Goal: Transaction & Acquisition: Purchase product/service

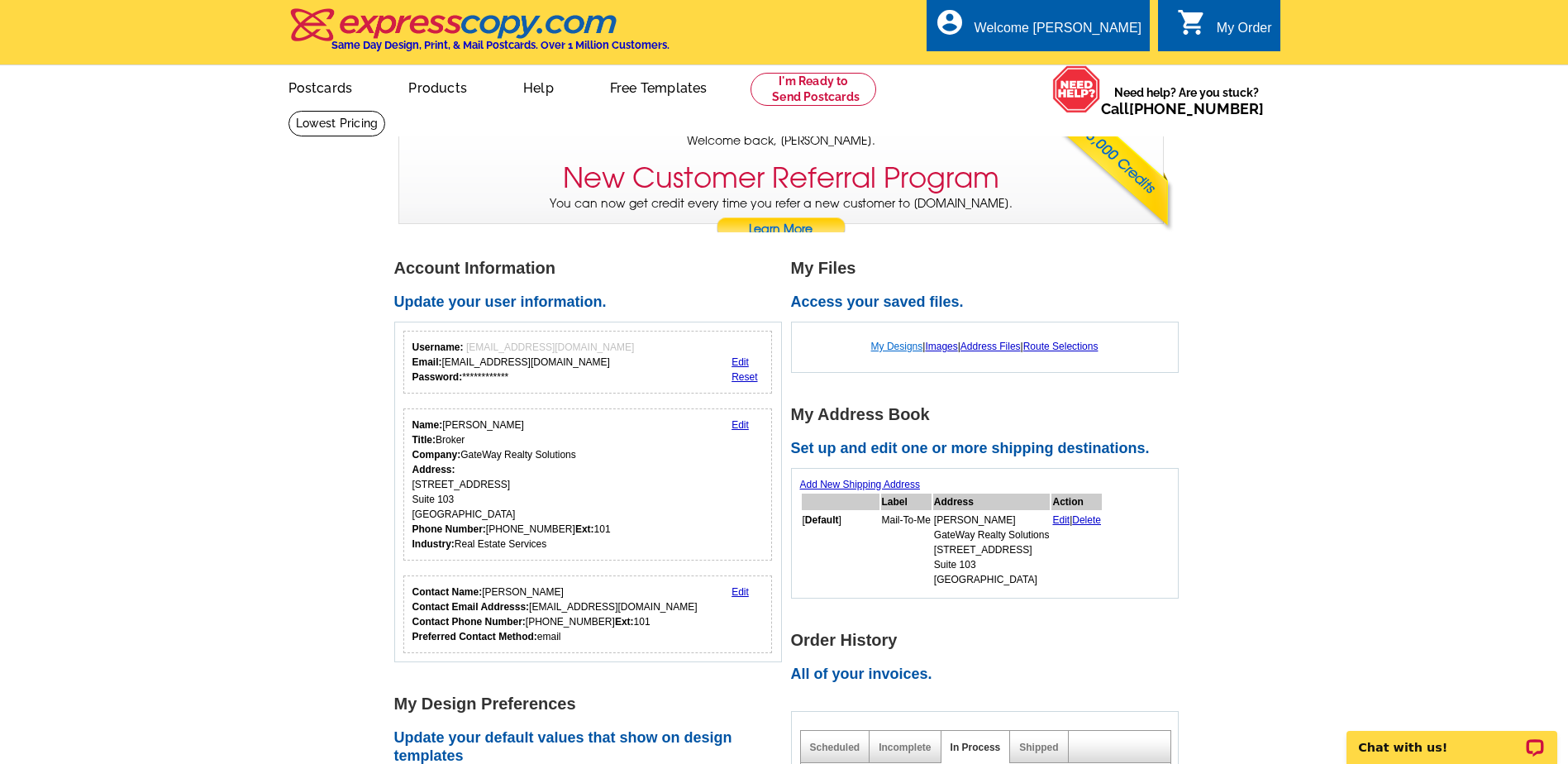
click at [901, 346] on link "My Designs" at bounding box center [897, 346] width 52 height 11
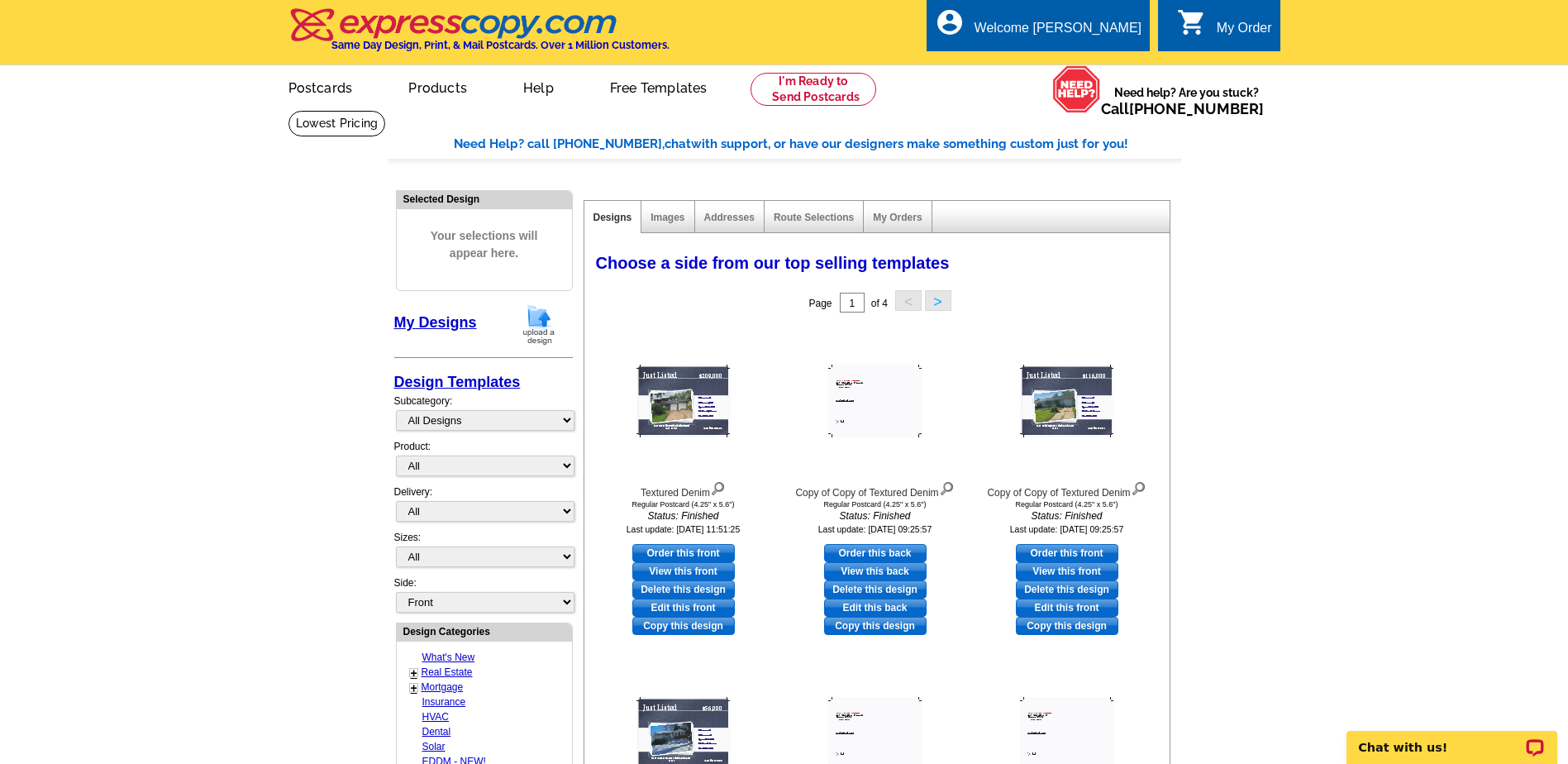
click at [682, 552] on link "Order this front" at bounding box center [683, 553] width 102 height 18
select select "1"
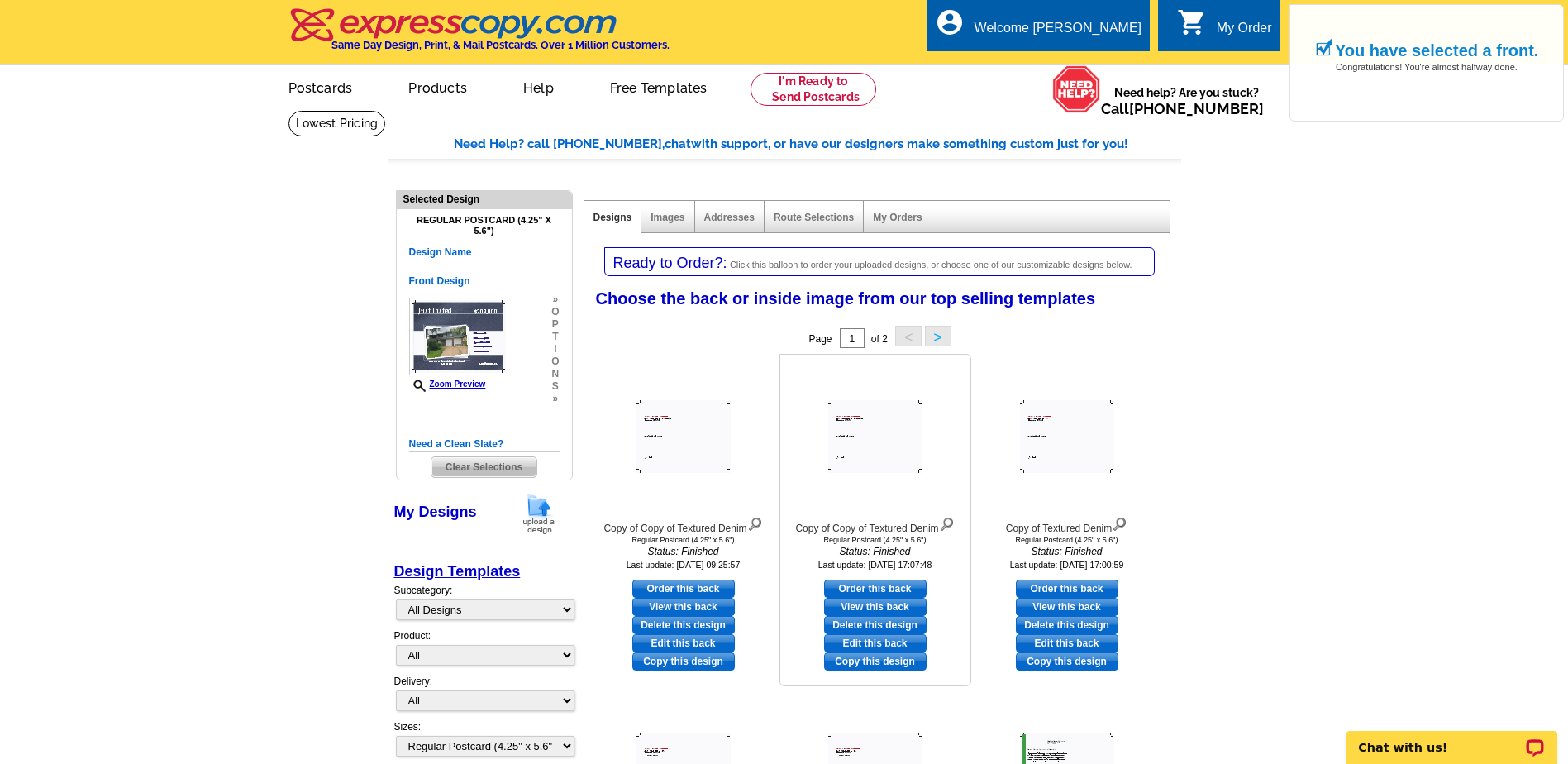
click at [891, 591] on link "Order this back" at bounding box center [875, 588] width 102 height 18
select select "front"
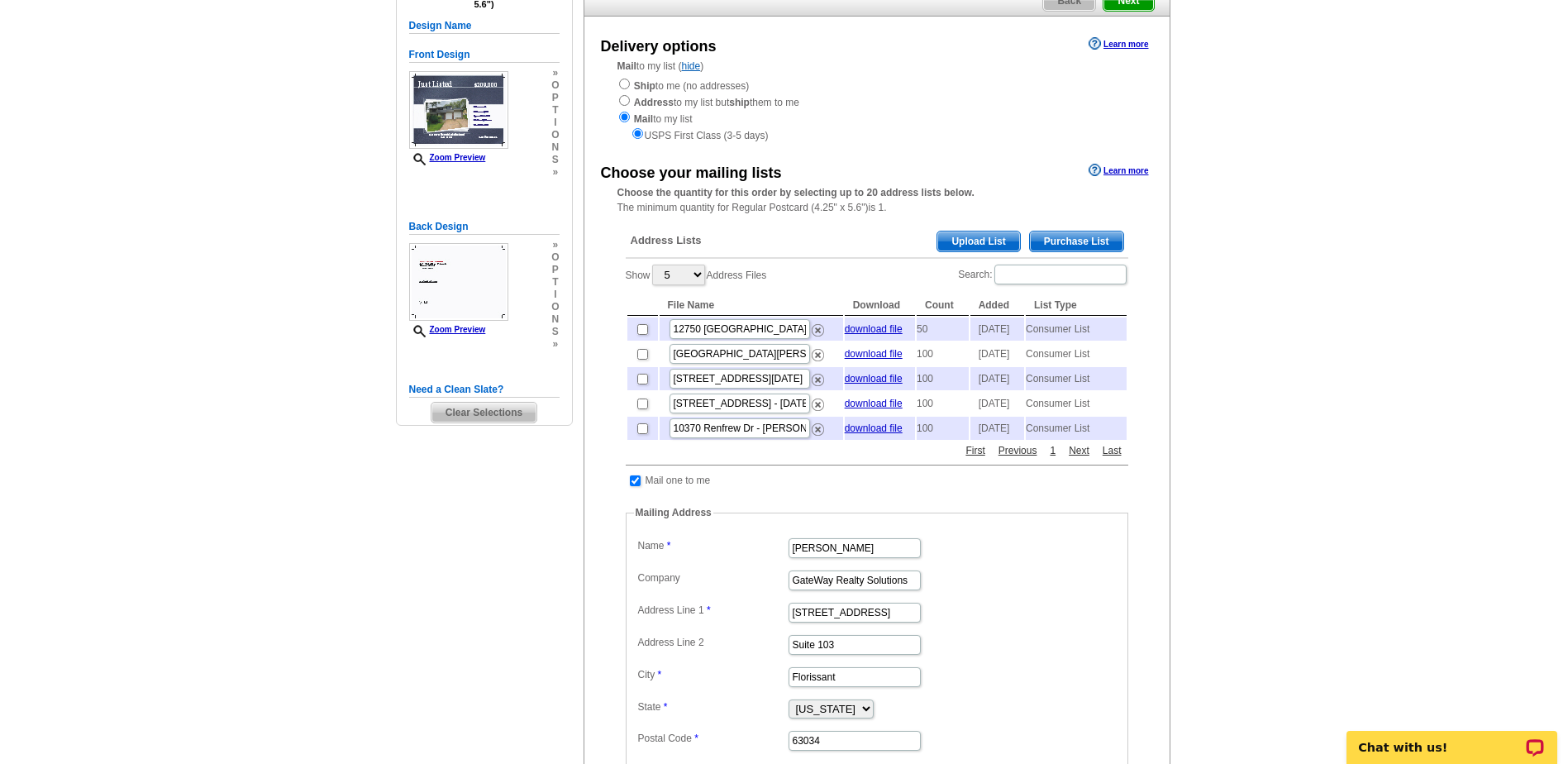
scroll to position [82, 0]
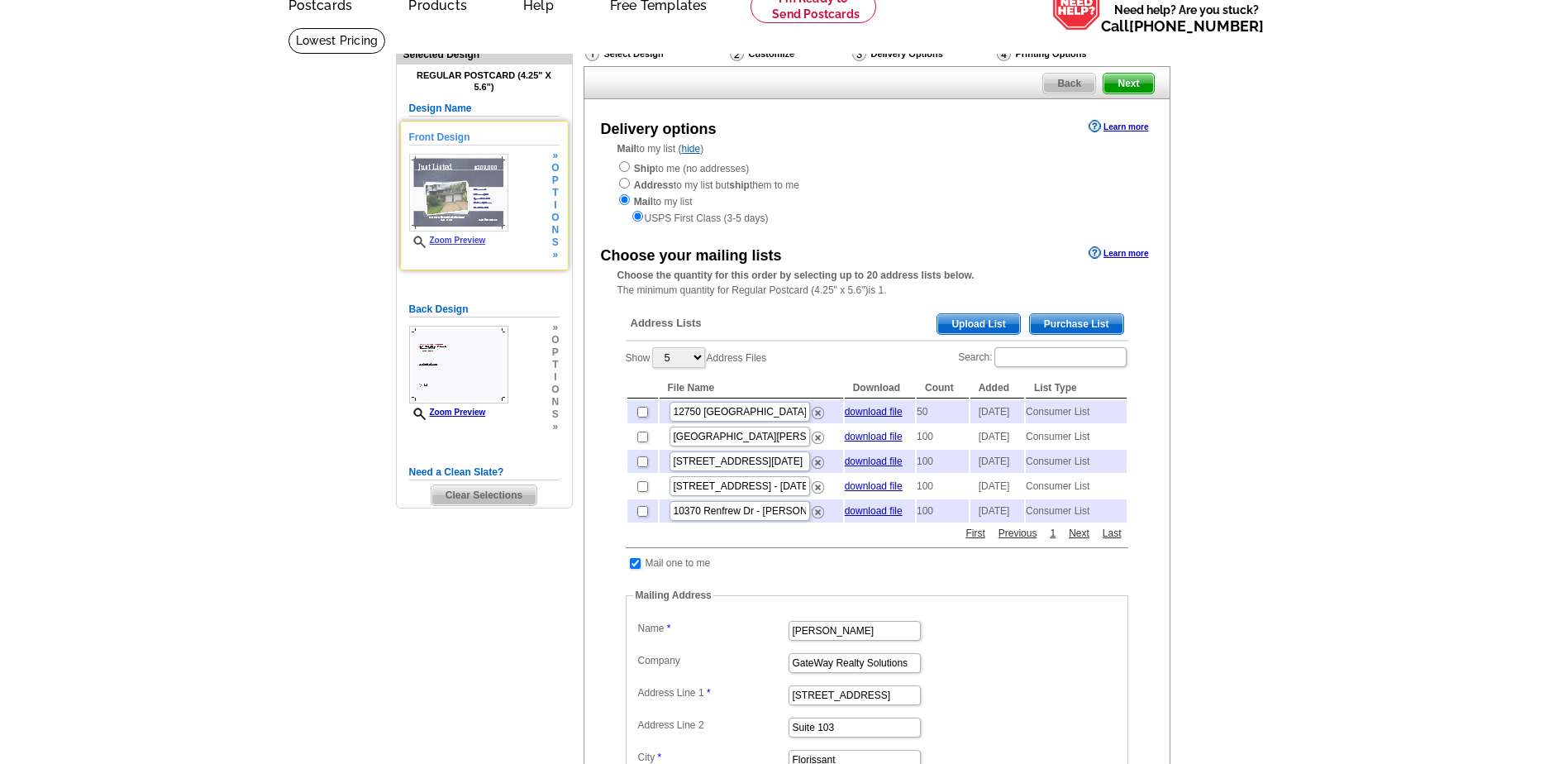
click at [555, 203] on span "i" at bounding box center [554, 205] width 8 height 12
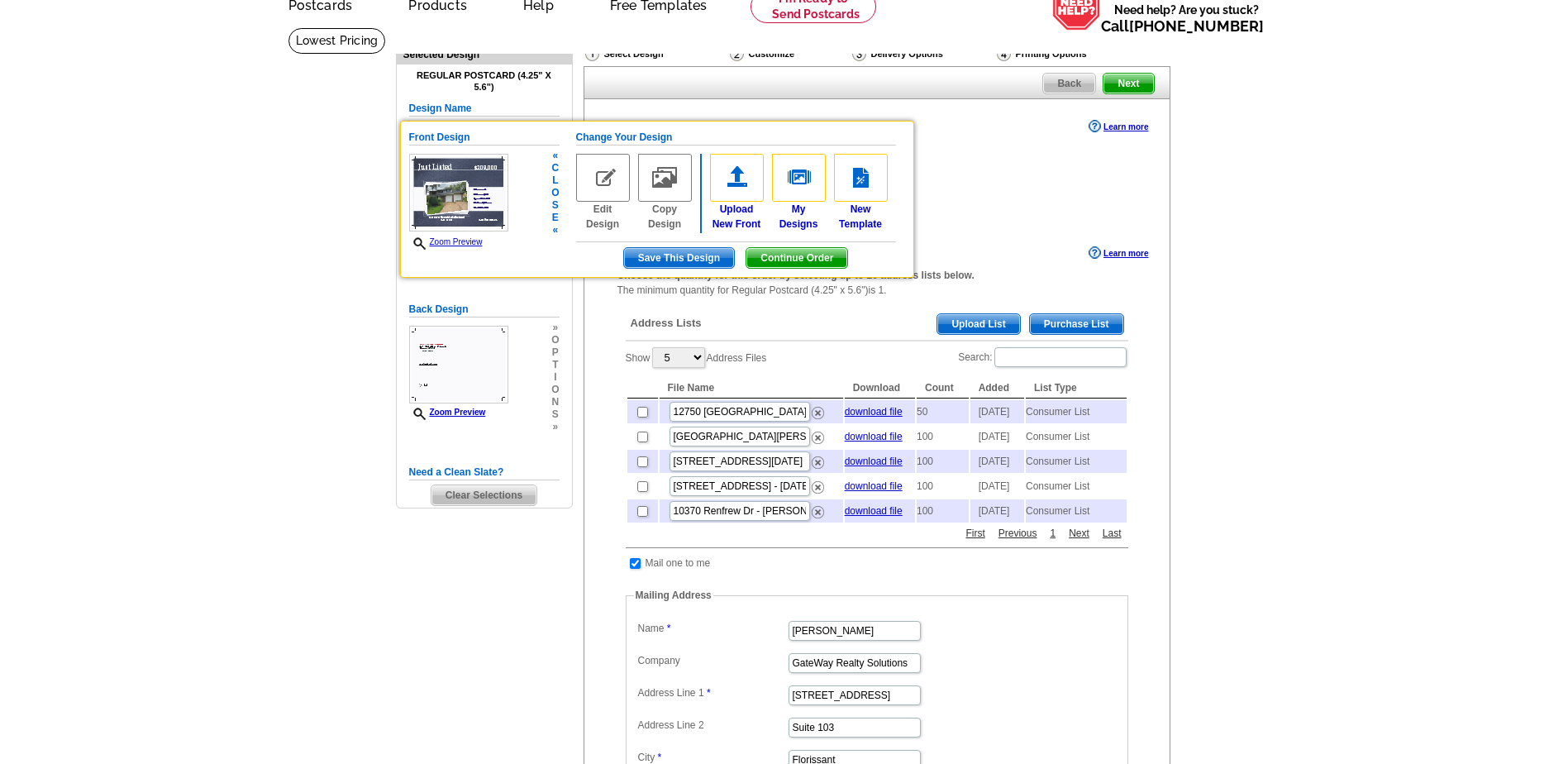
click at [601, 192] on img at bounding box center [602, 178] width 54 height 48
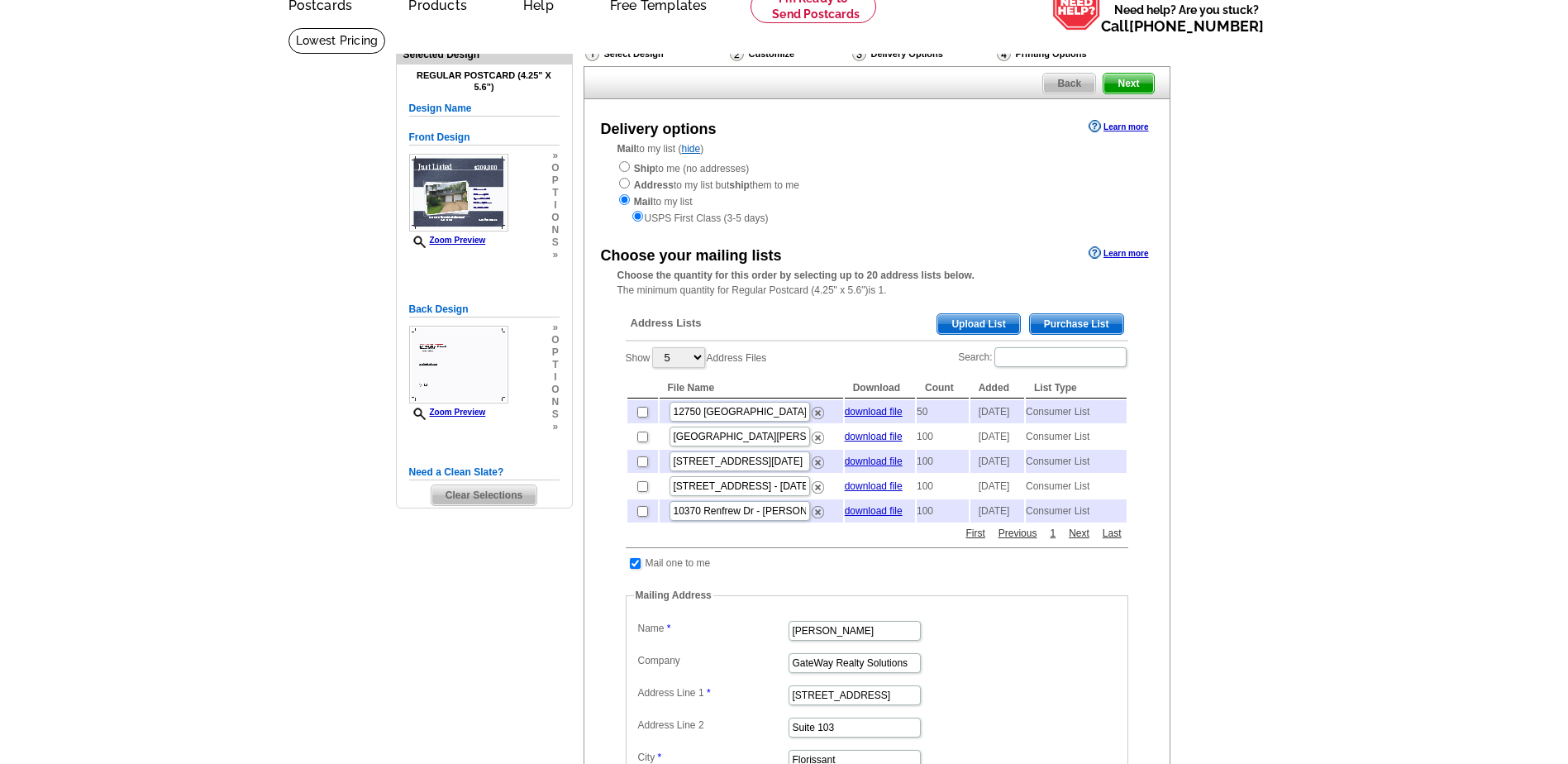
click at [543, 195] on div "Front Design Zoom Preview » o p t i o n s »" at bounding box center [484, 195] width 150 height 131
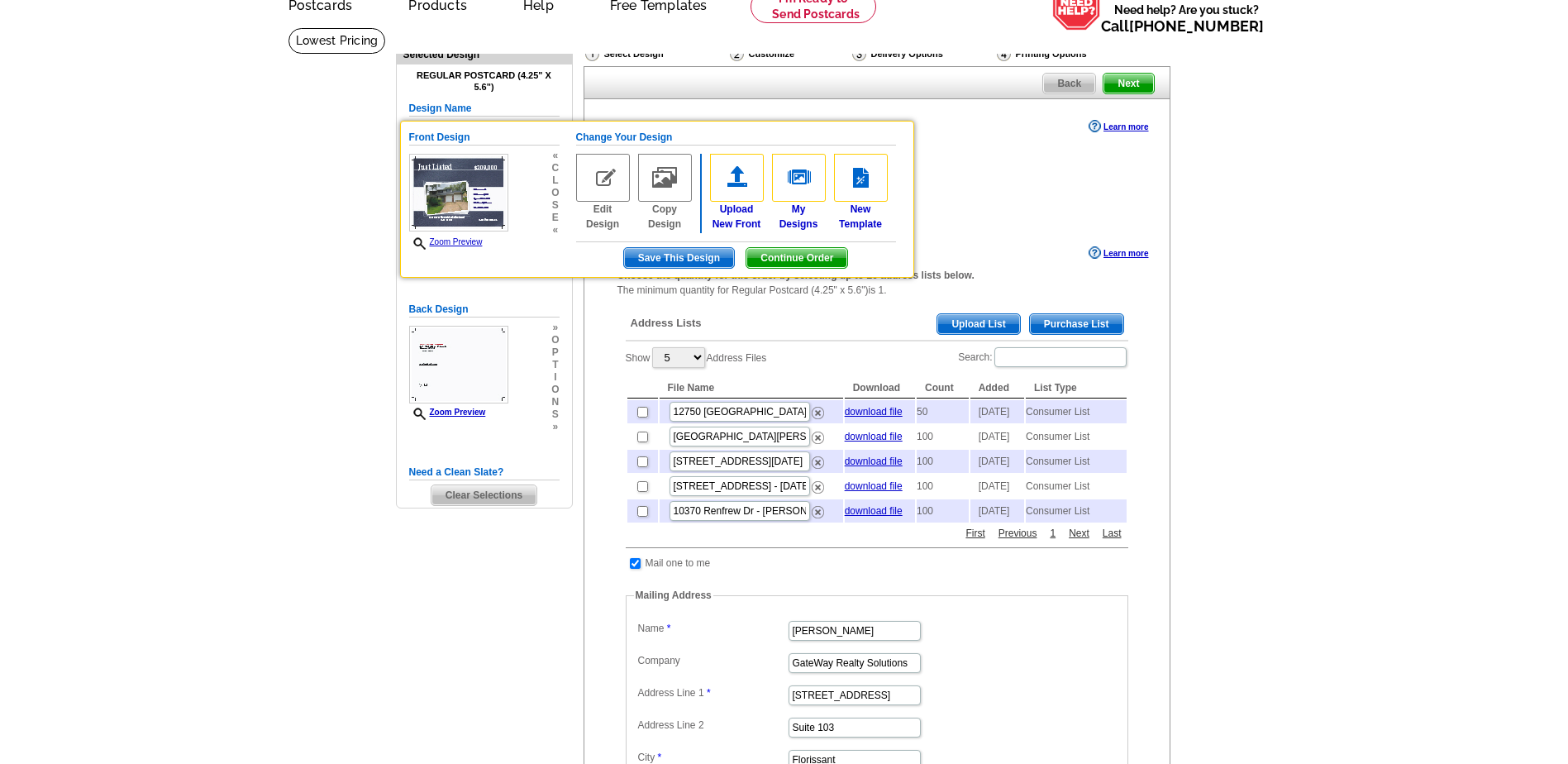
click at [592, 217] on link "Edit Design" at bounding box center [602, 192] width 54 height 78
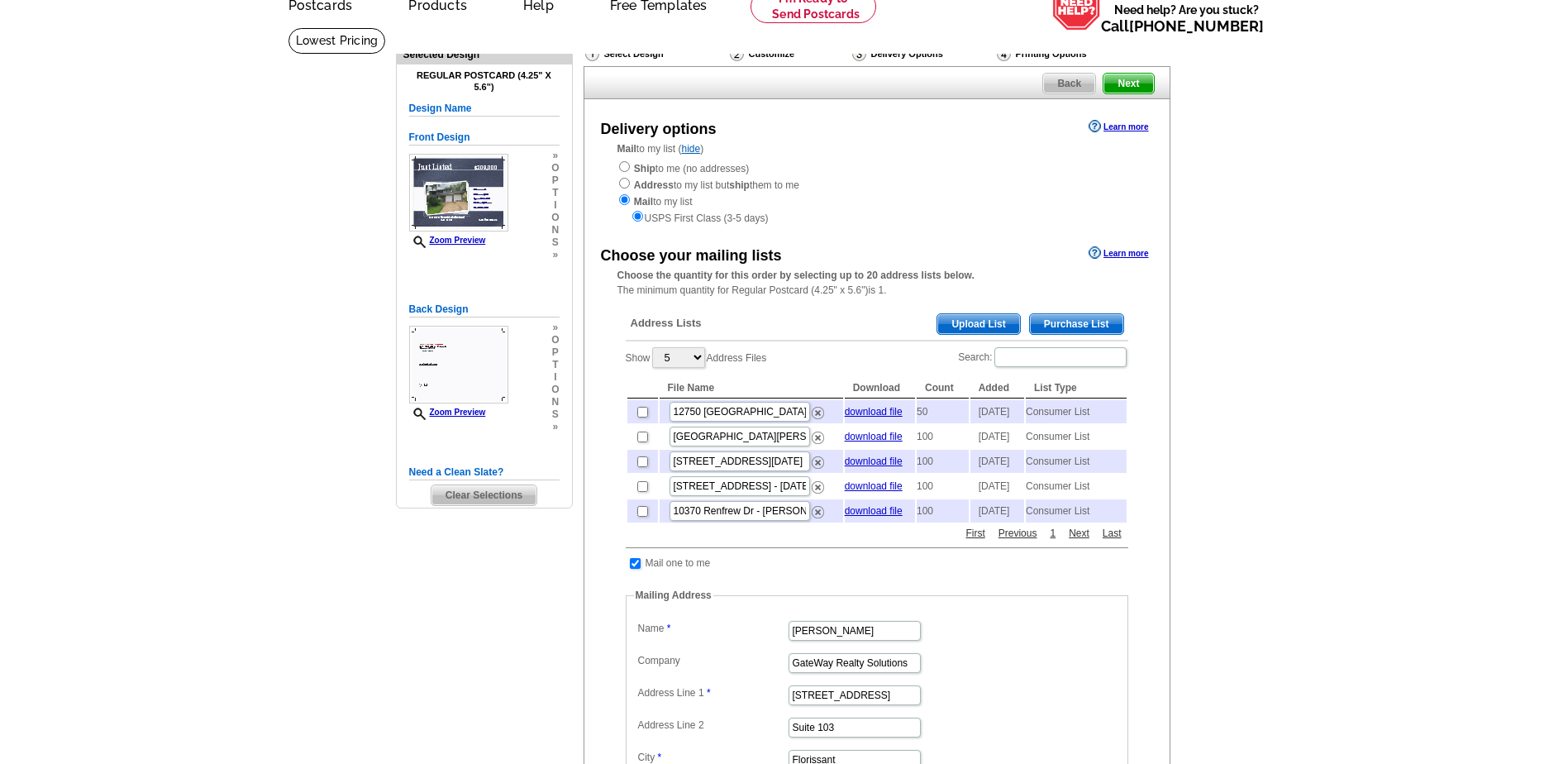
click at [560, 195] on div "Front Design Zoom Preview » o p t i o n s » Change Your Design Edit Design Copy…" at bounding box center [484, 196] width 150 height 149
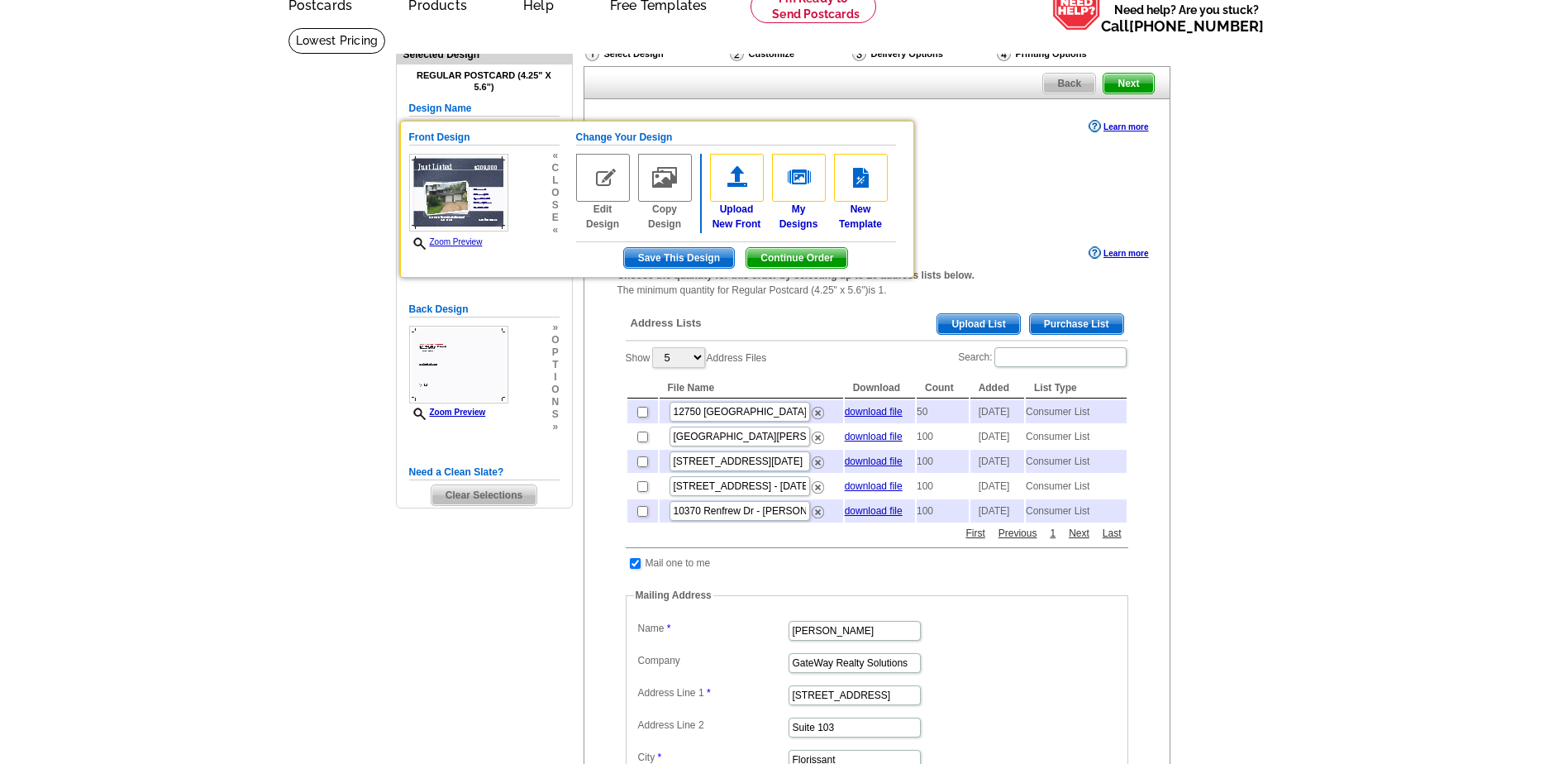
click at [610, 175] on img at bounding box center [602, 178] width 54 height 48
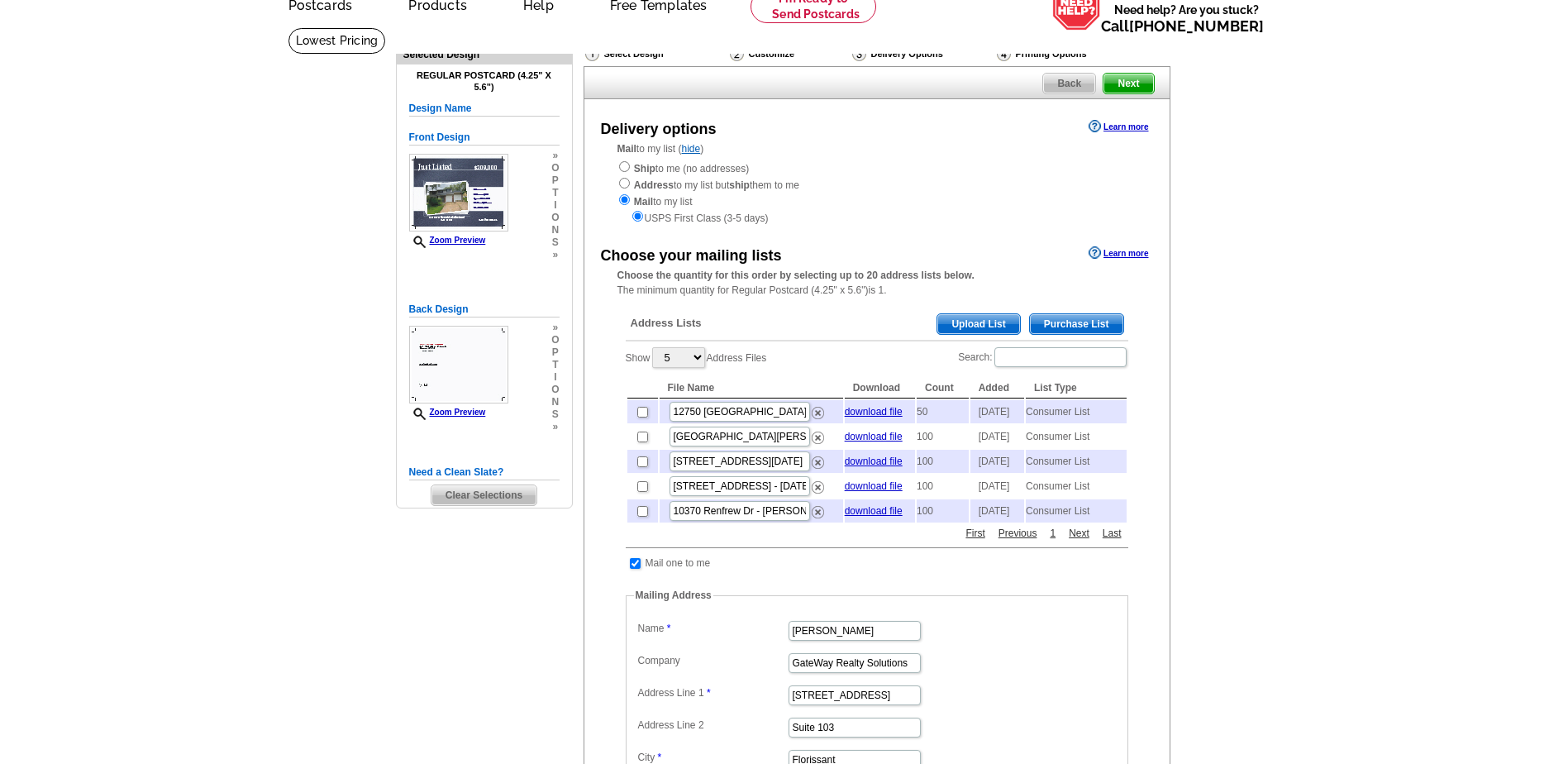
click at [609, 175] on div "Mail to my list ( hide ) Ship to me (no addresses) Address to my list but ship …" at bounding box center [877, 184] width 585 height 84
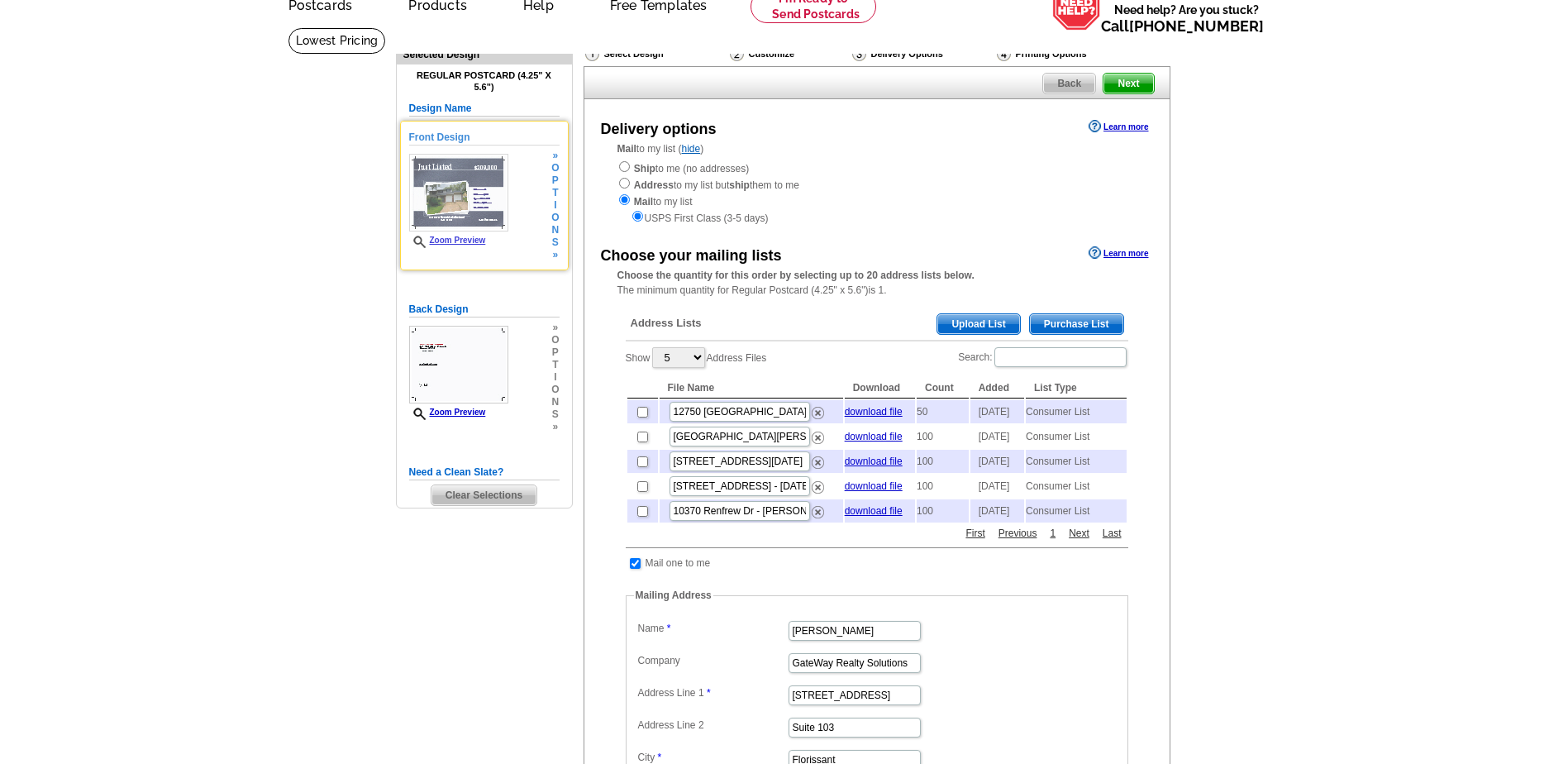
drag, startPoint x: 609, startPoint y: 175, endPoint x: 467, endPoint y: 193, distance: 143.1
click at [467, 193] on img at bounding box center [459, 192] width 100 height 78
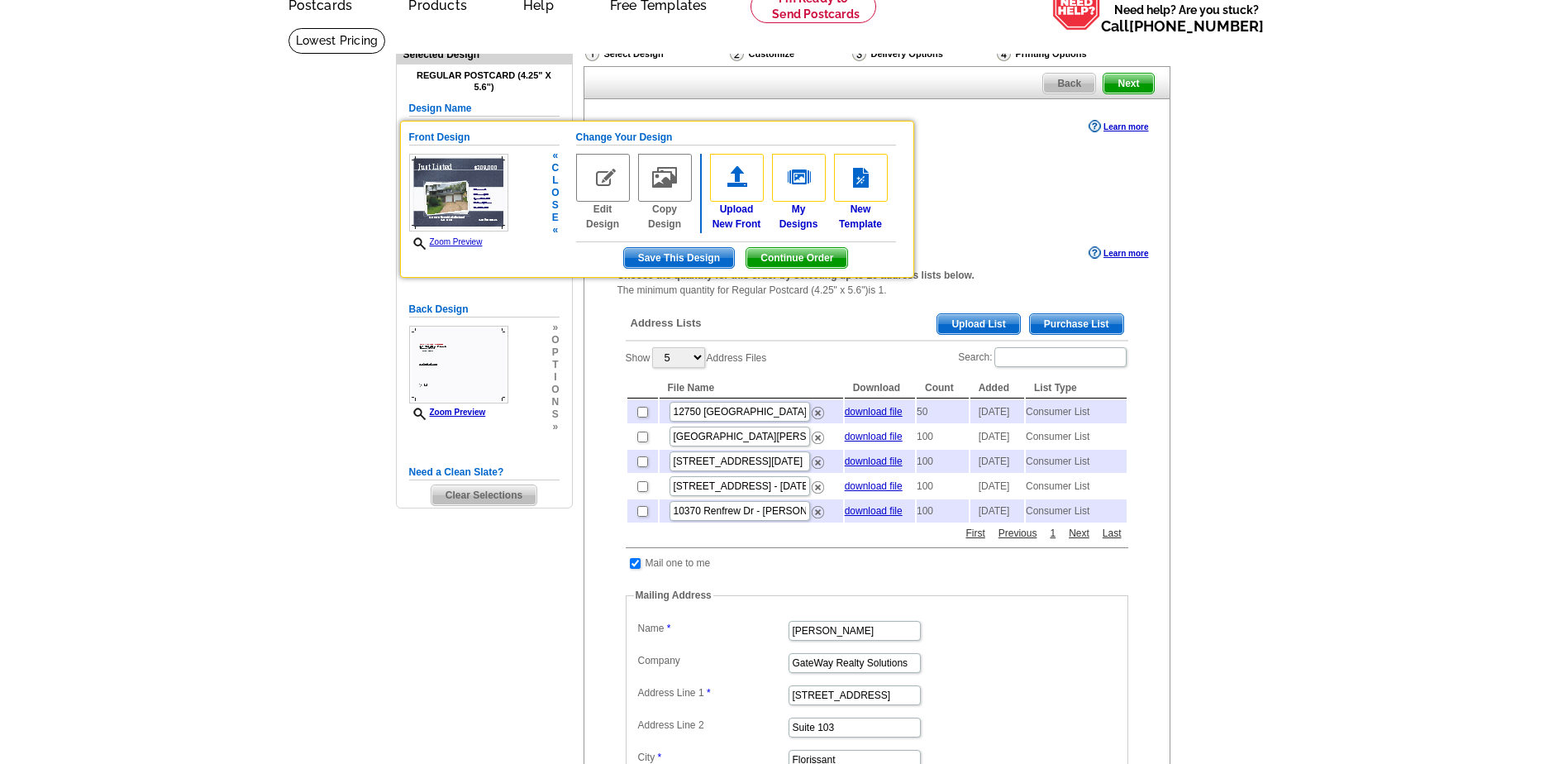
click at [627, 137] on h5 "Change Your Design" at bounding box center [736, 137] width 320 height 15
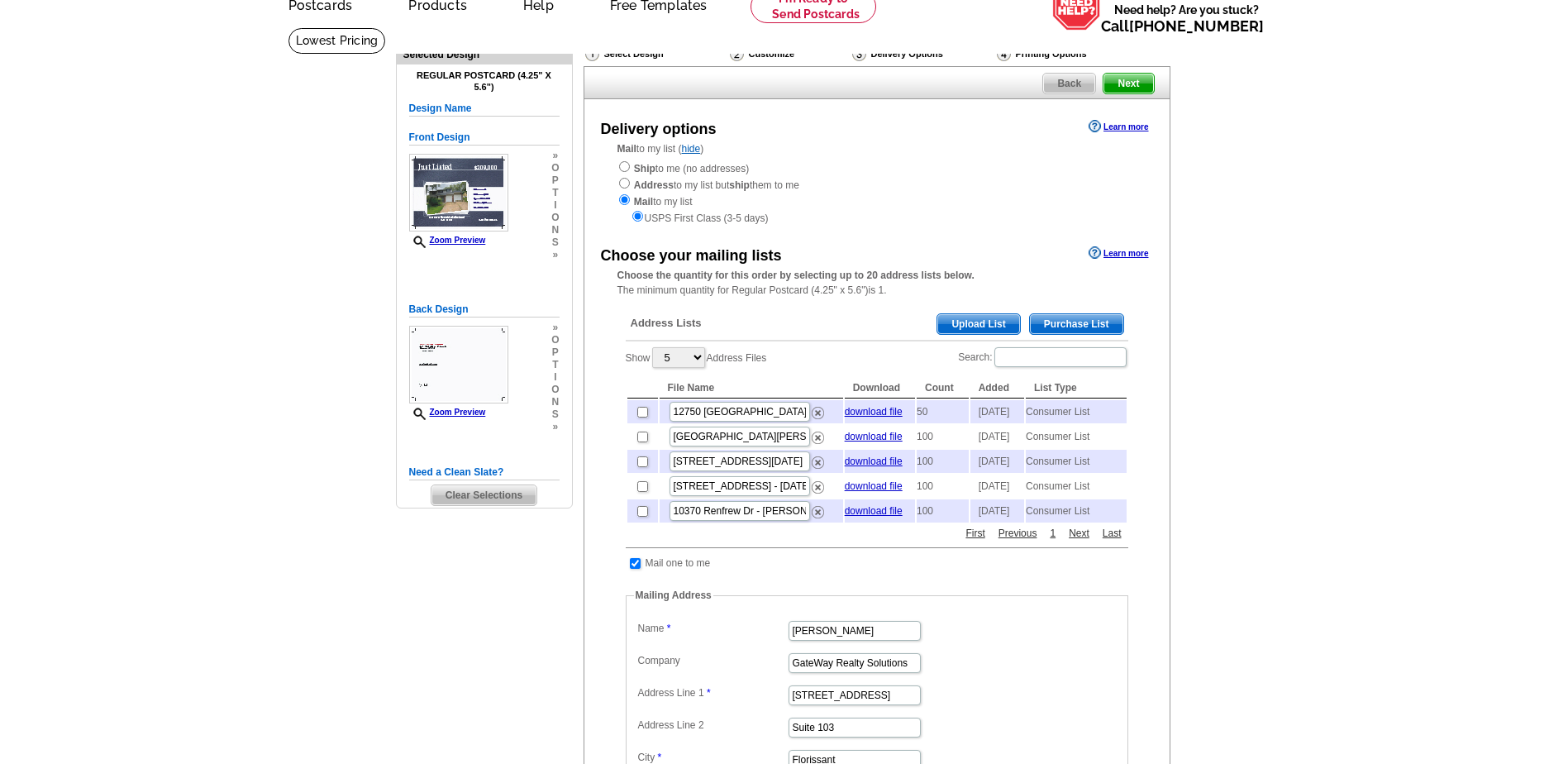
click at [626, 56] on div "Select Design" at bounding box center [656, 56] width 145 height 21
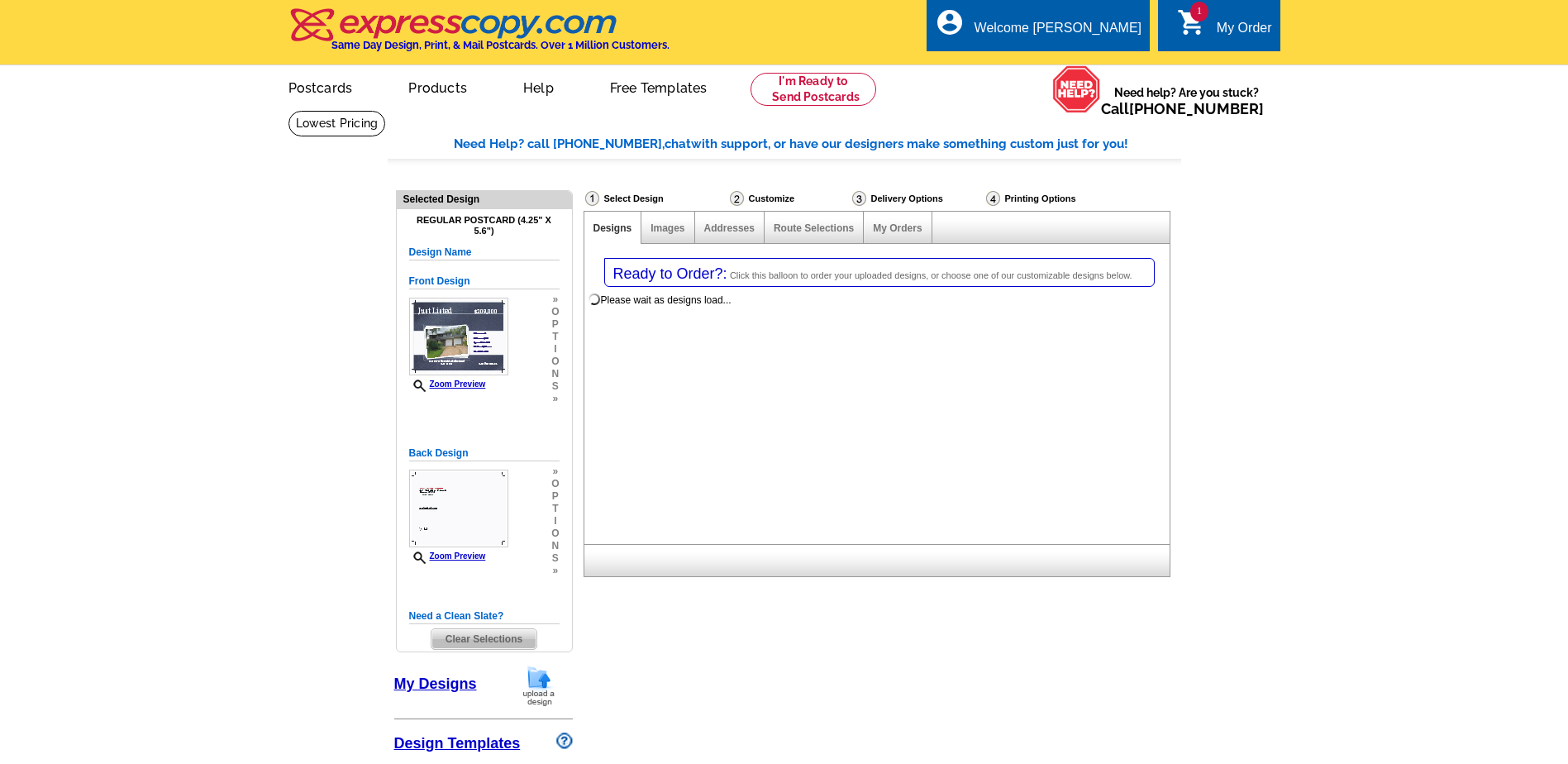
select select "1"
select select "785"
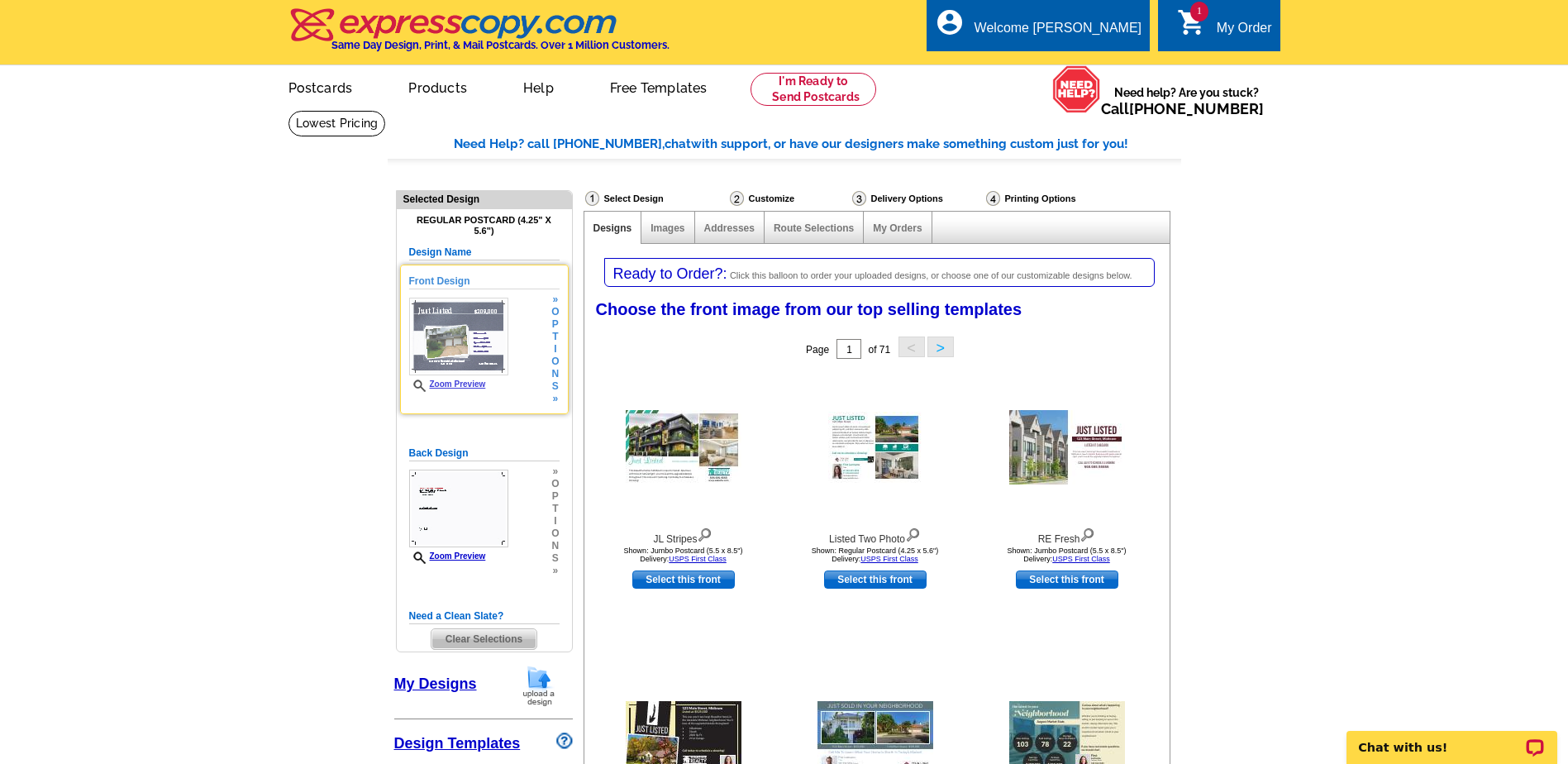
click at [554, 337] on span "t" at bounding box center [554, 337] width 8 height 12
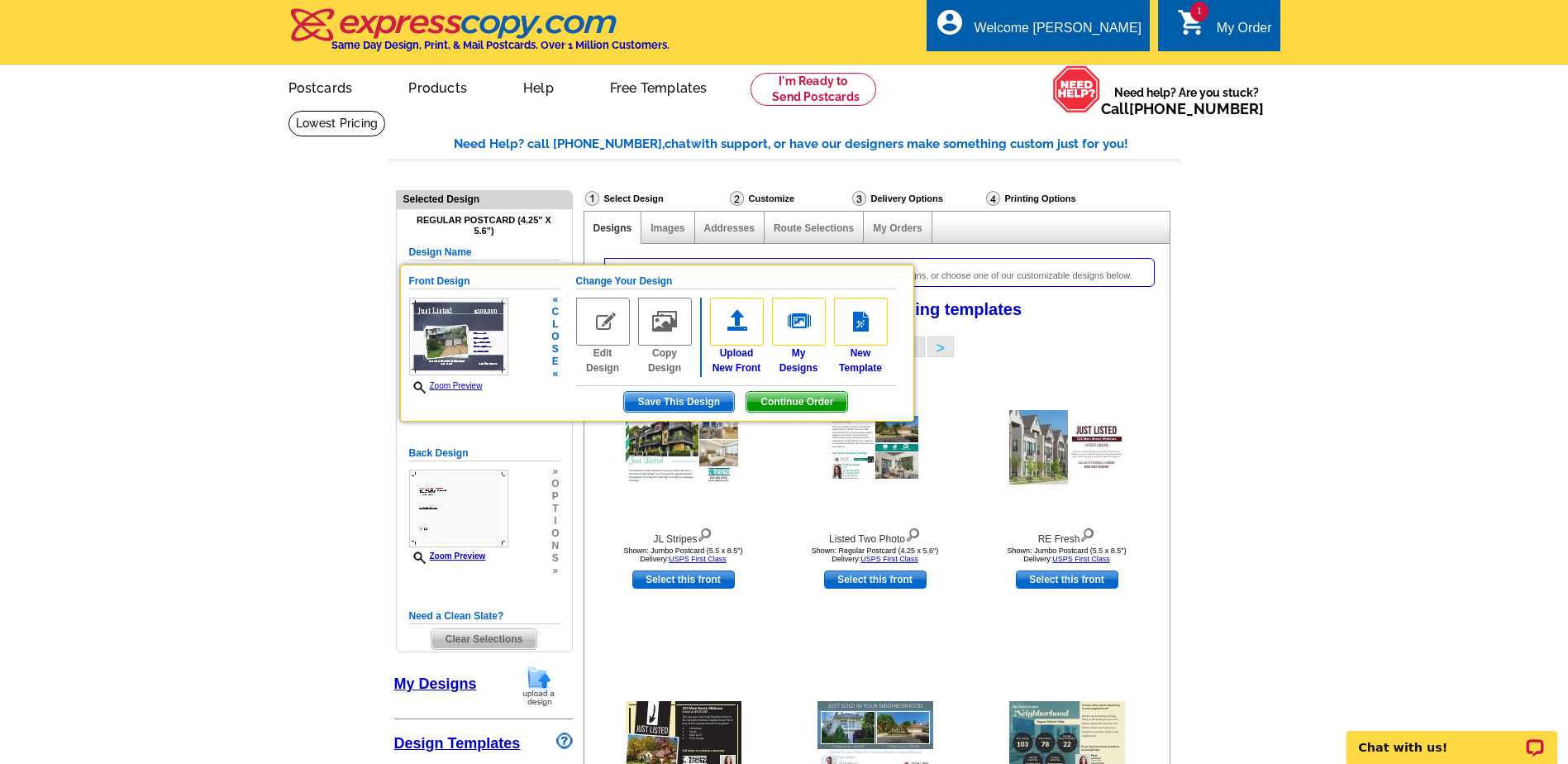
click at [599, 324] on img at bounding box center [602, 322] width 54 height 48
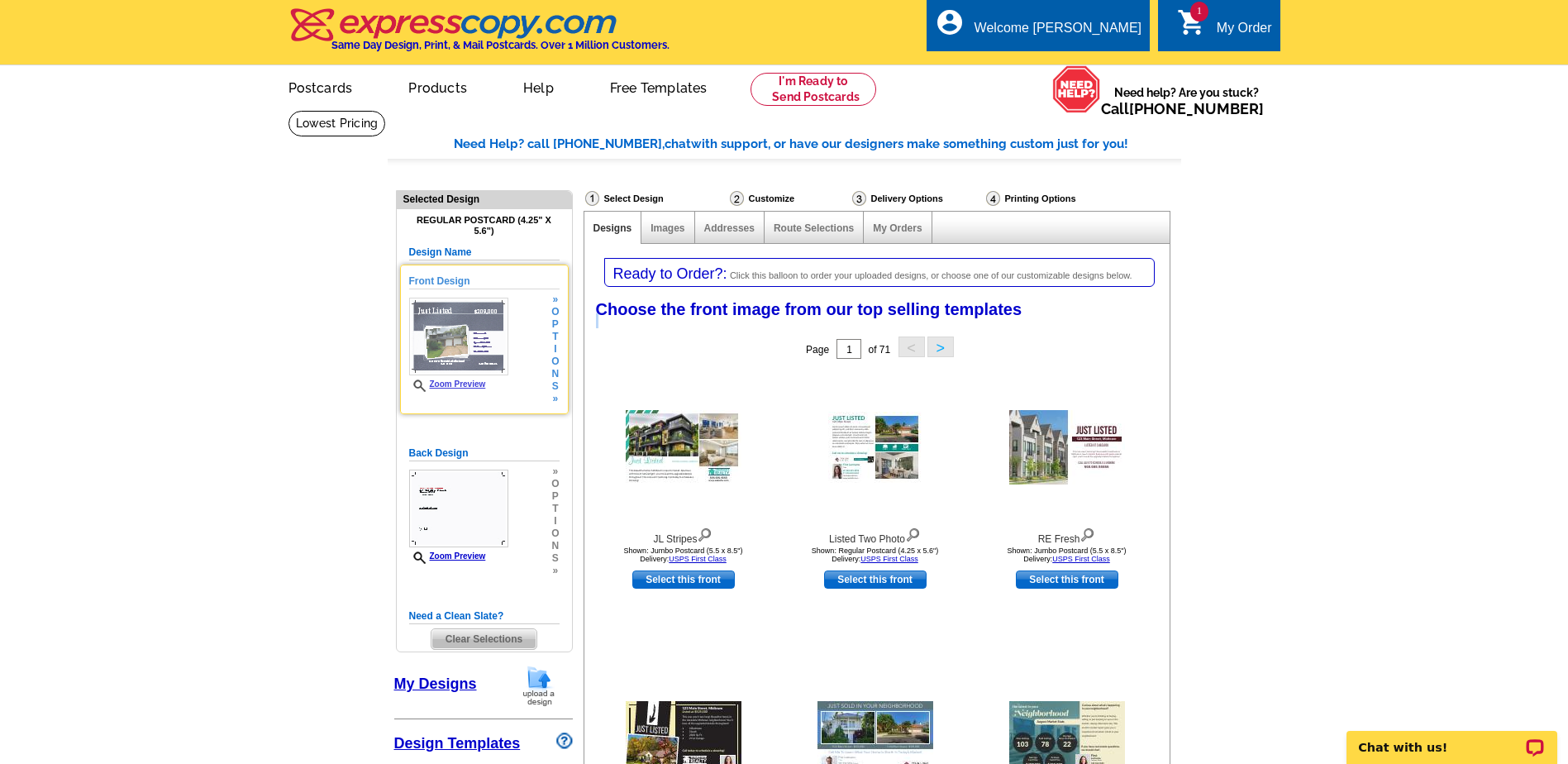
click at [599, 324] on div "Choose the front image from our top selling templates Select one of the templat…" at bounding box center [881, 312] width 585 height 39
click at [482, 640] on span "Clear Selections" at bounding box center [484, 639] width 105 height 20
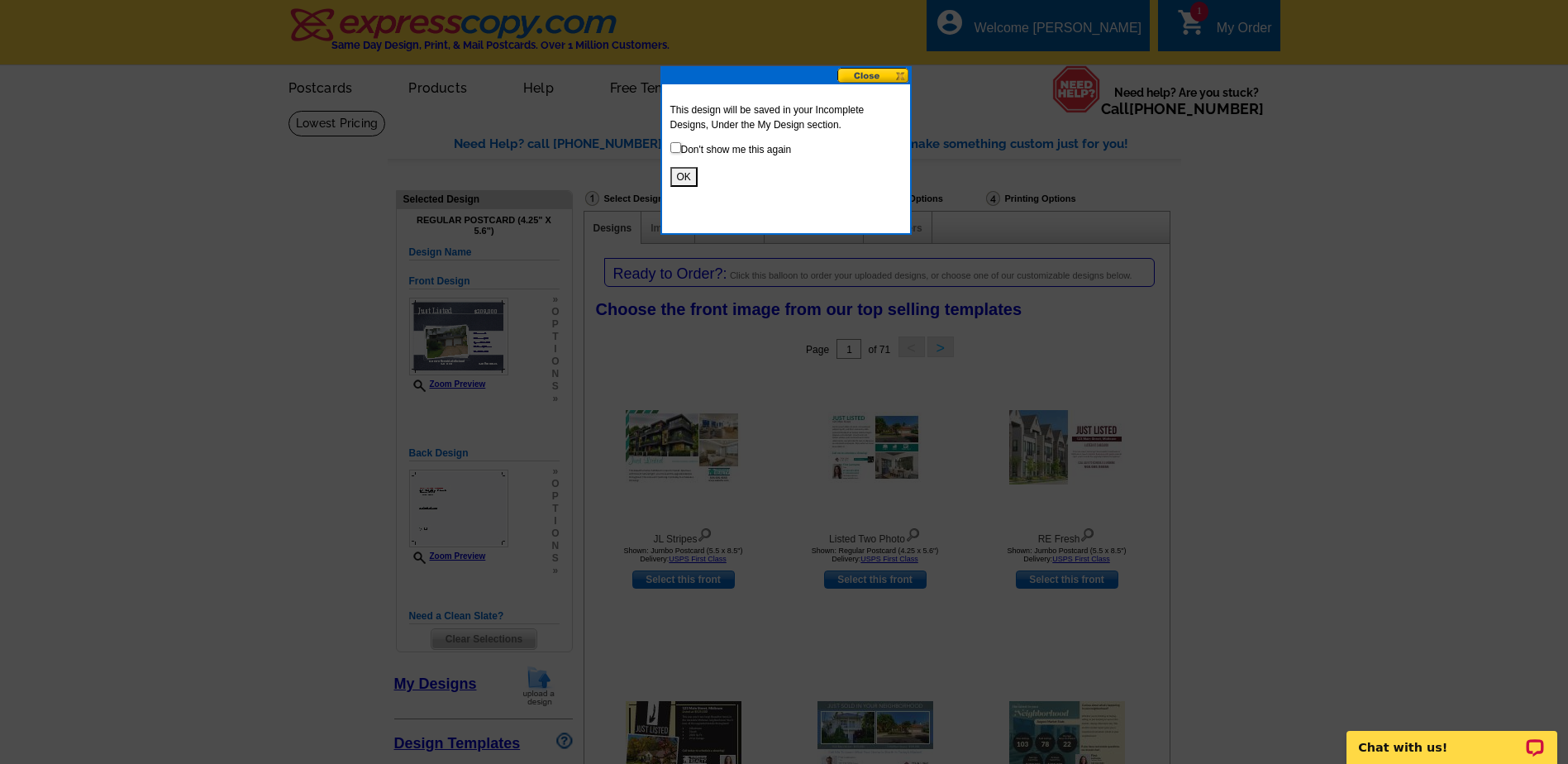
click at [683, 175] on button "OK" at bounding box center [684, 177] width 27 height 20
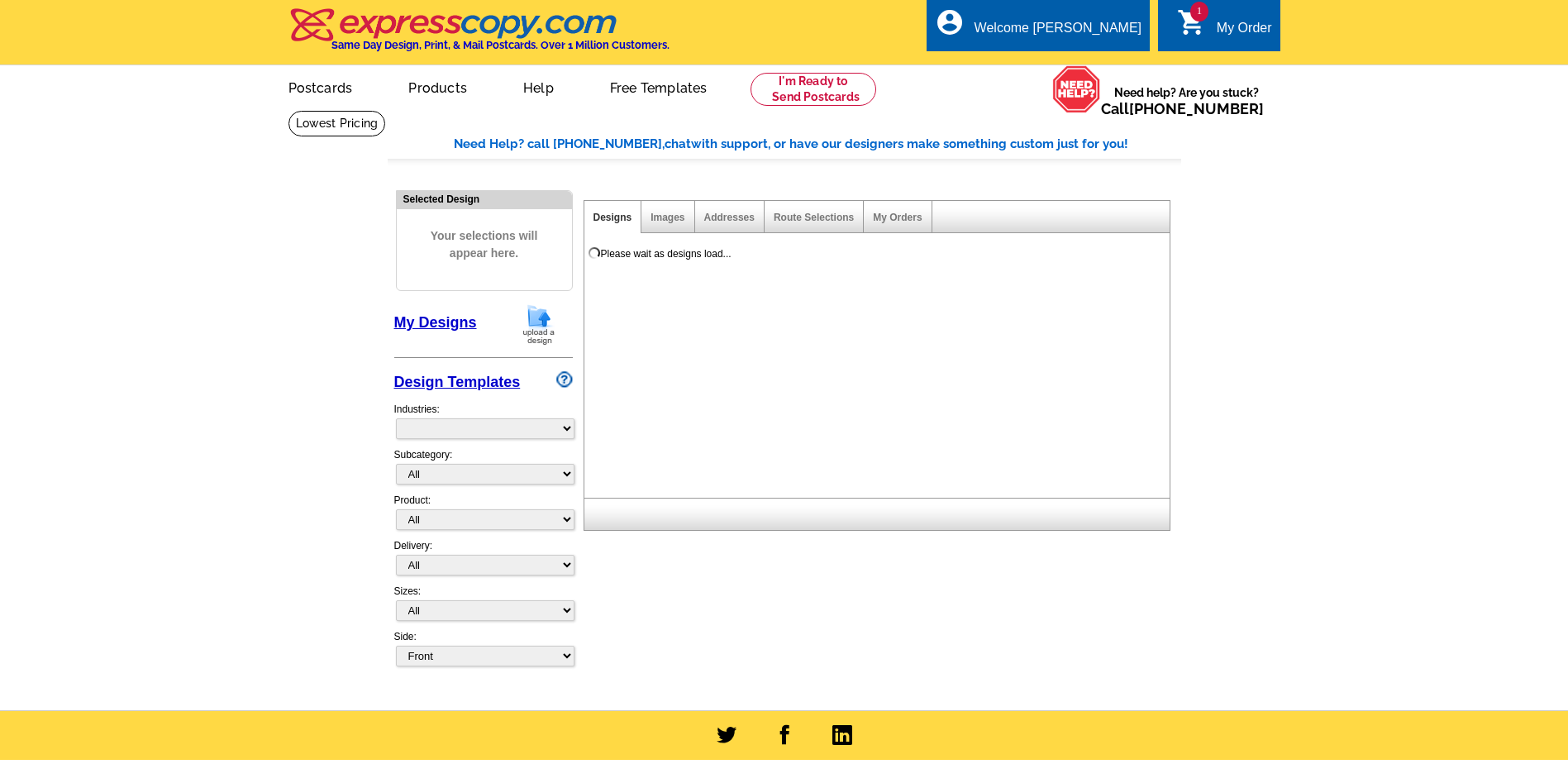
select select "785"
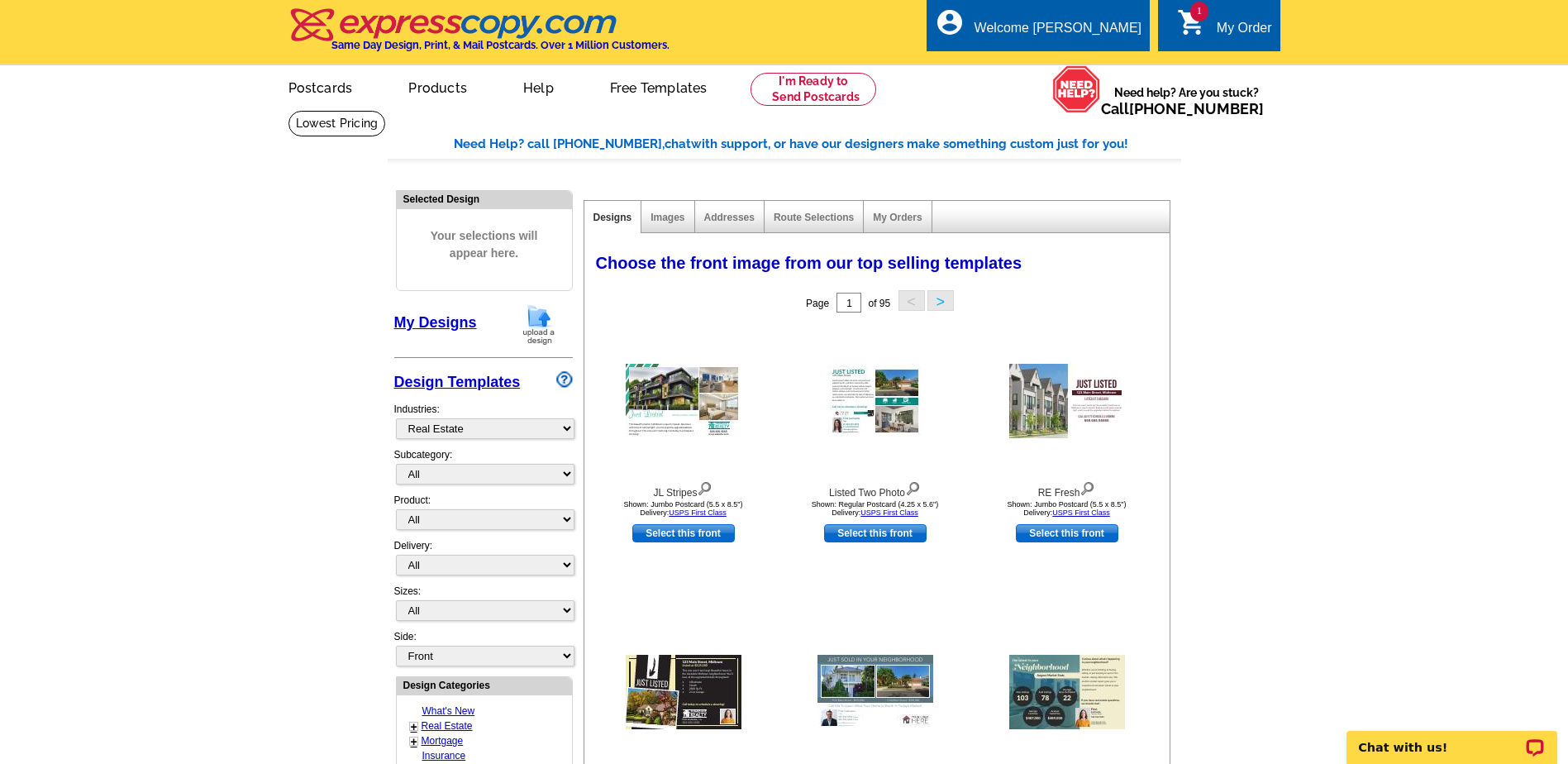
click at [534, 326] on img at bounding box center [539, 324] width 43 height 42
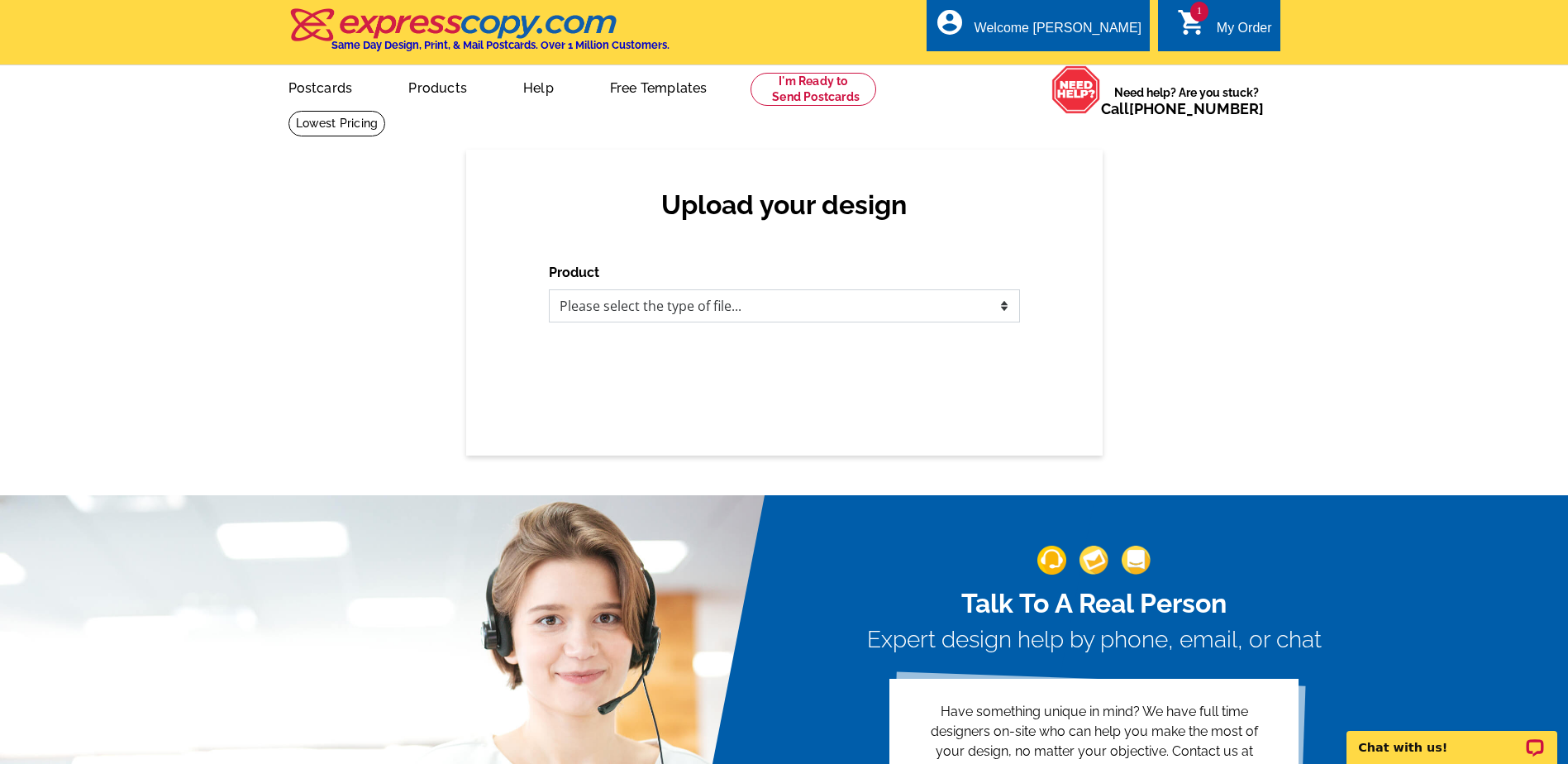
click at [995, 308] on select "Please select the type of file... Postcards Business Cards Letters and flyers G…" at bounding box center [784, 306] width 471 height 33
select select "1"
click at [548, 290] on select "Please select the type of file... Postcards Business Cards Letters and flyers G…" at bounding box center [784, 306] width 471 height 33
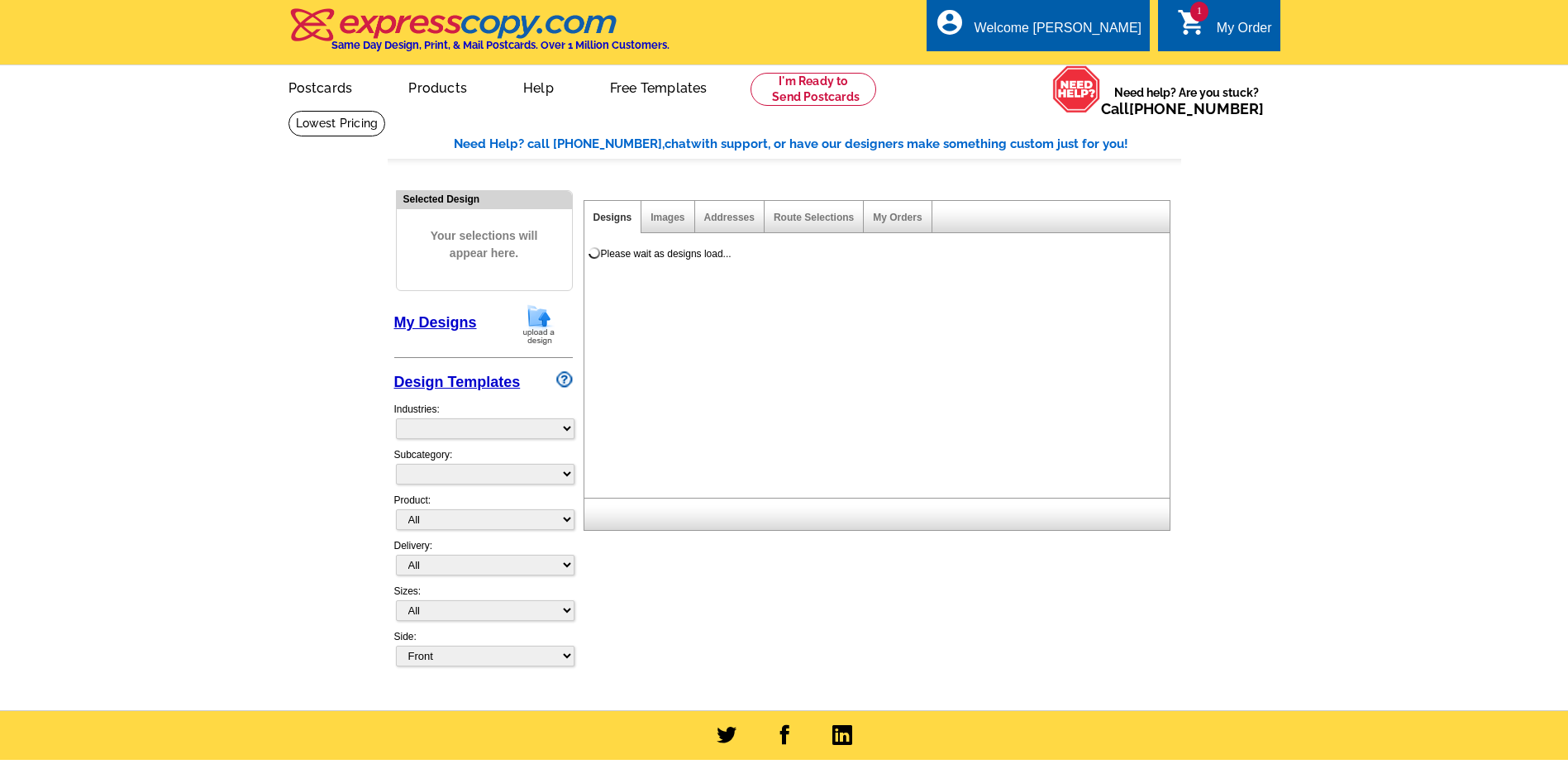
select select
select select "785"
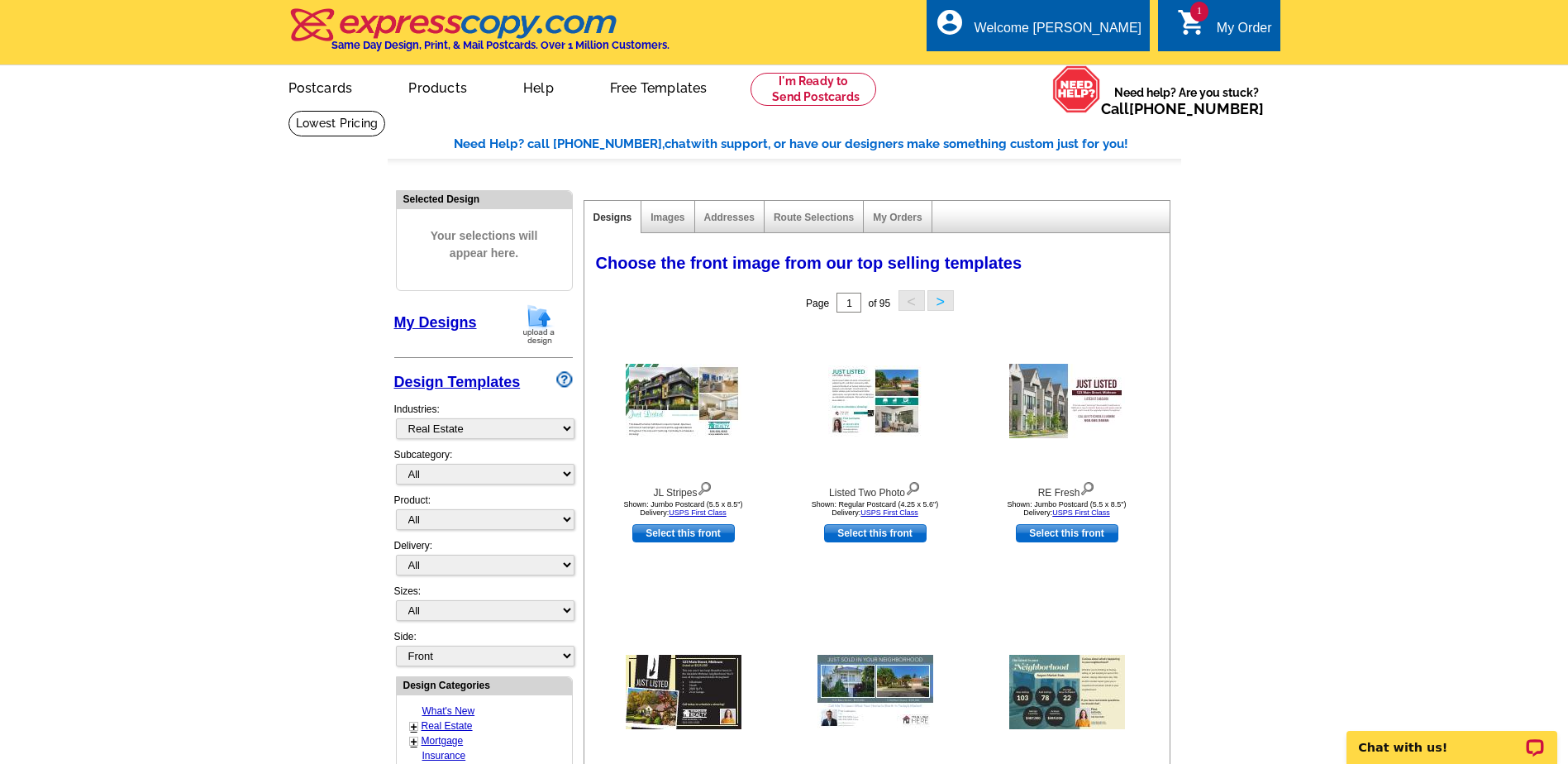
click at [422, 323] on link "My Designs" at bounding box center [435, 322] width 82 height 16
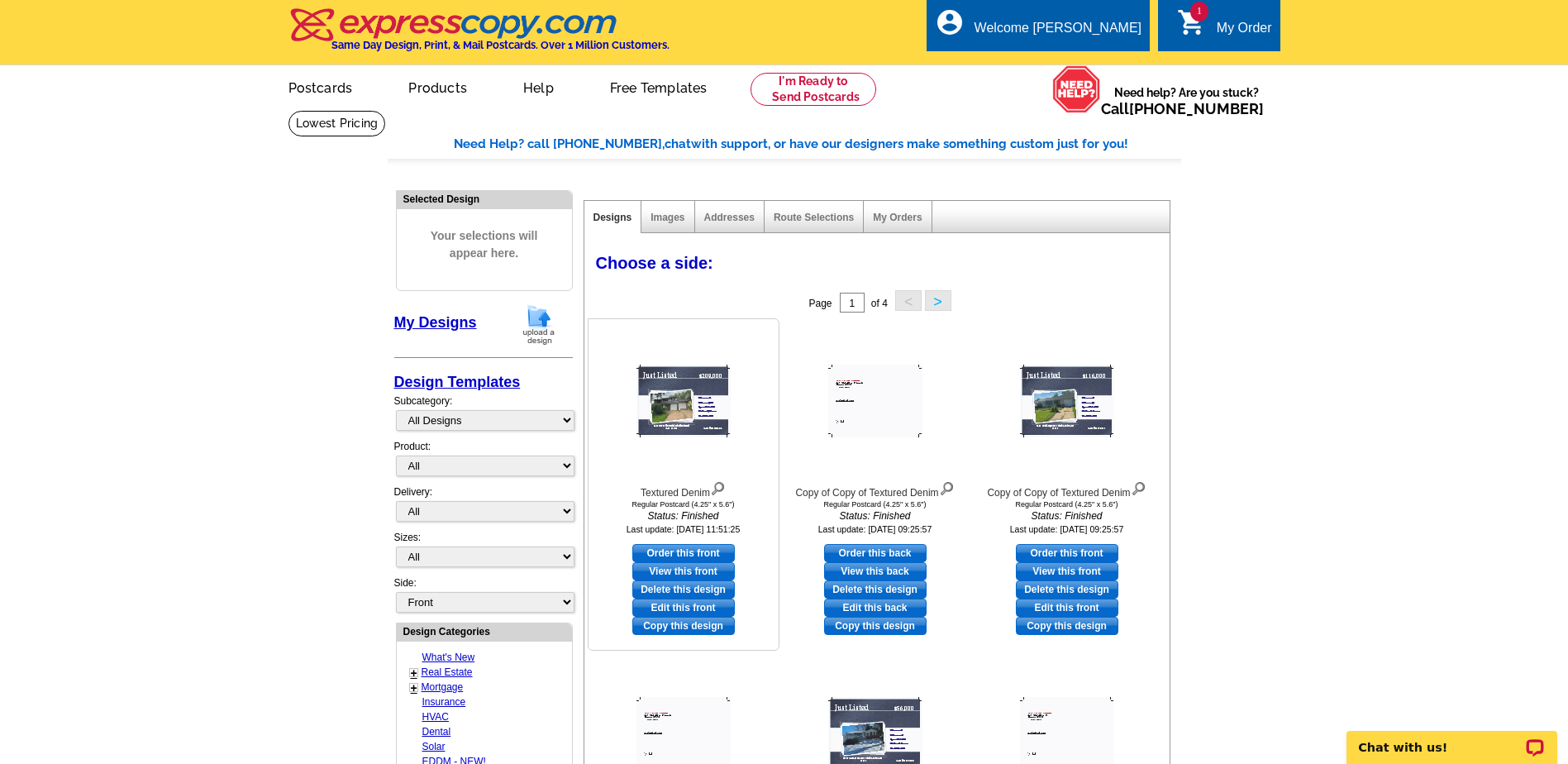
click at [681, 609] on link "Edit this front" at bounding box center [683, 607] width 102 height 18
select select "1"
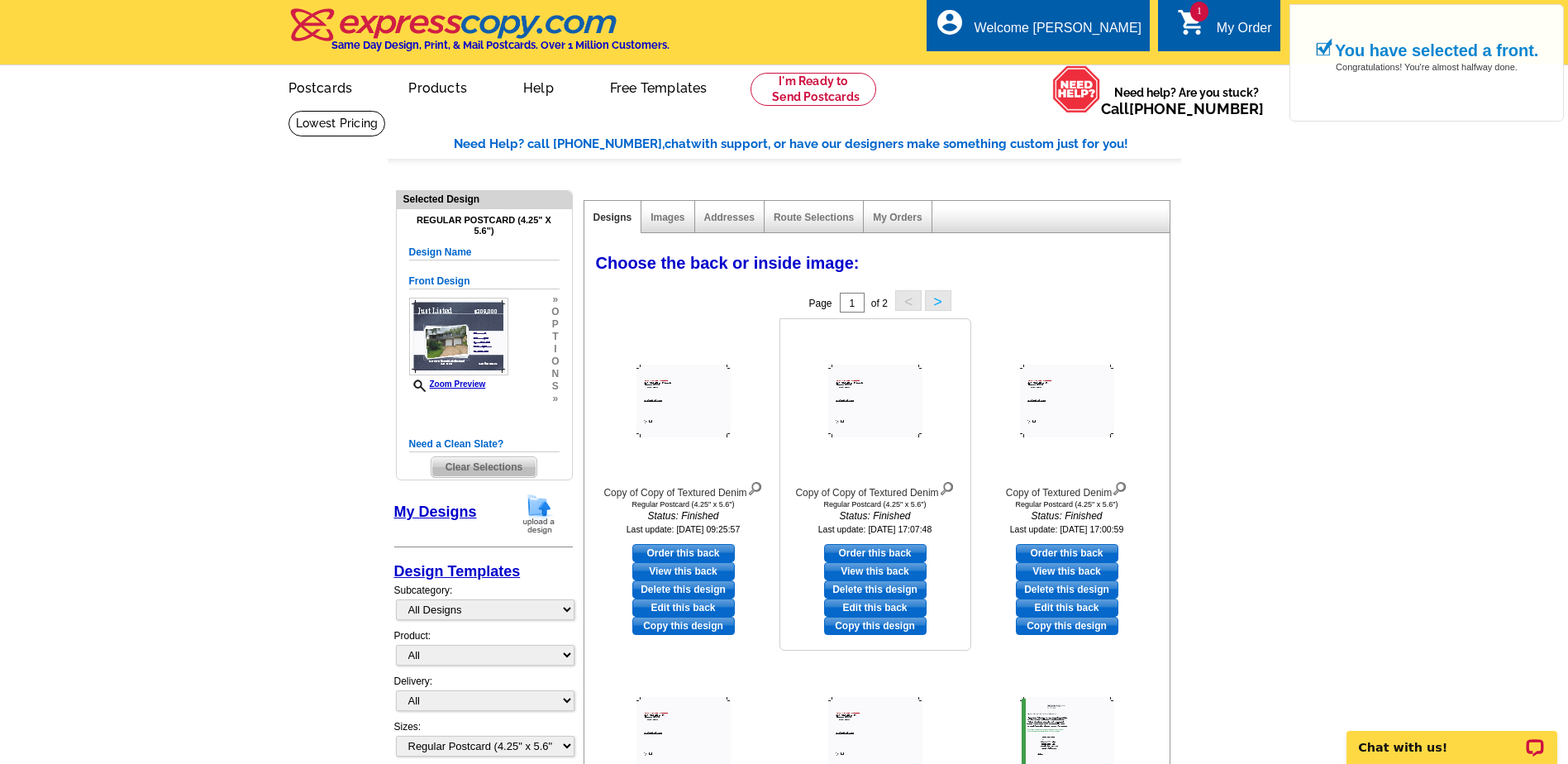
click at [885, 556] on link "Order this back" at bounding box center [875, 553] width 102 height 18
select select "front"
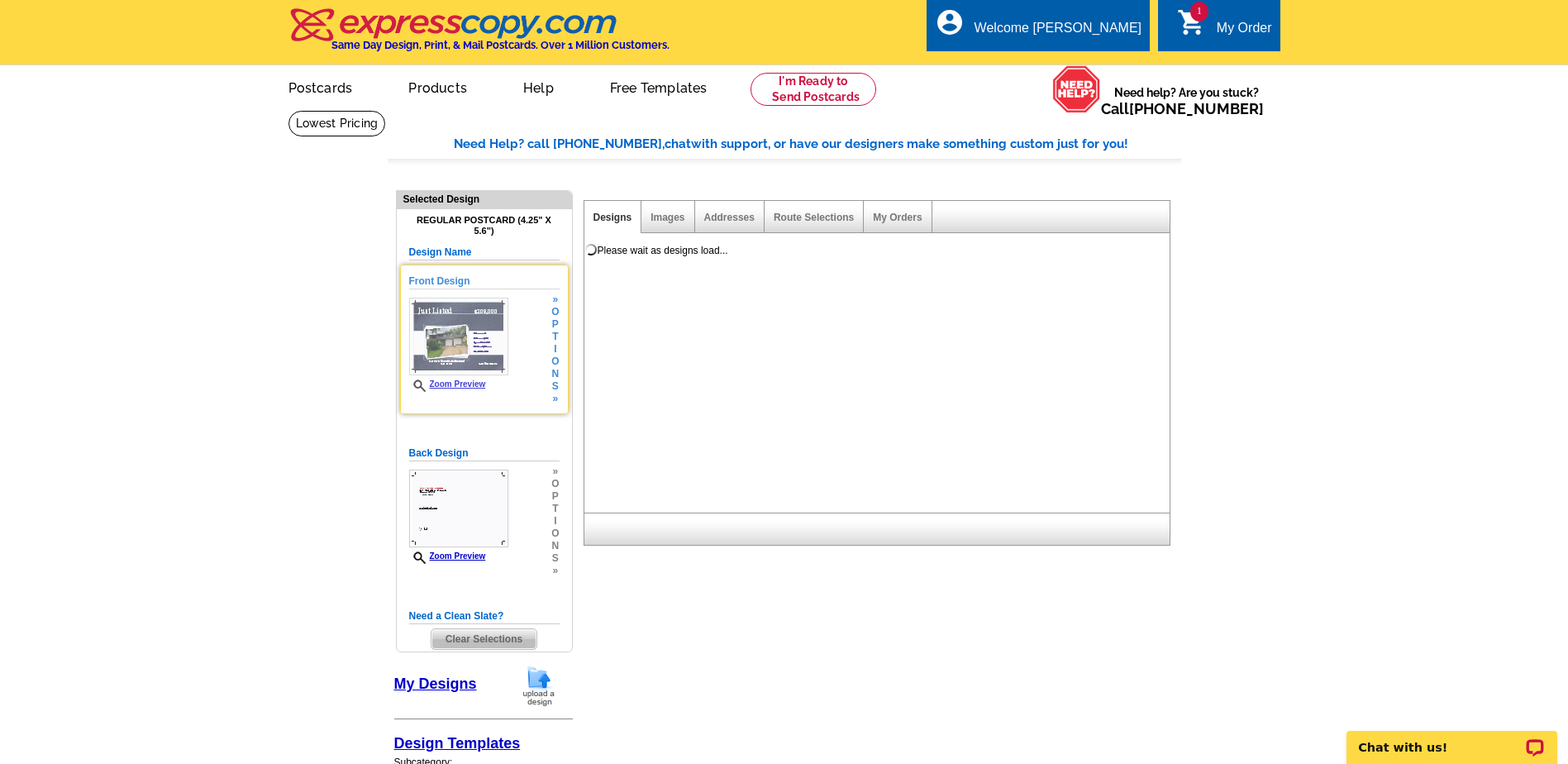
click at [555, 343] on span "t" at bounding box center [554, 337] width 8 height 12
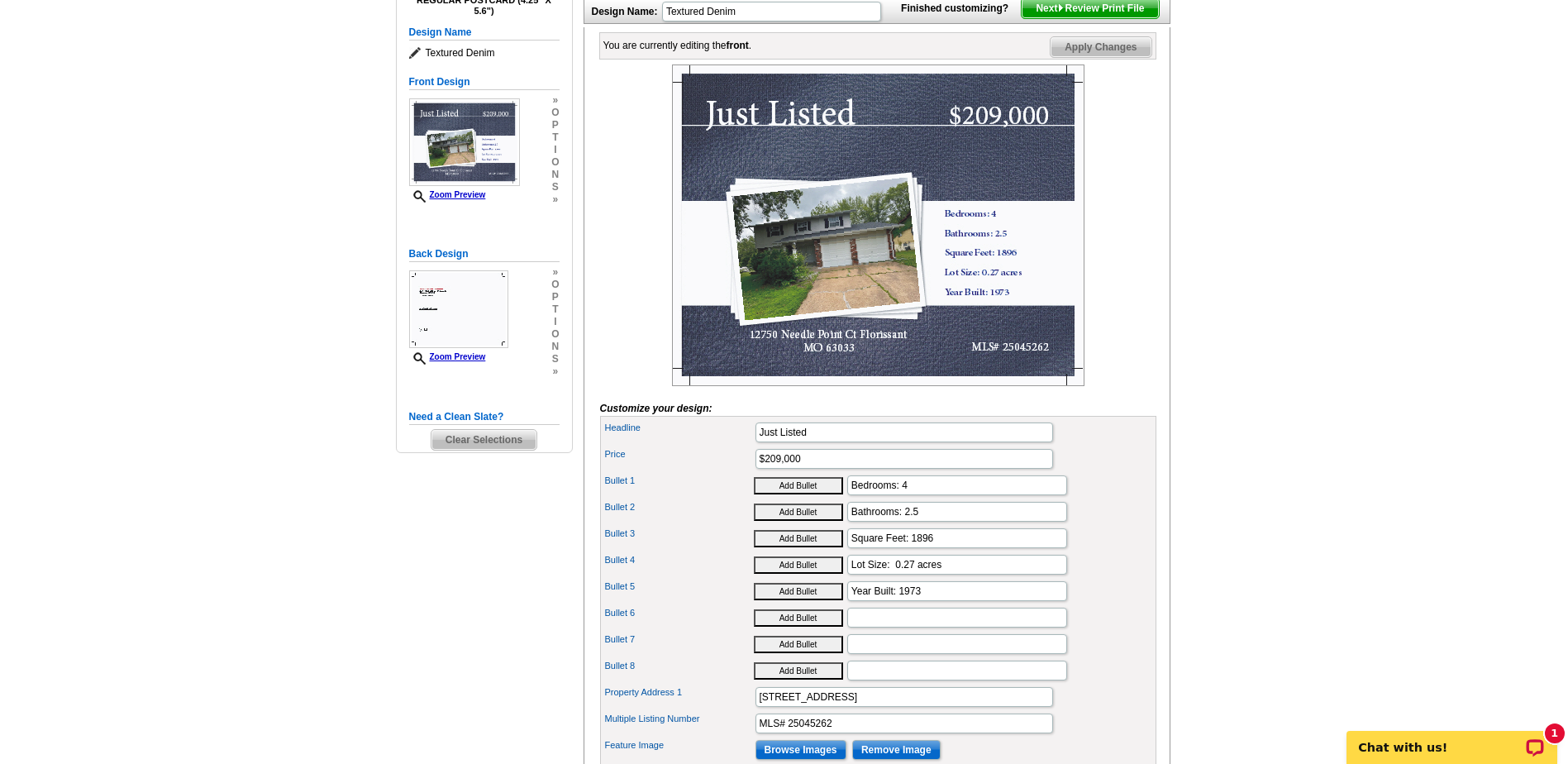
scroll to position [248, 0]
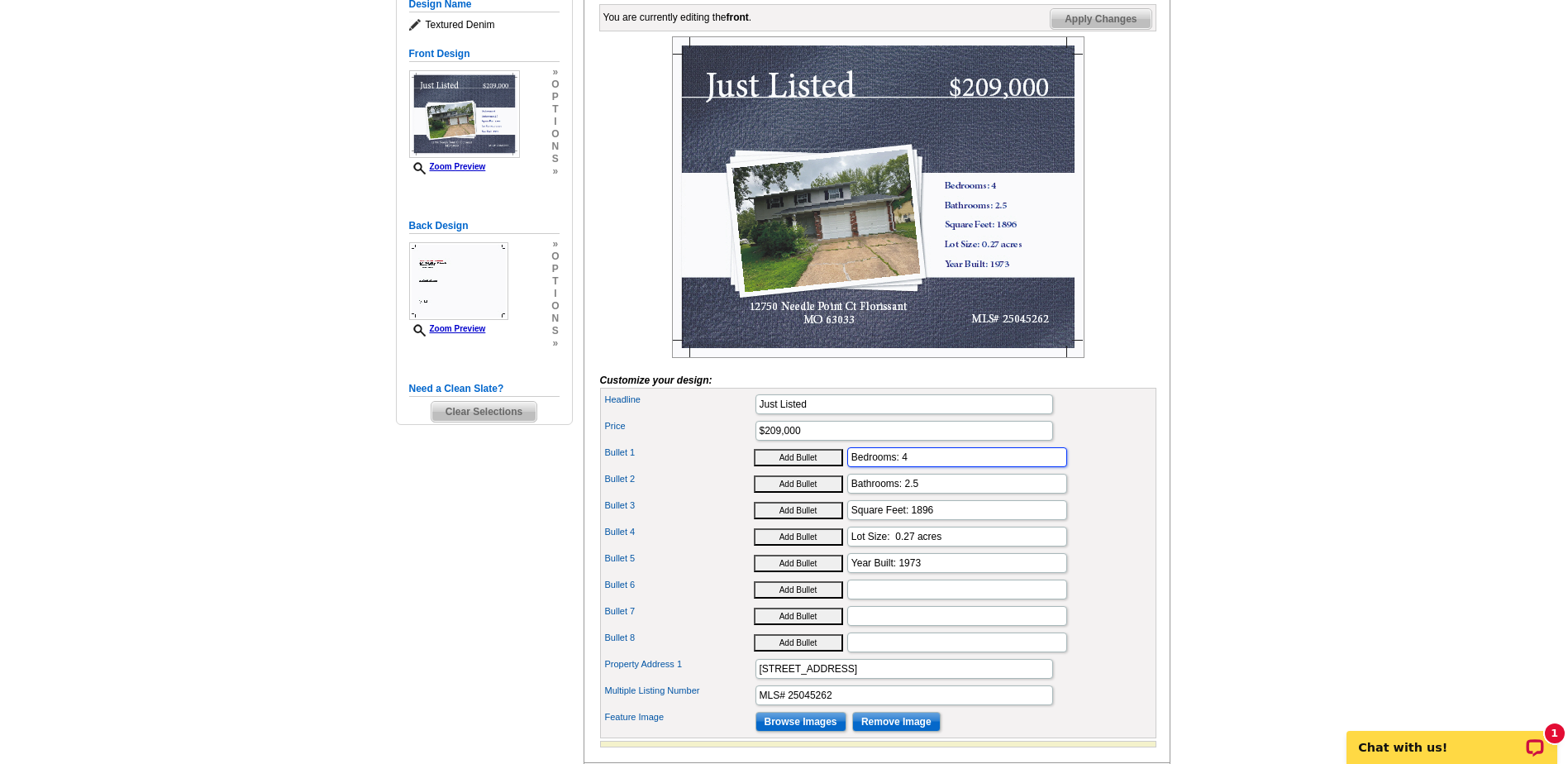
click at [919, 467] on input "Bedrooms: 4" at bounding box center [957, 457] width 220 height 20
type input "Bedrooms: 3"
click at [929, 494] on input "Bathrooms: 2.5" at bounding box center [957, 483] width 220 height 20
type input "Bathrooms: 1"
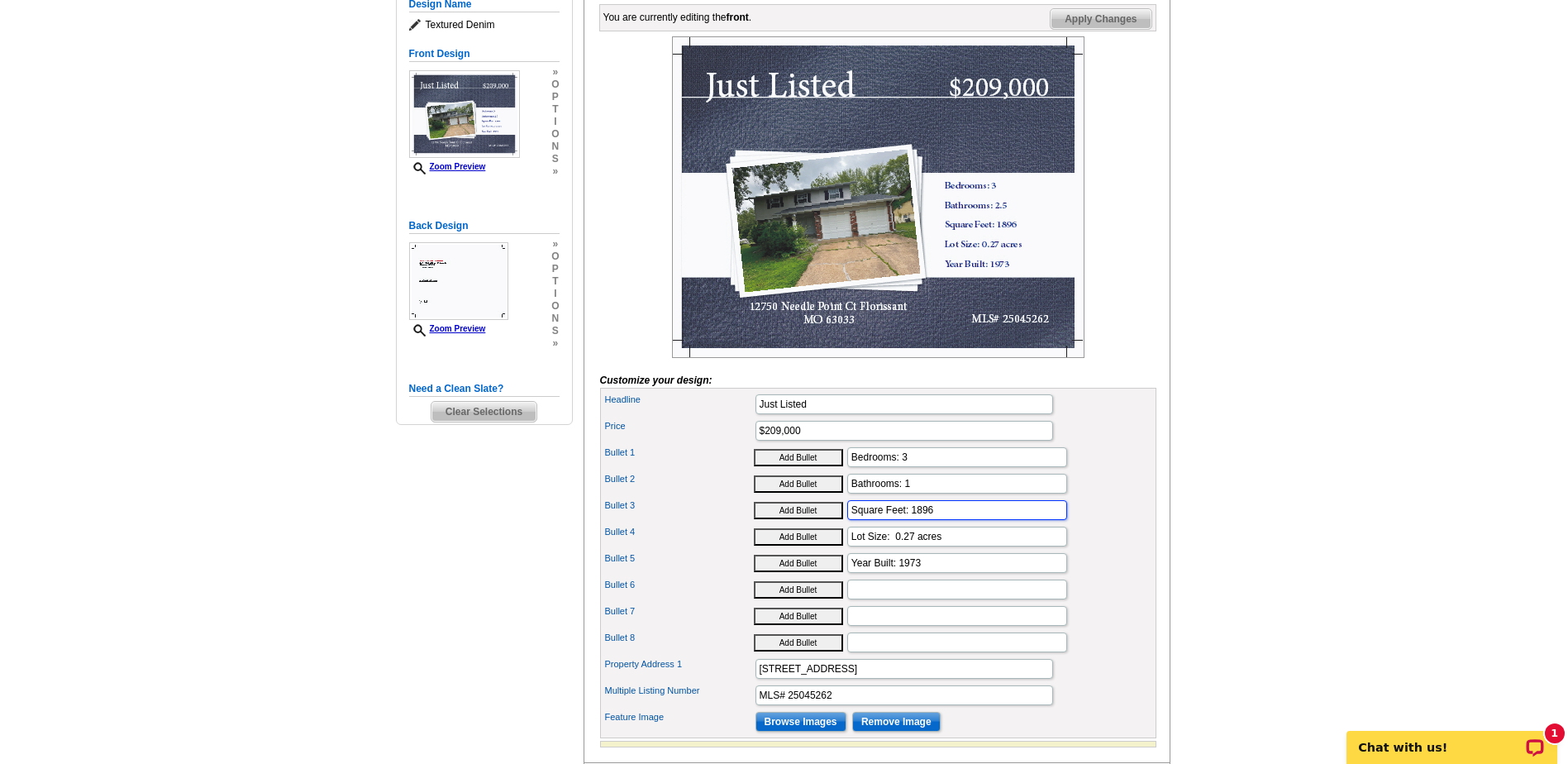
click at [941, 520] on input "Square Feet: 1896" at bounding box center [957, 510] width 220 height 20
type input "Square Feet: 1073"
click at [916, 547] on input "Lot Size: 0.27 acres" at bounding box center [957, 536] width 220 height 20
type input "Lot Size: 0.24 acres"
click at [938, 573] on input "Year Built: 1973" at bounding box center [957, 562] width 220 height 20
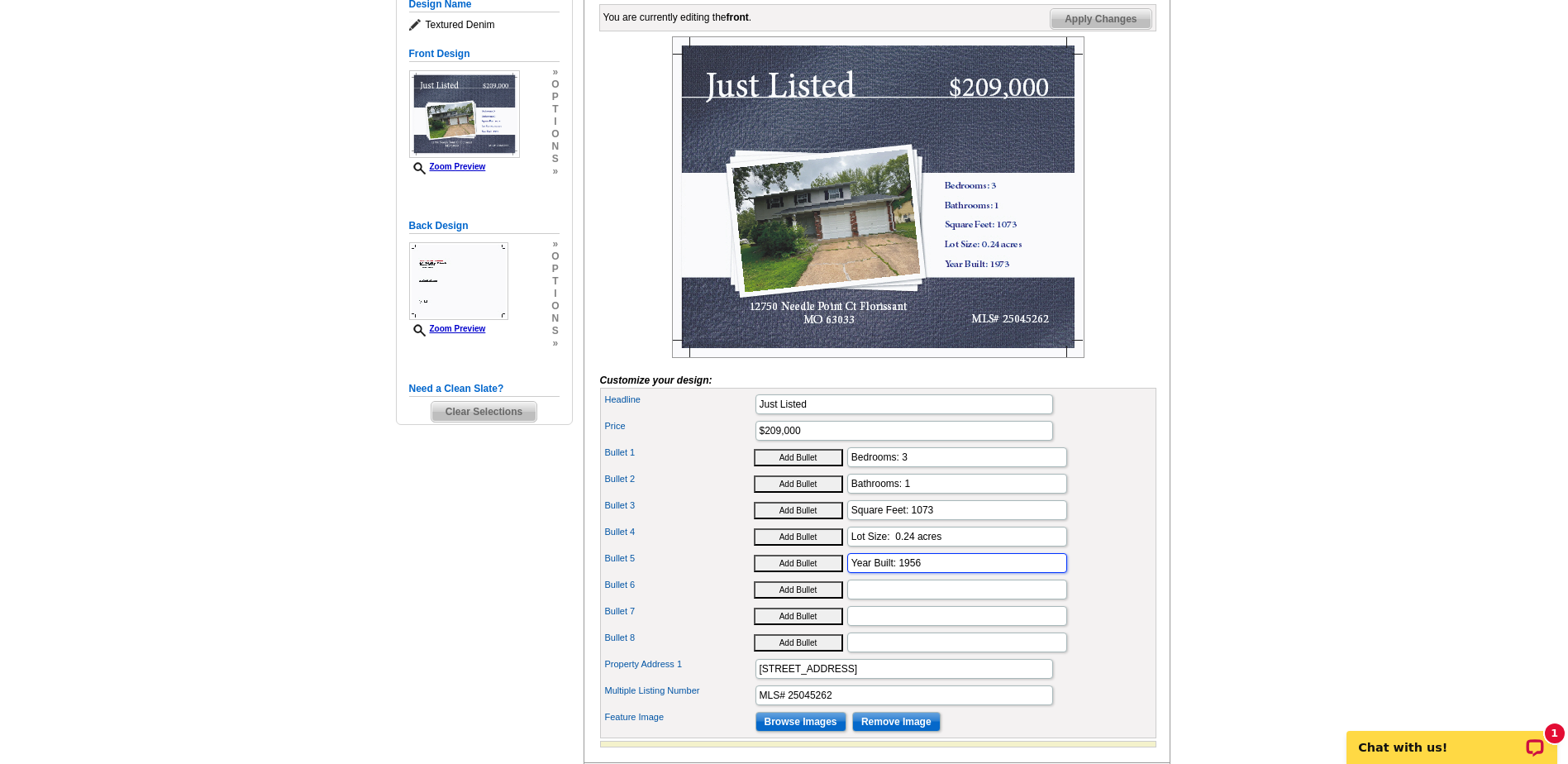
type input "Year Built: 1956"
click at [818, 440] on input "$209,000" at bounding box center [904, 430] width 298 height 20
click at [781, 440] on input "$209,000" at bounding box center [904, 430] width 298 height 20
type input "$84,000"
drag, startPoint x: 990, startPoint y: 697, endPoint x: 702, endPoint y: 700, distance: 288.0
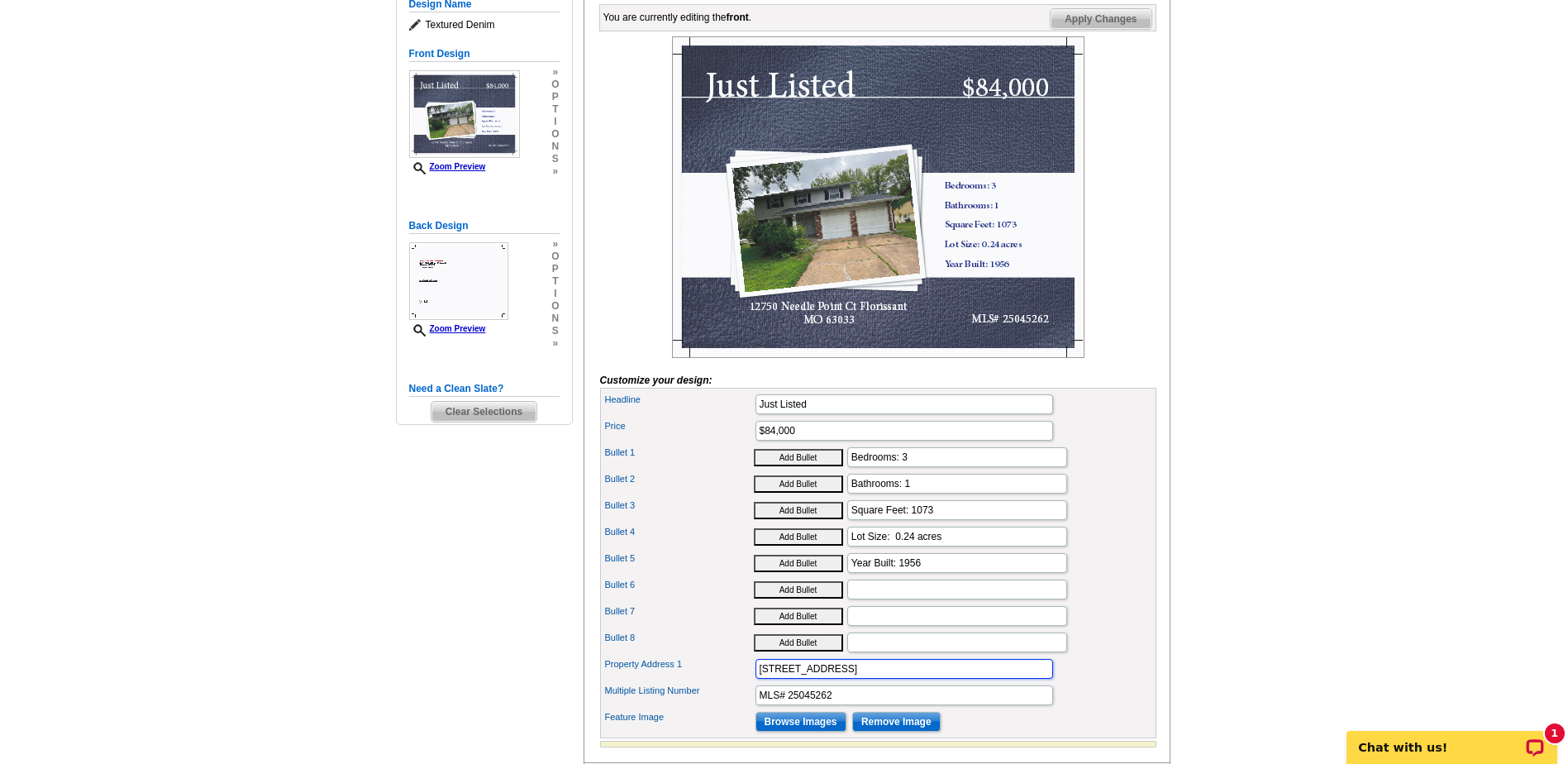
click at [702, 682] on div "Property Address 1 12750 Needle Point Ct Florissant MO 63033" at bounding box center [878, 669] width 549 height 27
type input "[STREET_ADDRESS]"
click at [869, 705] on input "MLS# 25045262" at bounding box center [904, 694] width 298 height 20
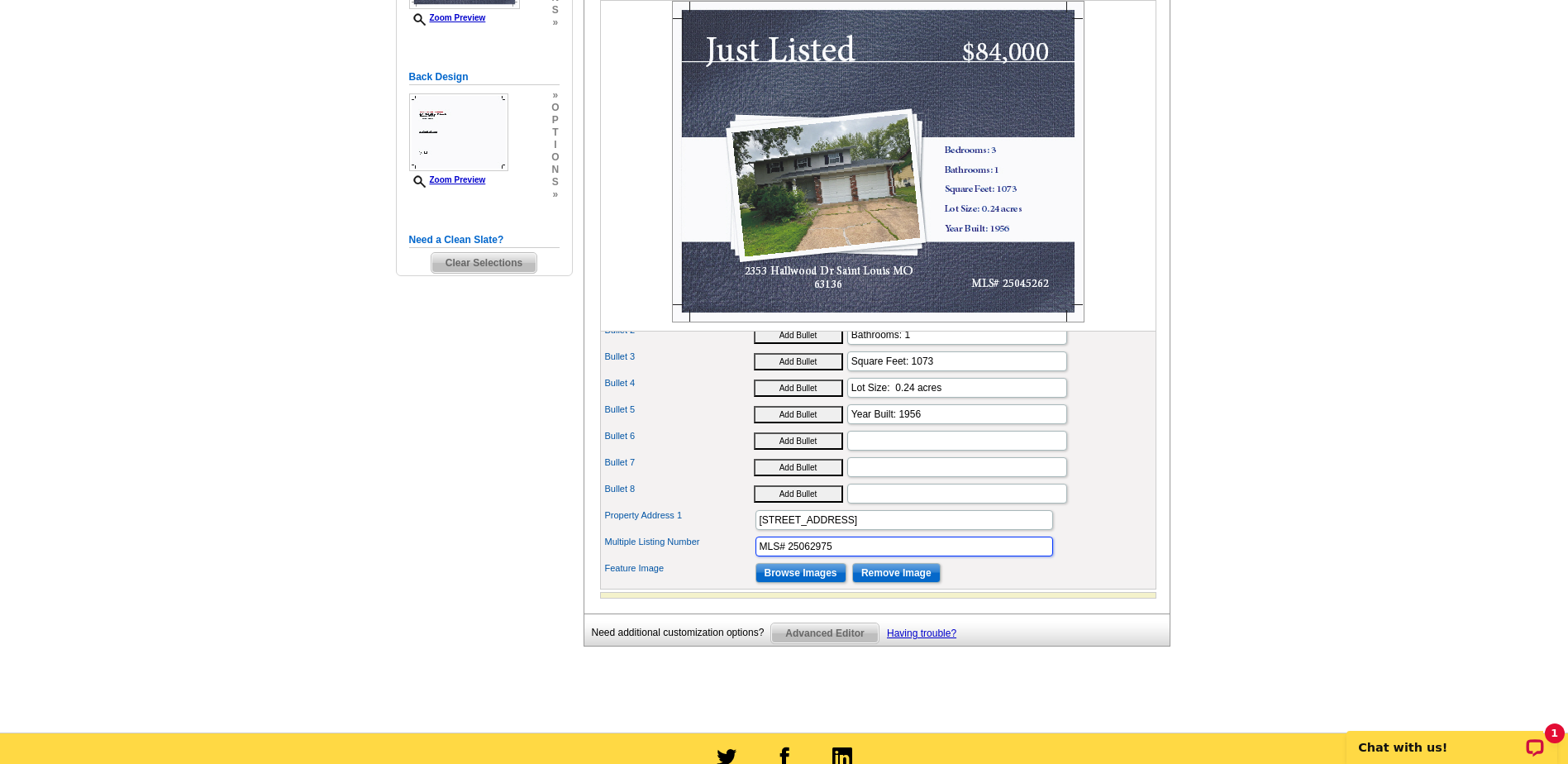
scroll to position [413, 0]
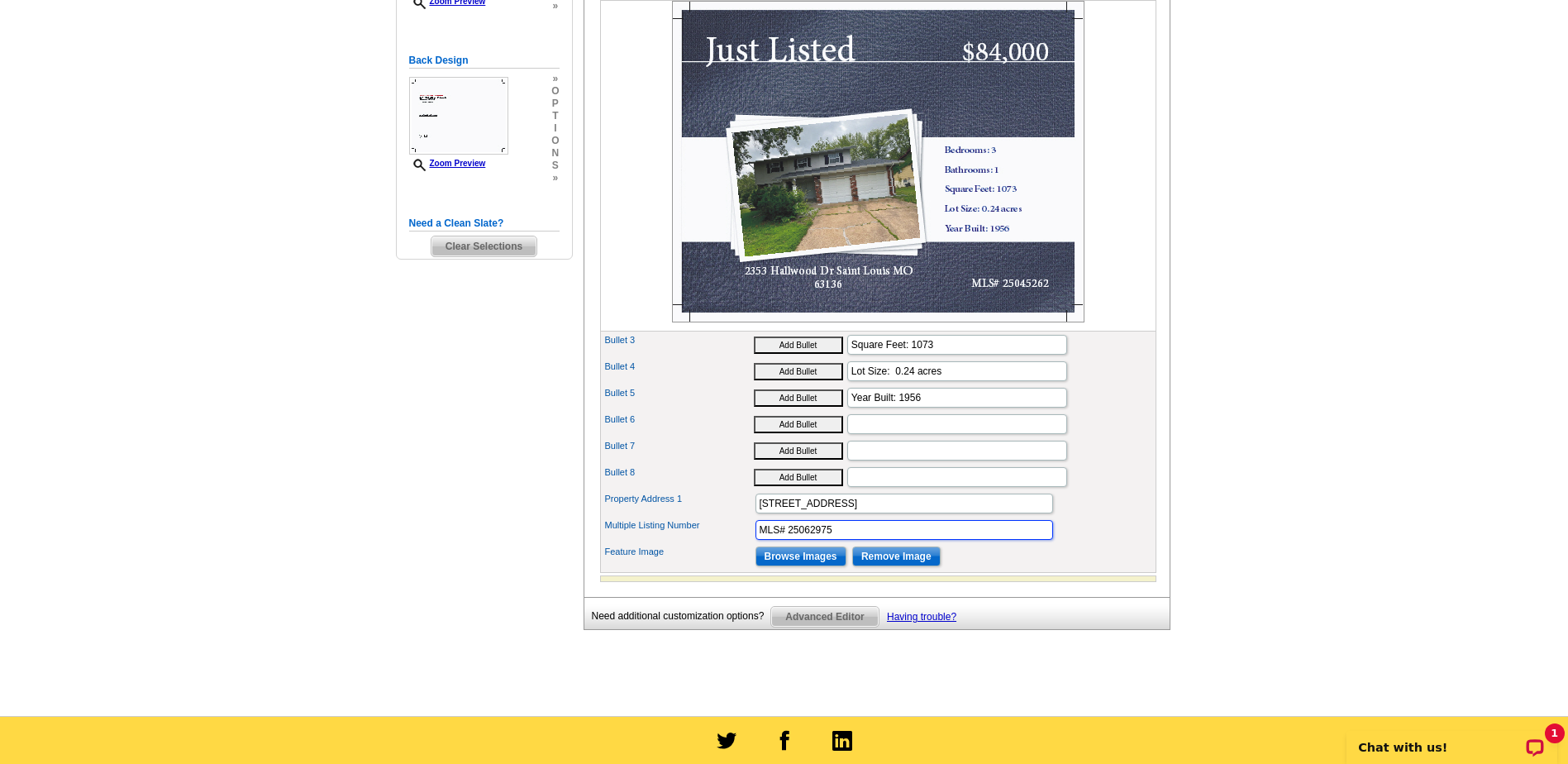
type input "MLS# 25062975"
click at [823, 567] on input "Browse Images" at bounding box center [801, 556] width 91 height 20
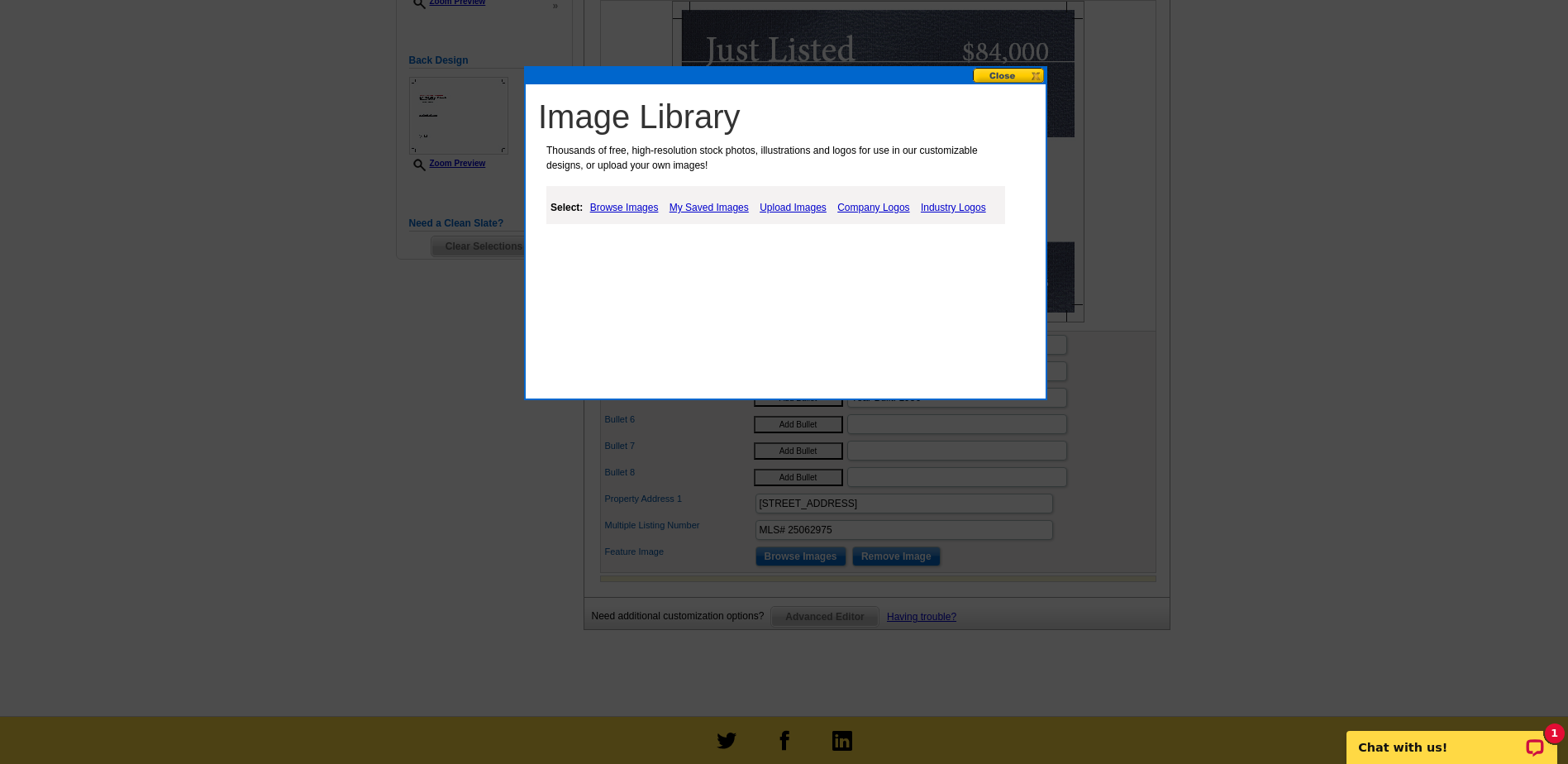
click at [807, 209] on link "Upload Images" at bounding box center [793, 207] width 76 height 20
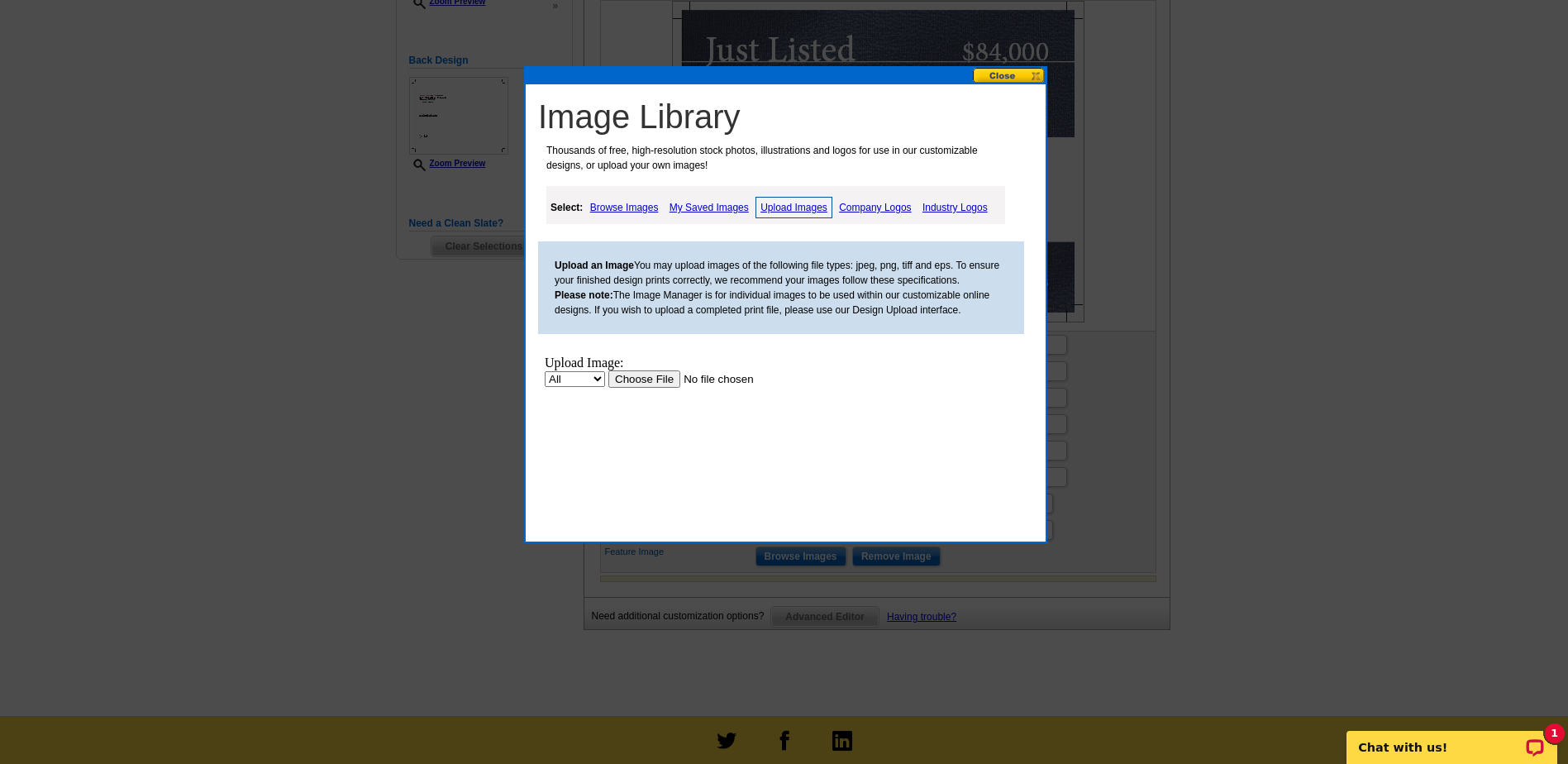
scroll to position [0, 0]
click at [642, 373] on input "file" at bounding box center [713, 379] width 209 height 17
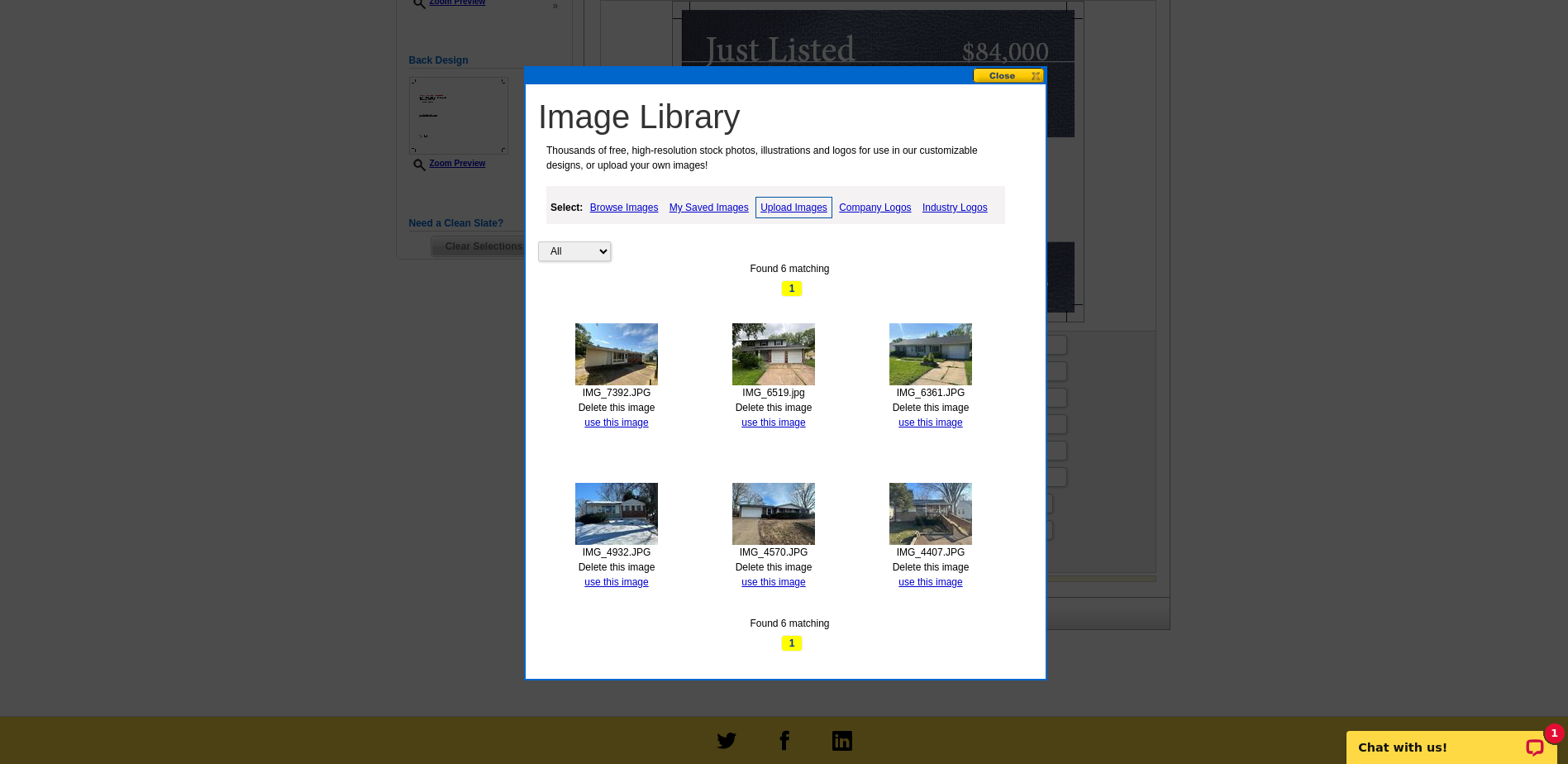
drag, startPoint x: 624, startPoint y: 406, endPoint x: 871, endPoint y: 46, distance: 436.6
click at [624, 406] on link "Delete this image" at bounding box center [617, 407] width 77 height 11
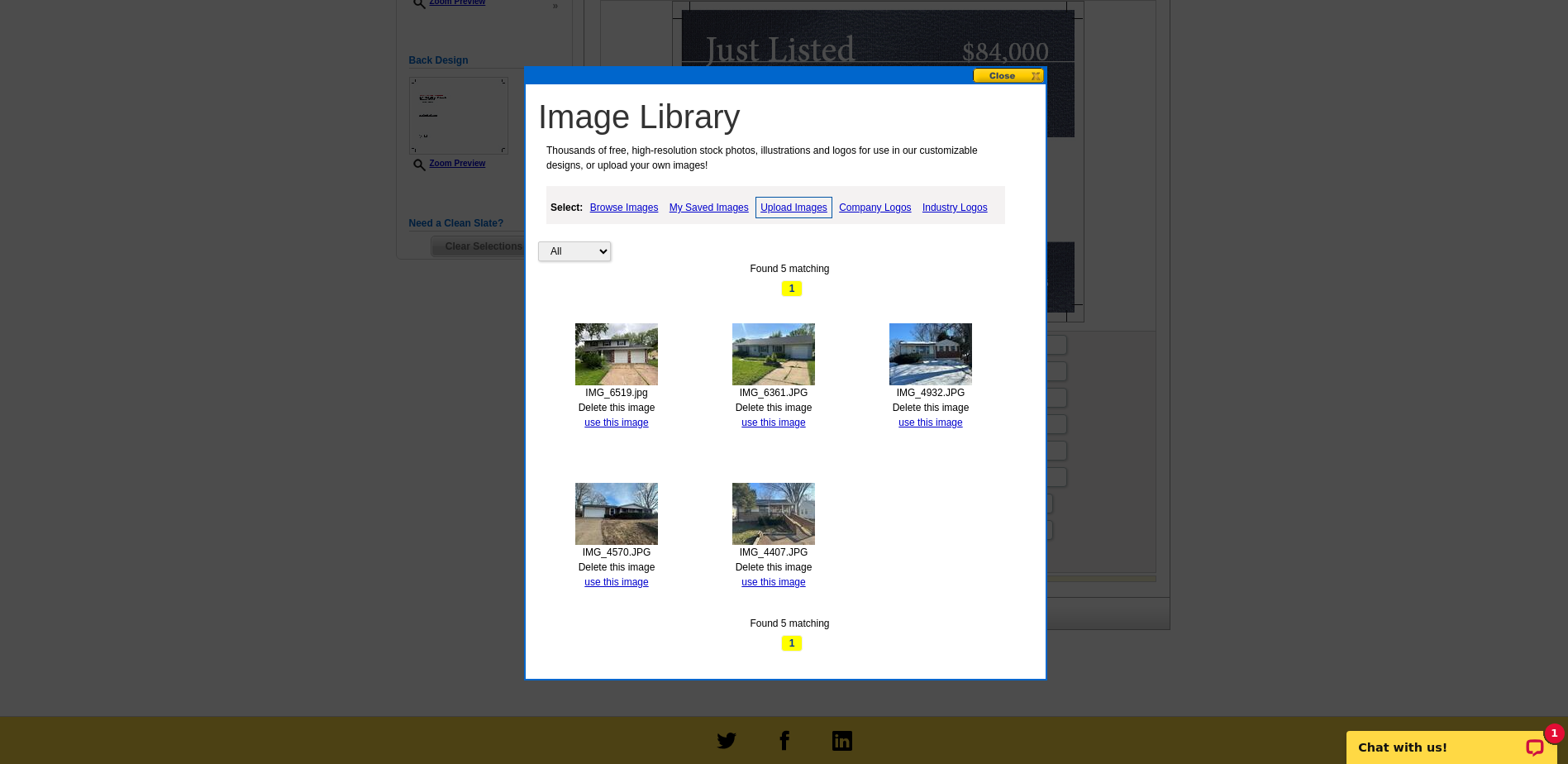
click at [793, 202] on link "Upload Images" at bounding box center [794, 207] width 77 height 21
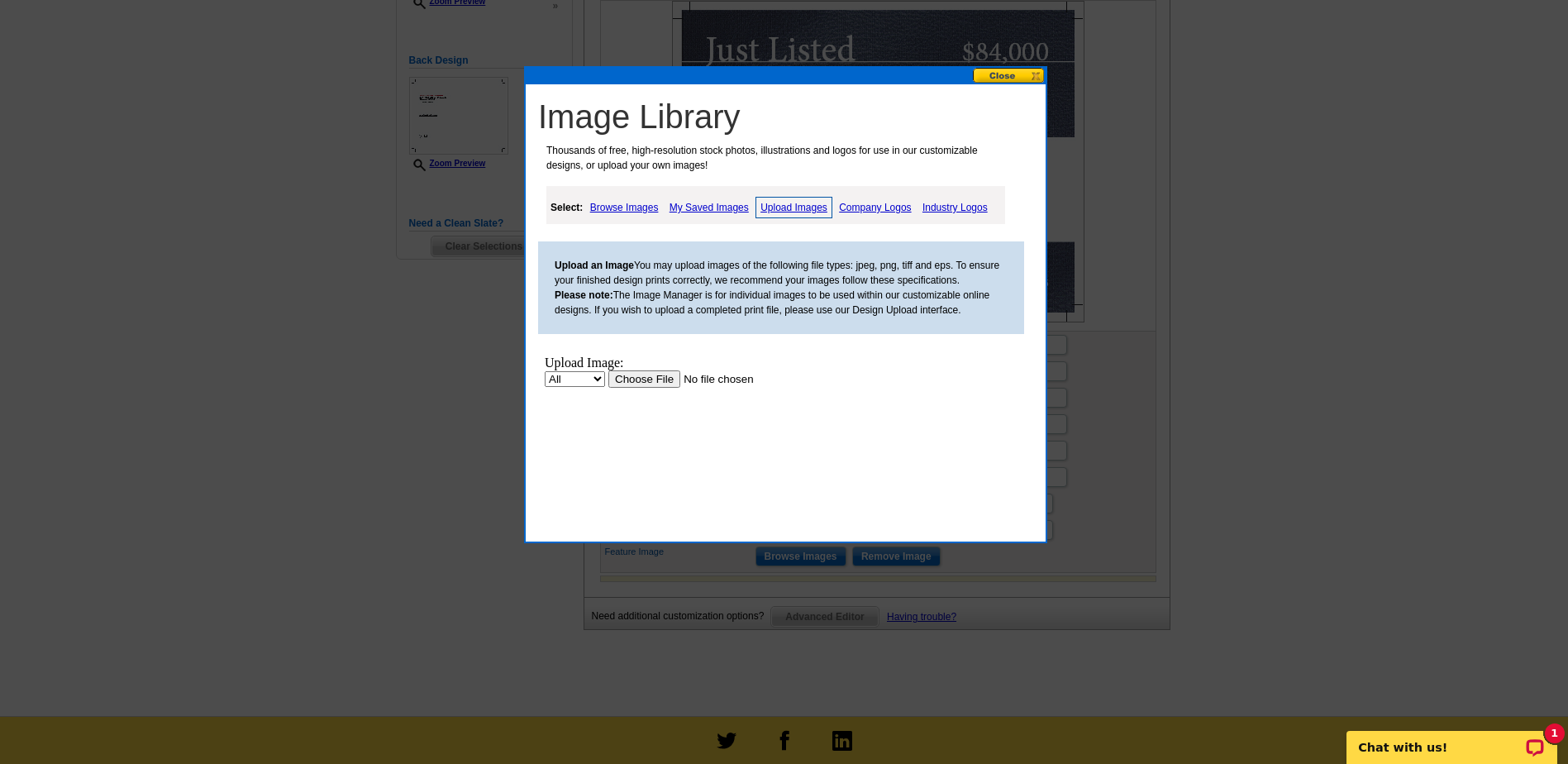
click at [651, 379] on input "file" at bounding box center [713, 379] width 209 height 17
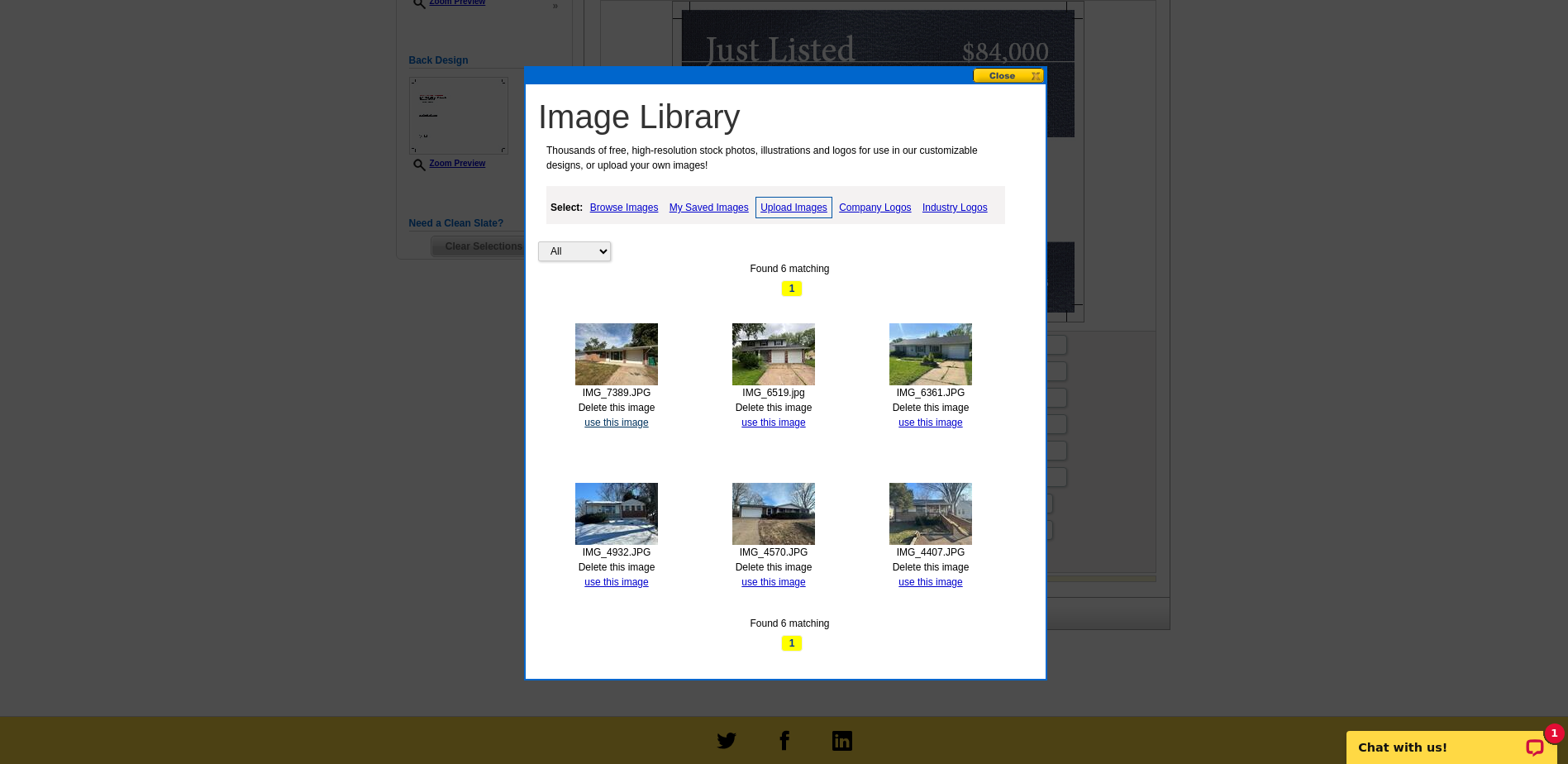
click at [631, 421] on link "use this image" at bounding box center [616, 421] width 64 height 11
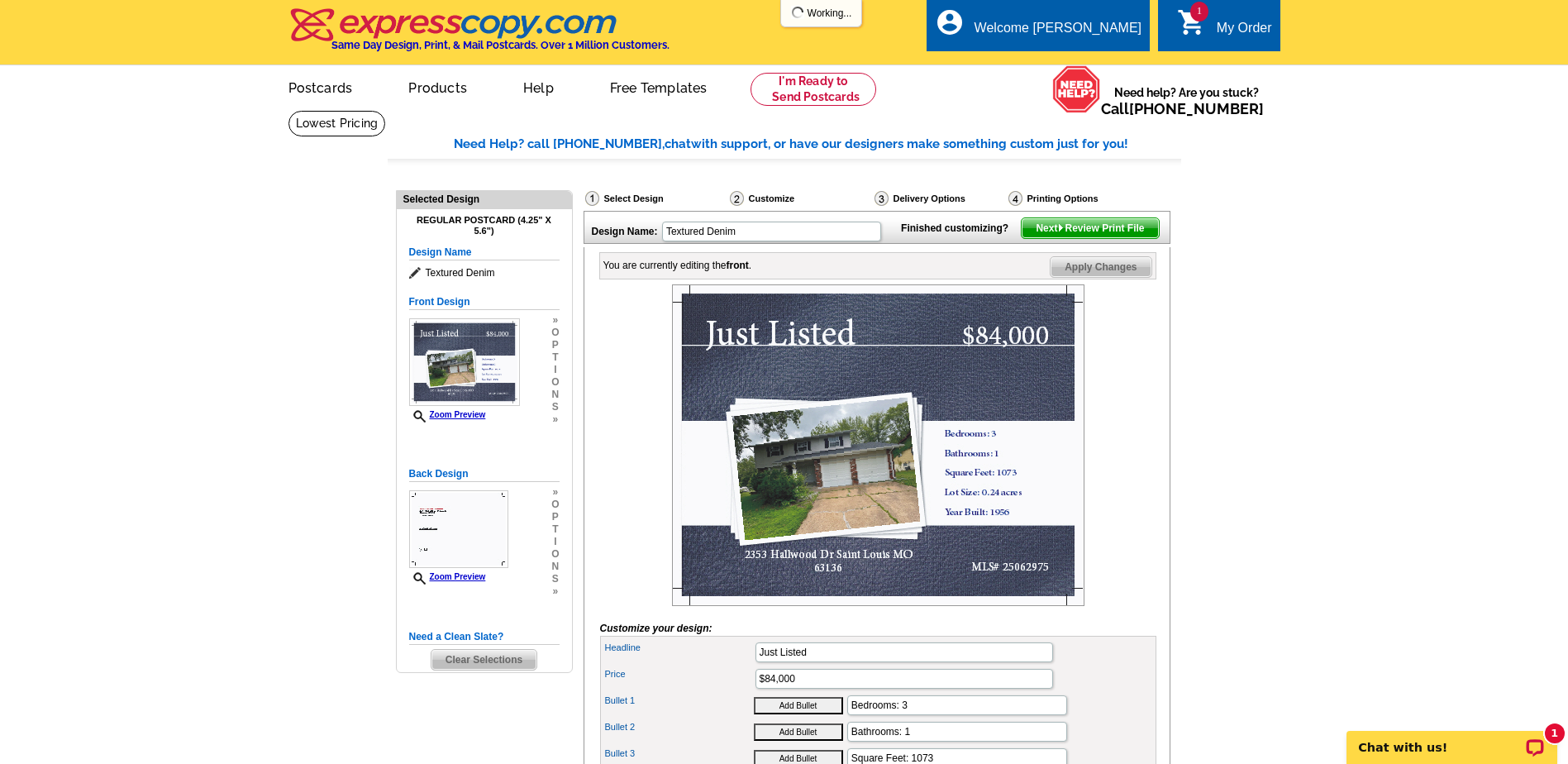
scroll to position [82, 0]
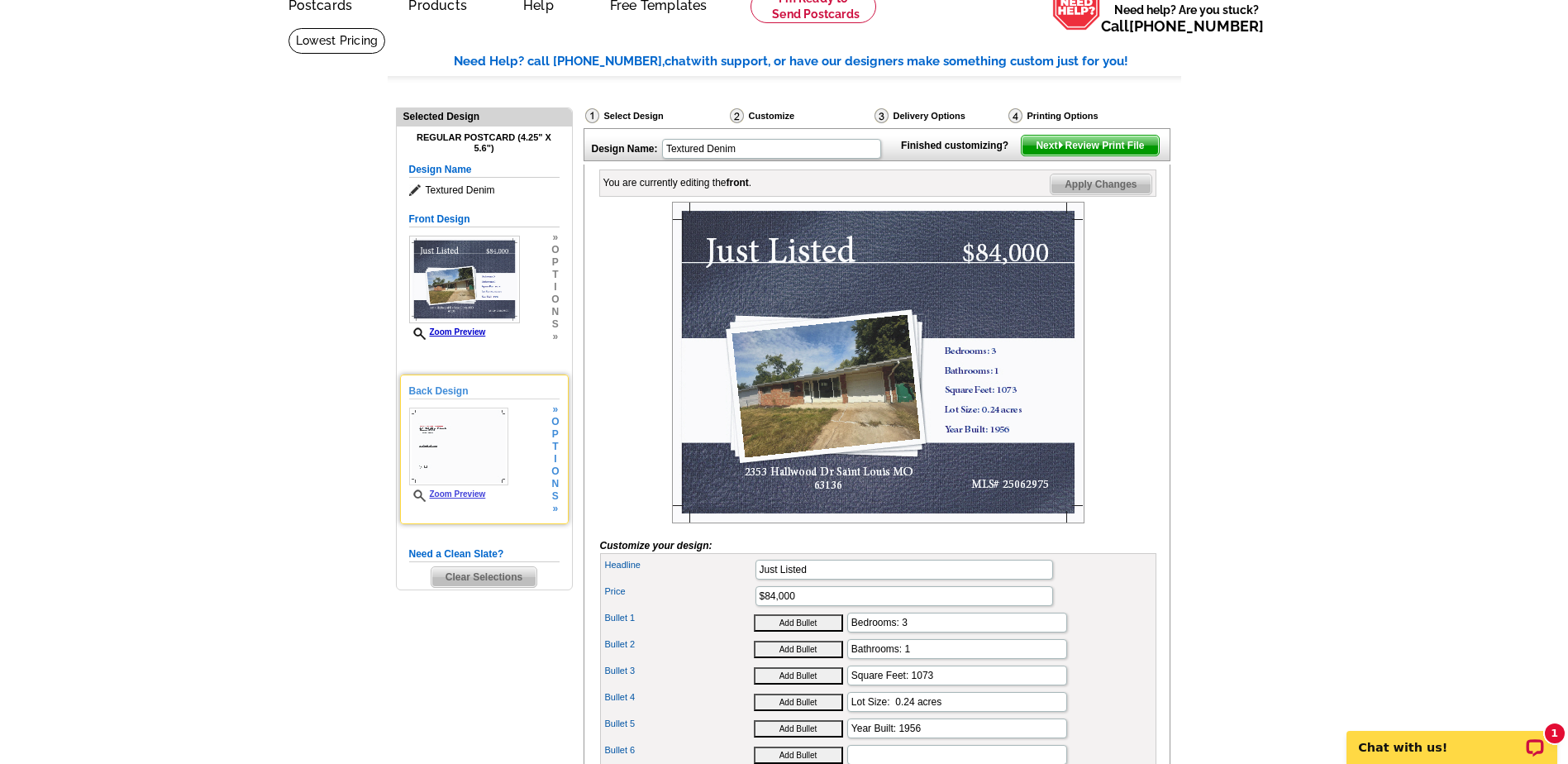
click at [457, 440] on img at bounding box center [459, 446] width 100 height 78
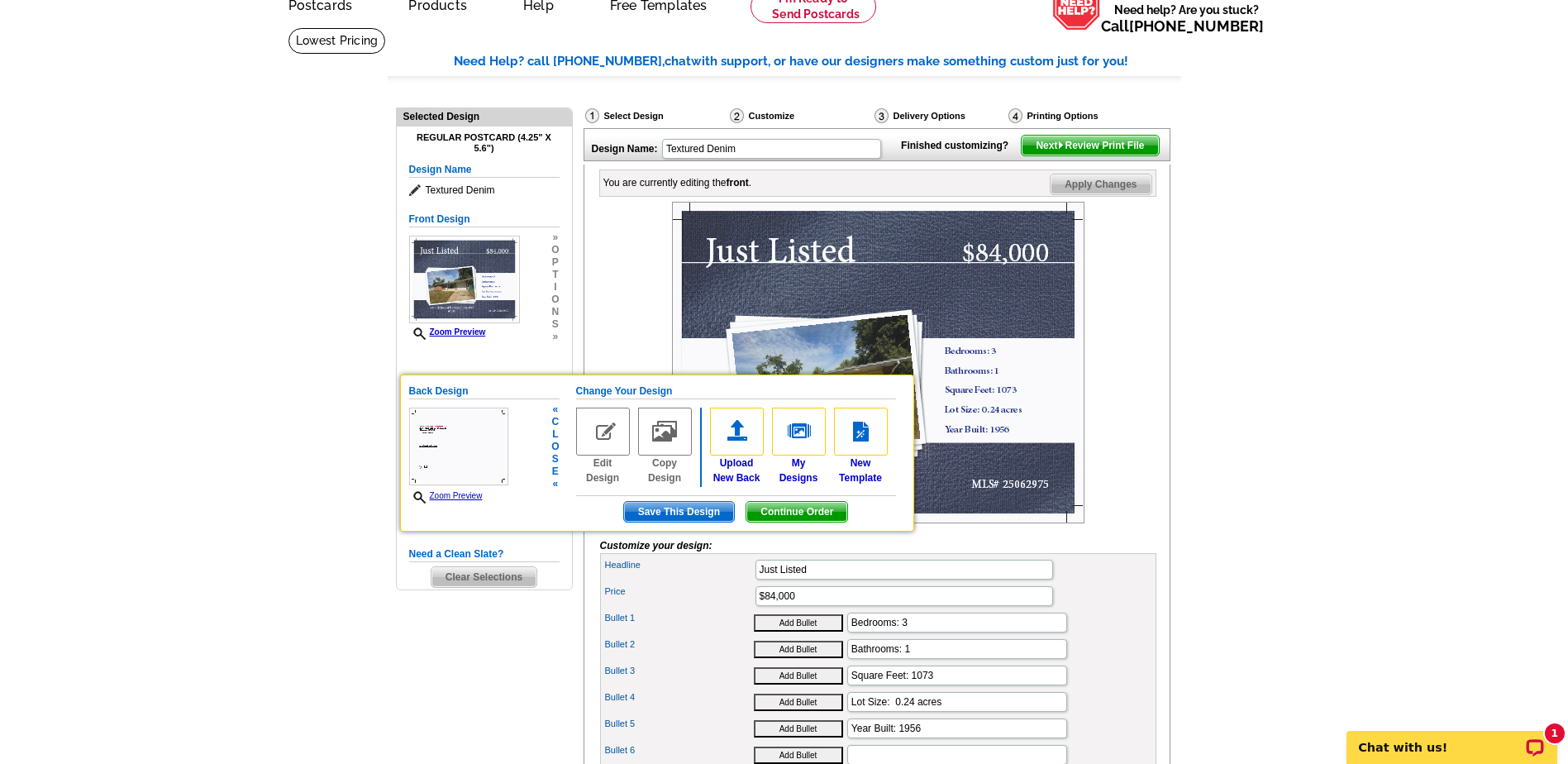
click at [451, 452] on img at bounding box center [459, 446] width 100 height 78
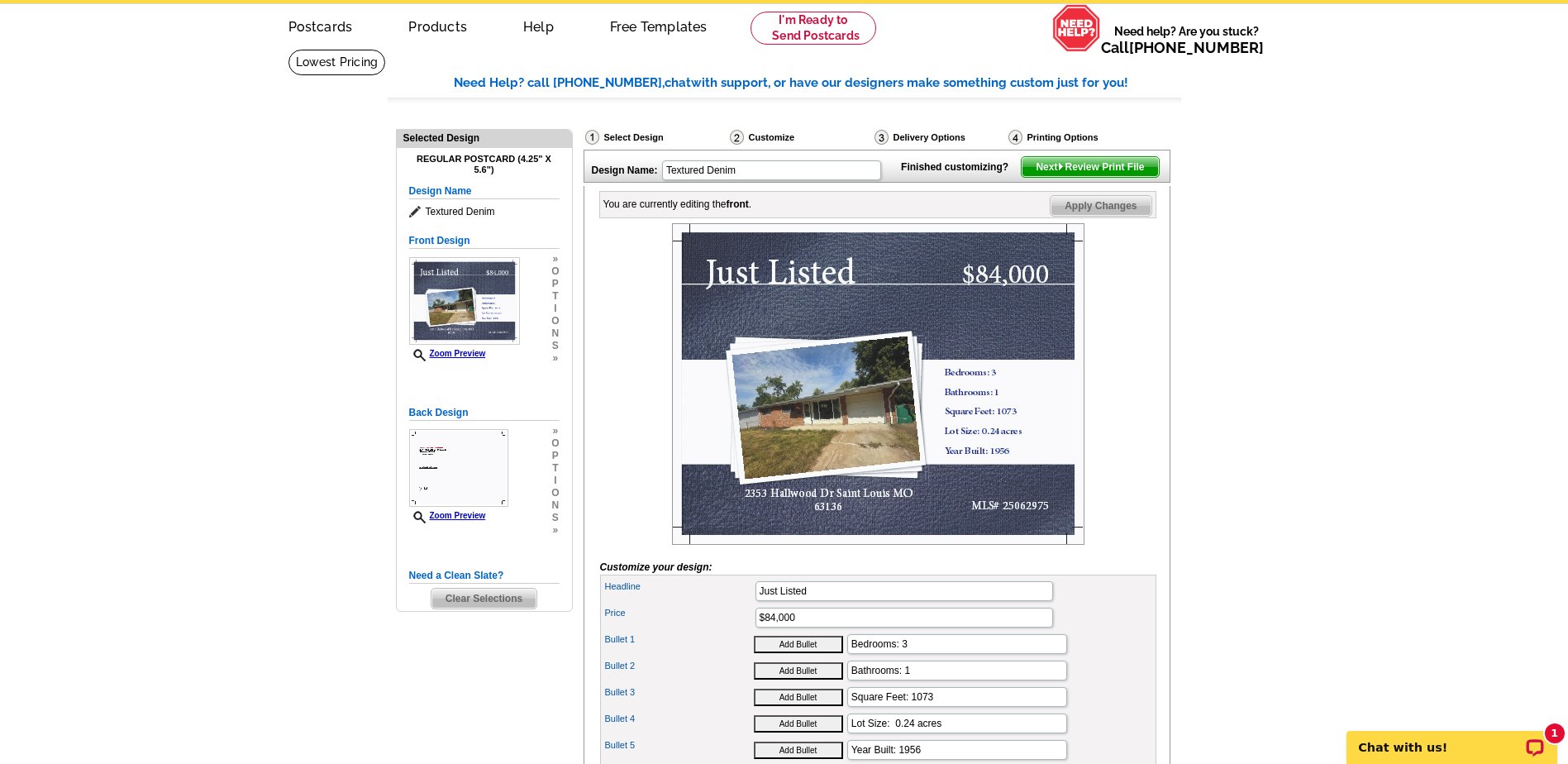
scroll to position [0, 0]
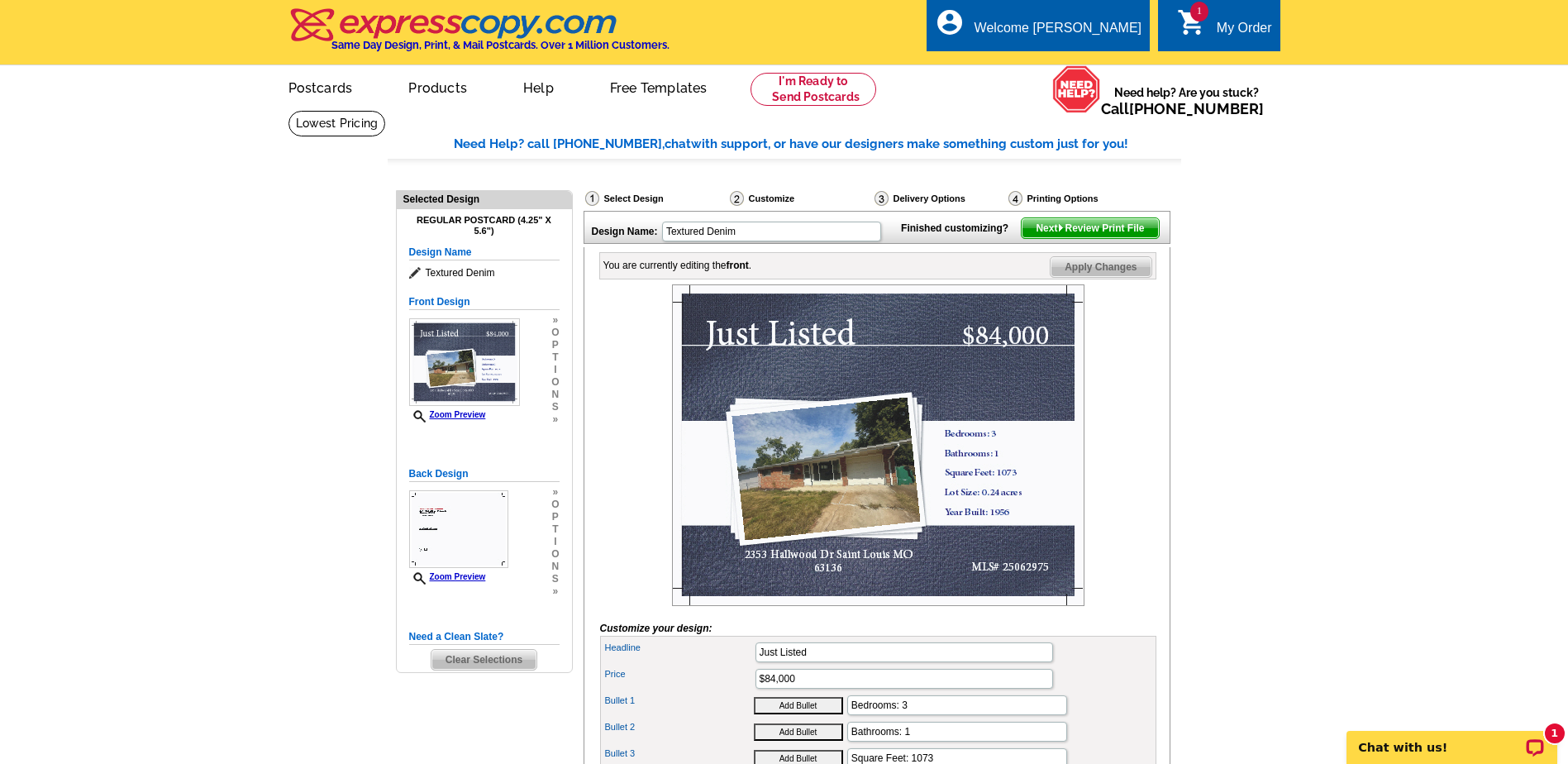
click at [1094, 277] on span "Apply Changes" at bounding box center [1100, 266] width 100 height 20
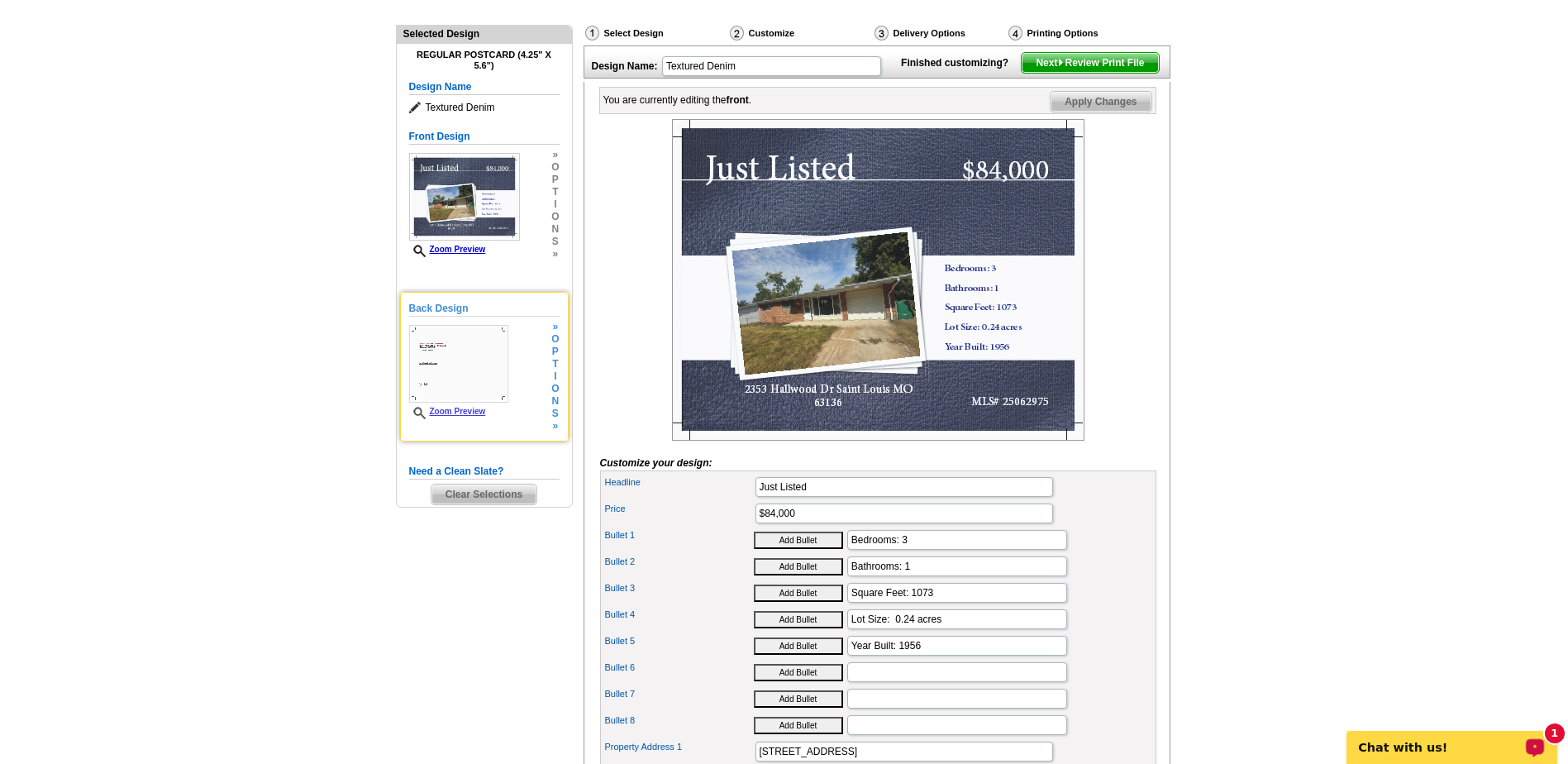
click at [454, 368] on img at bounding box center [459, 363] width 100 height 78
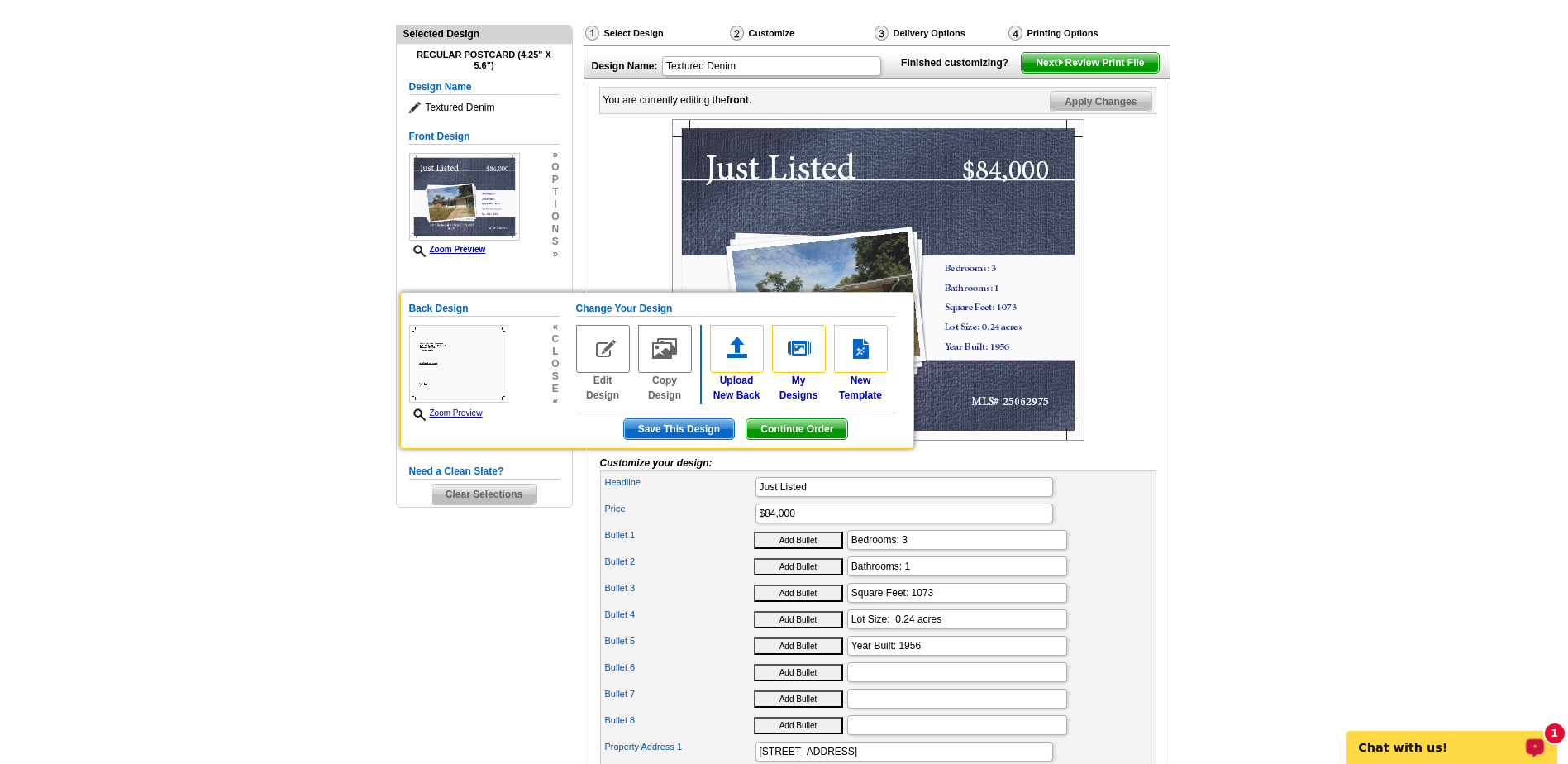
click at [1245, 368] on main "Need Help? call 800-260-5887, chat with support, or have our designers make som…" at bounding box center [784, 453] width 1568 height 1019
click at [377, 571] on main "Need Help? call 800-260-5887, chat with support, or have our designers make som…" at bounding box center [784, 453] width 1568 height 1019
click at [462, 405] on div "Zoom Preview" at bounding box center [459, 373] width 100 height 96
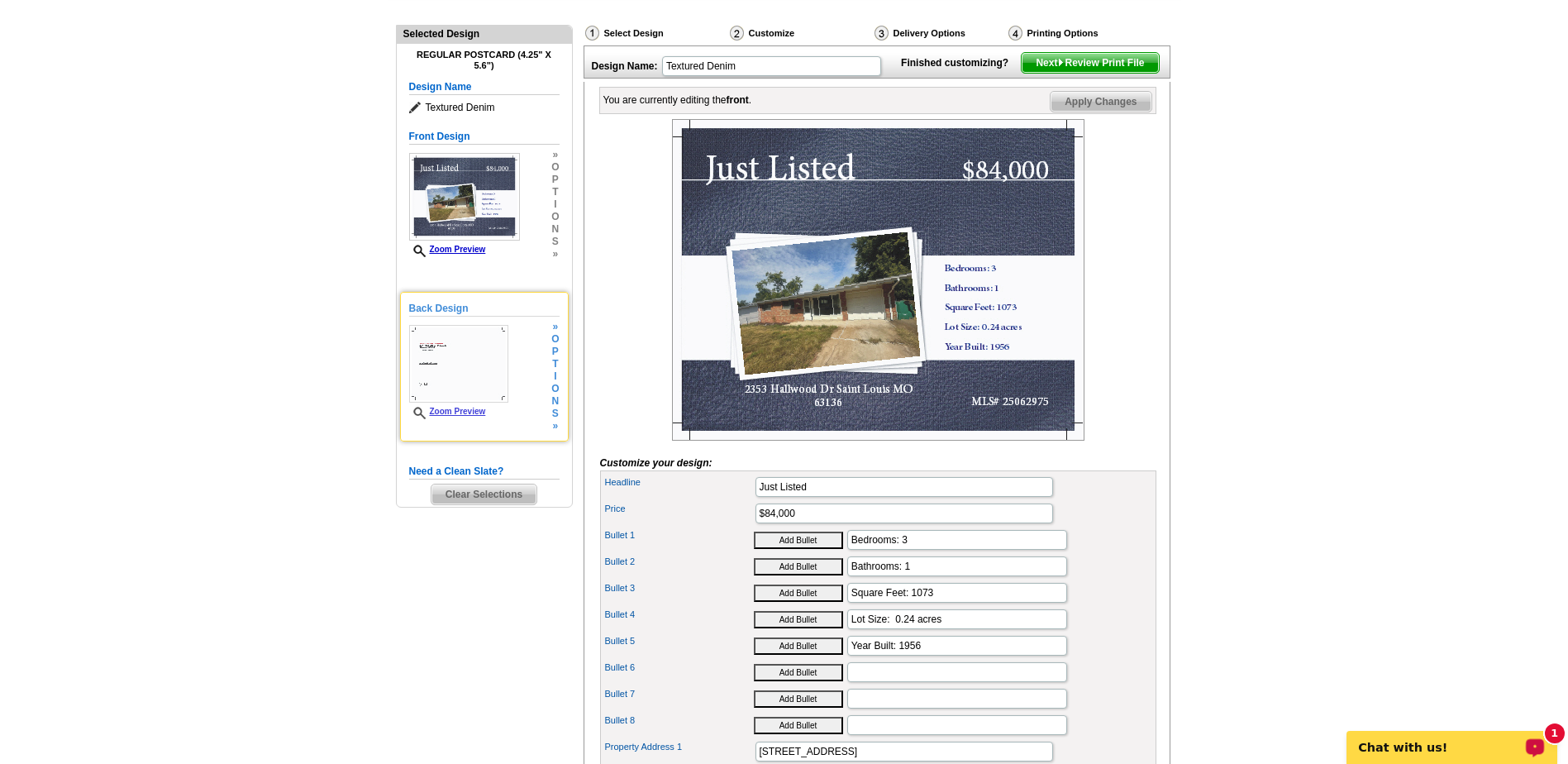
click at [455, 415] on link "Zoom Preview" at bounding box center [448, 411] width 77 height 9
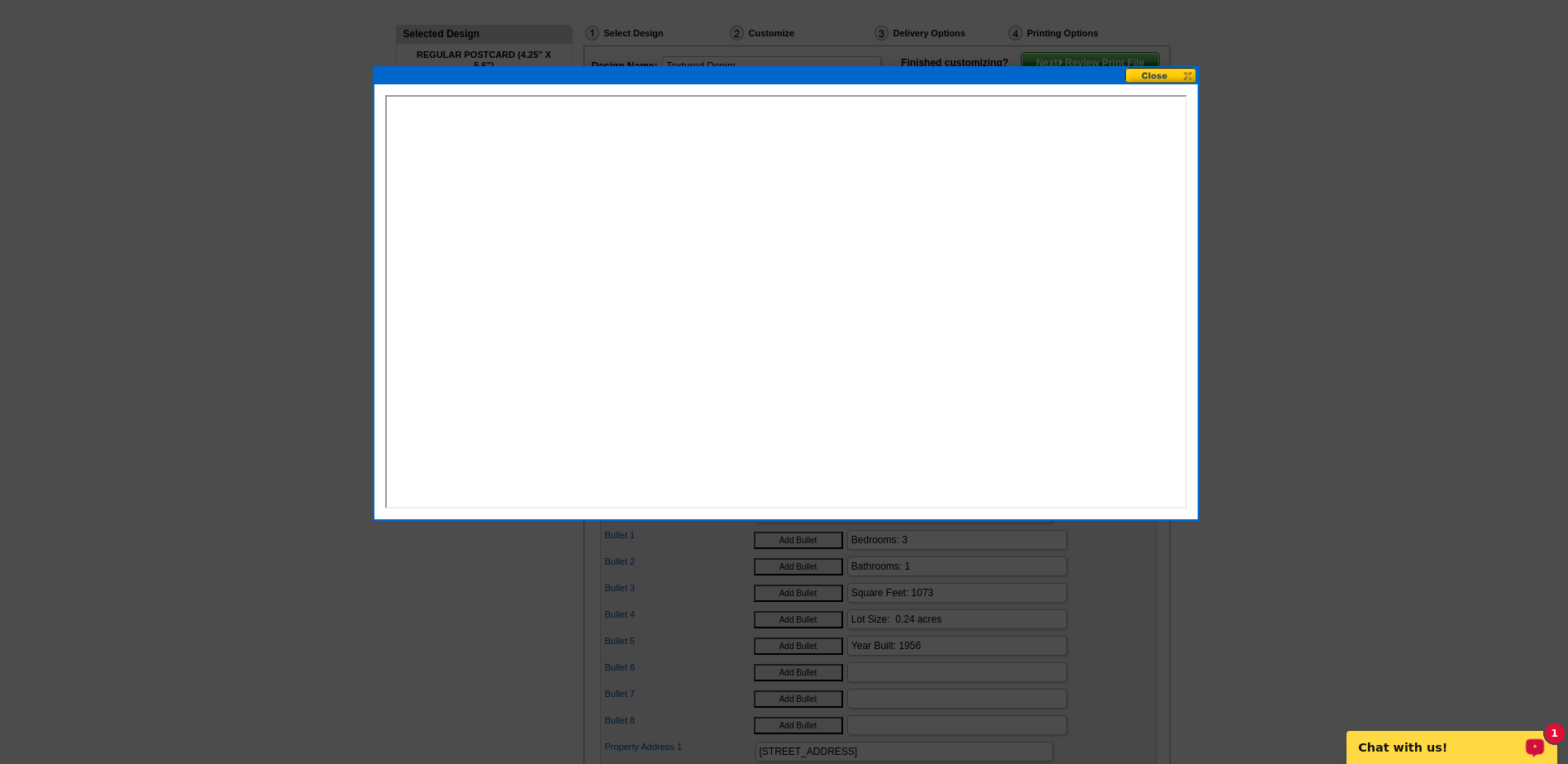
click at [1153, 78] on button at bounding box center [1161, 76] width 73 height 15
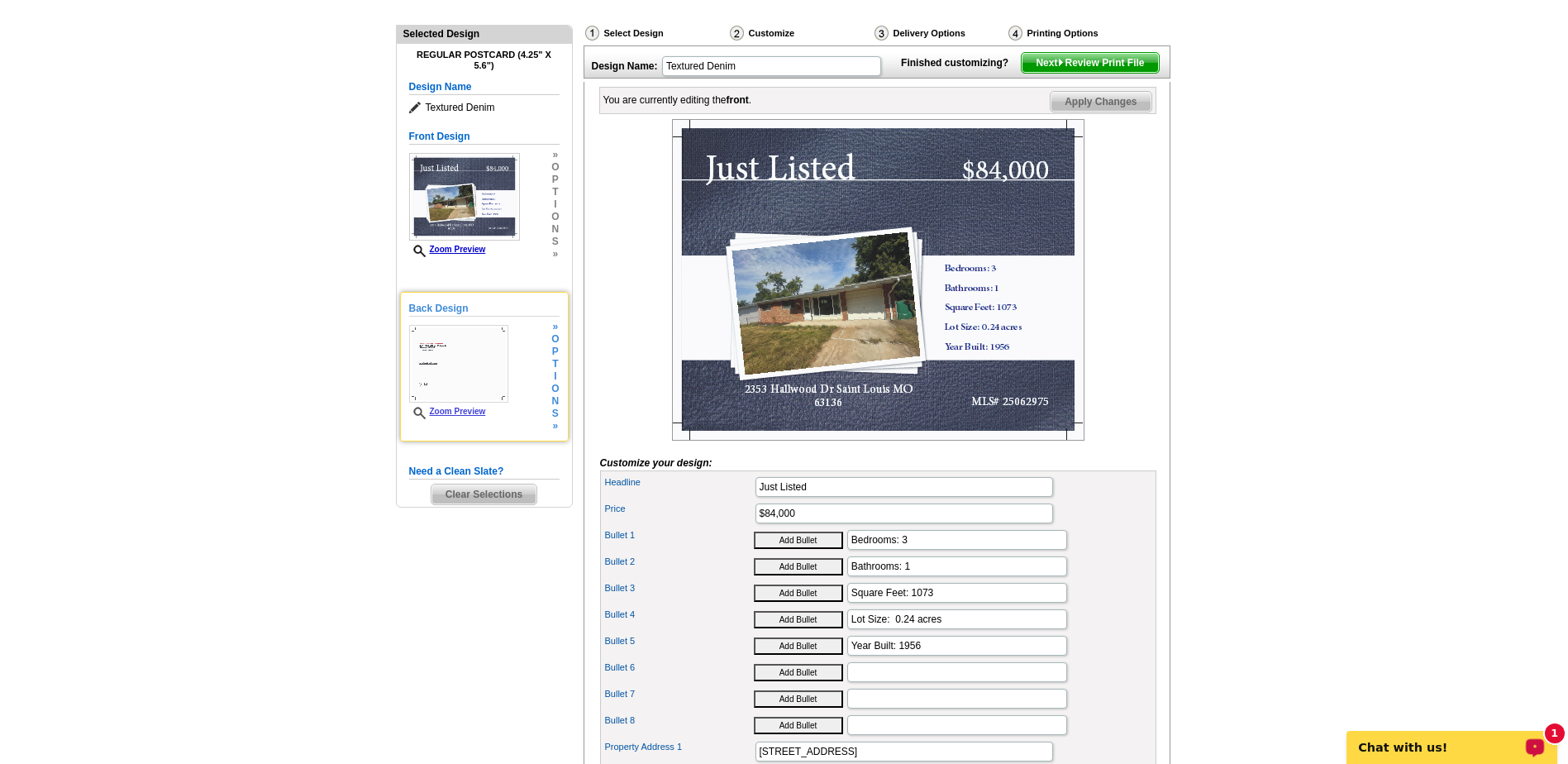
click at [449, 410] on link "Zoom Preview" at bounding box center [448, 411] width 77 height 9
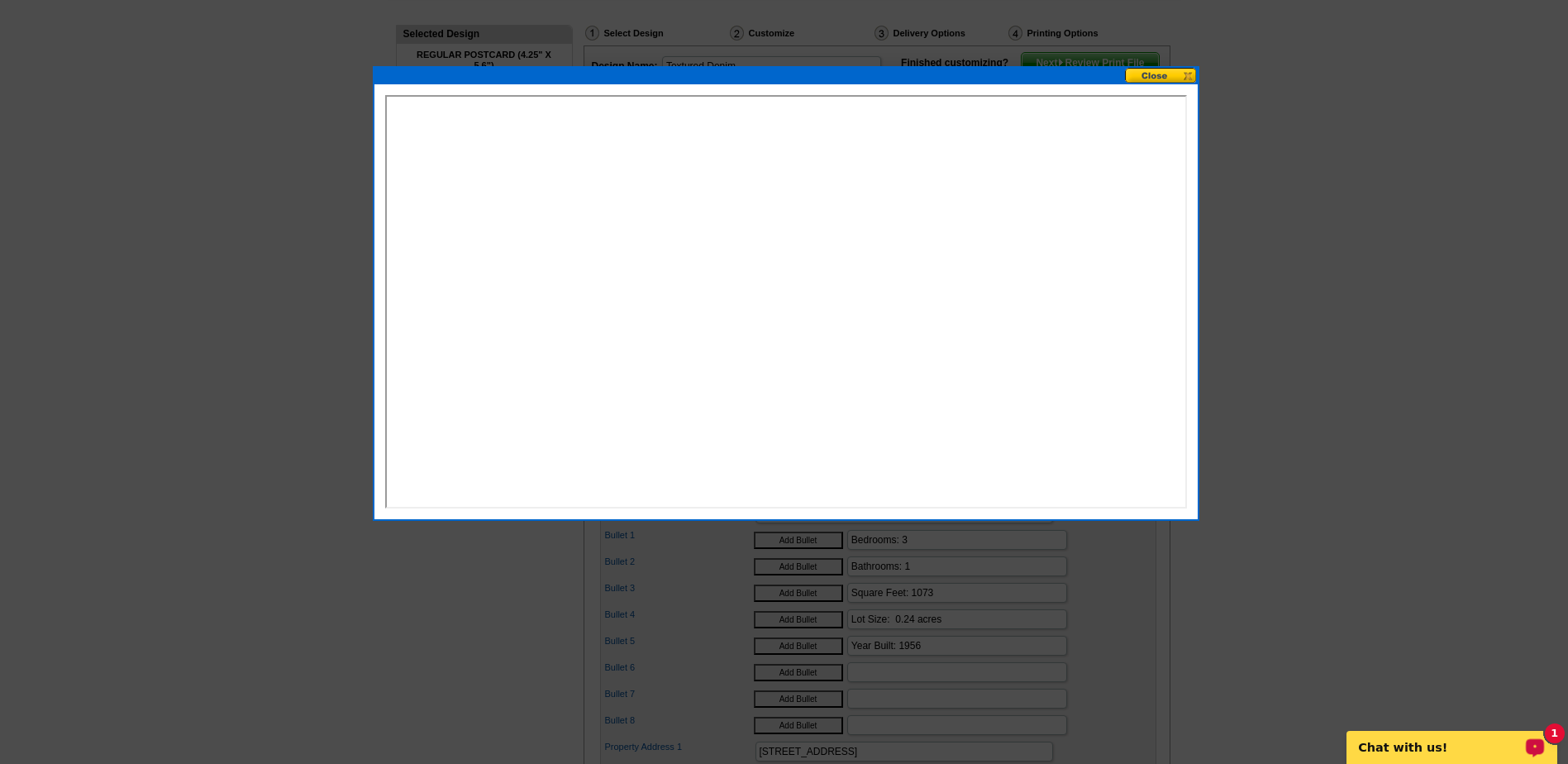
click at [1159, 78] on button at bounding box center [1161, 76] width 73 height 15
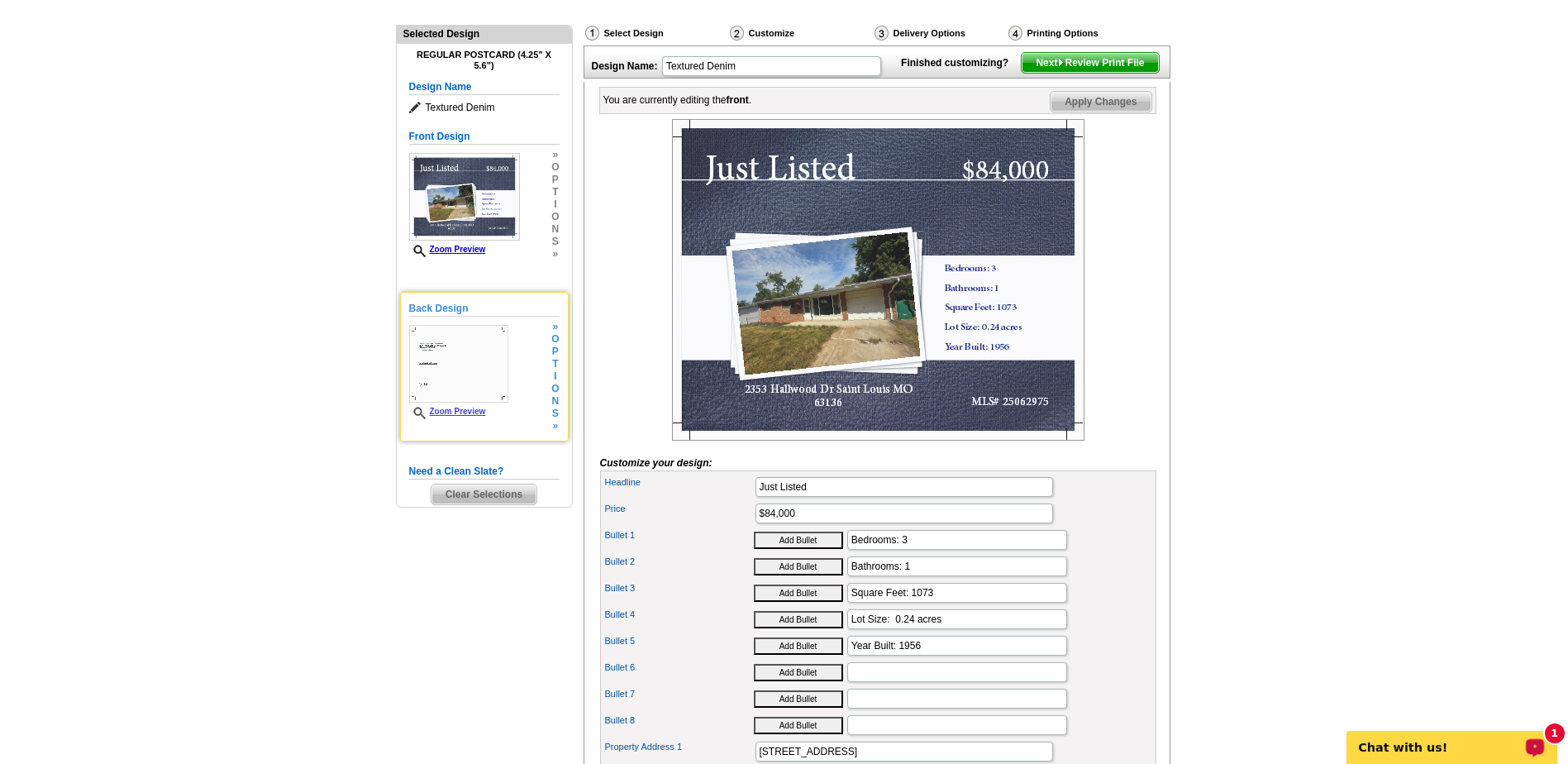
click at [453, 369] on img at bounding box center [459, 363] width 100 height 78
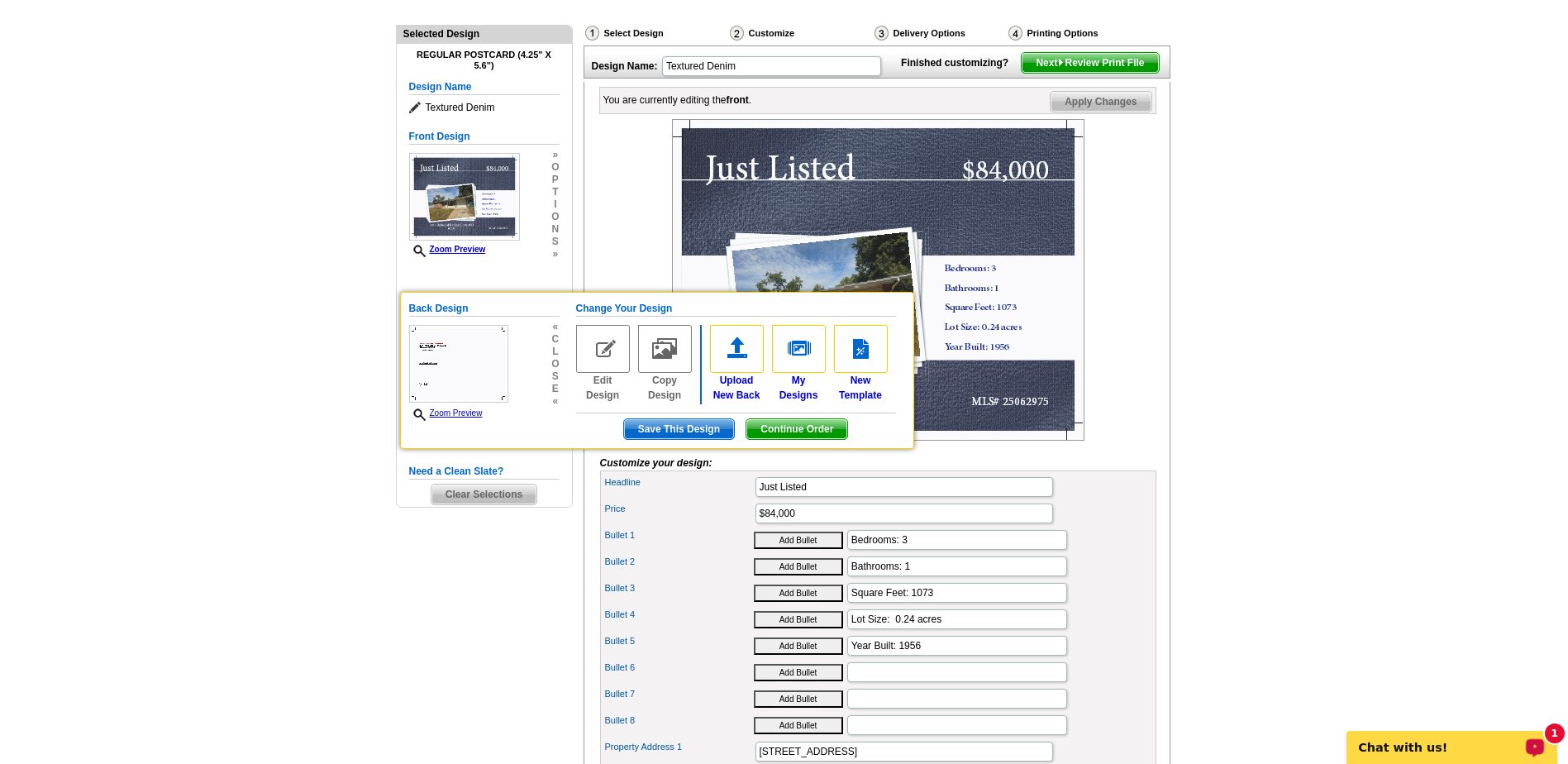
click at [1269, 328] on main "Need Help? call 800-260-5887, chat with support, or have our designers make som…" at bounding box center [784, 453] width 1568 height 1019
click at [1318, 324] on main "Need Help? call 800-260-5887, chat with support, or have our designers make som…" at bounding box center [784, 453] width 1568 height 1019
click at [346, 506] on main "Need Help? call 800-260-5887, chat with support, or have our designers make som…" at bounding box center [784, 453] width 1568 height 1019
click at [1235, 399] on main "Need Help? call 800-260-5887, chat with support, or have our designers make som…" at bounding box center [784, 453] width 1568 height 1019
click at [829, 429] on span "Continue Order" at bounding box center [796, 428] width 100 height 20
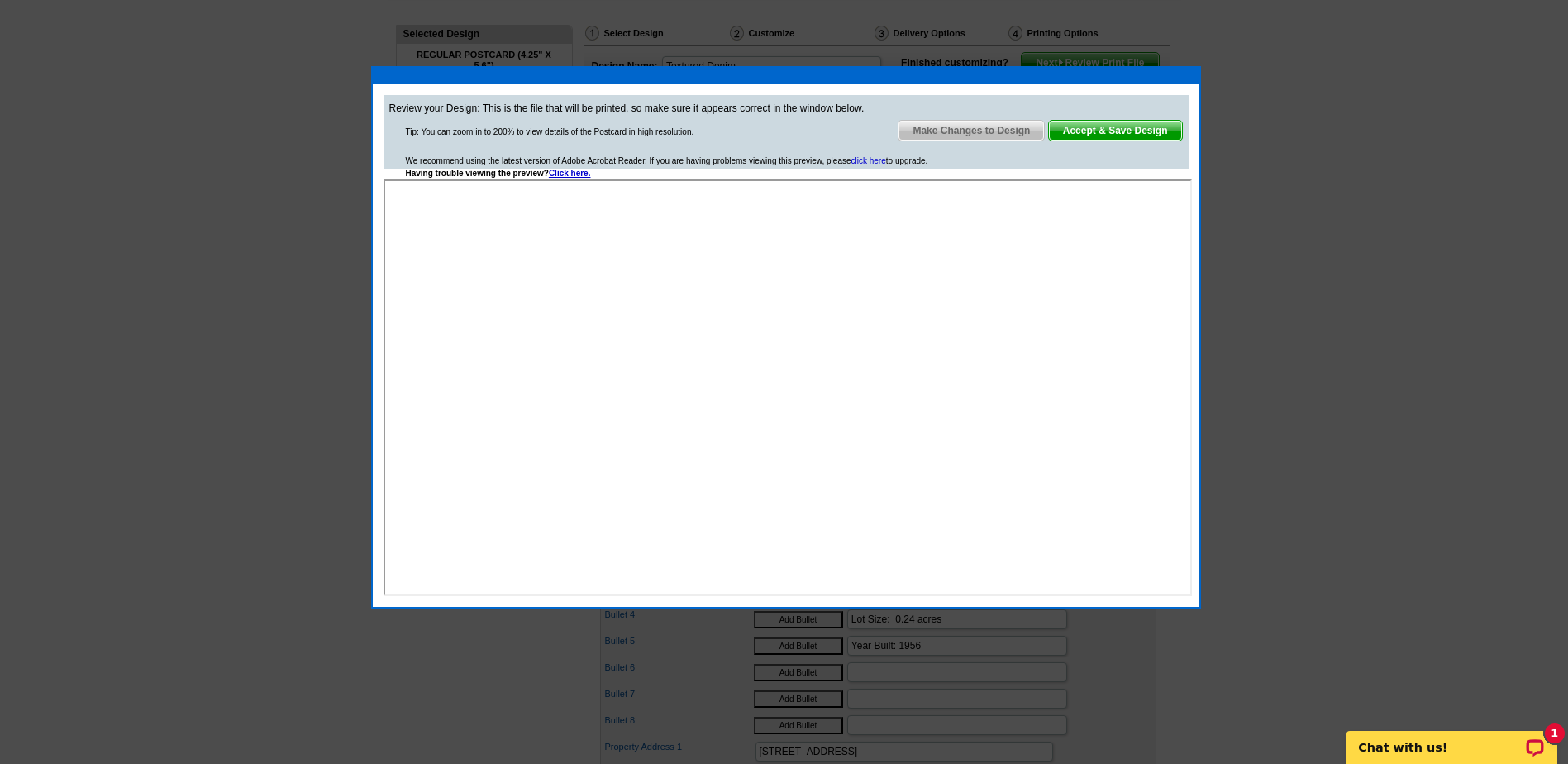
click at [1305, 151] on div at bounding box center [784, 299] width 1568 height 929
click at [223, 422] on div at bounding box center [784, 299] width 1568 height 929
click at [1240, 171] on div at bounding box center [784, 299] width 1568 height 929
click at [962, 136] on span "Make Changes to Design" at bounding box center [971, 130] width 145 height 20
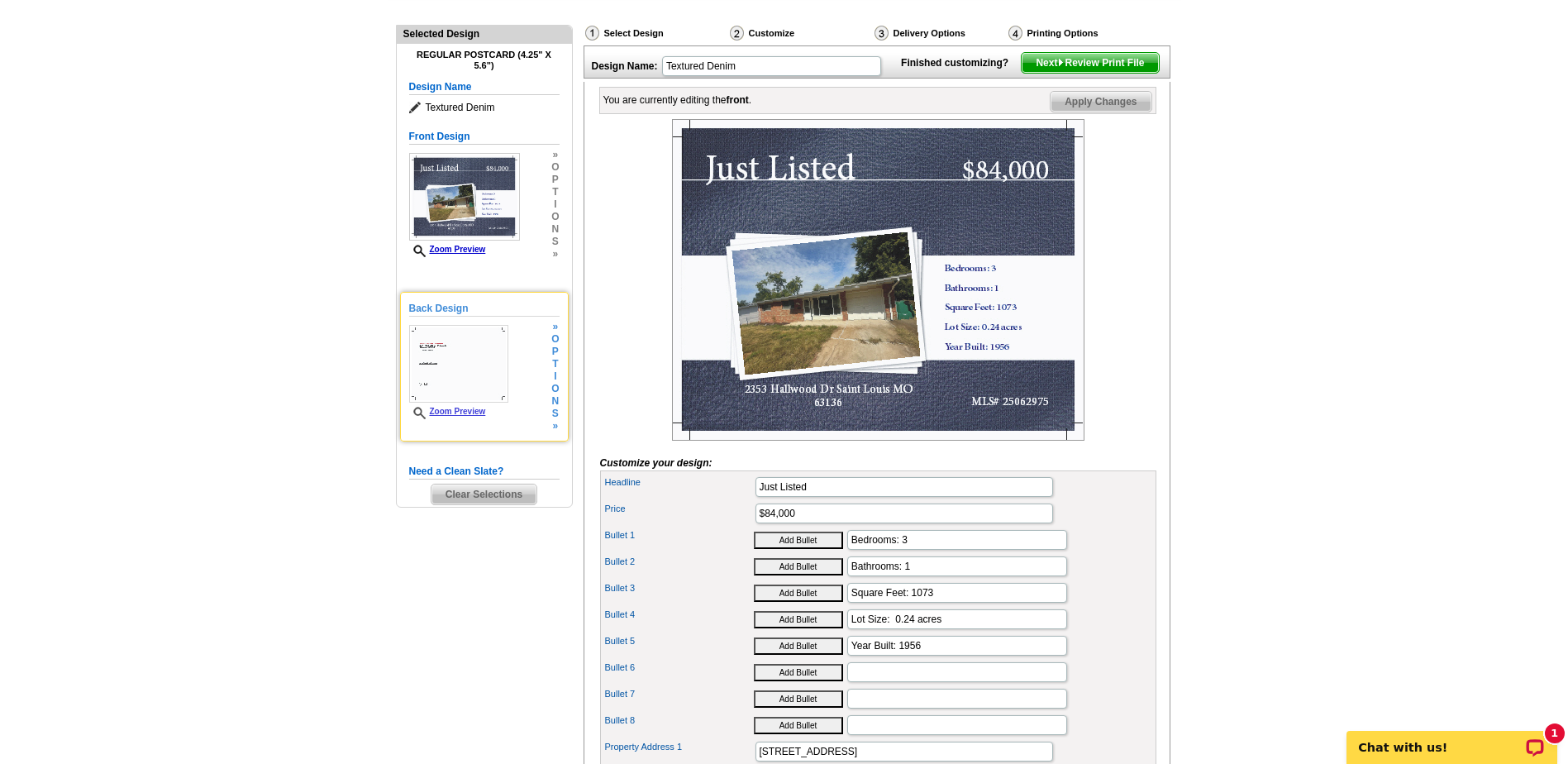
click at [479, 377] on img at bounding box center [459, 363] width 100 height 78
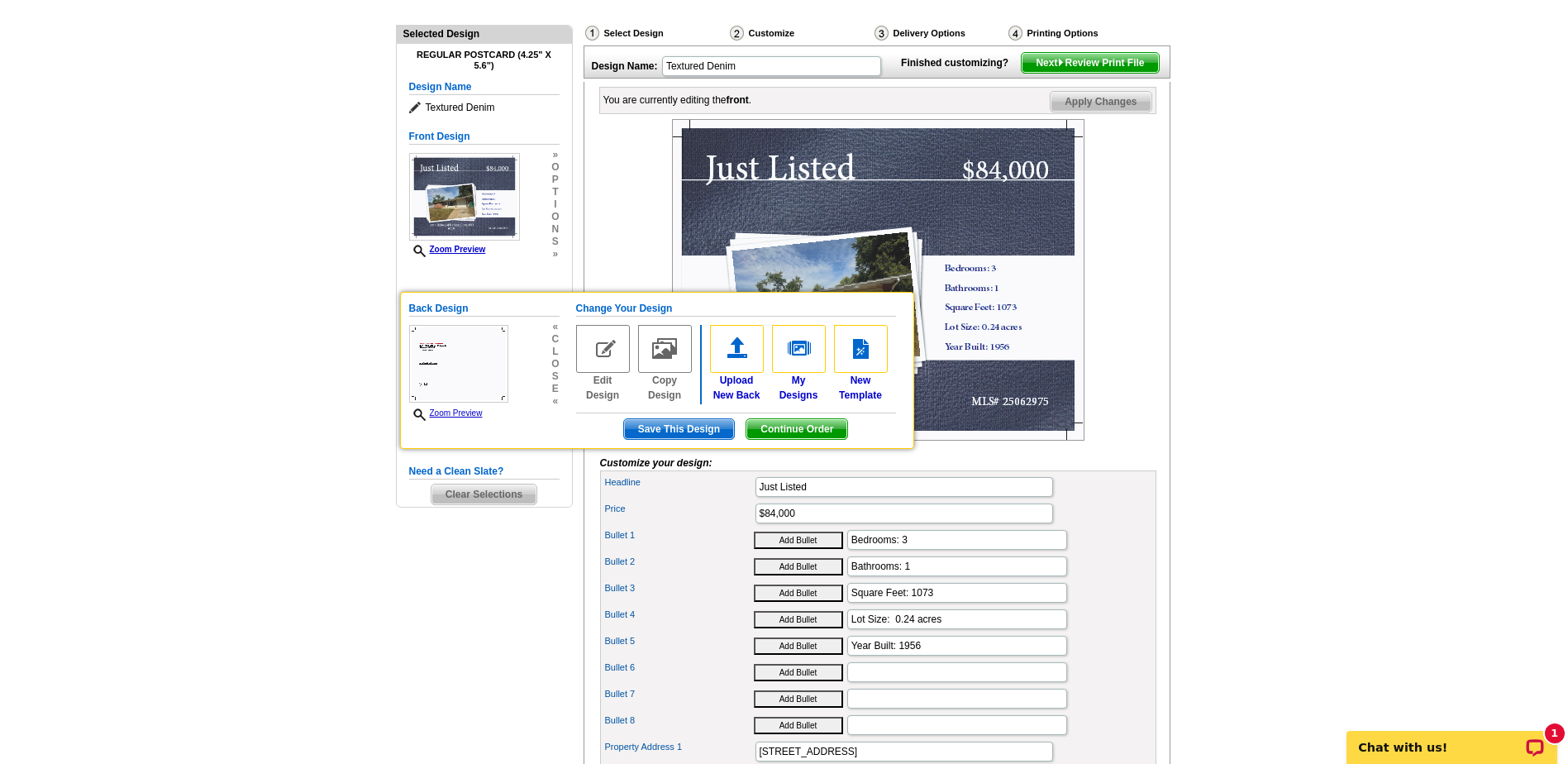
click at [950, 245] on img at bounding box center [878, 280] width 413 height 322
click at [774, 433] on span "Continue Order" at bounding box center [796, 428] width 100 height 20
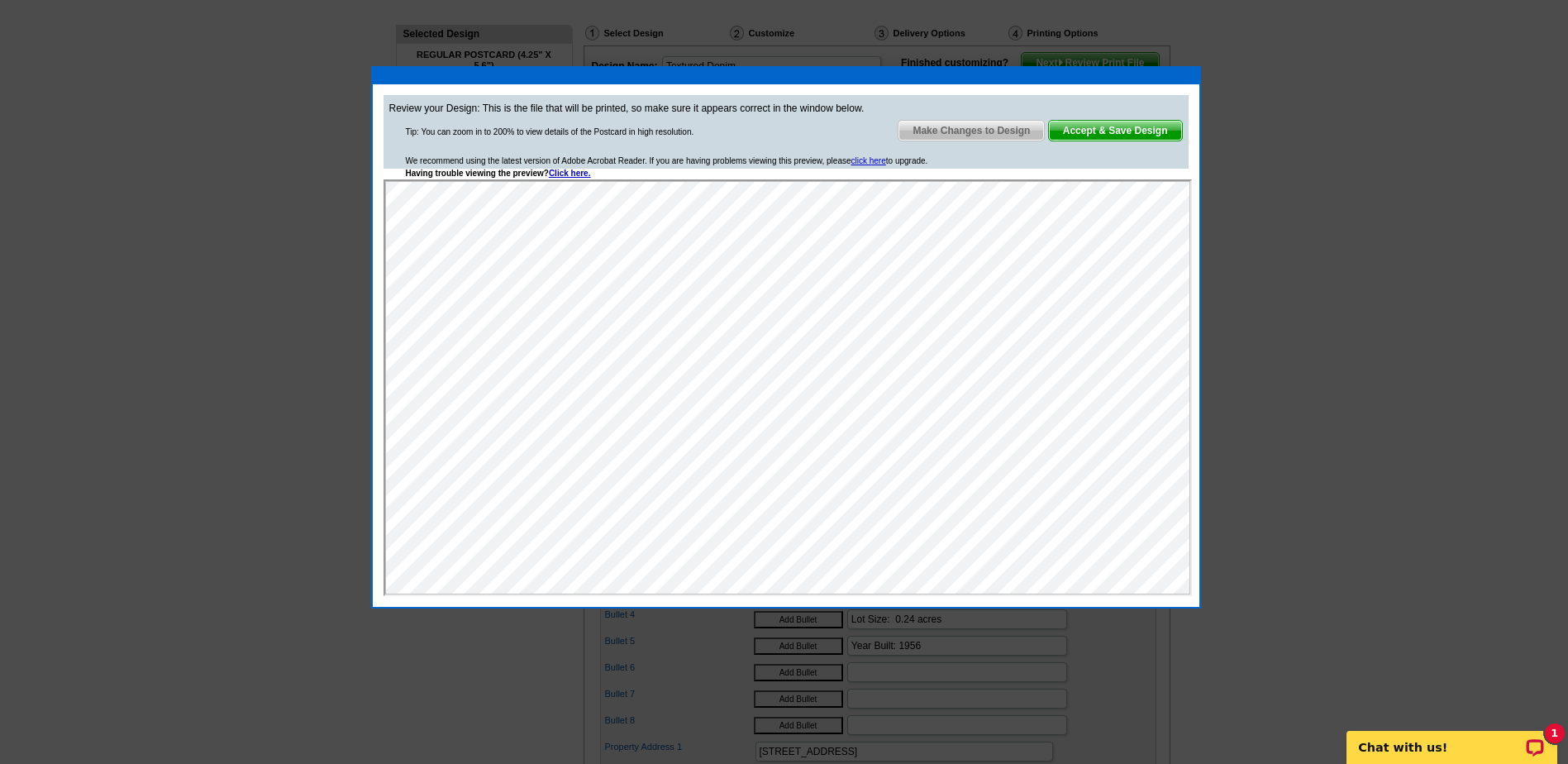
scroll to position [0, 0]
click at [1114, 130] on span "Accept & Save Design" at bounding box center [1115, 130] width 133 height 20
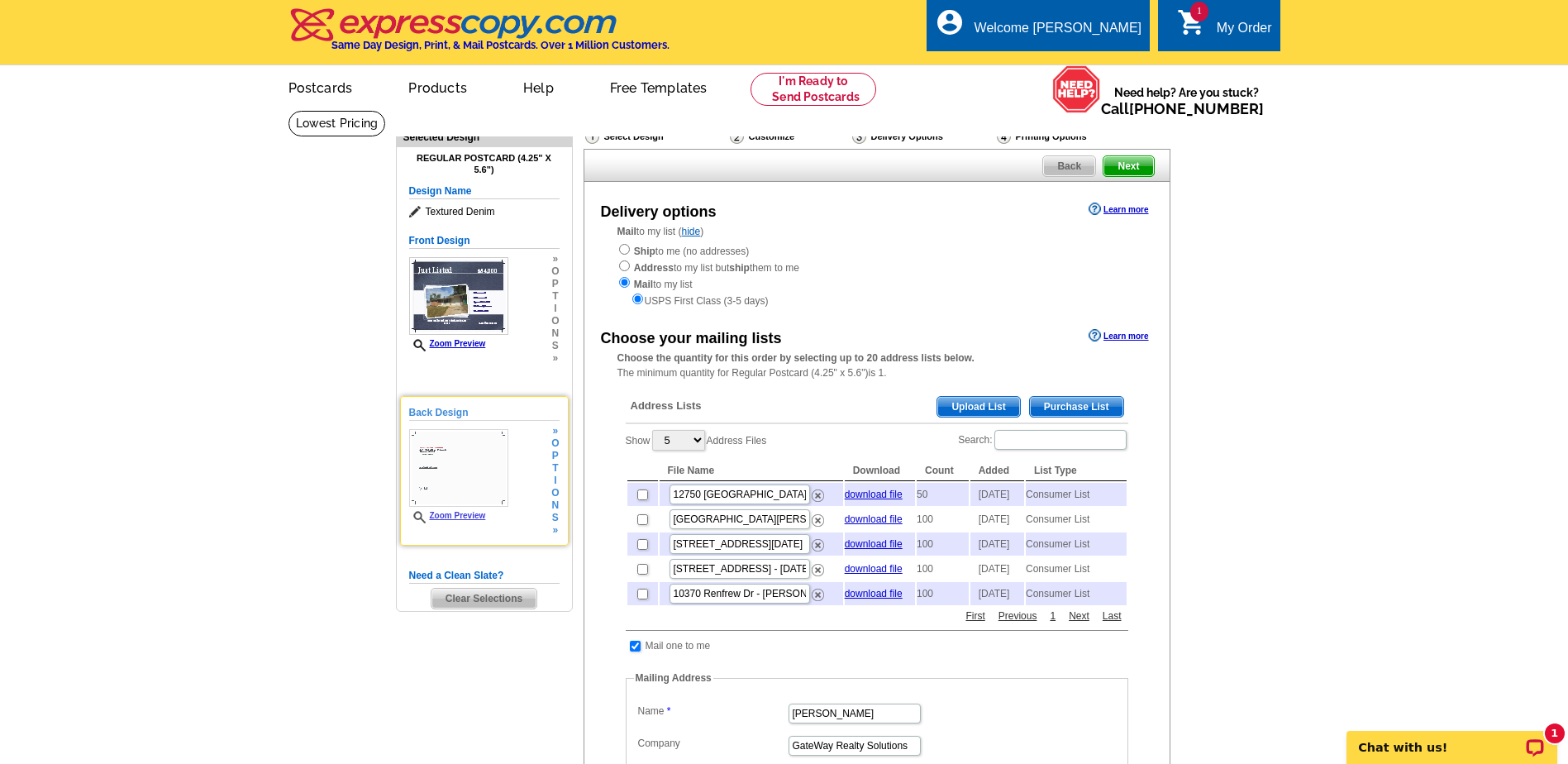
click at [487, 455] on img at bounding box center [459, 468] width 100 height 78
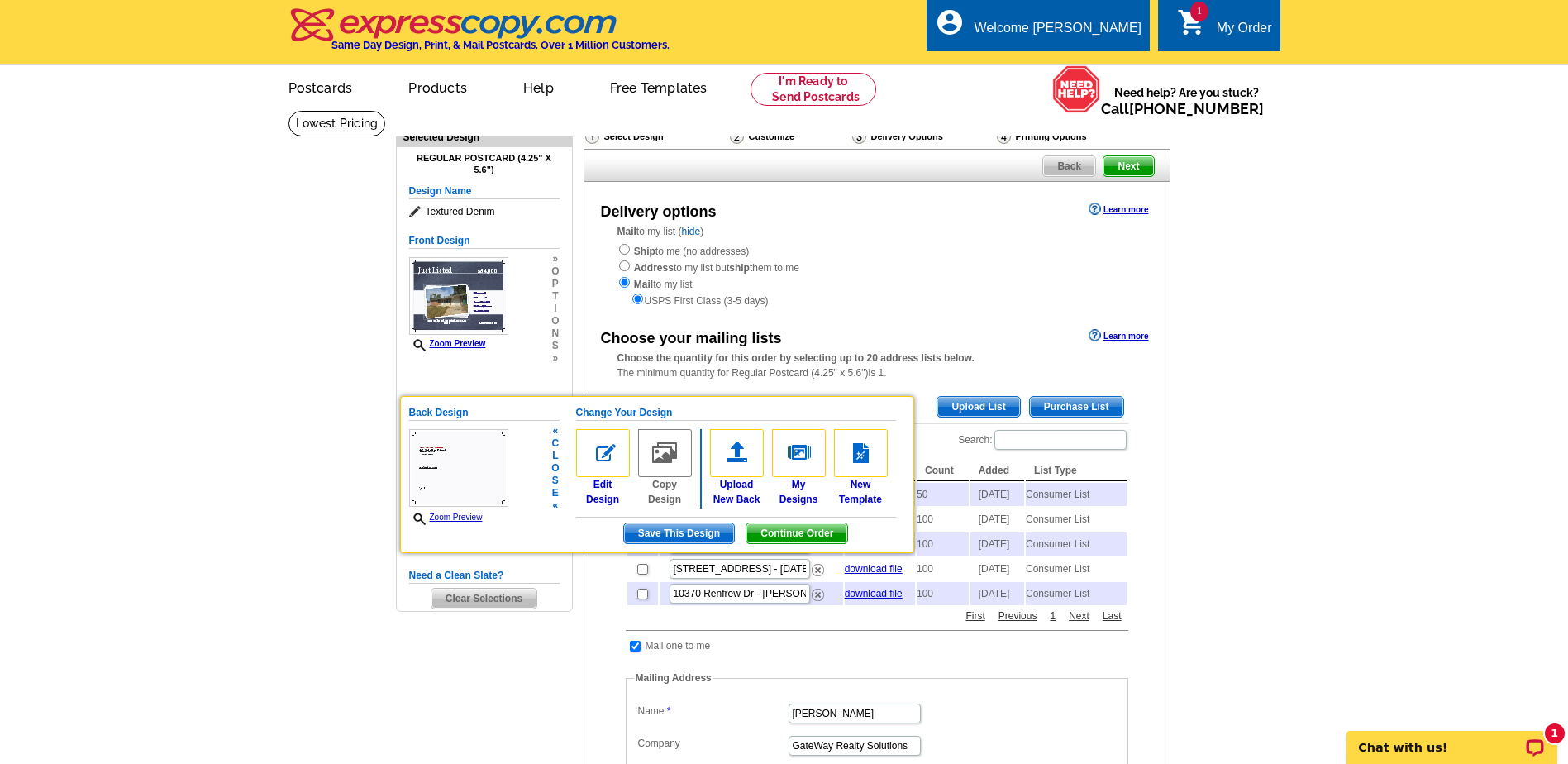
click at [451, 520] on link "Zoom Preview" at bounding box center [446, 517] width 74 height 9
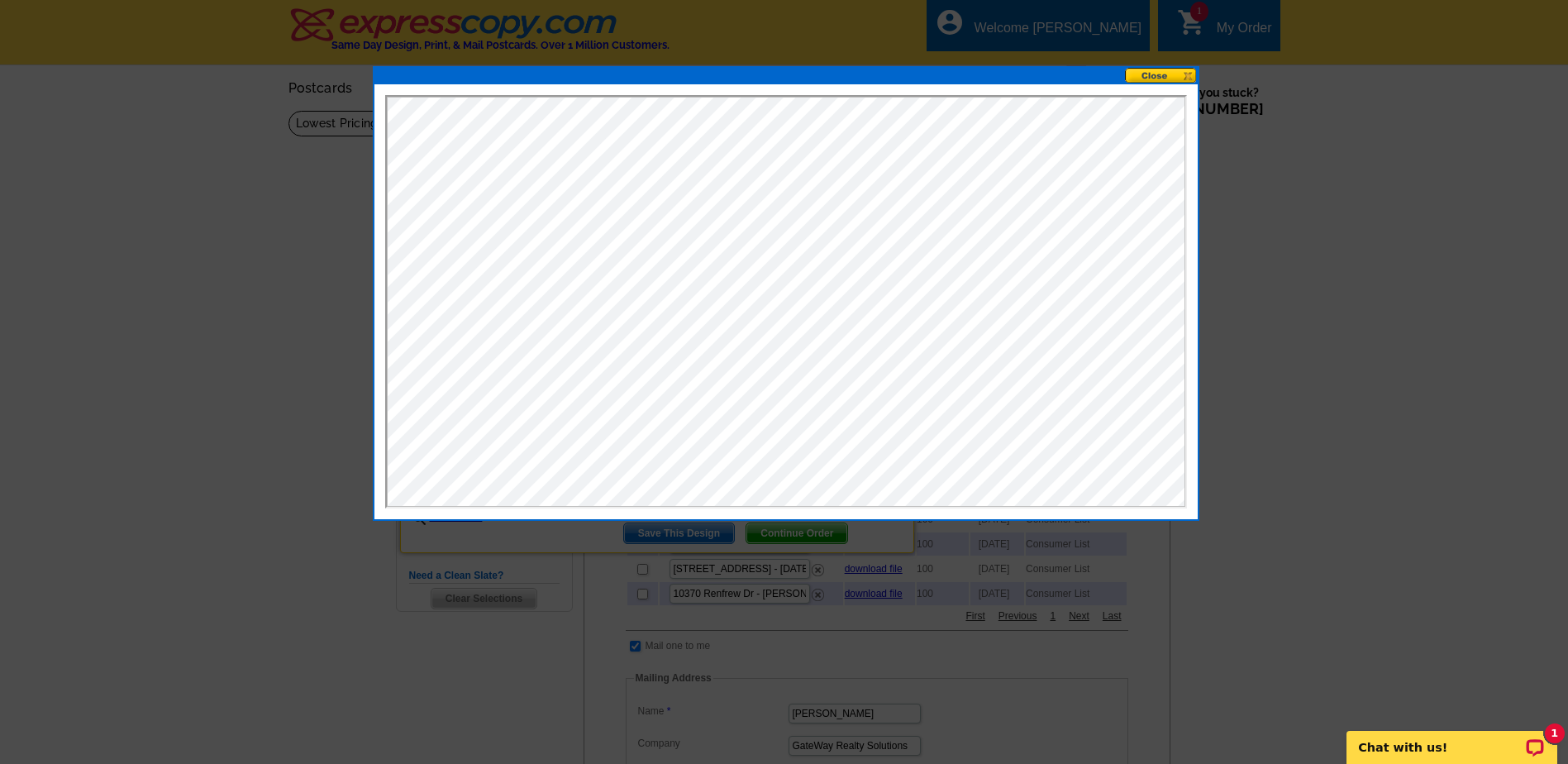
click at [1153, 76] on button at bounding box center [1161, 76] width 73 height 15
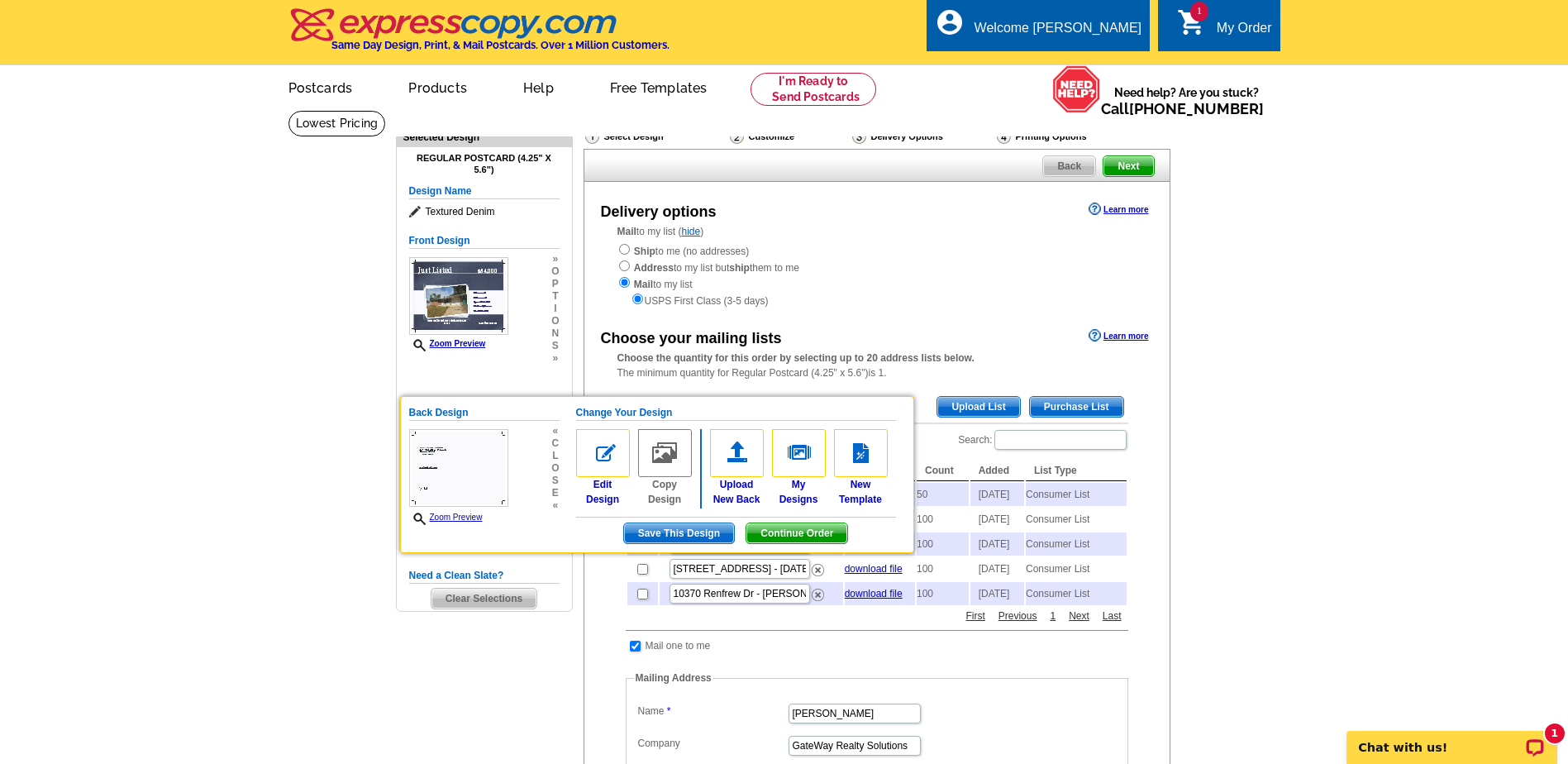
click at [369, 528] on main "Need Help? call [PHONE_NUMBER], chat with support, or have our designers make s…" at bounding box center [784, 650] width 1568 height 1080
click at [327, 529] on main "Need Help? call [PHONE_NUMBER], chat with support, or have our designers make s…" at bounding box center [784, 650] width 1568 height 1080
click at [446, 404] on div "Back Design Zoom Preview « c l o s e « Change Your Design Edit Design Copy Desi…" at bounding box center [657, 474] width 514 height 157
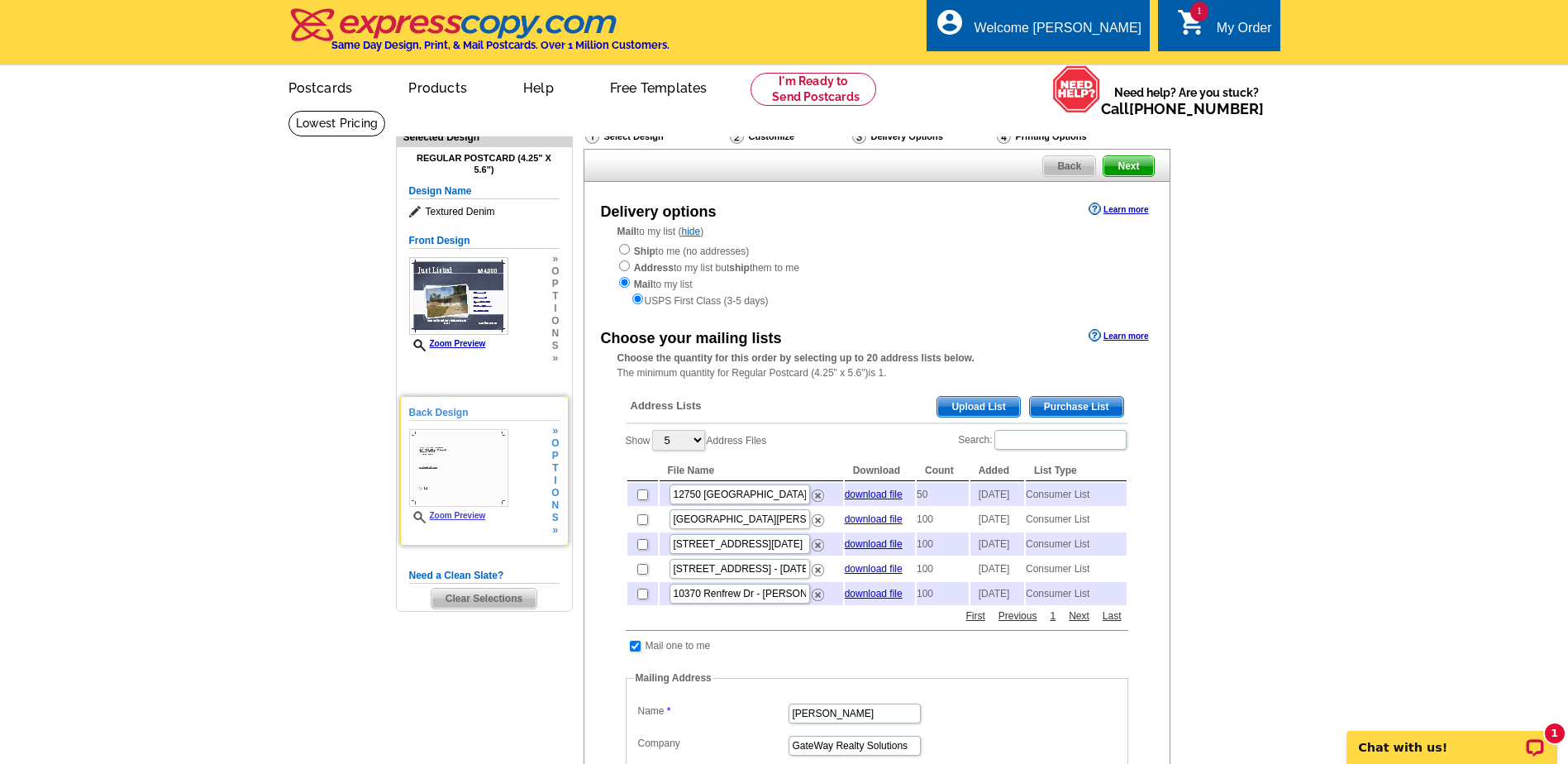
click at [419, 411] on h5 "Back Design" at bounding box center [484, 413] width 150 height 15
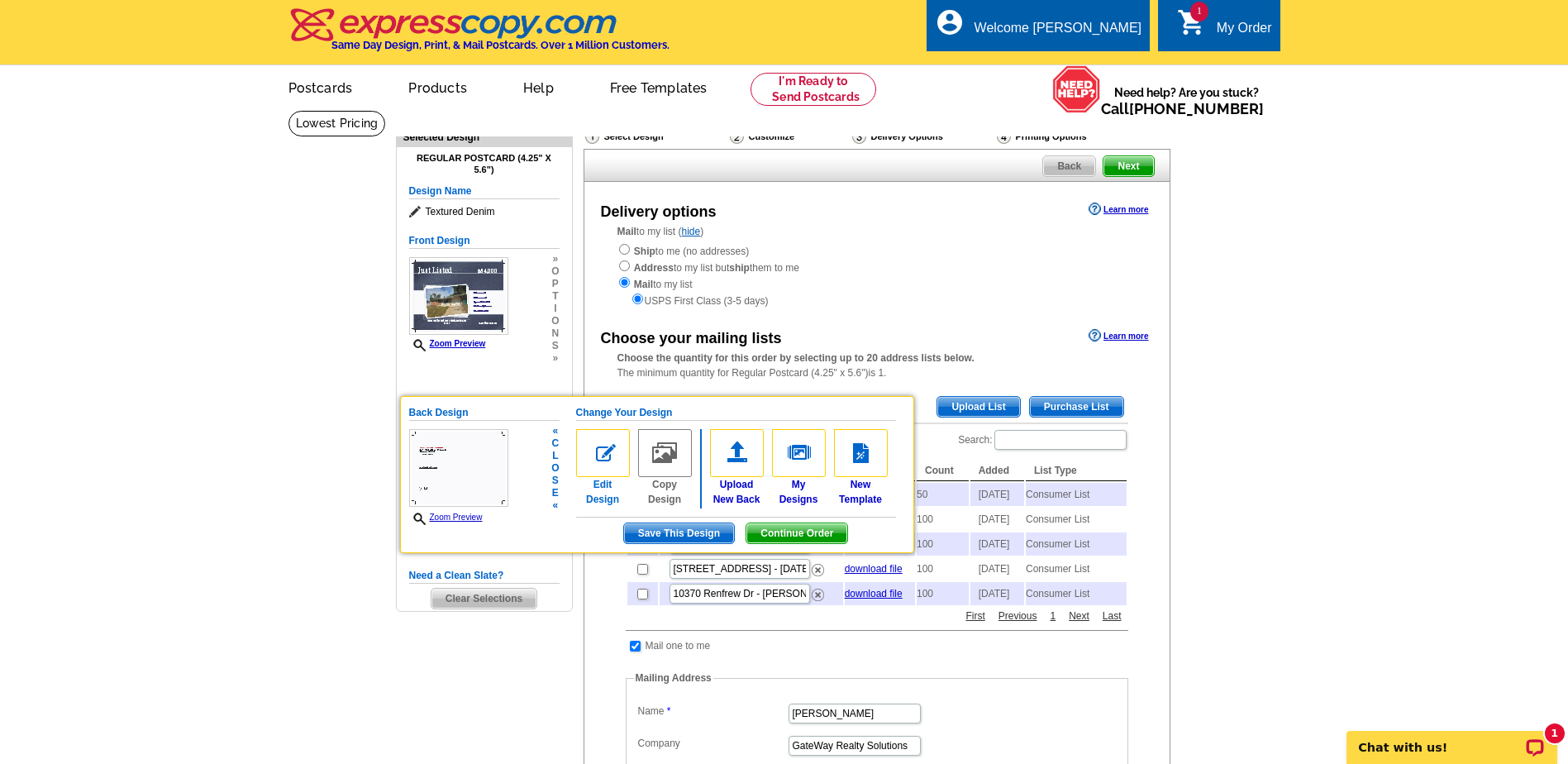
click at [595, 494] on link "Edit Design" at bounding box center [602, 468] width 54 height 78
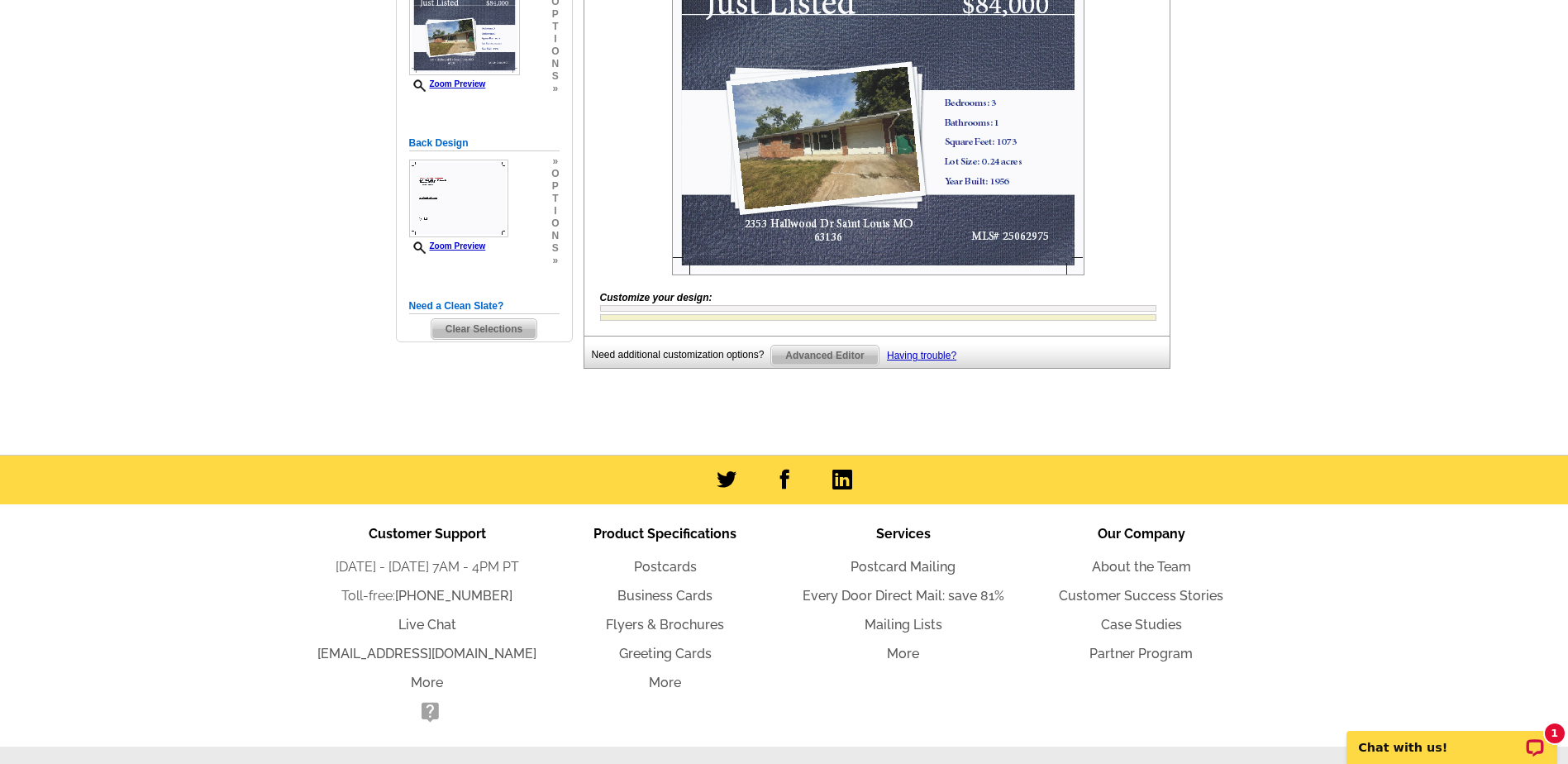
scroll to position [82, 0]
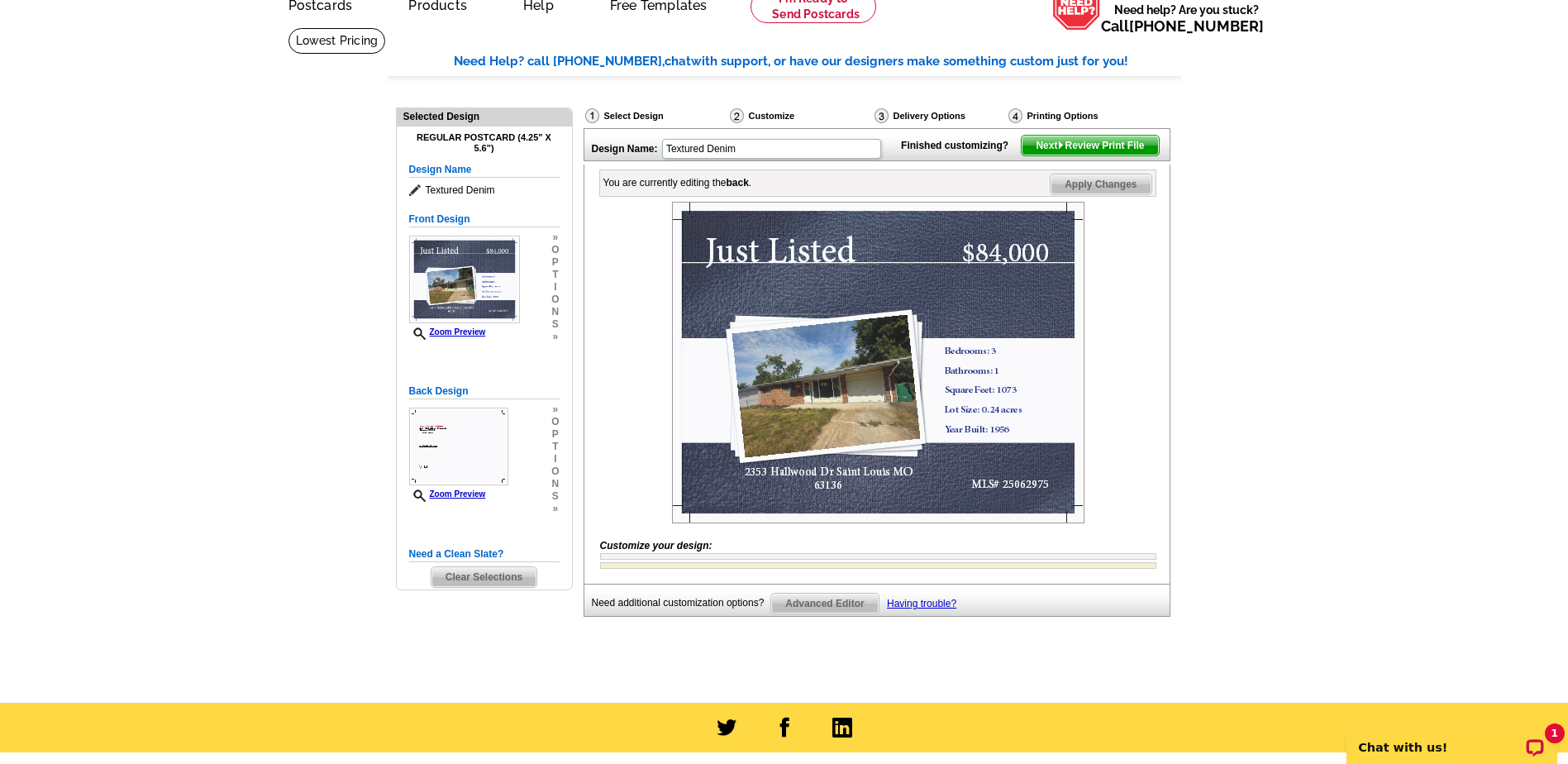
click at [1093, 155] on span "Next Review Print File" at bounding box center [1089, 145] width 136 height 20
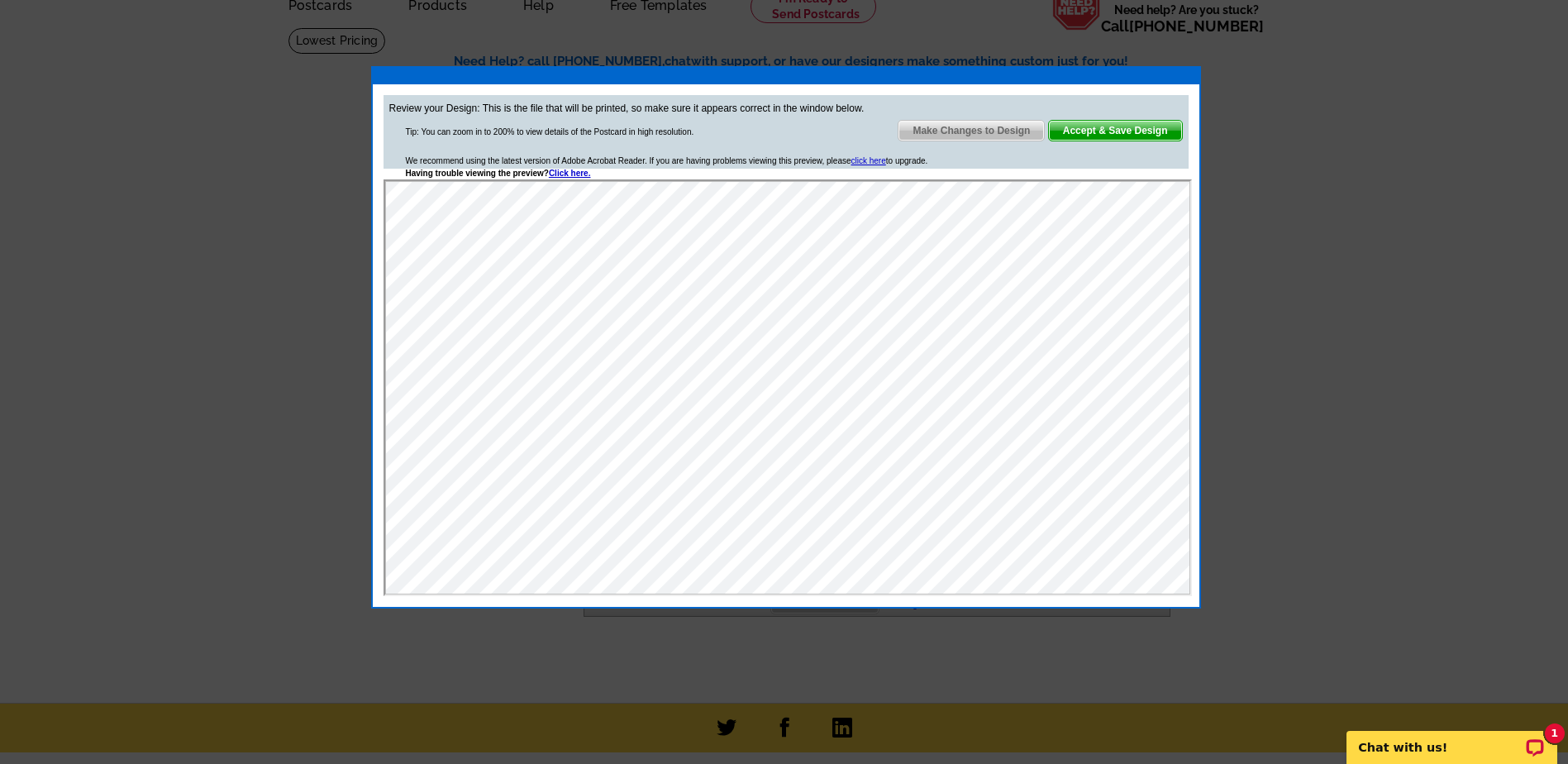
click at [1400, 281] on div at bounding box center [784, 341] width 1568 height 846
click at [960, 128] on span "Make Changes to Design" at bounding box center [971, 130] width 145 height 20
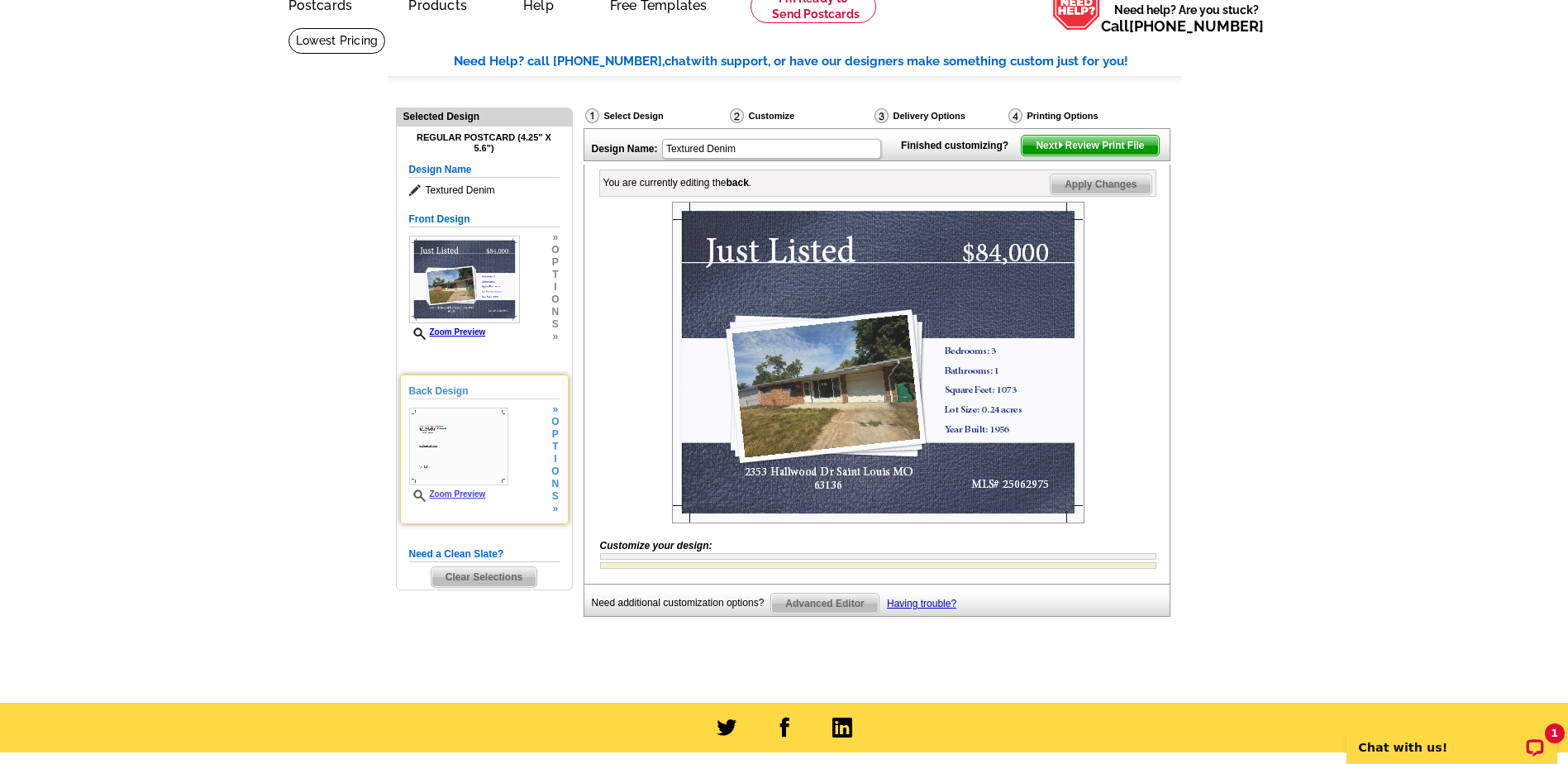
click at [554, 427] on span "o" at bounding box center [554, 421] width 8 height 12
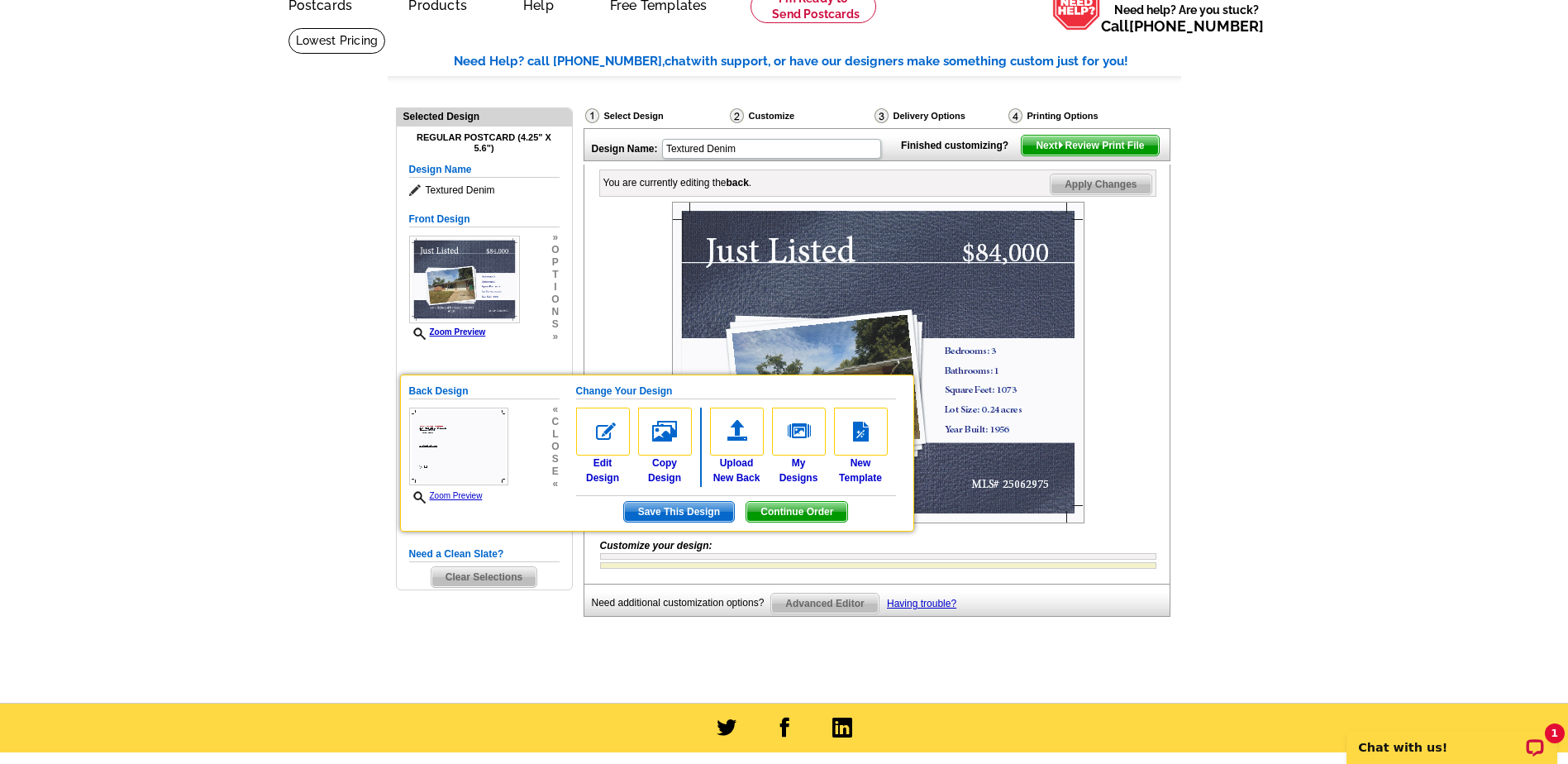
click at [600, 468] on link "Edit Design" at bounding box center [602, 446] width 54 height 78
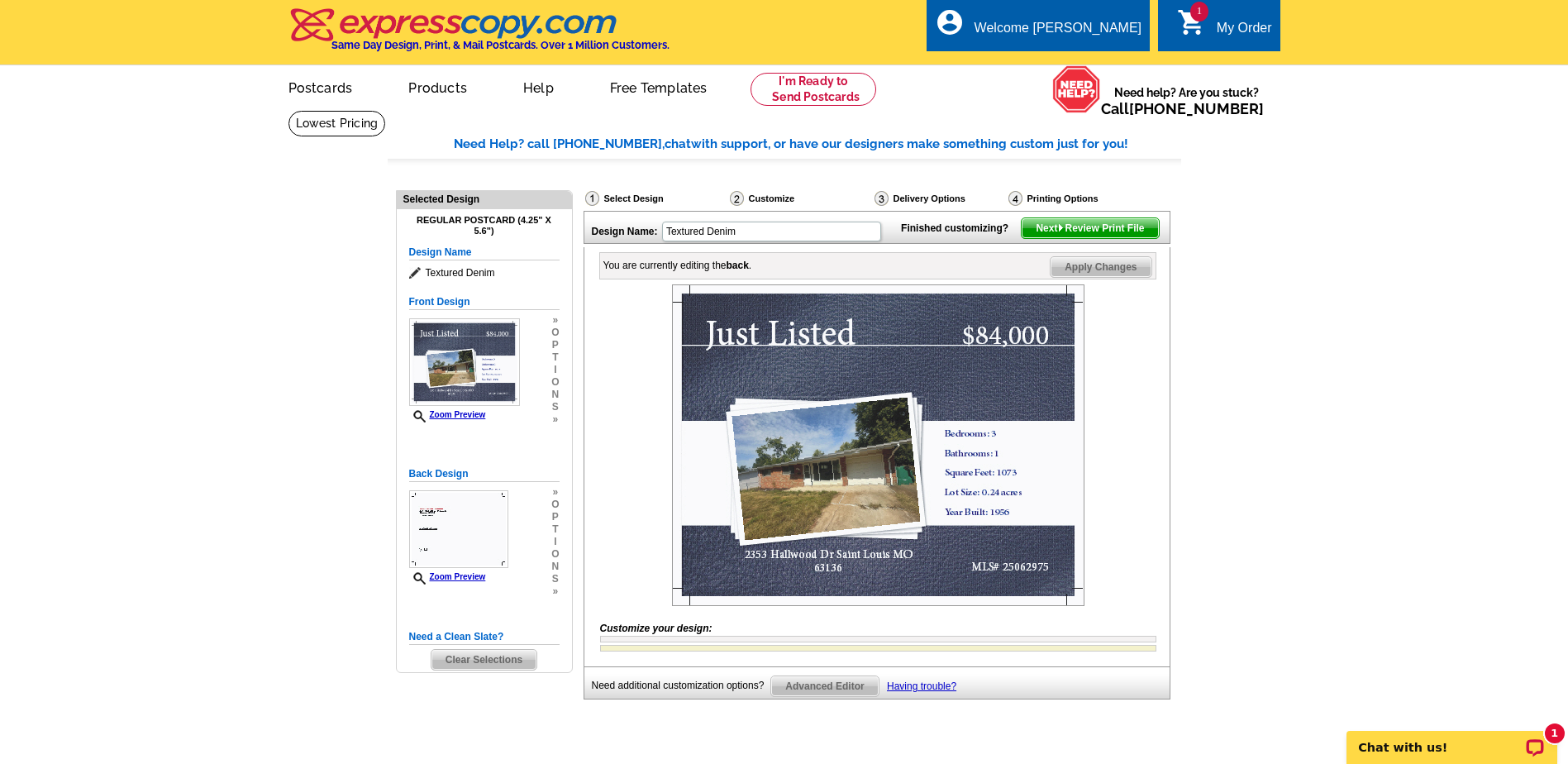
click at [1098, 238] on span "Next Review Print File" at bounding box center [1089, 227] width 136 height 20
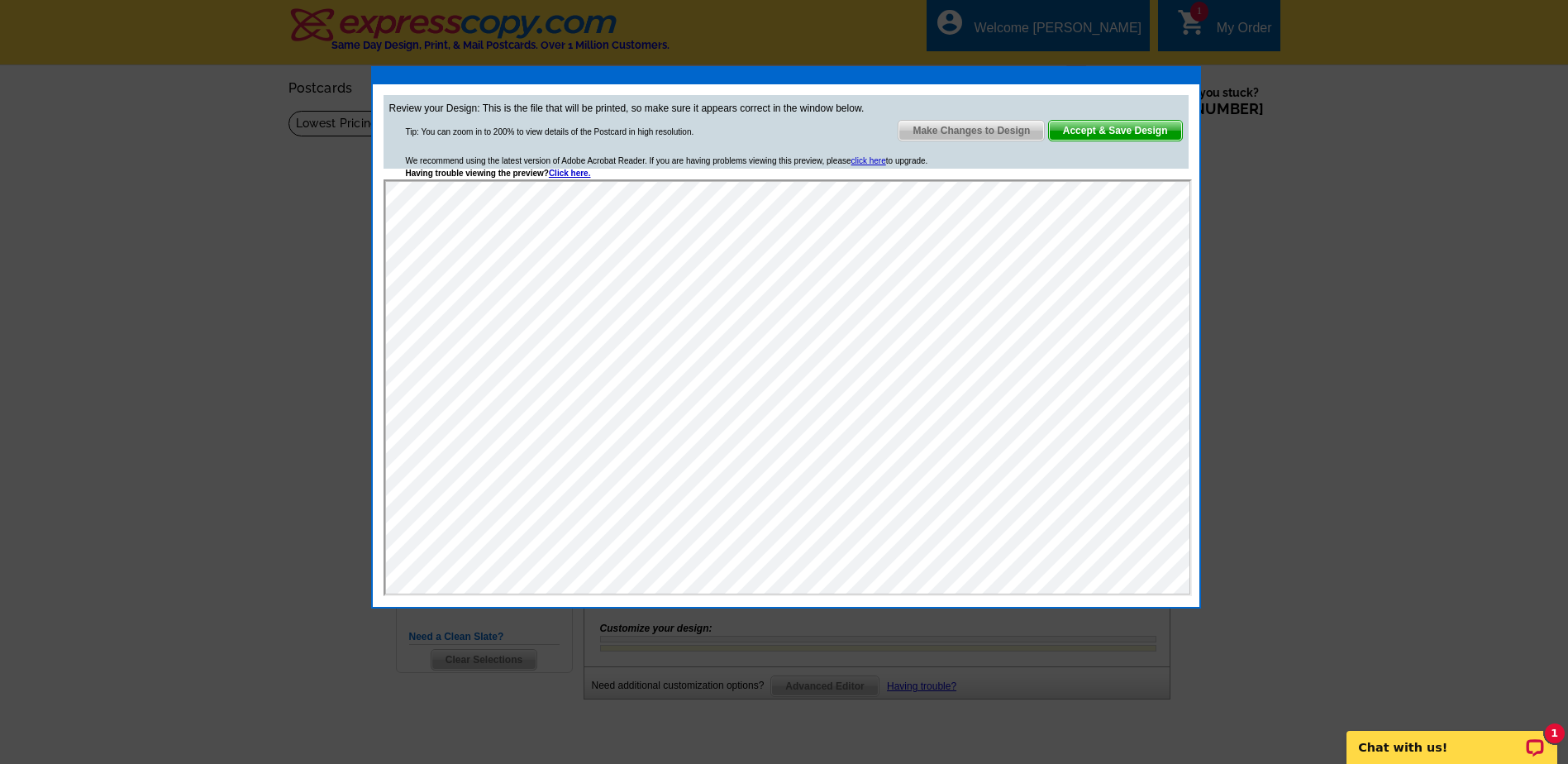
click at [1093, 125] on span "Accept & Save Design" at bounding box center [1115, 130] width 133 height 20
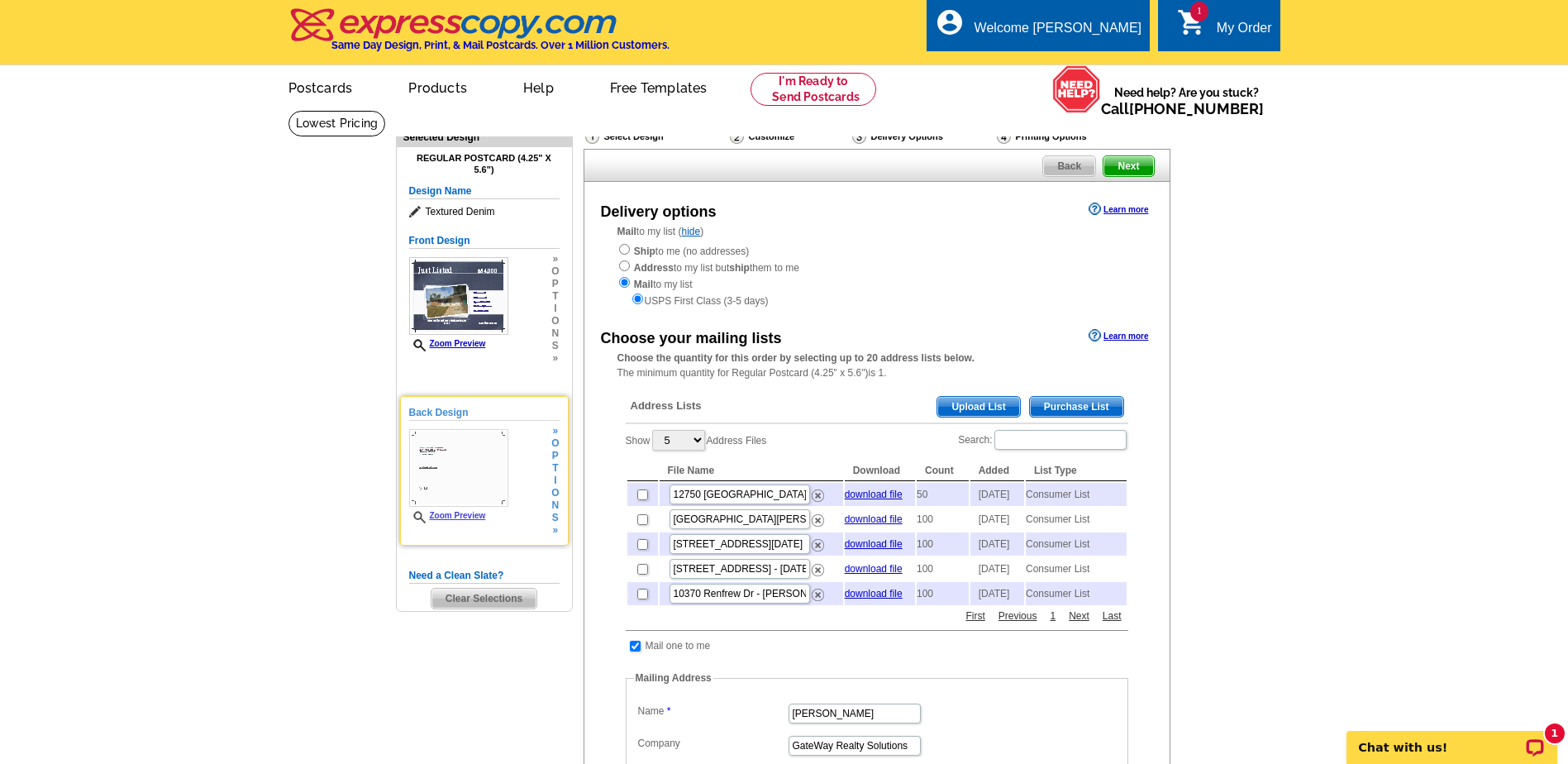
click at [455, 413] on h5 "Back Design" at bounding box center [484, 413] width 150 height 15
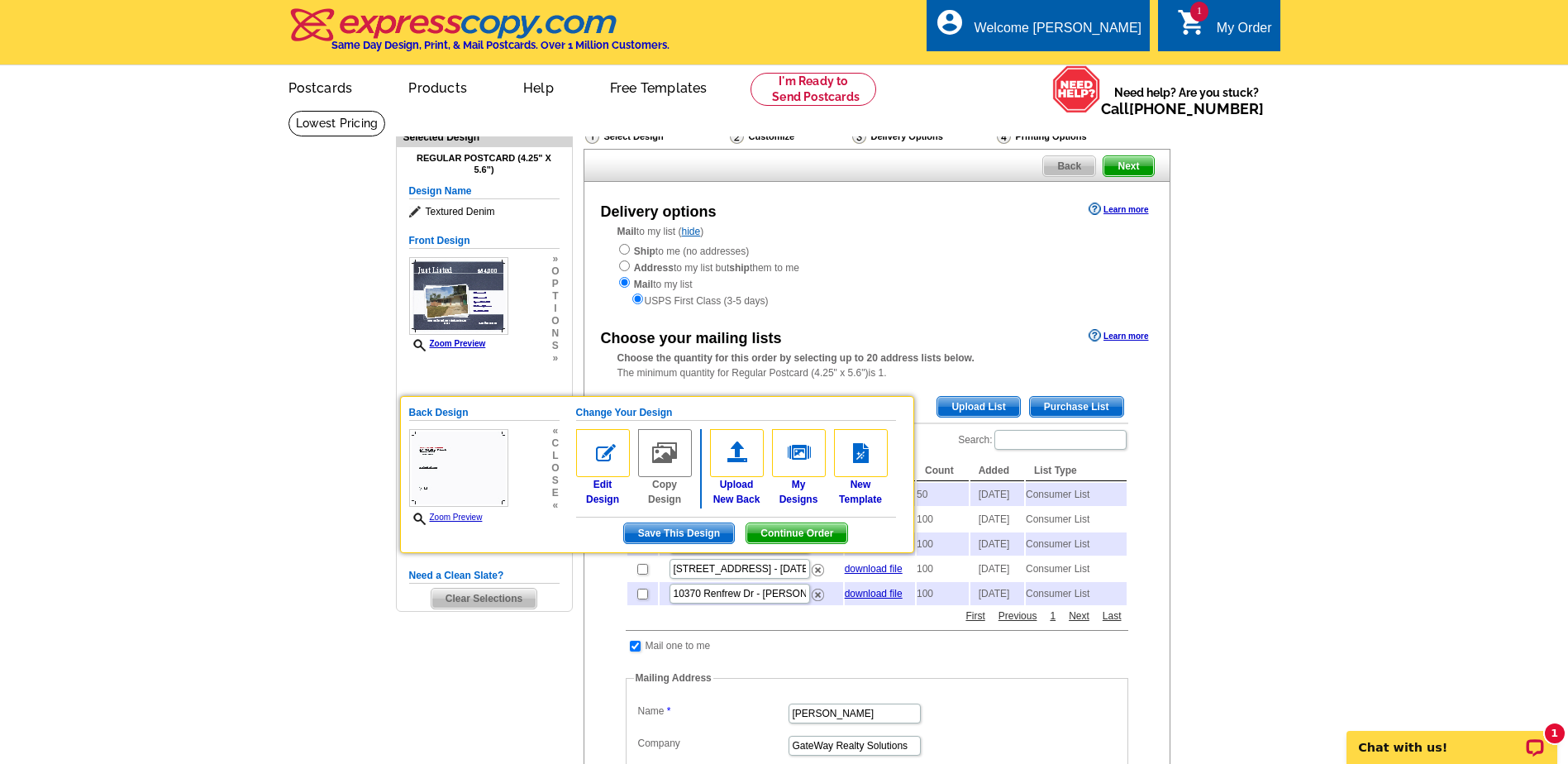
drag, startPoint x: 596, startPoint y: 485, endPoint x: 604, endPoint y: 480, distance: 9.4
click at [596, 485] on link "Edit Design" at bounding box center [602, 468] width 54 height 78
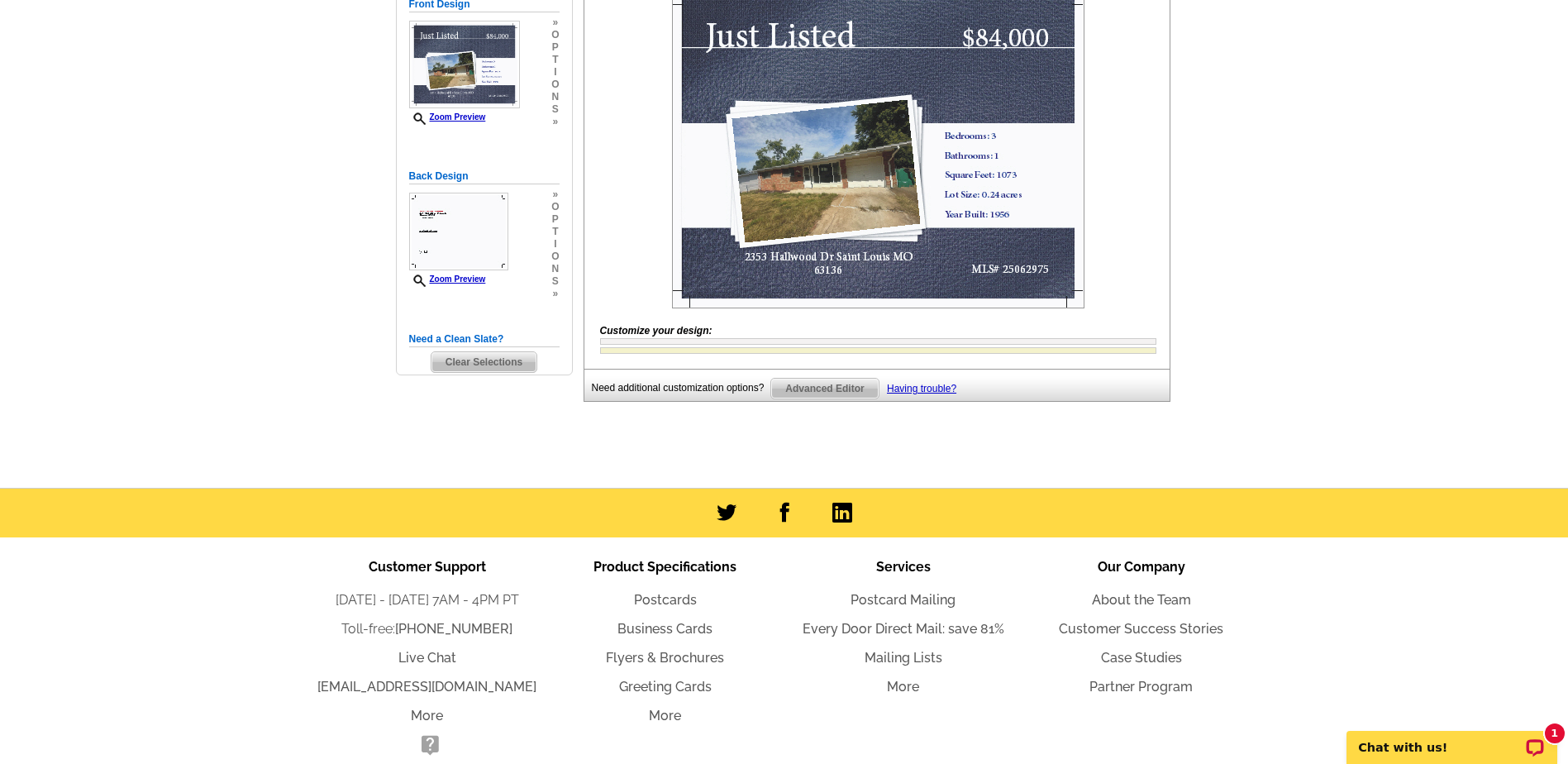
scroll to position [155, 0]
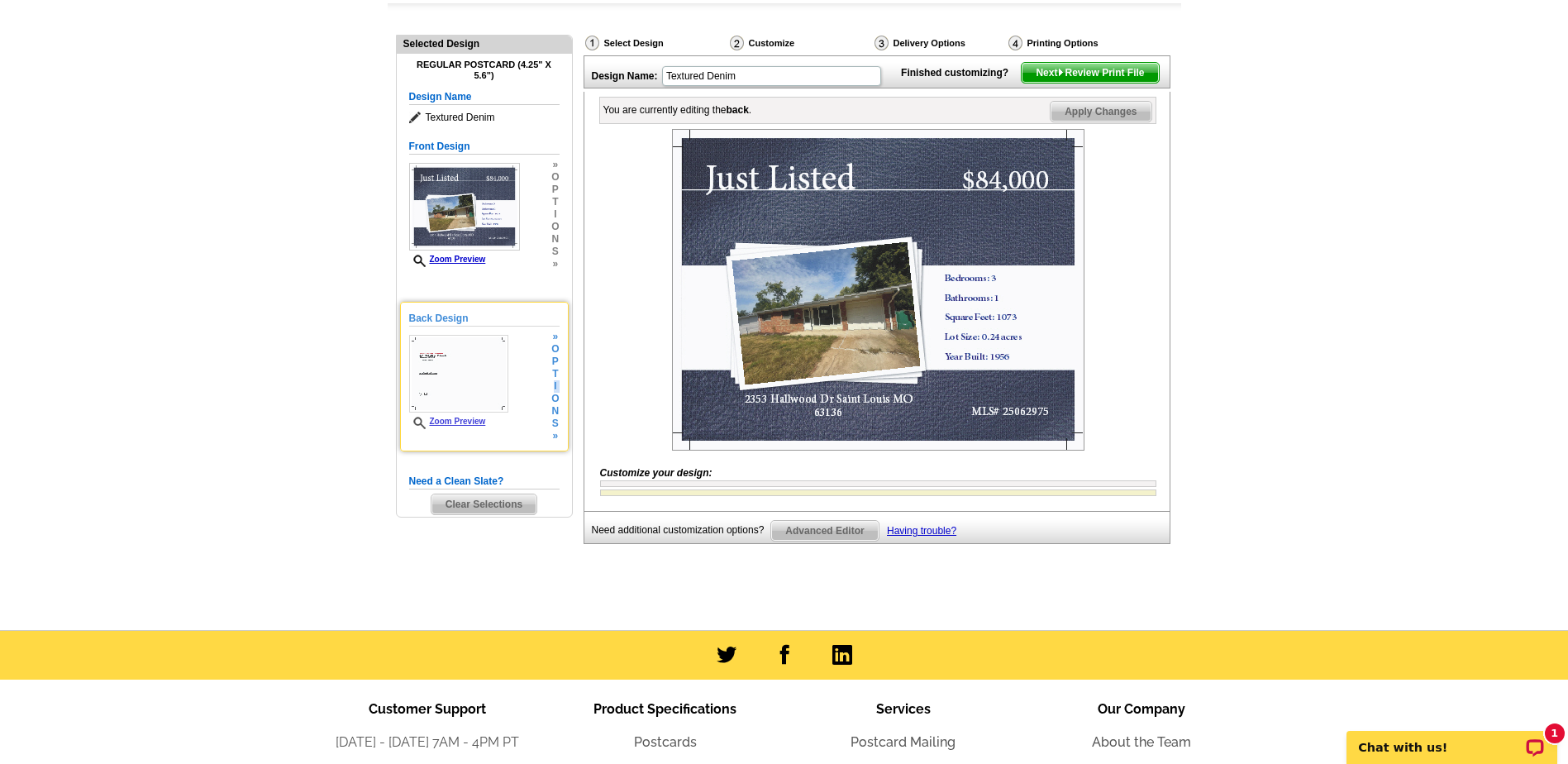
click at [554, 393] on div "» o p t i o n s »" at bounding box center [552, 386] width 11 height 112
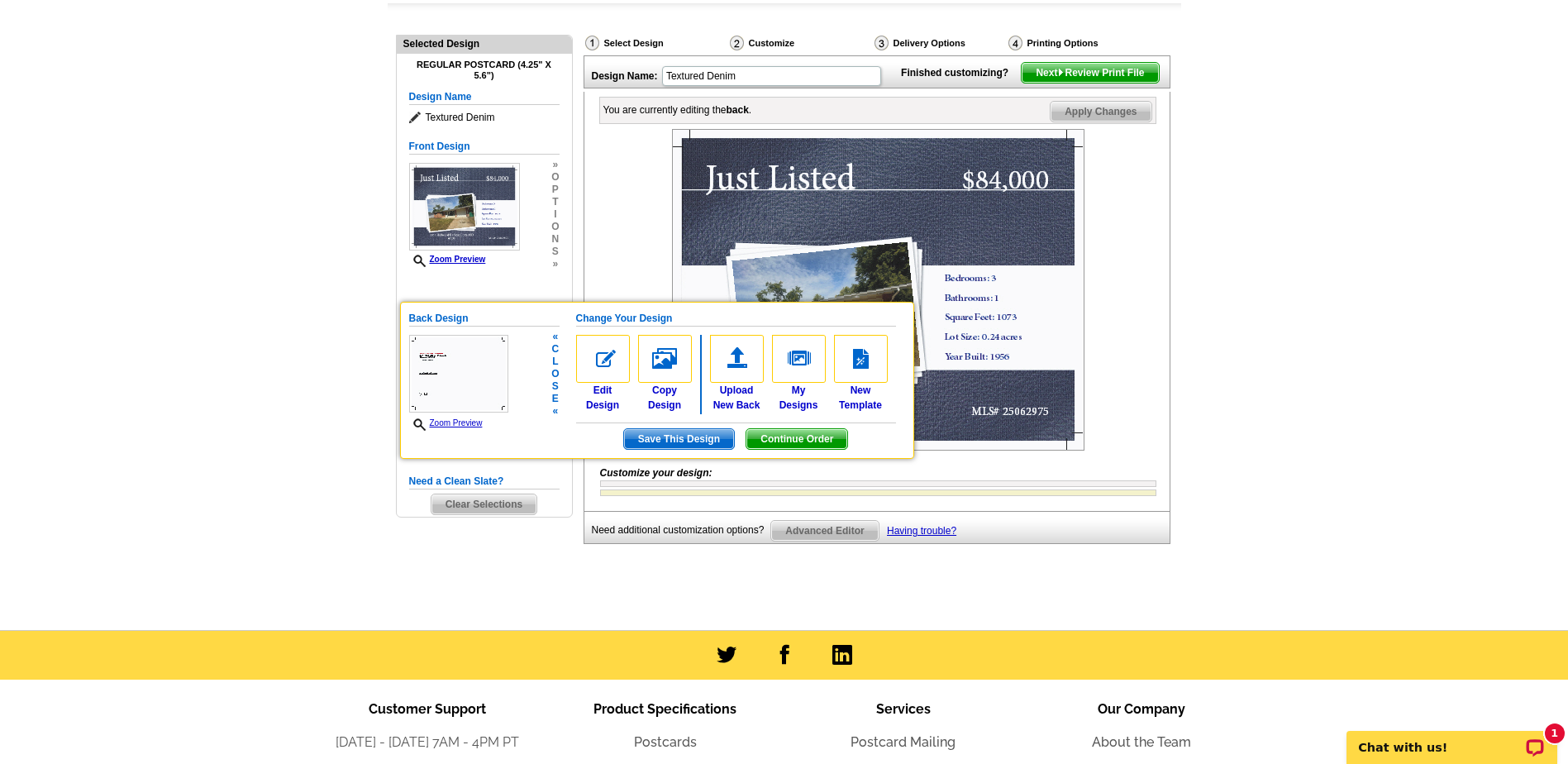
click at [789, 434] on span "Continue Order" at bounding box center [796, 439] width 100 height 20
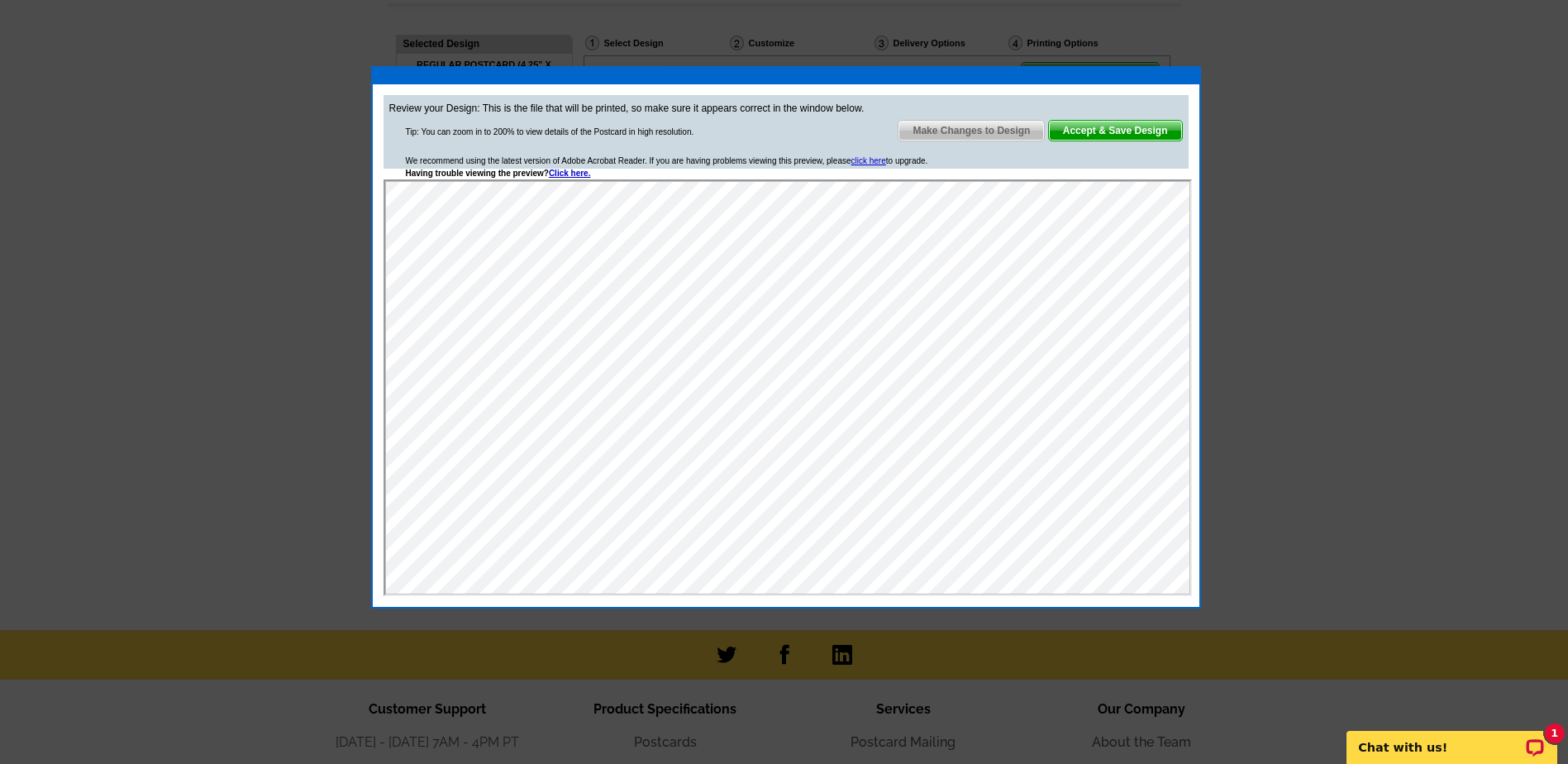
scroll to position [0, 0]
click at [1108, 131] on span "Accept & Save Design" at bounding box center [1115, 130] width 133 height 20
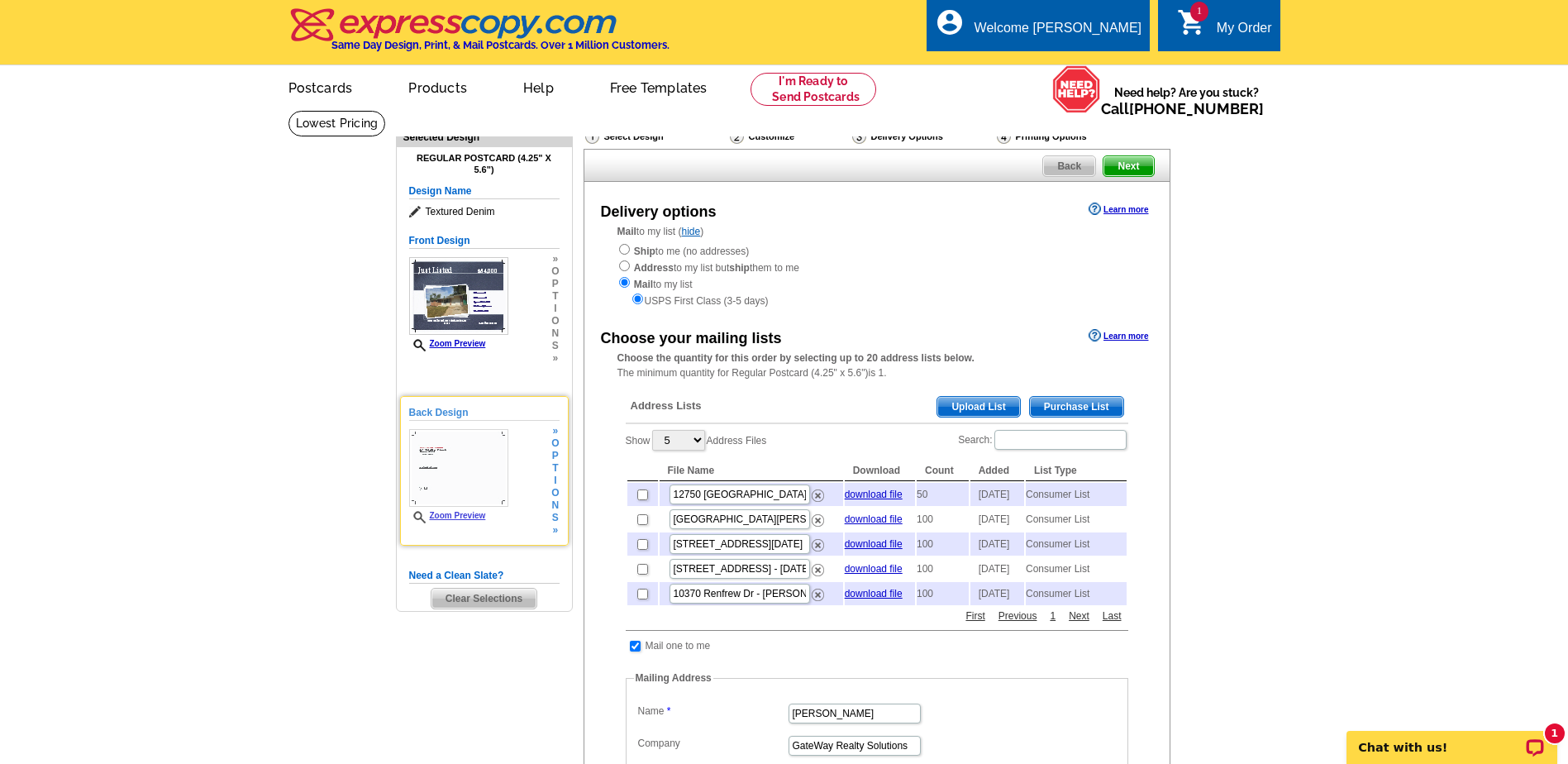
click at [445, 519] on link "Zoom Preview" at bounding box center [448, 515] width 77 height 9
click at [466, 515] on link "Zoom Preview" at bounding box center [448, 515] width 77 height 9
click at [467, 466] on img at bounding box center [459, 468] width 100 height 78
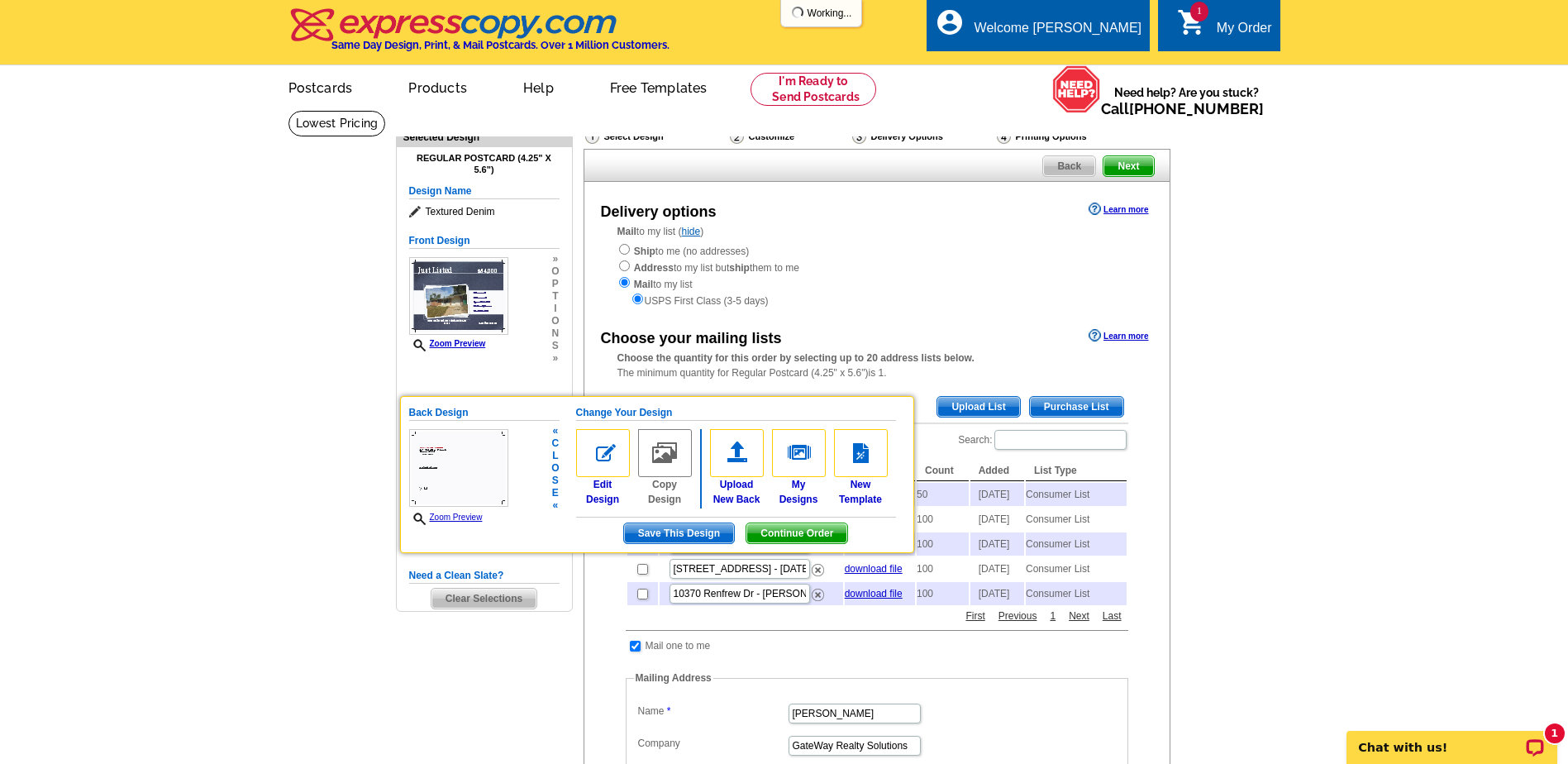
click at [553, 470] on span "o" at bounding box center [554, 468] width 8 height 12
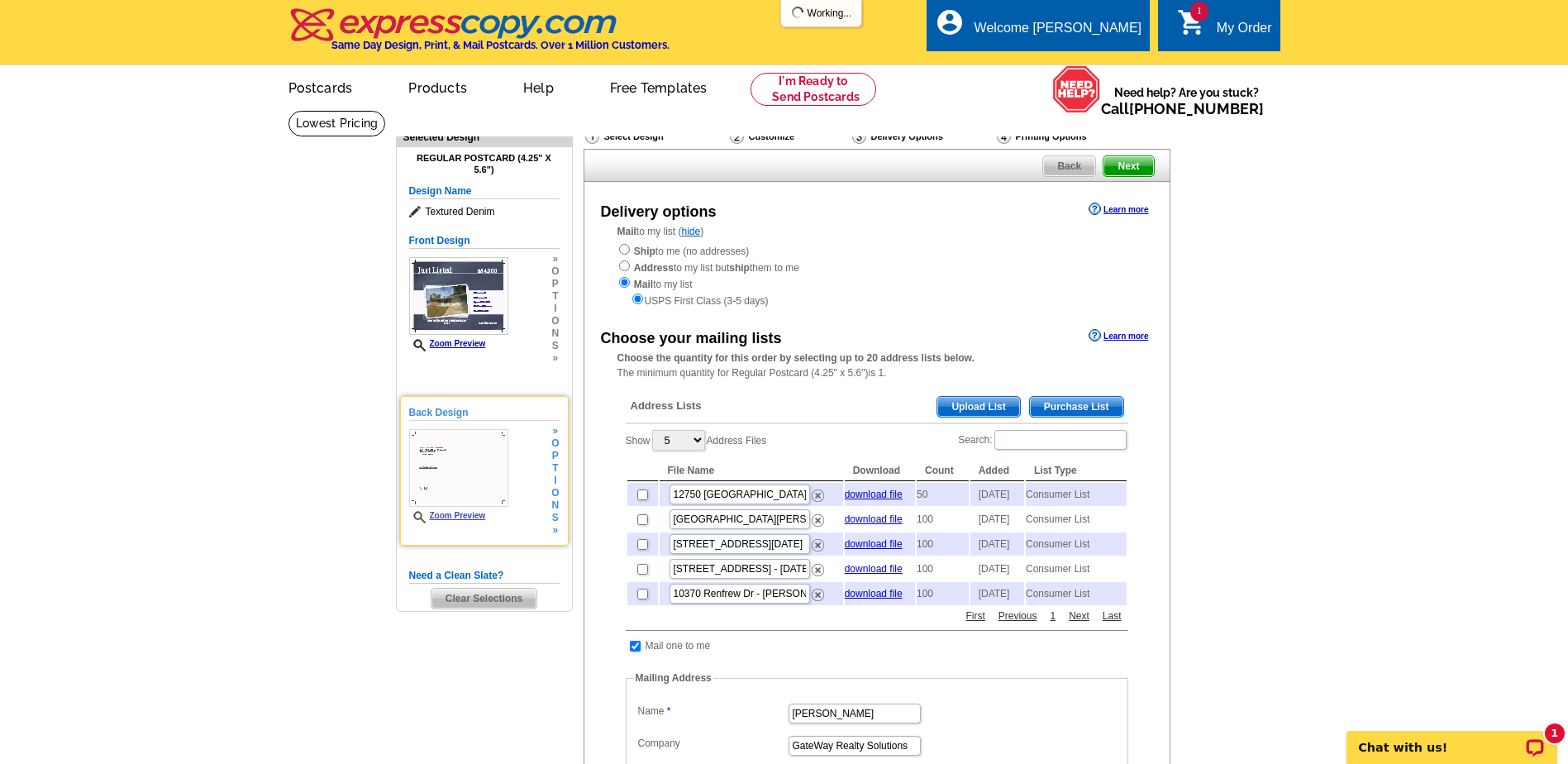
click at [553, 470] on span "t" at bounding box center [554, 468] width 8 height 12
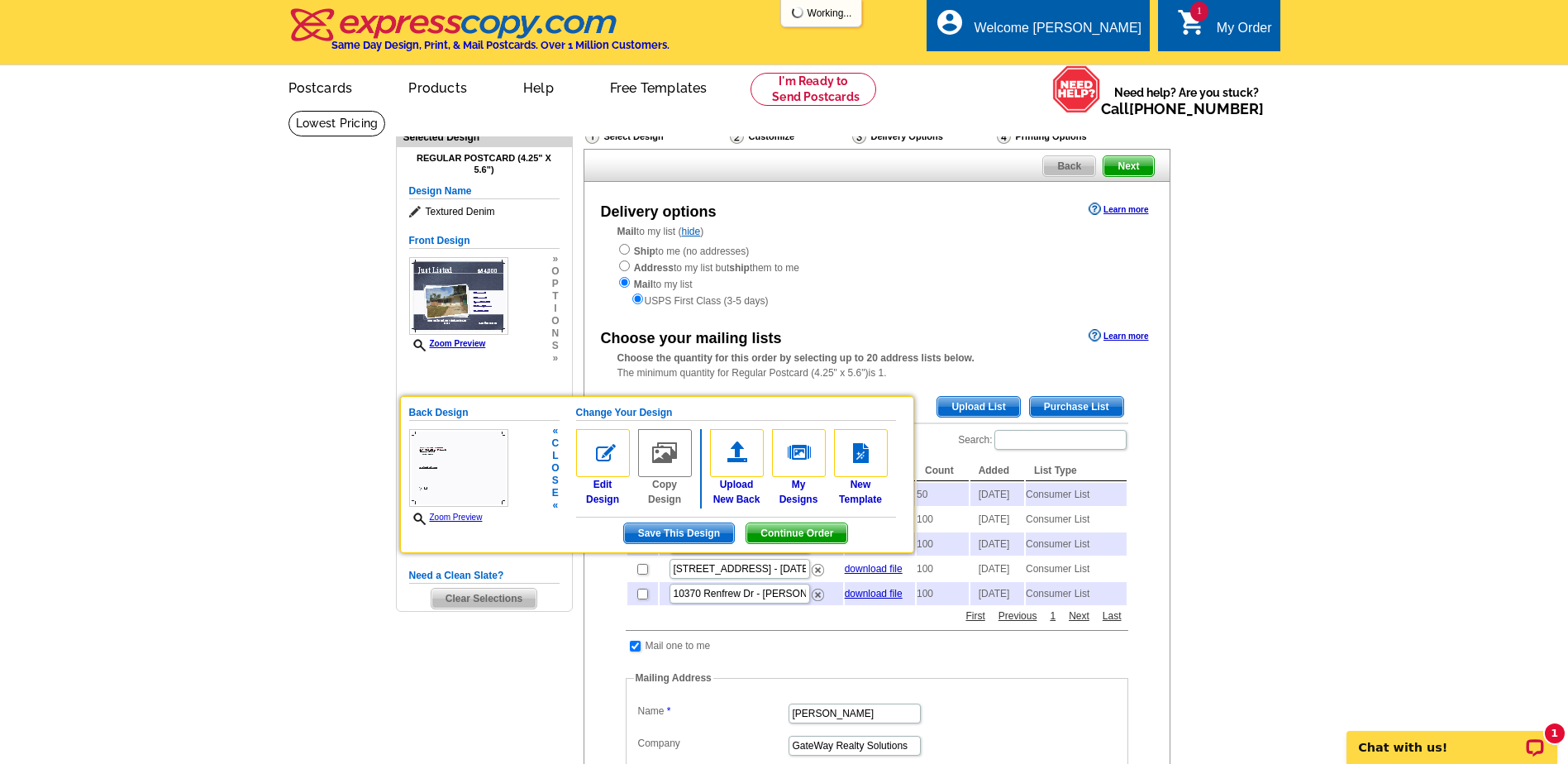
click at [562, 461] on div "Back Design Zoom Preview « c l o s e « Change Your Design Edit Design Copy Desi…" at bounding box center [657, 474] width 514 height 157
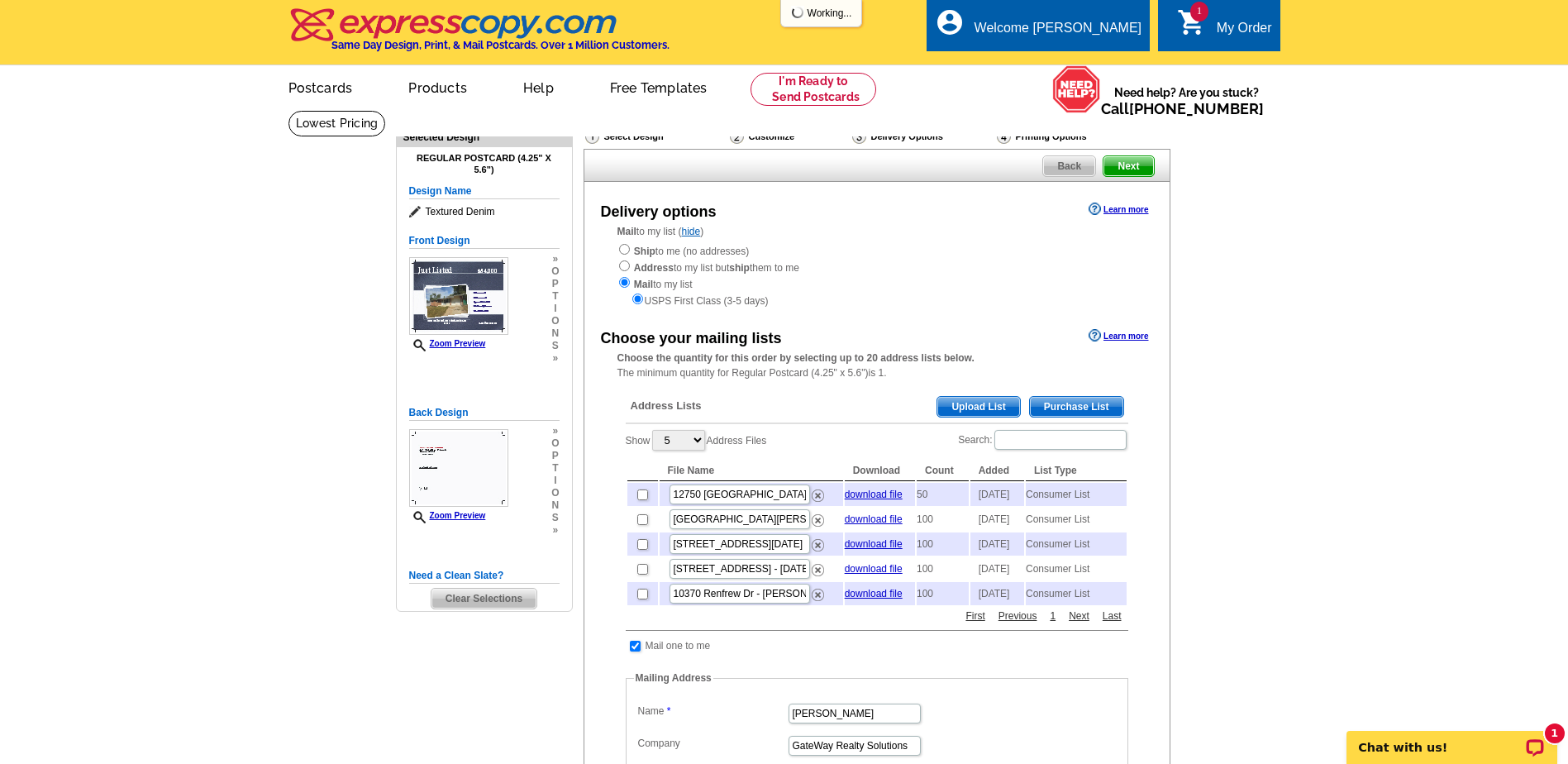
click at [435, 515] on link "Zoom Preview" at bounding box center [448, 515] width 77 height 9
click at [438, 409] on h5 "Back Design" at bounding box center [484, 413] width 150 height 15
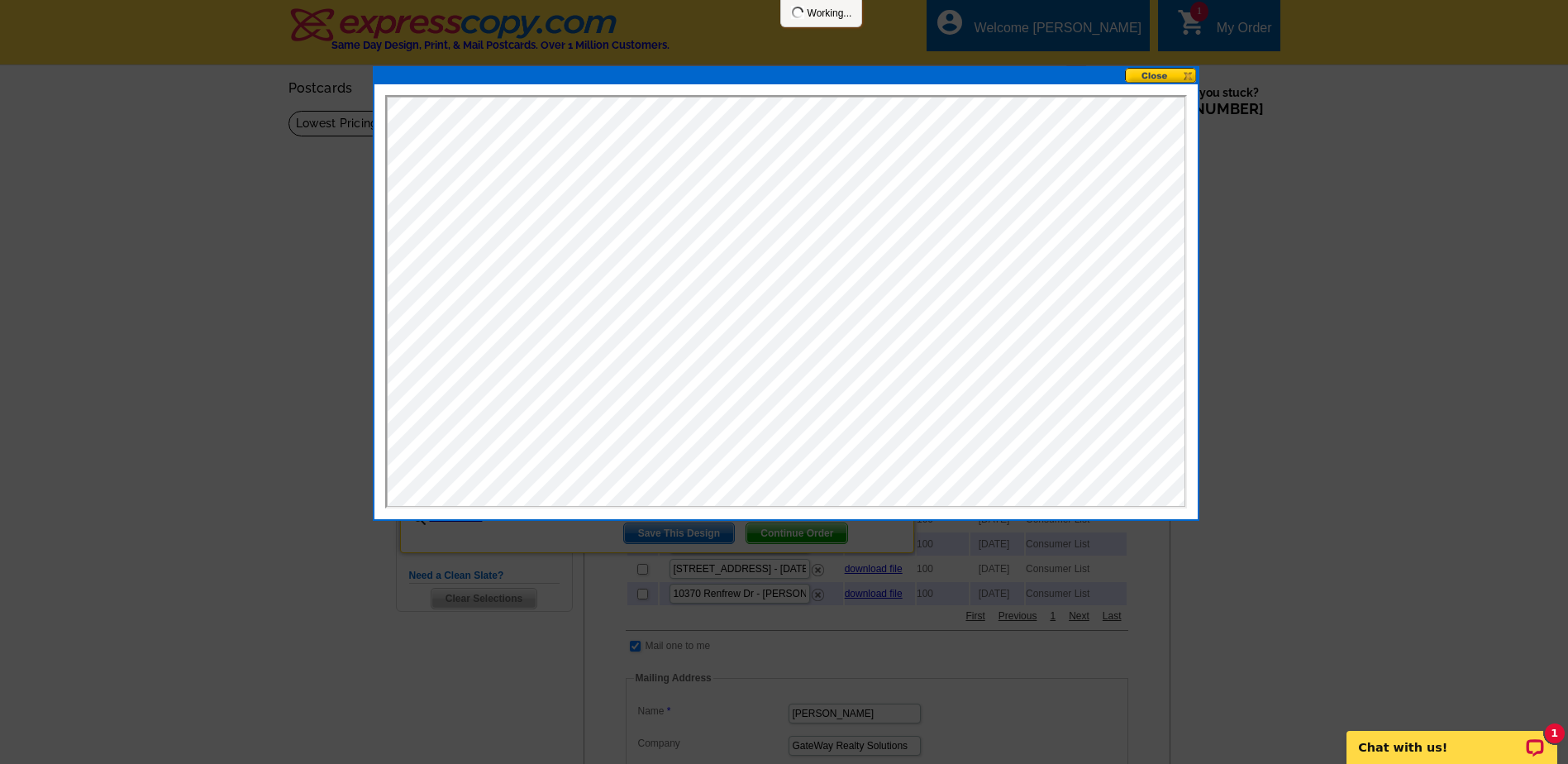
click at [1158, 76] on button at bounding box center [1161, 76] width 73 height 15
click at [1141, 84] on div at bounding box center [785, 301] width 823 height 435
click at [1151, 70] on button at bounding box center [1161, 76] width 73 height 15
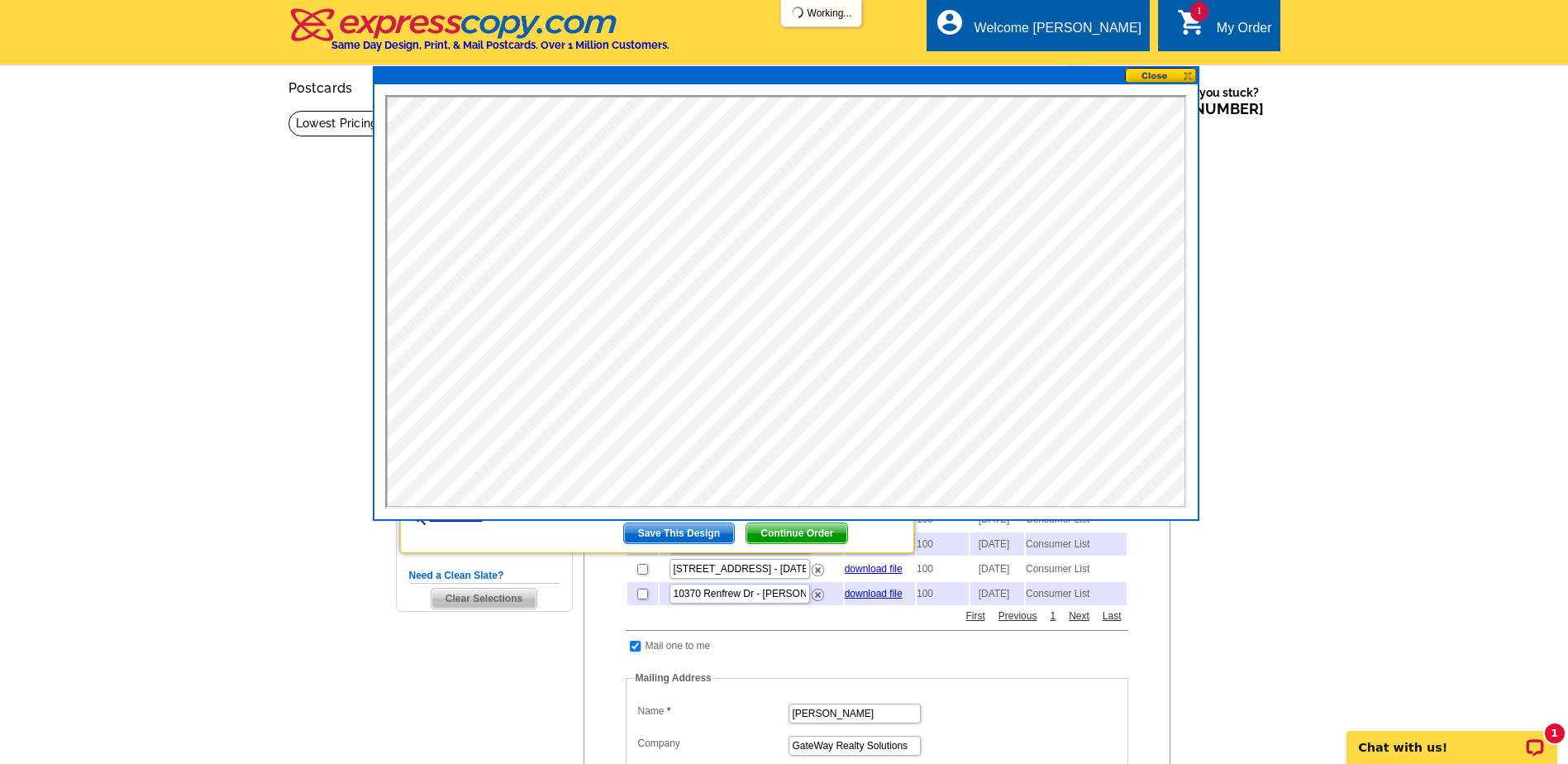
click at [1147, 74] on button at bounding box center [1161, 76] width 73 height 15
click at [1147, 70] on button at bounding box center [1161, 76] width 73 height 15
click at [1396, 440] on main "Need Help? call 800-260-5887, chat with support, or have our designers make som…" at bounding box center [784, 650] width 1568 height 1080
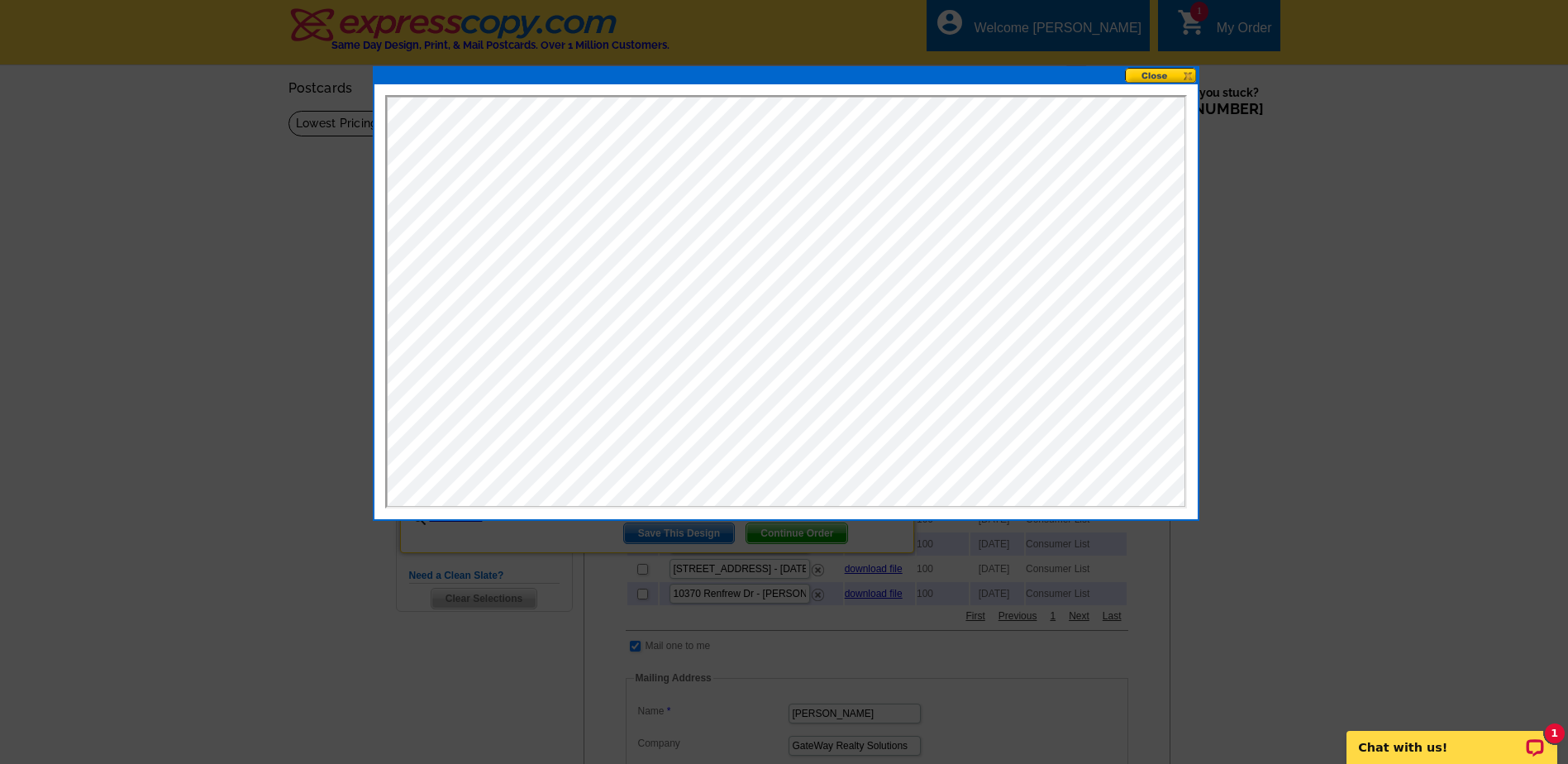
drag, startPoint x: 1152, startPoint y: 75, endPoint x: 1183, endPoint y: 76, distance: 31.0
click at [1153, 75] on button at bounding box center [1161, 76] width 73 height 15
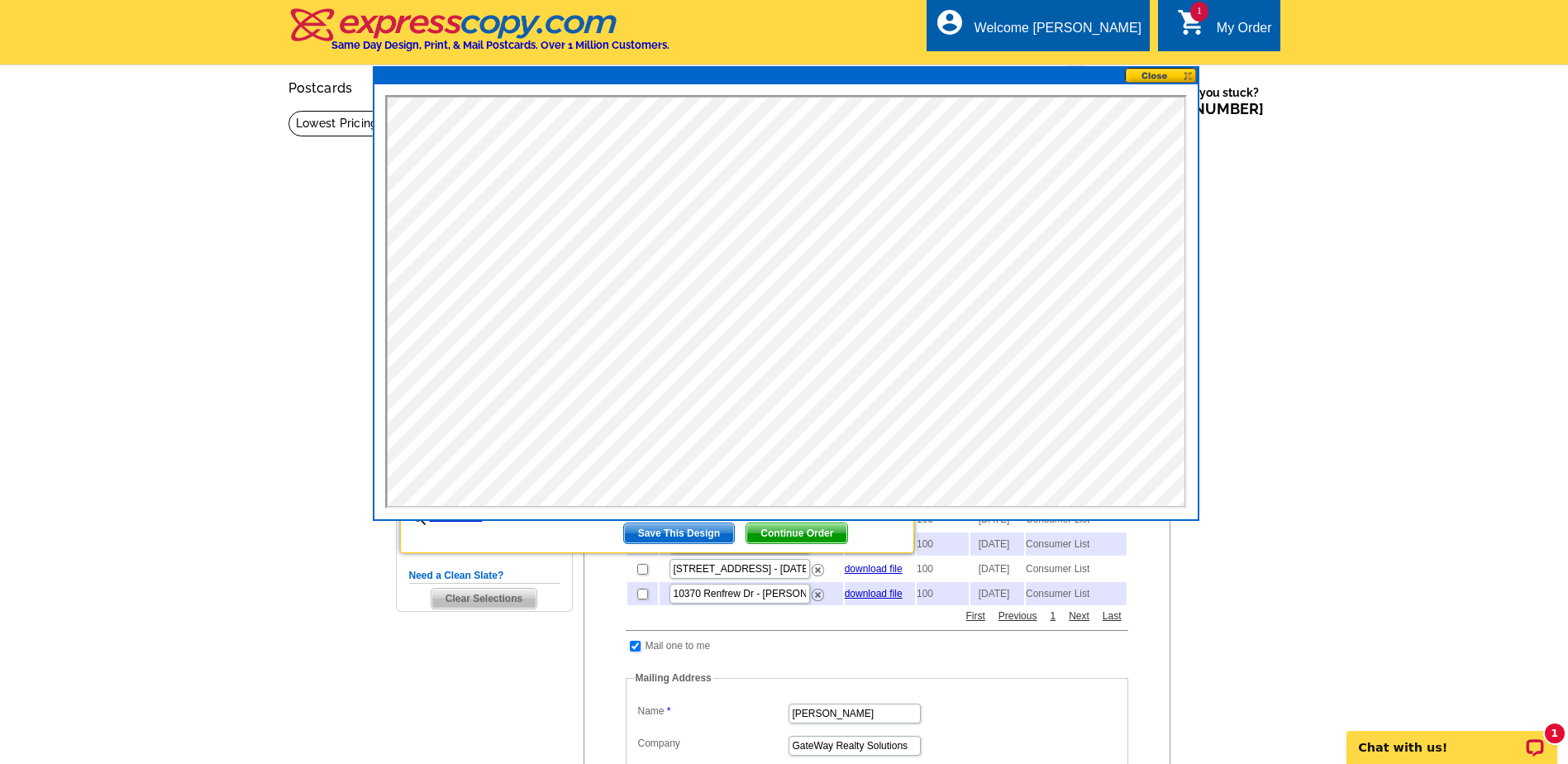
click at [1147, 74] on button at bounding box center [1161, 76] width 73 height 15
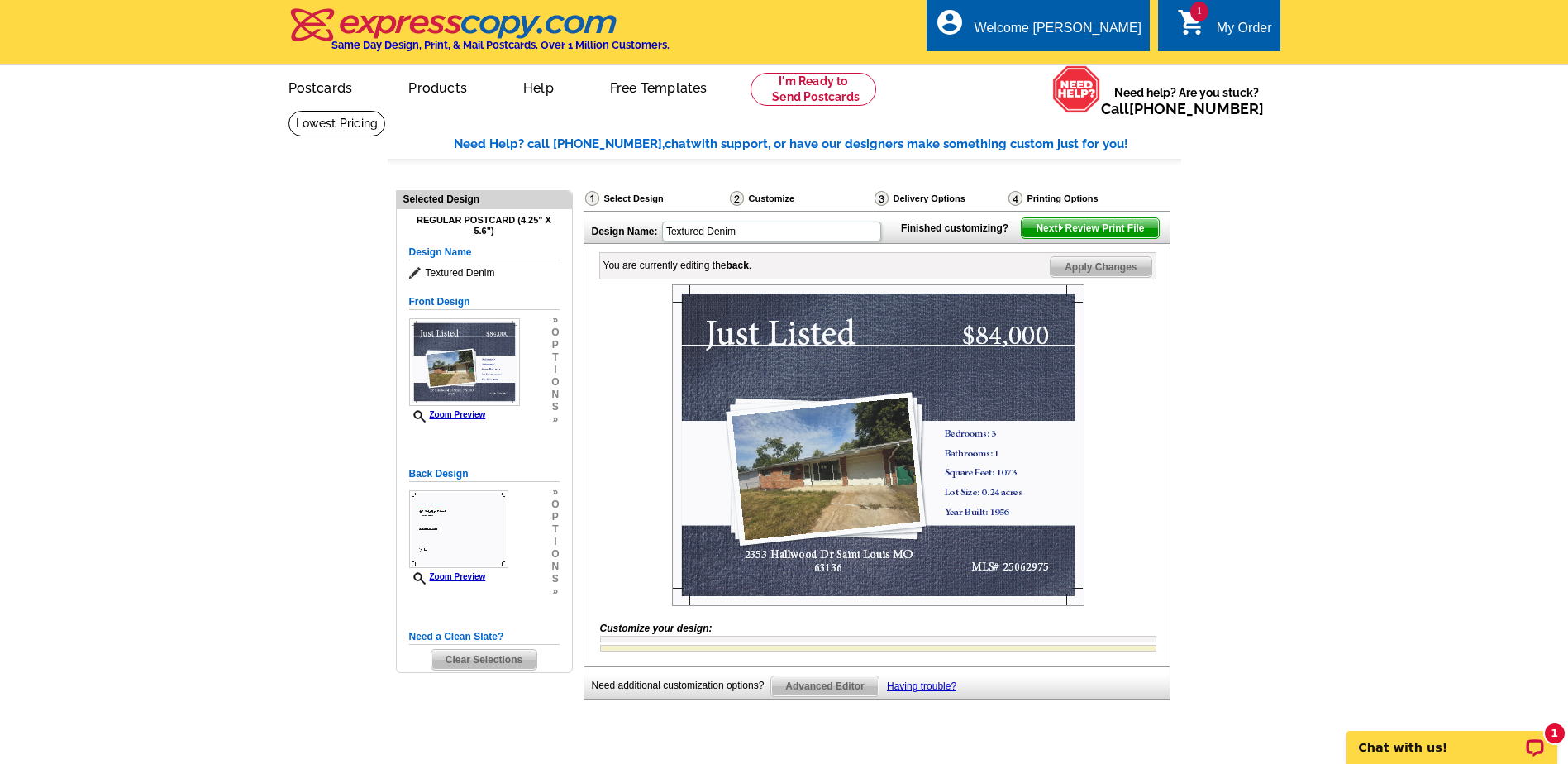
click at [1111, 238] on span "Next Review Print File" at bounding box center [1089, 227] width 136 height 20
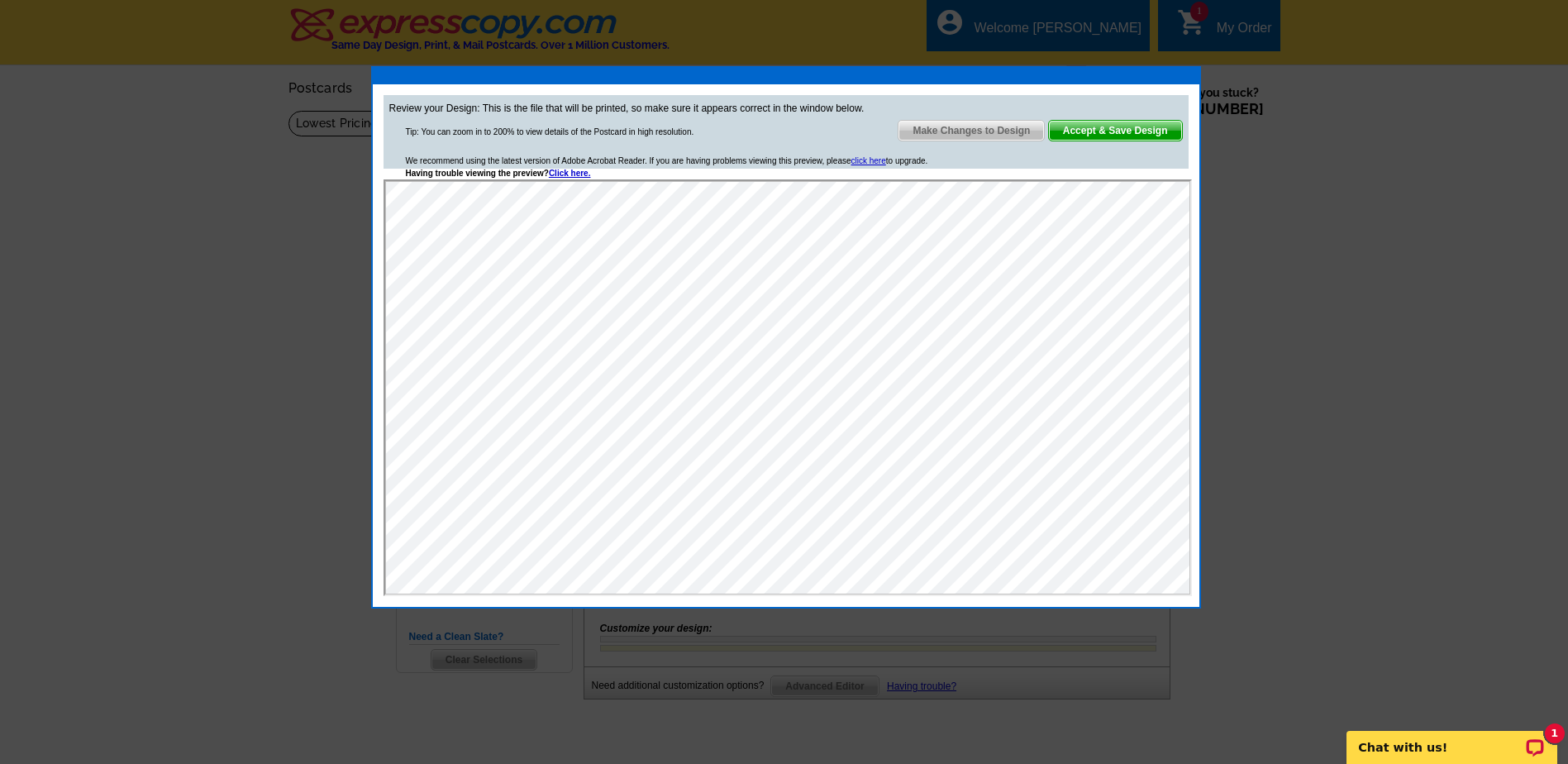
drag, startPoint x: 1113, startPoint y: 130, endPoint x: 1207, endPoint y: 143, distance: 94.9
click at [1114, 130] on span "Accept & Save Design" at bounding box center [1115, 130] width 133 height 20
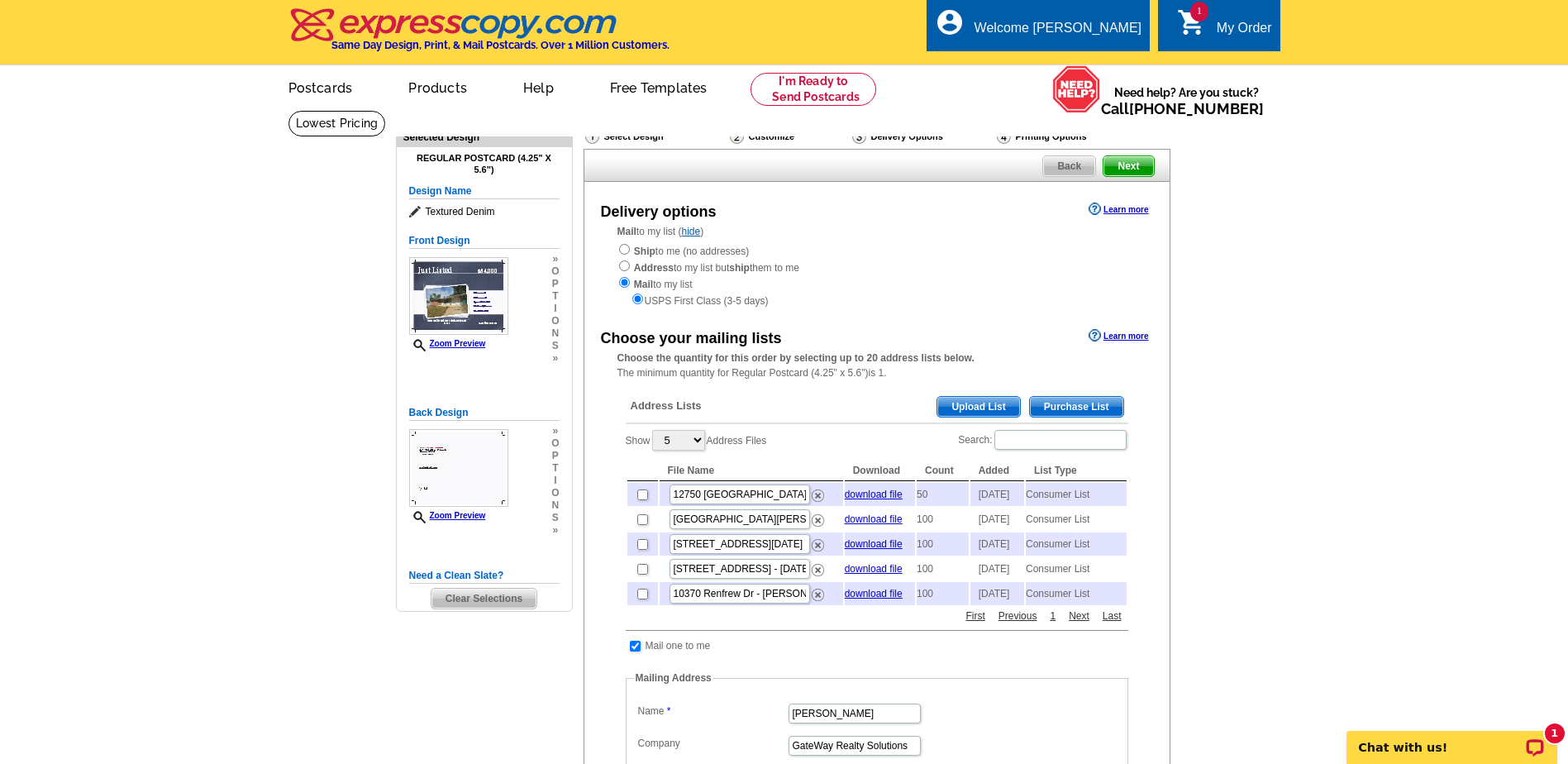
click at [1093, 413] on span "Purchase List" at bounding box center [1076, 406] width 94 height 20
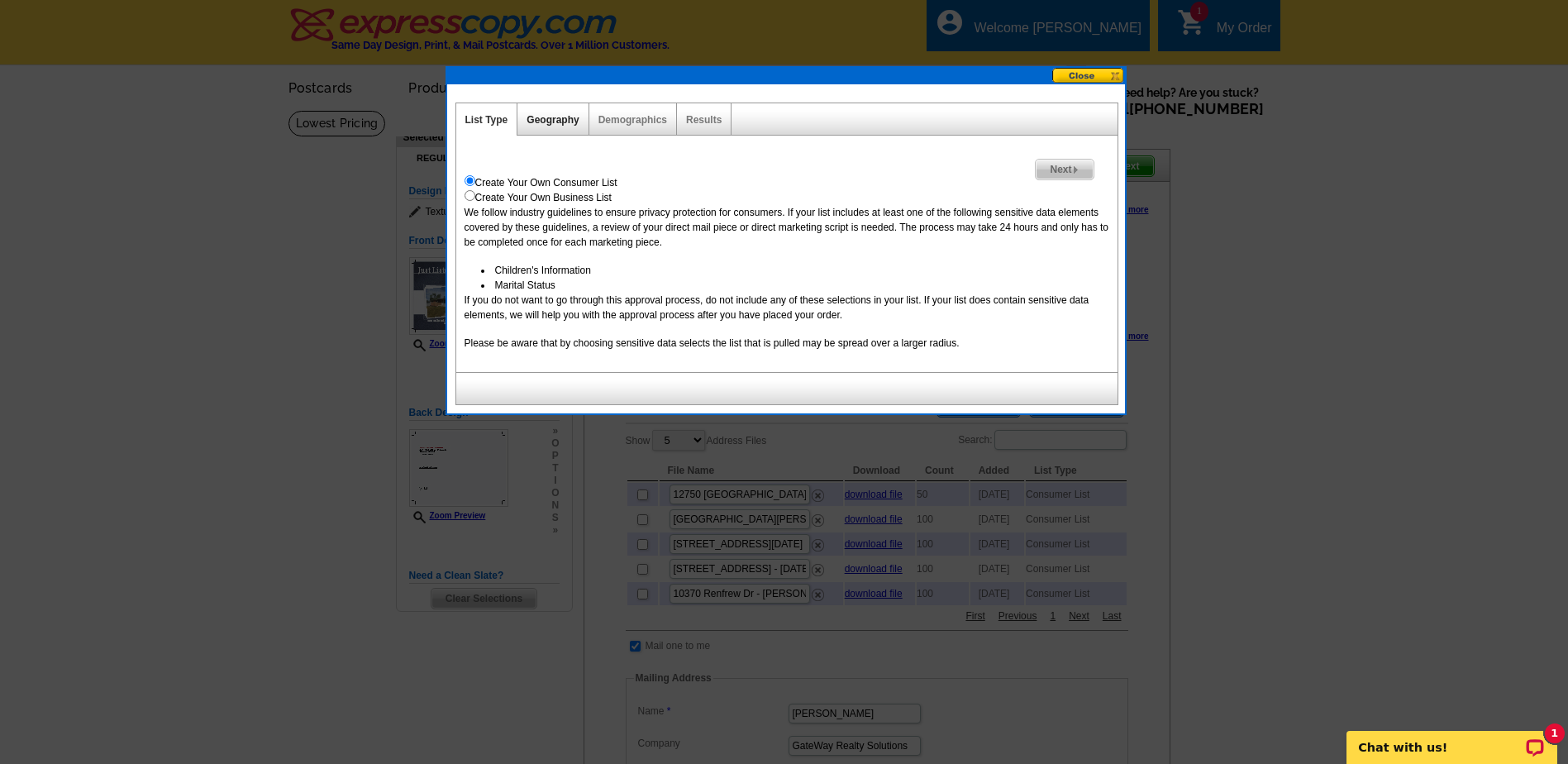
click at [552, 123] on link "Geography" at bounding box center [552, 119] width 52 height 11
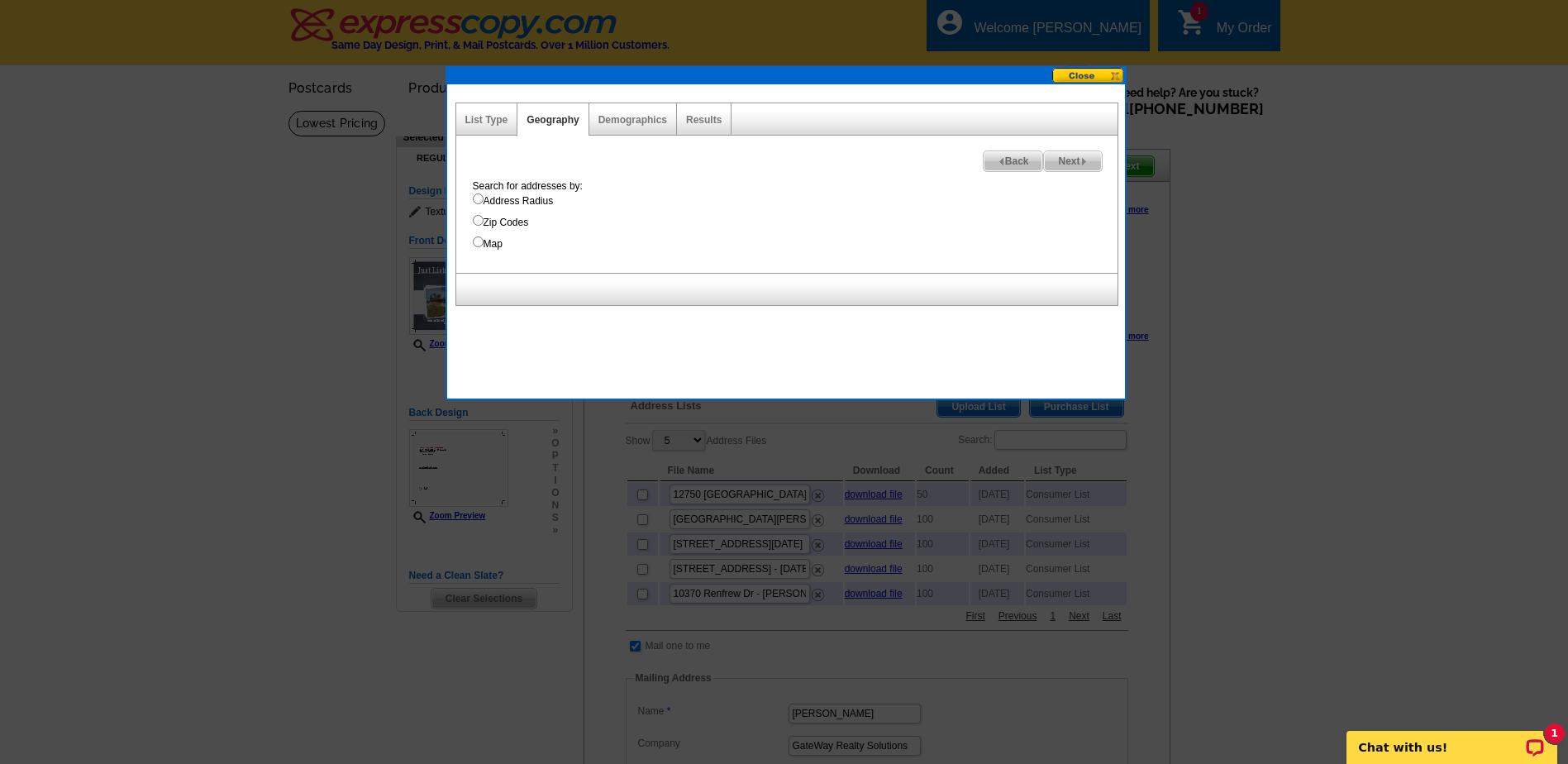
click at [478, 199] on input "Address Radius" at bounding box center [478, 198] width 11 height 11
radio input "true"
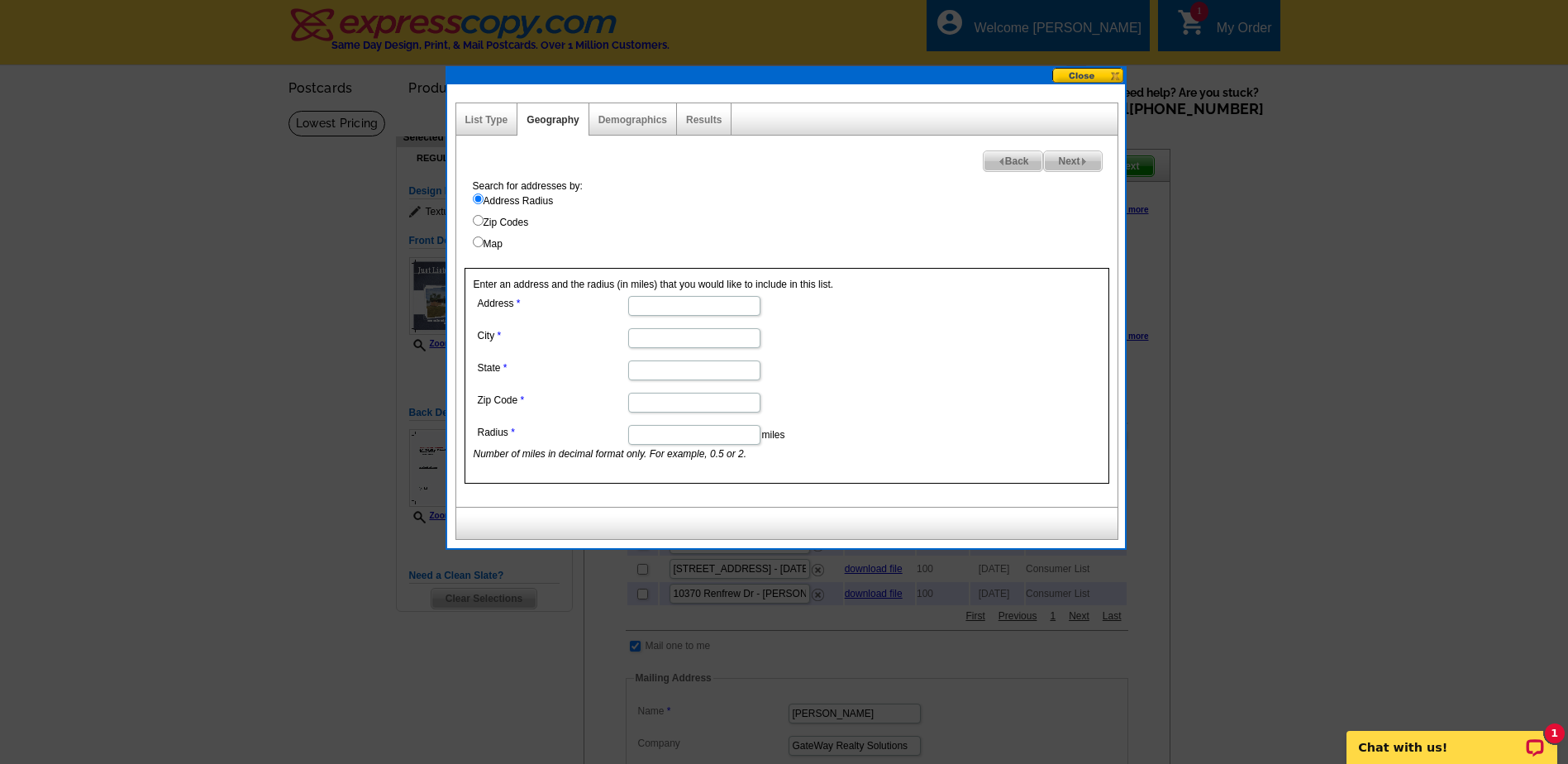
click at [668, 301] on input "Address" at bounding box center [694, 306] width 132 height 20
type input "2353 hallwood dr"
click at [670, 332] on input "City" at bounding box center [694, 337] width 132 height 20
type input "saint louis"
click at [646, 366] on input "State" at bounding box center [694, 370] width 132 height 20
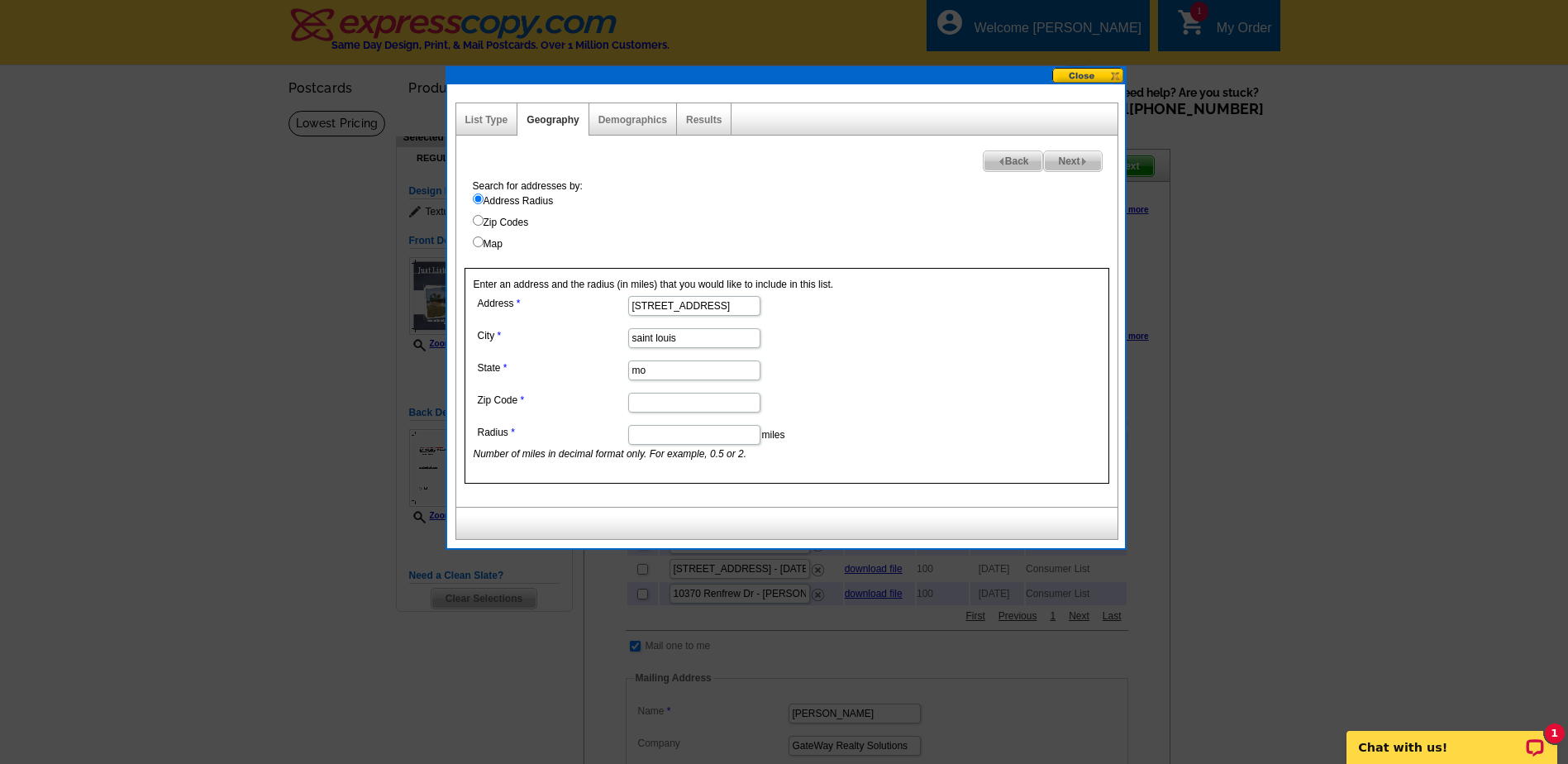
type input "mo"
click at [673, 408] on input "Zip Code" at bounding box center [694, 402] width 132 height 20
type input "63136"
click at [658, 432] on input "Radius" at bounding box center [694, 434] width 132 height 20
type input ".5"
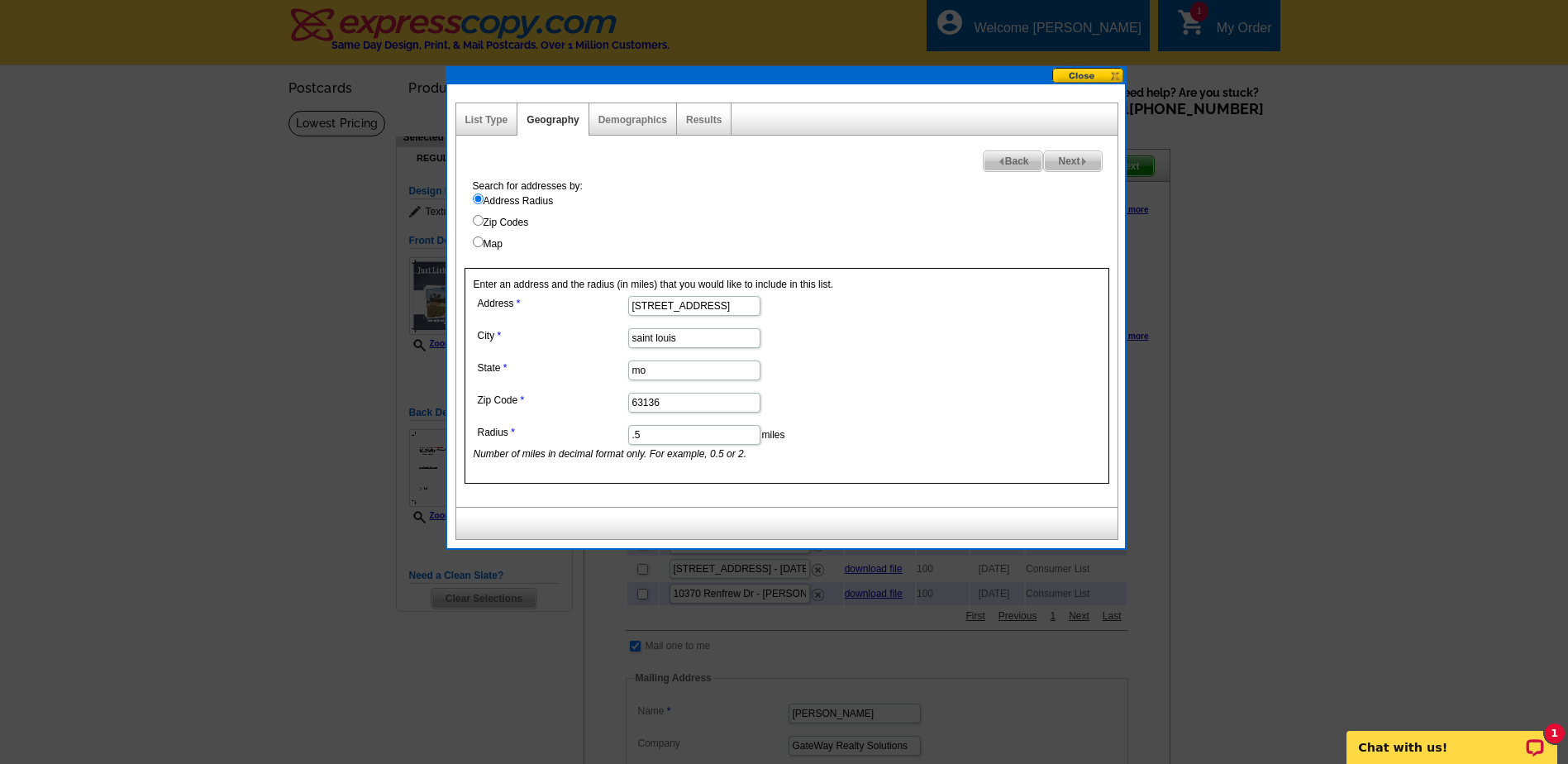
click at [1067, 158] on span "Next" at bounding box center [1072, 161] width 57 height 20
select select
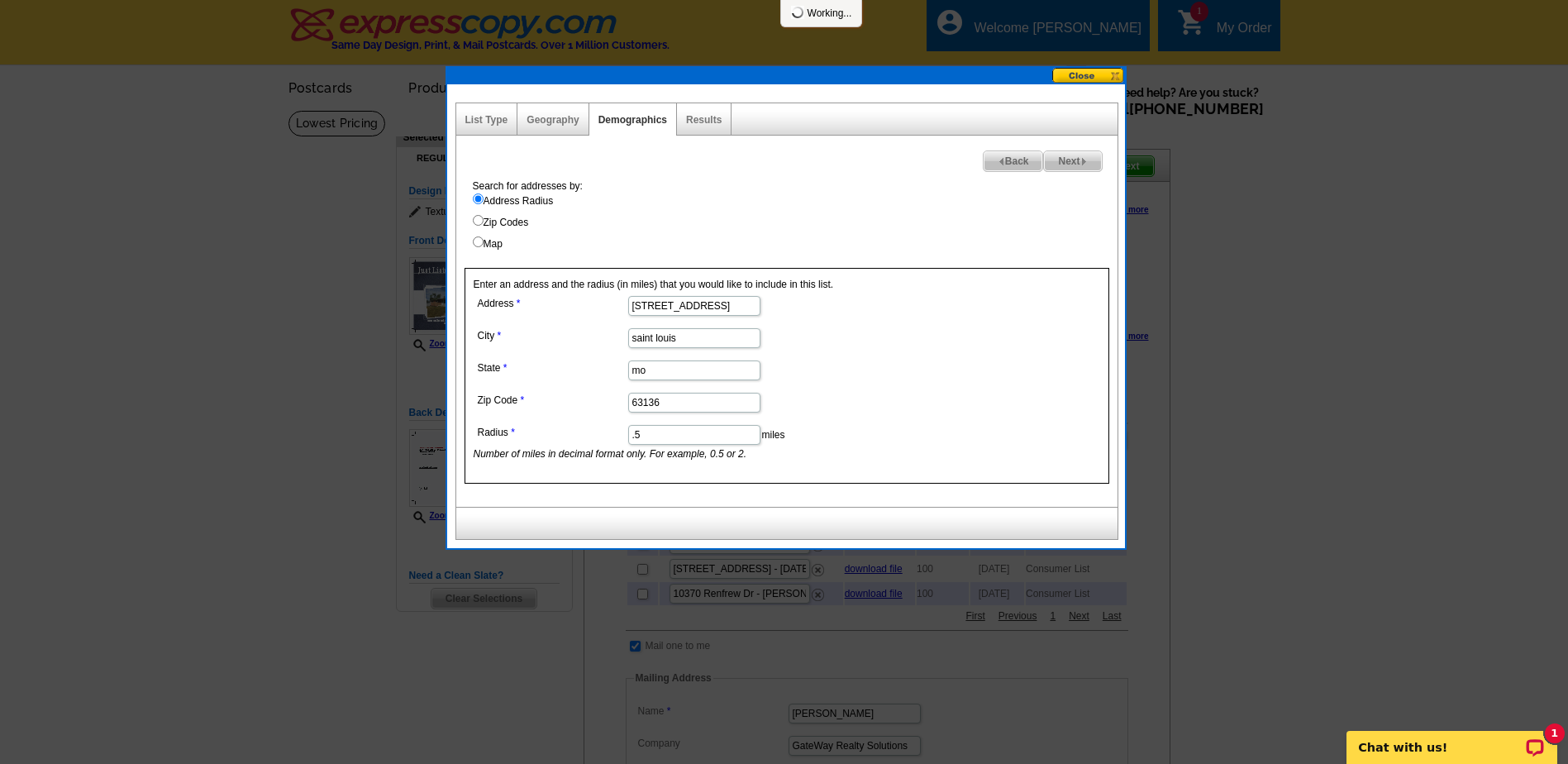
select select
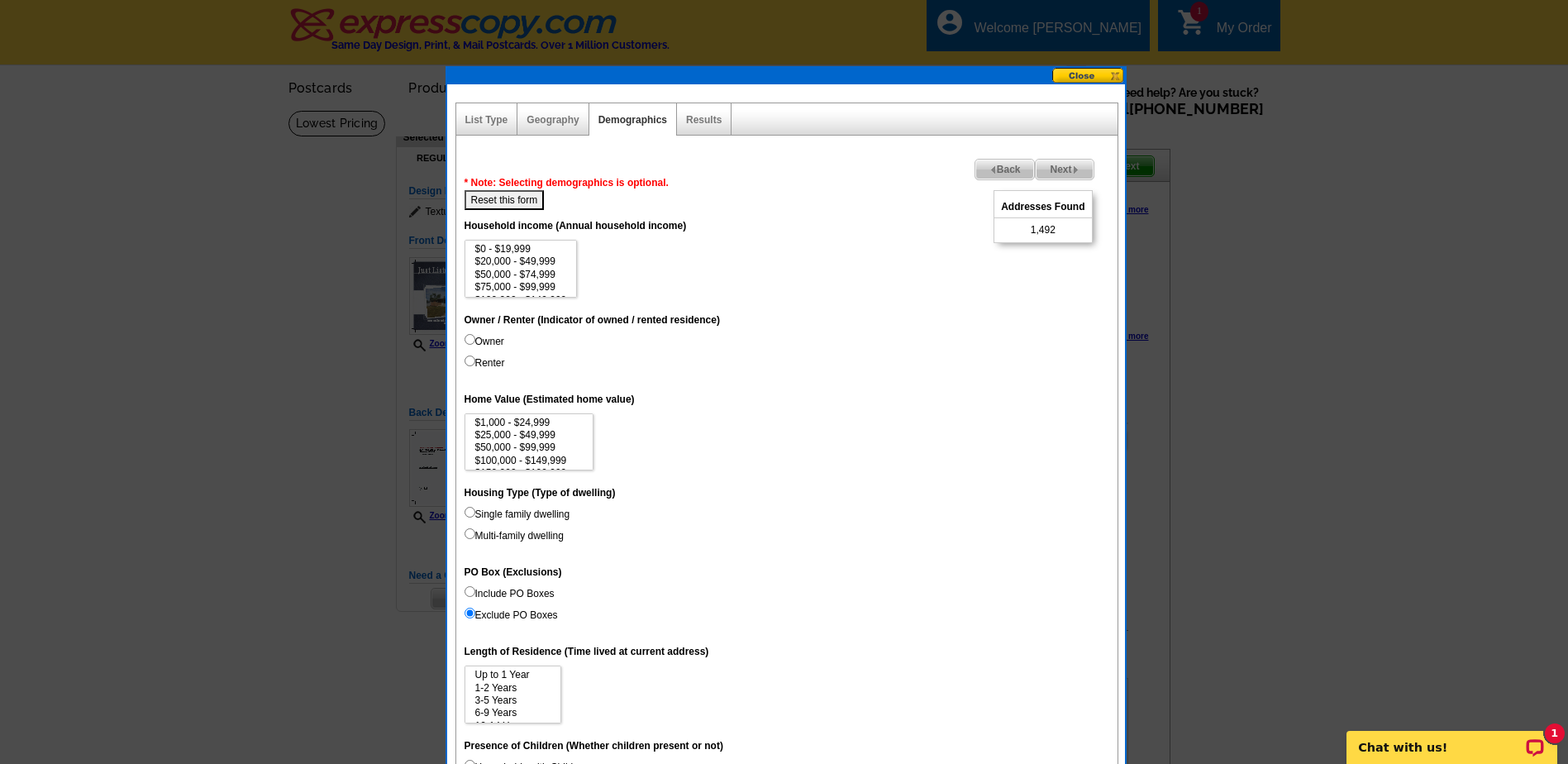
click at [469, 360] on input "Renter" at bounding box center [469, 361] width 11 height 11
radio input "true"
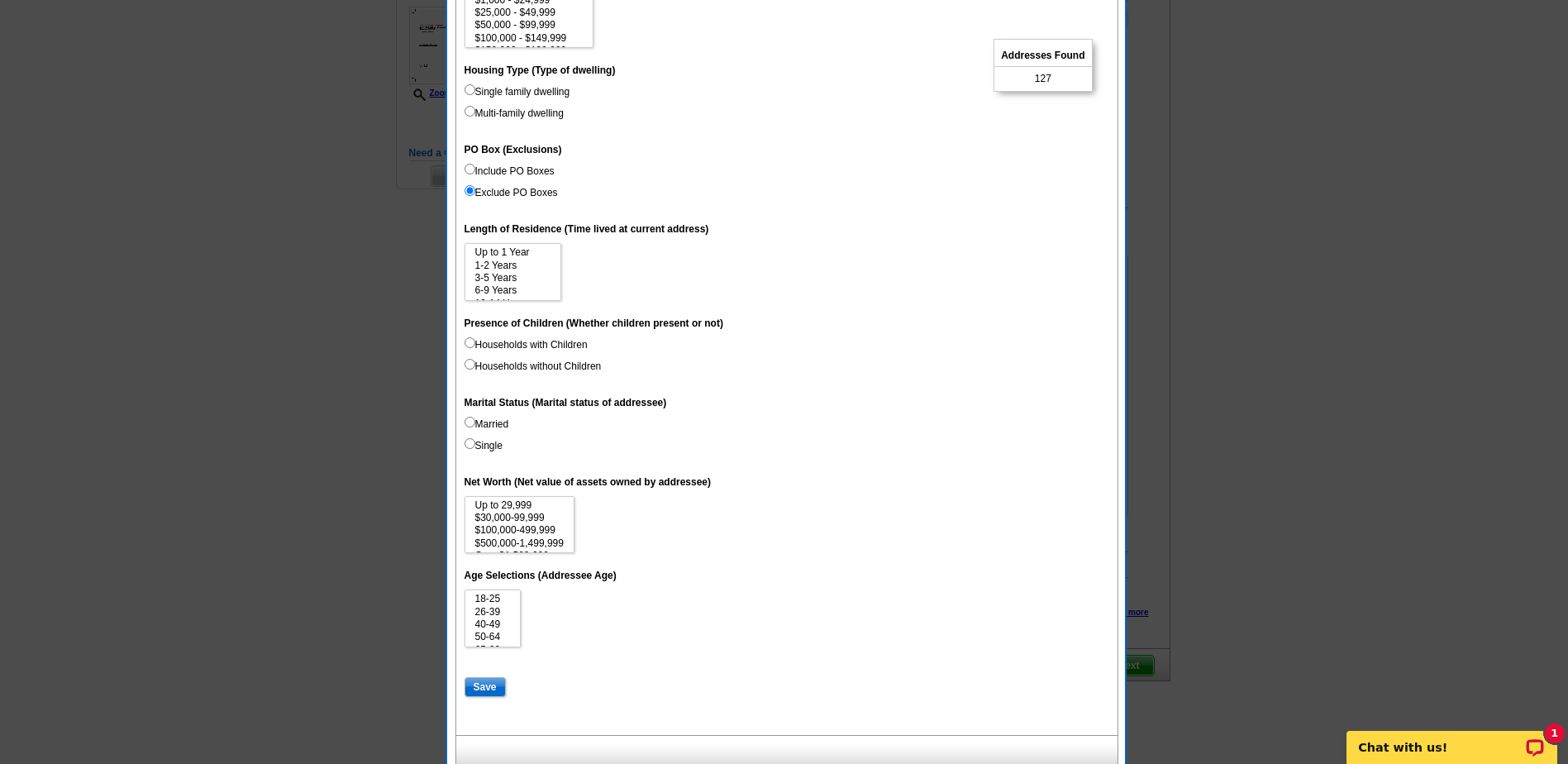
scroll to position [579, 0]
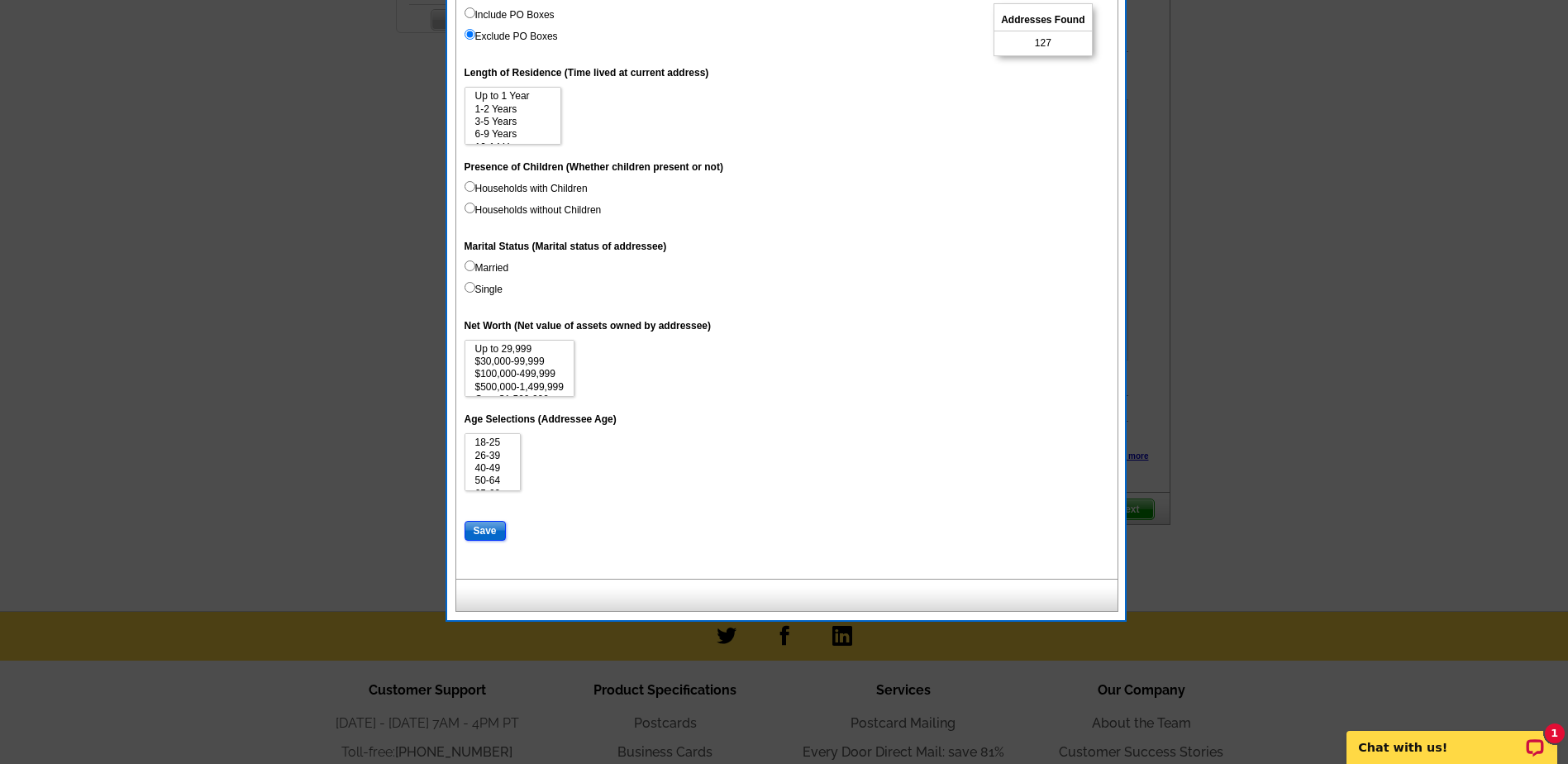
click at [483, 531] on input "Save" at bounding box center [485, 531] width 41 height 20
select select
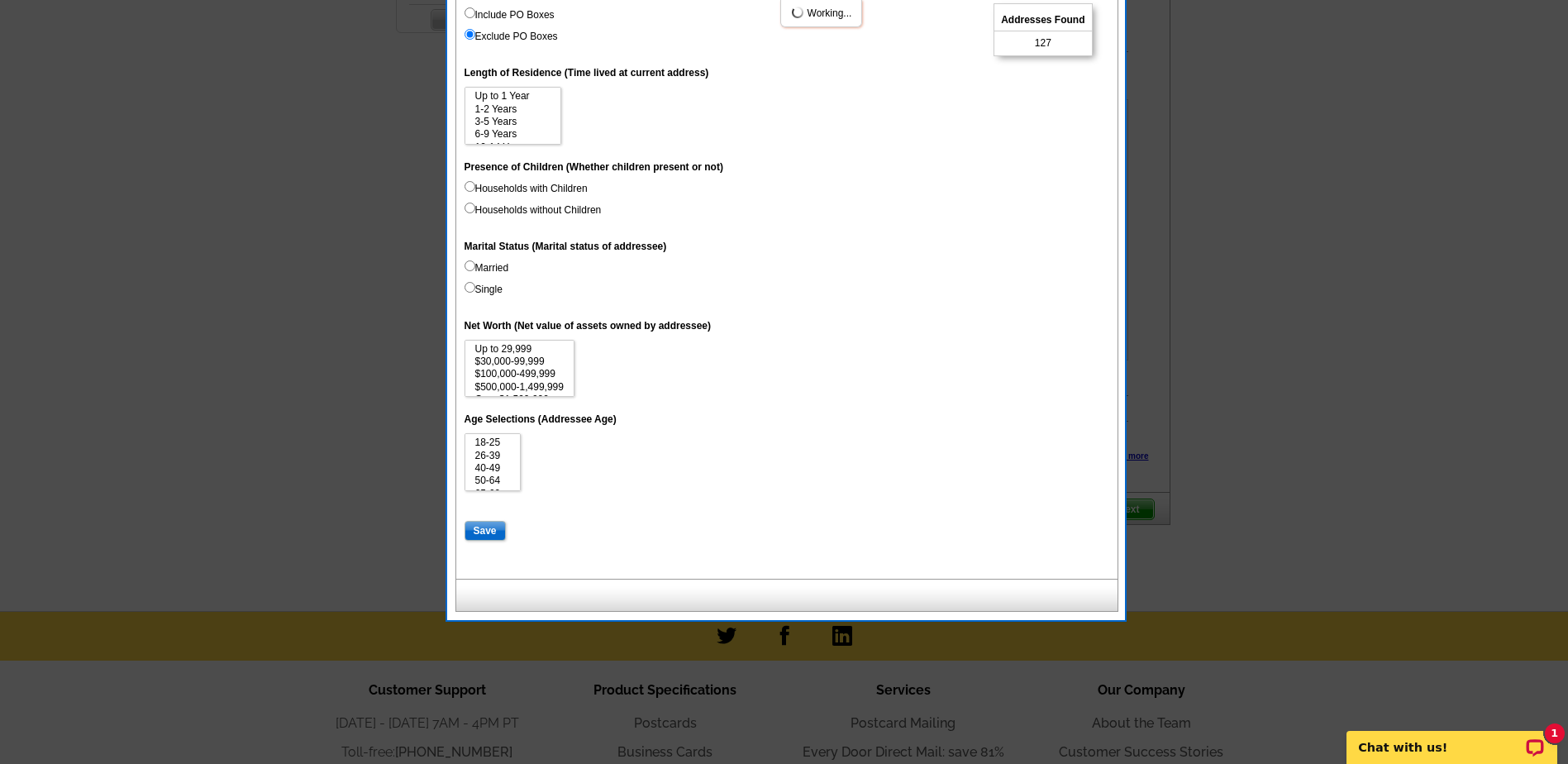
select select
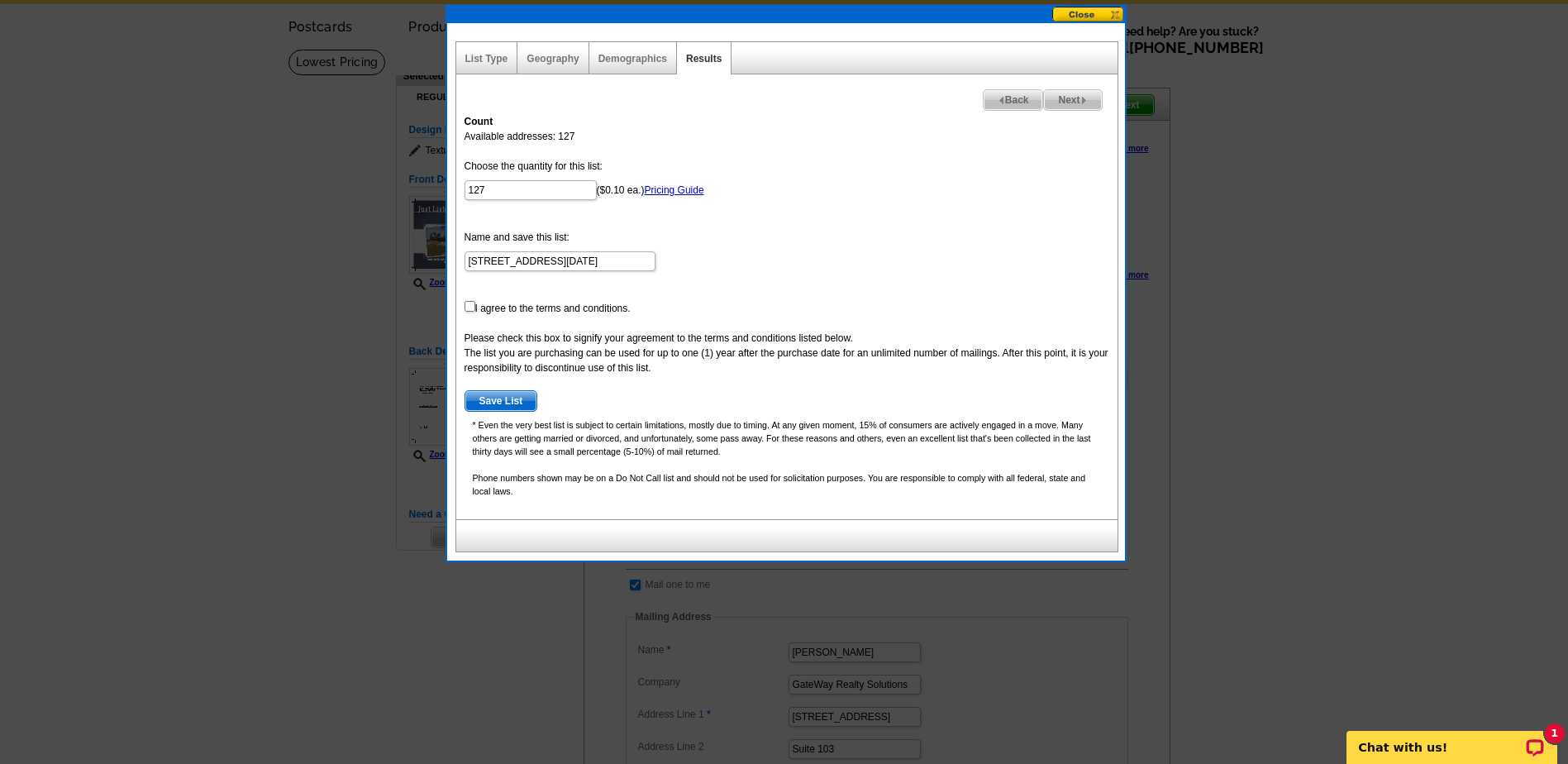
scroll to position [0, 0]
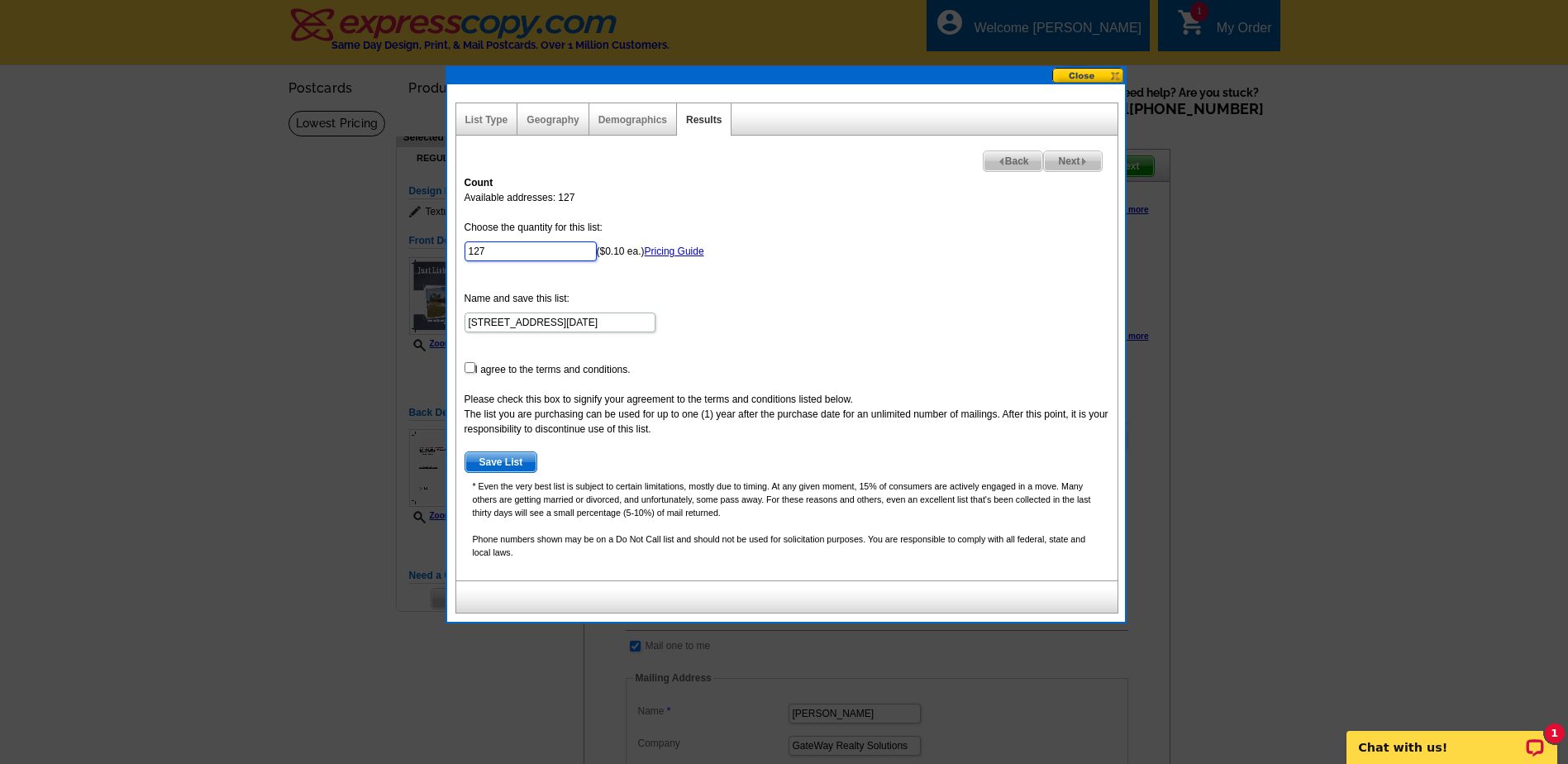
drag, startPoint x: 502, startPoint y: 248, endPoint x: 373, endPoint y: 244, distance: 129.1
click at [373, 244] on body "Welcome back Mark My Account Logout local_phone Same Day Design, Print, & Mail …" at bounding box center [784, 771] width 1568 height 1543
type input "50"
click at [850, 282] on form "Choose the quantity for this list: 50 ($0.10 ea.) Pricing Guide Name and save t…" at bounding box center [786, 346] width 645 height 253
click at [468, 368] on input "checkbox" at bounding box center [469, 367] width 11 height 11
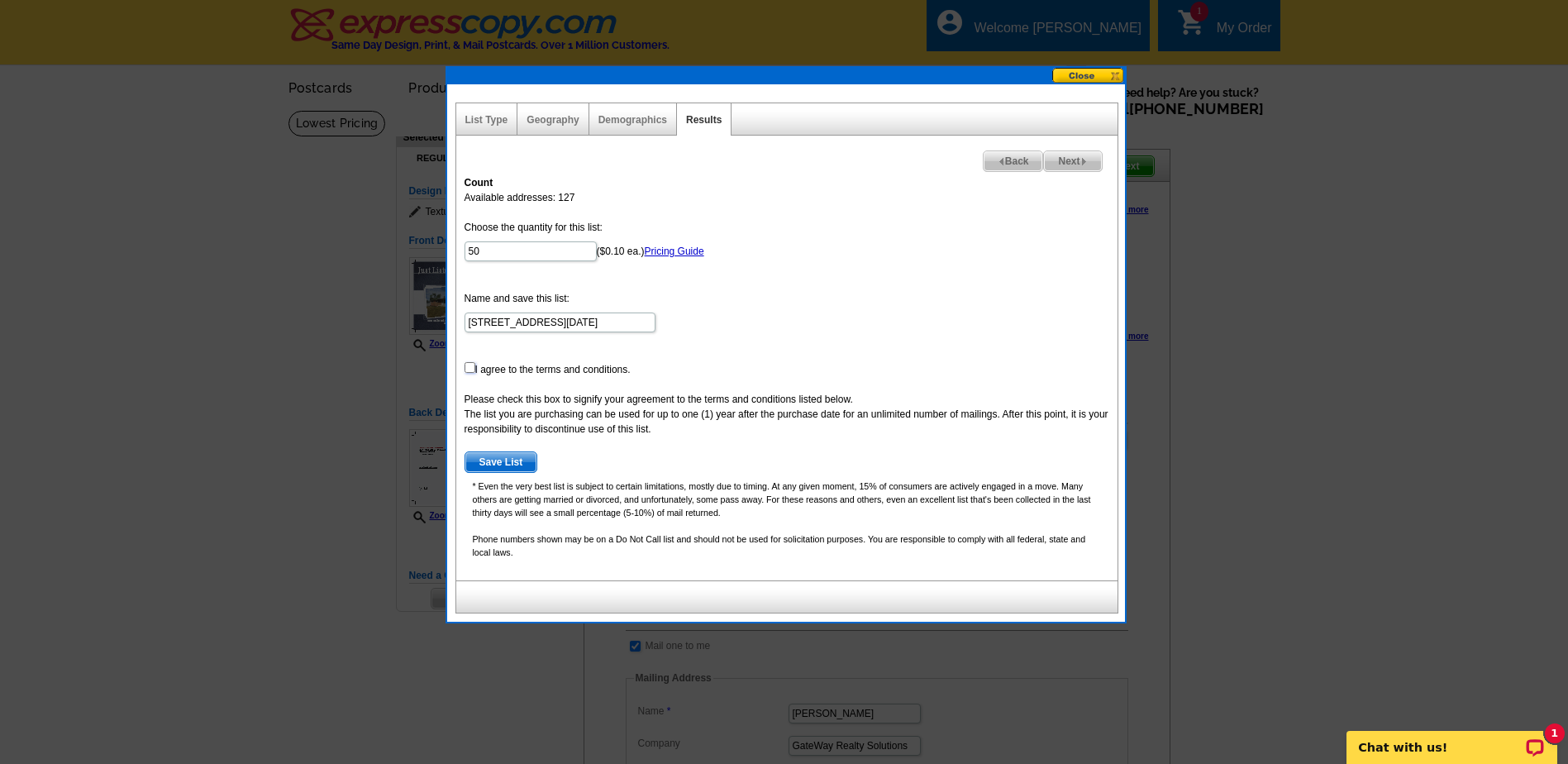
checkbox input "true"
click at [493, 462] on span "Save List" at bounding box center [501, 462] width 72 height 20
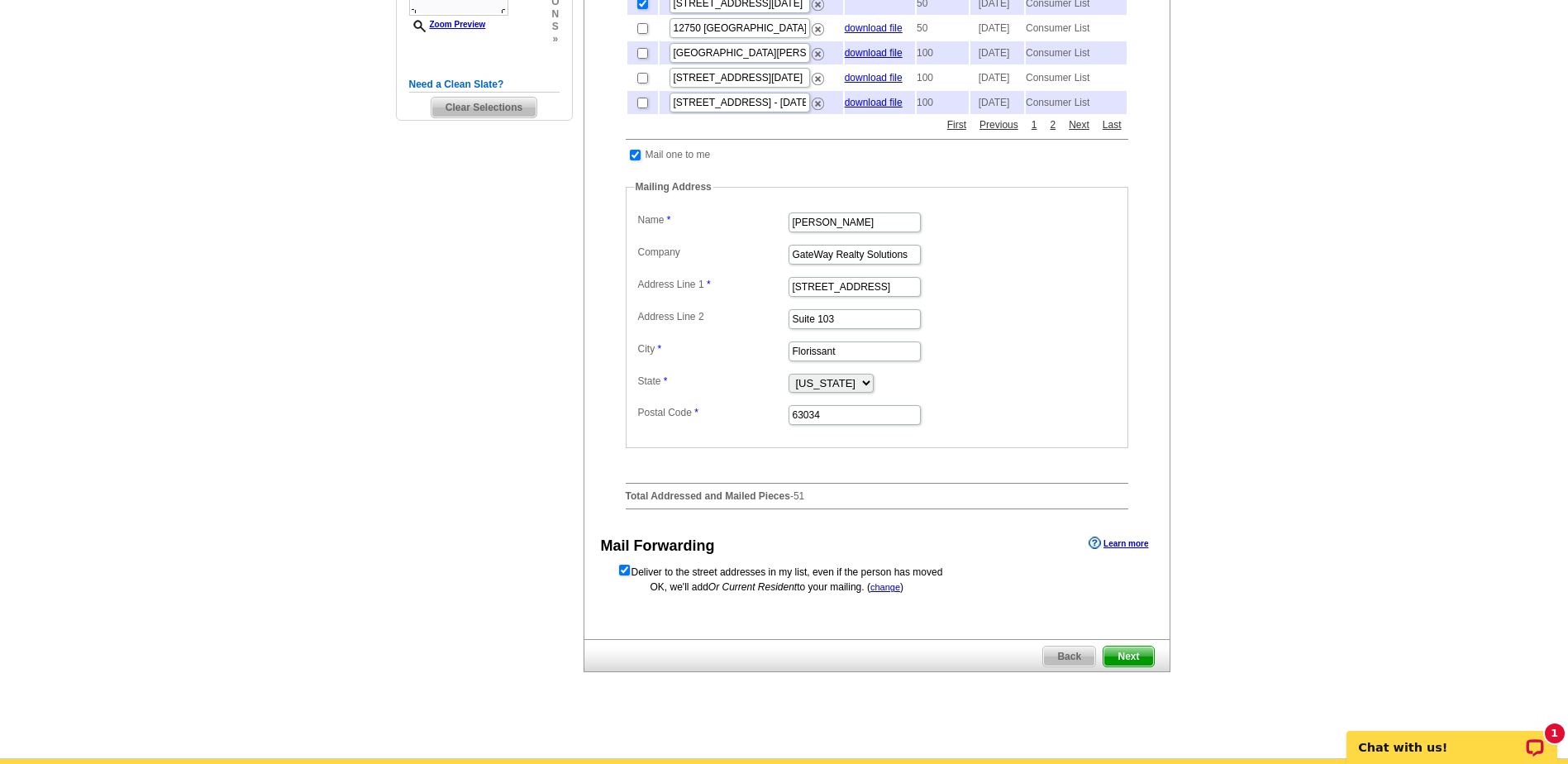
scroll to position [496, 0]
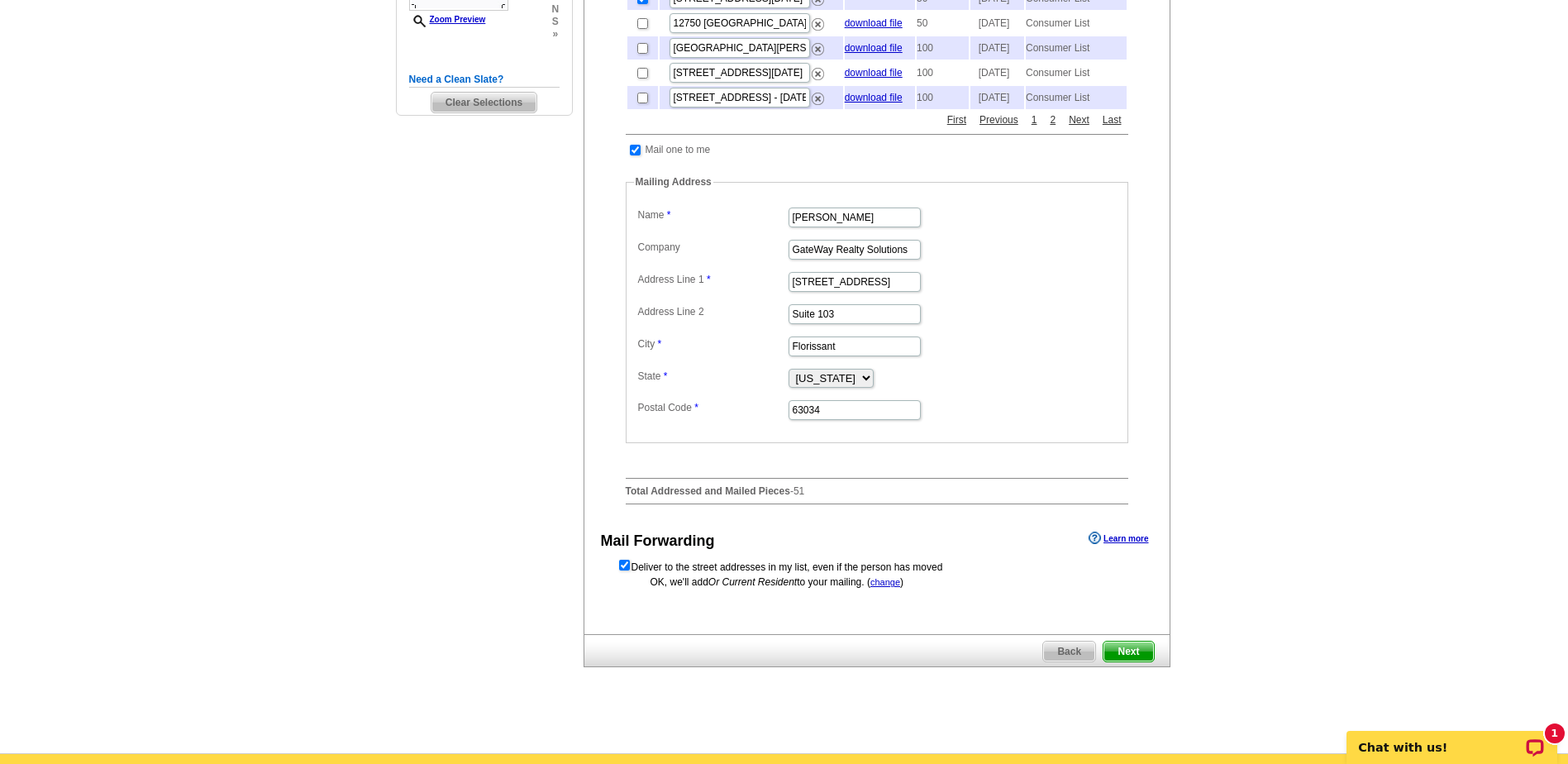
click at [1125, 661] on span "Next" at bounding box center [1129, 651] width 50 height 20
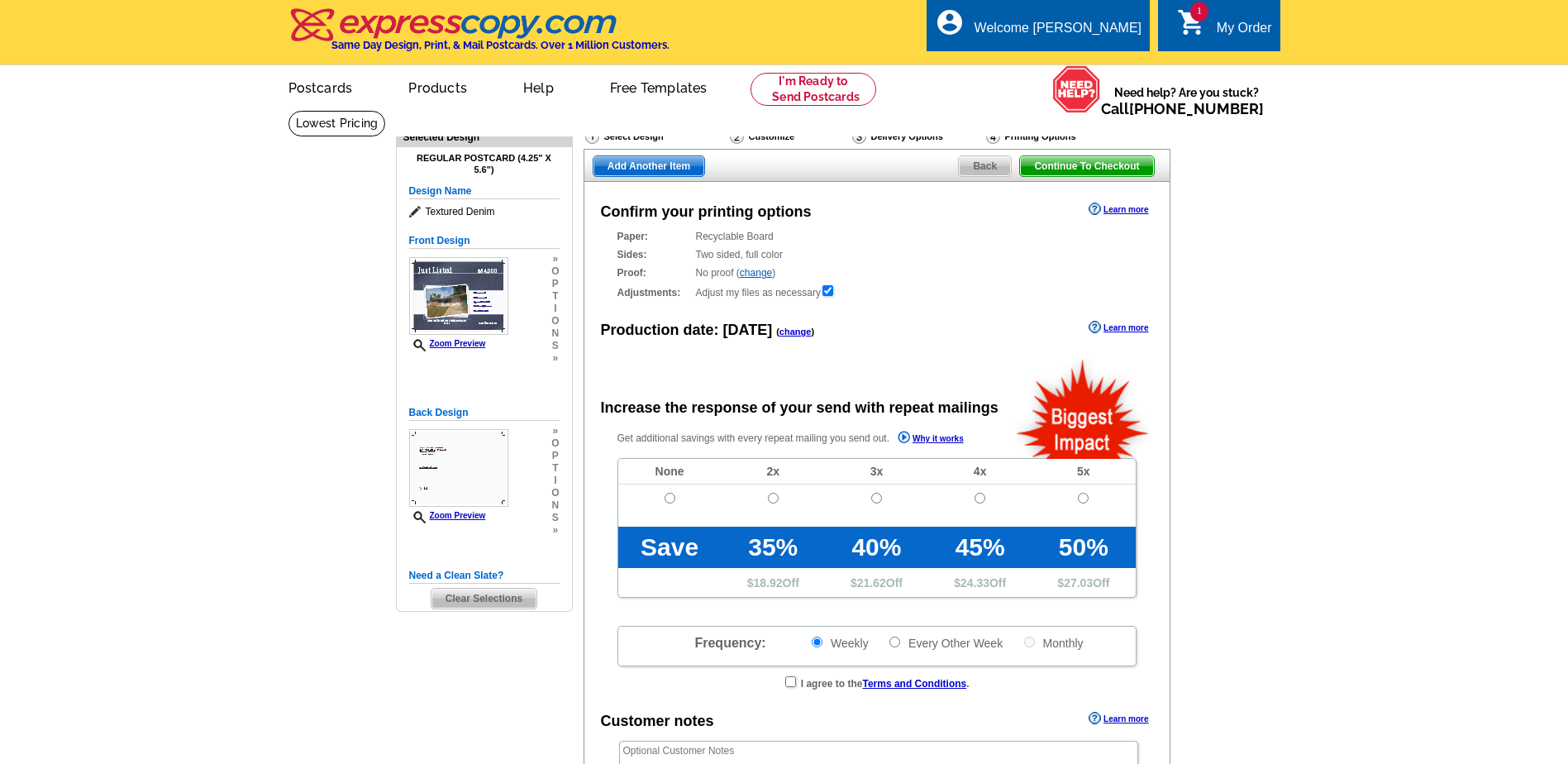
radio input "false"
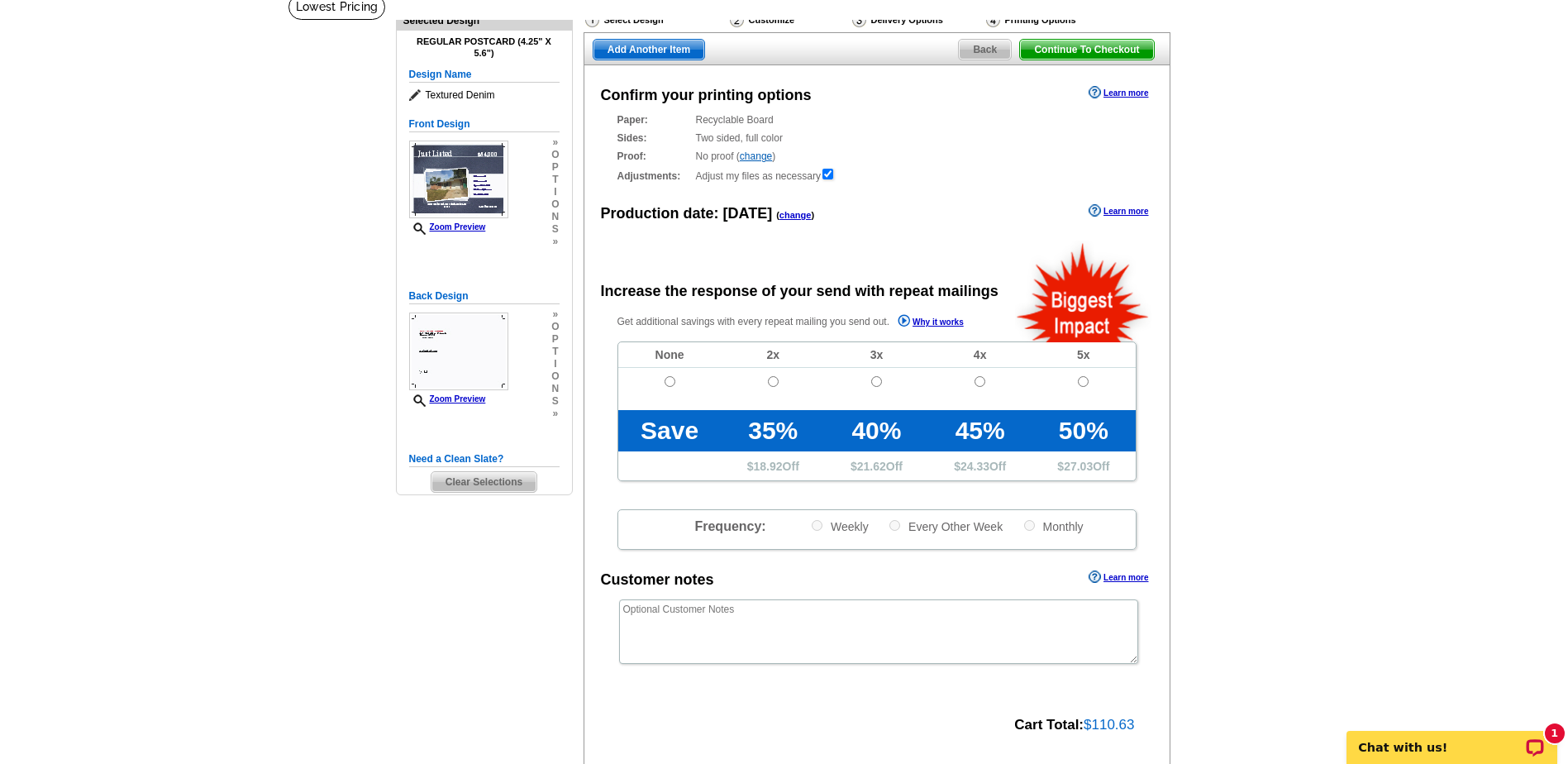
scroll to position [82, 0]
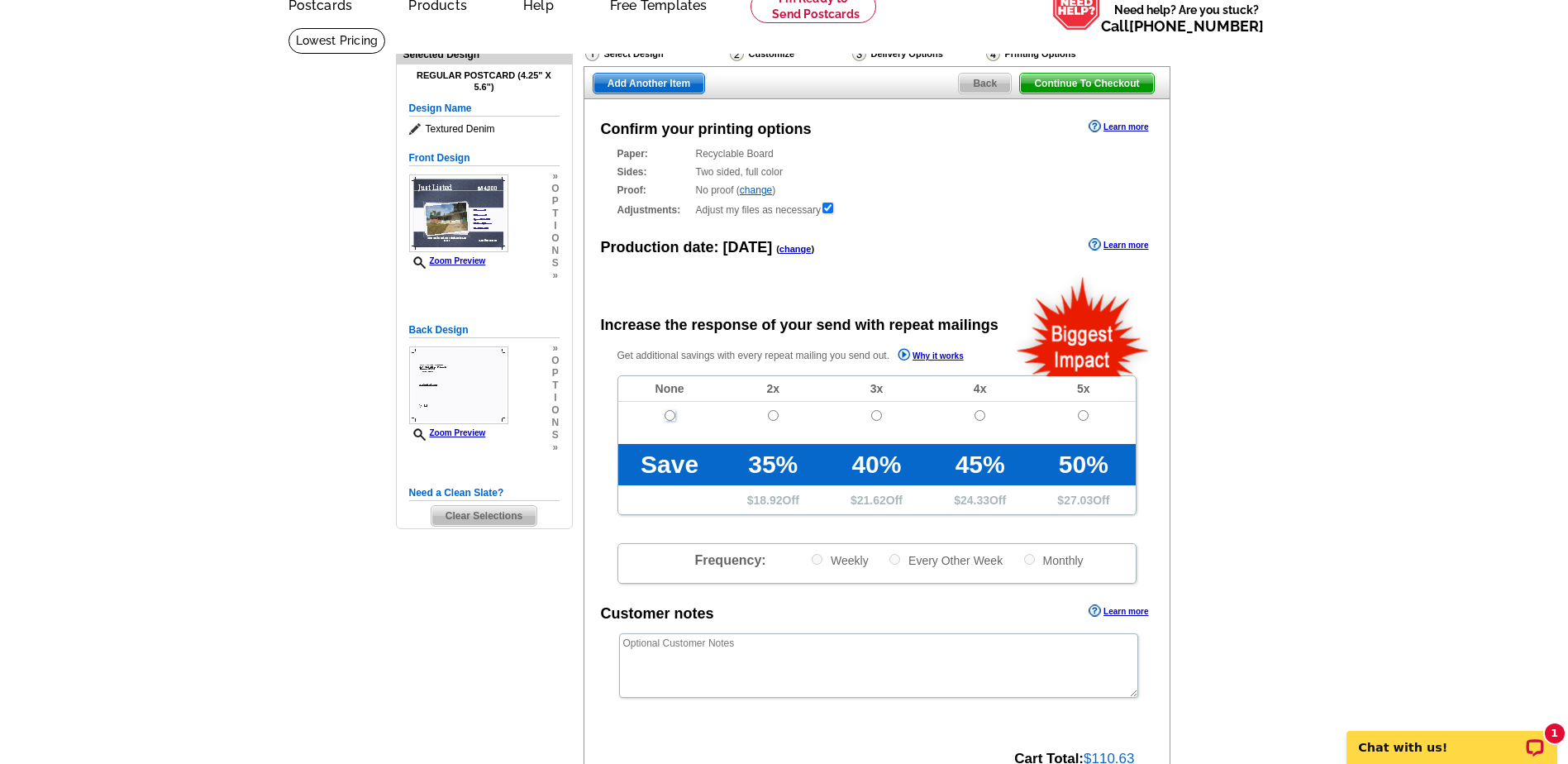
click at [668, 414] on input "radio" at bounding box center [669, 415] width 11 height 11
radio input "true"
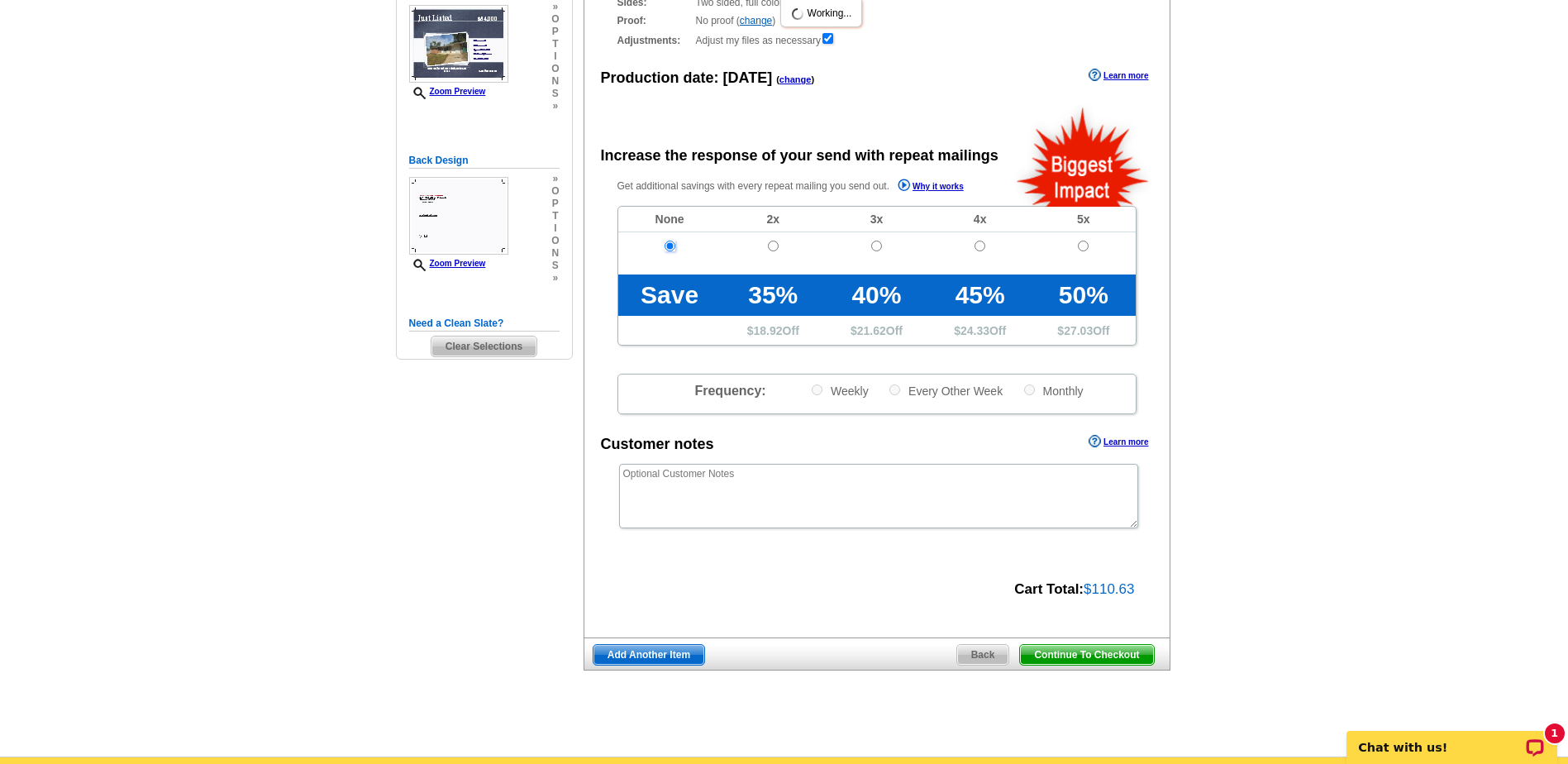
scroll to position [413, 0]
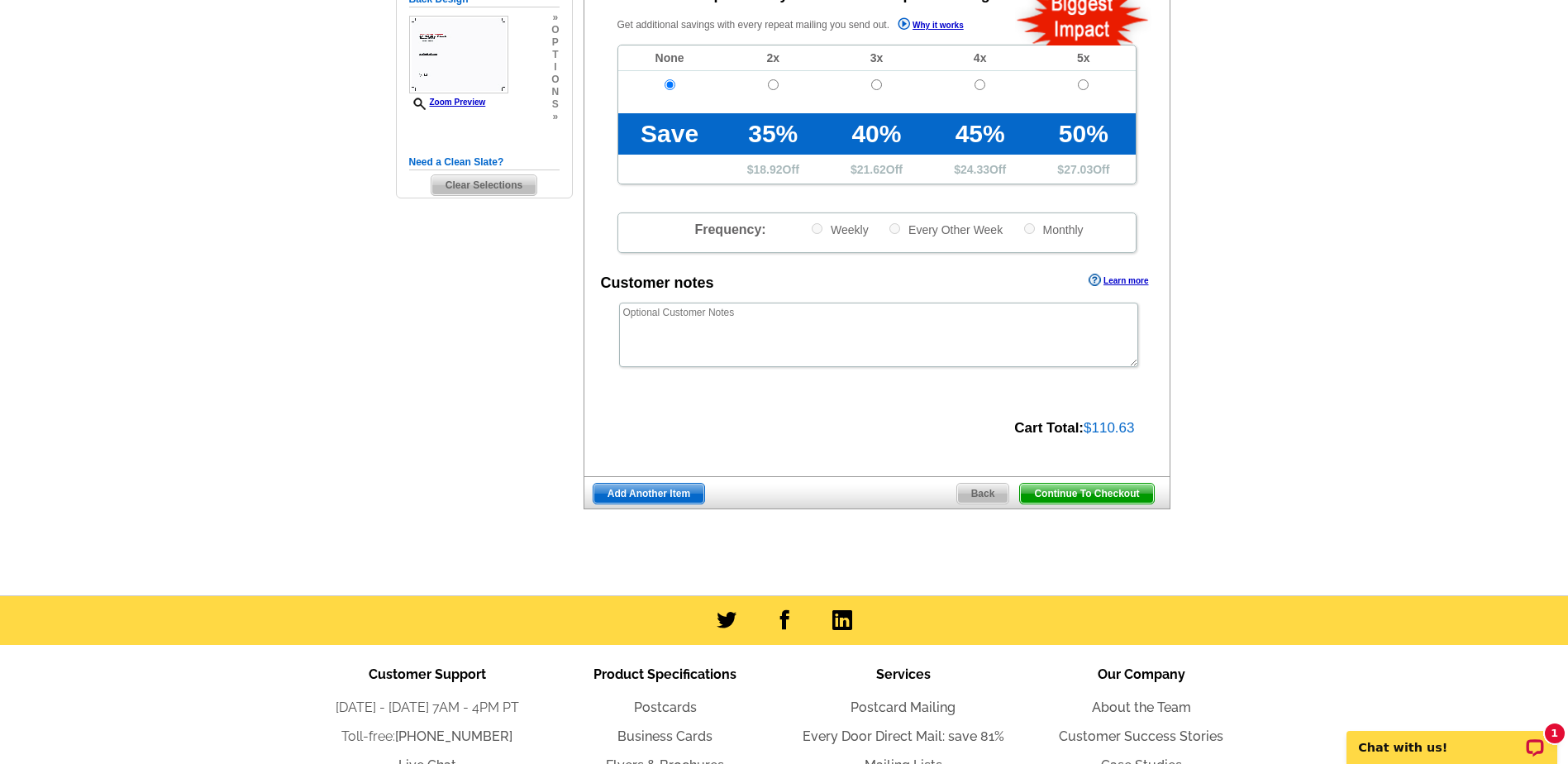
click at [1088, 492] on span "Continue To Checkout" at bounding box center [1086, 493] width 133 height 20
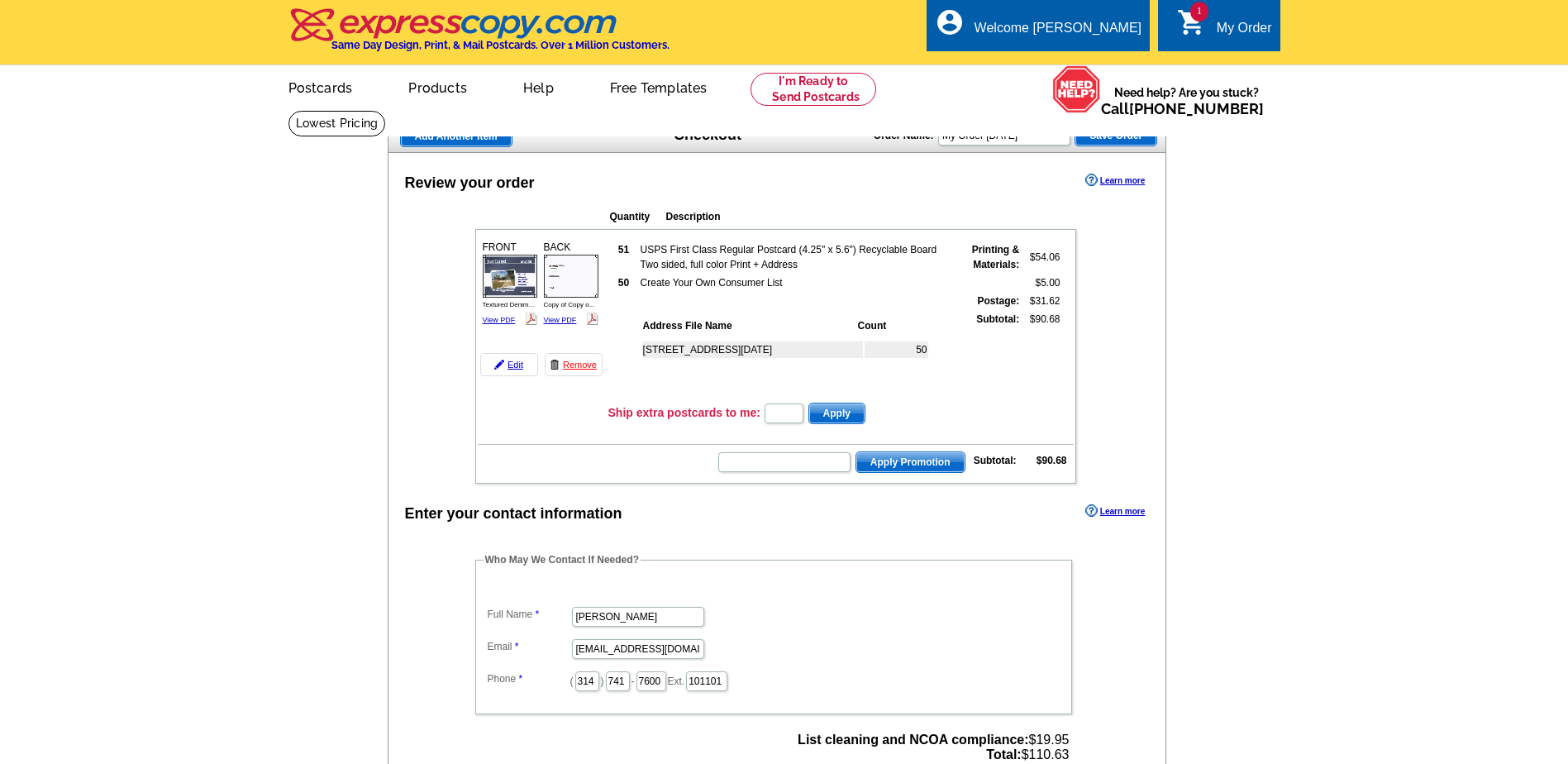
click at [495, 319] on link "View PDF" at bounding box center [499, 320] width 33 height 9
click at [559, 321] on link "View PDF" at bounding box center [560, 320] width 33 height 9
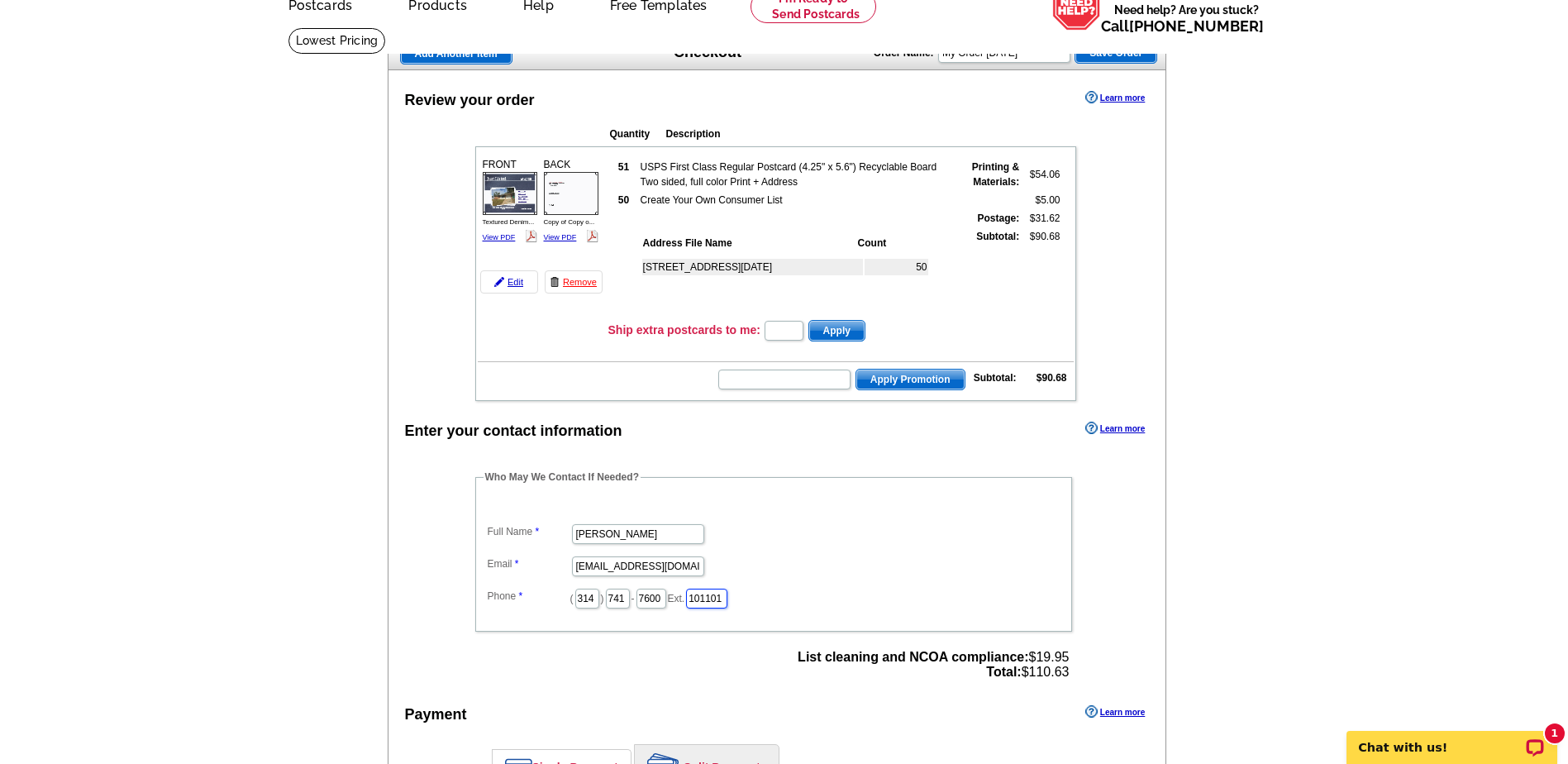
click at [727, 591] on input "101101" at bounding box center [706, 598] width 41 height 20
type input "101"
click at [1388, 455] on main "Add Another Item Checkout Order Name: My Order [DATE] Save Order Review your or…" at bounding box center [784, 552] width 1568 height 1050
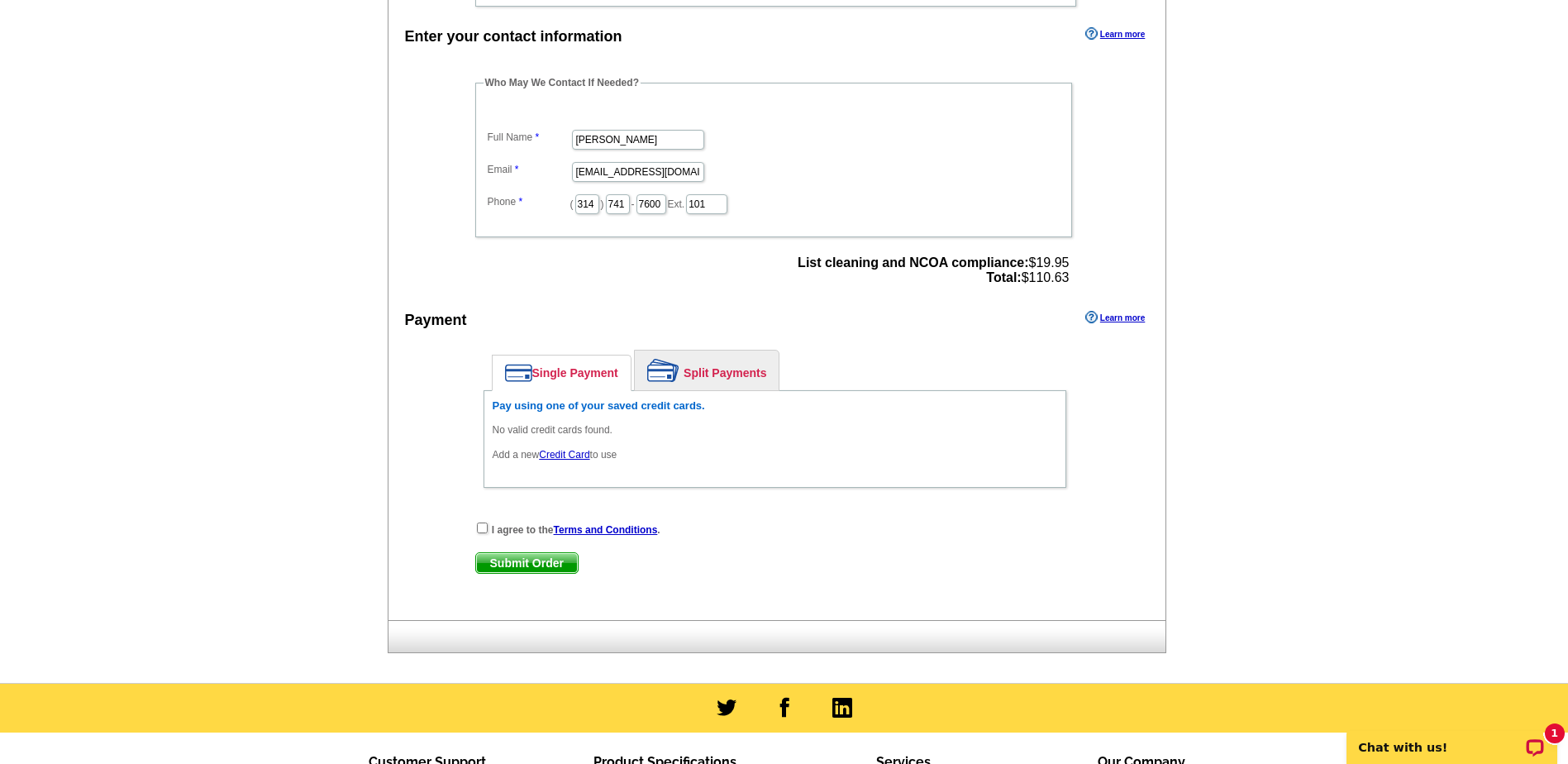
scroll to position [496, 0]
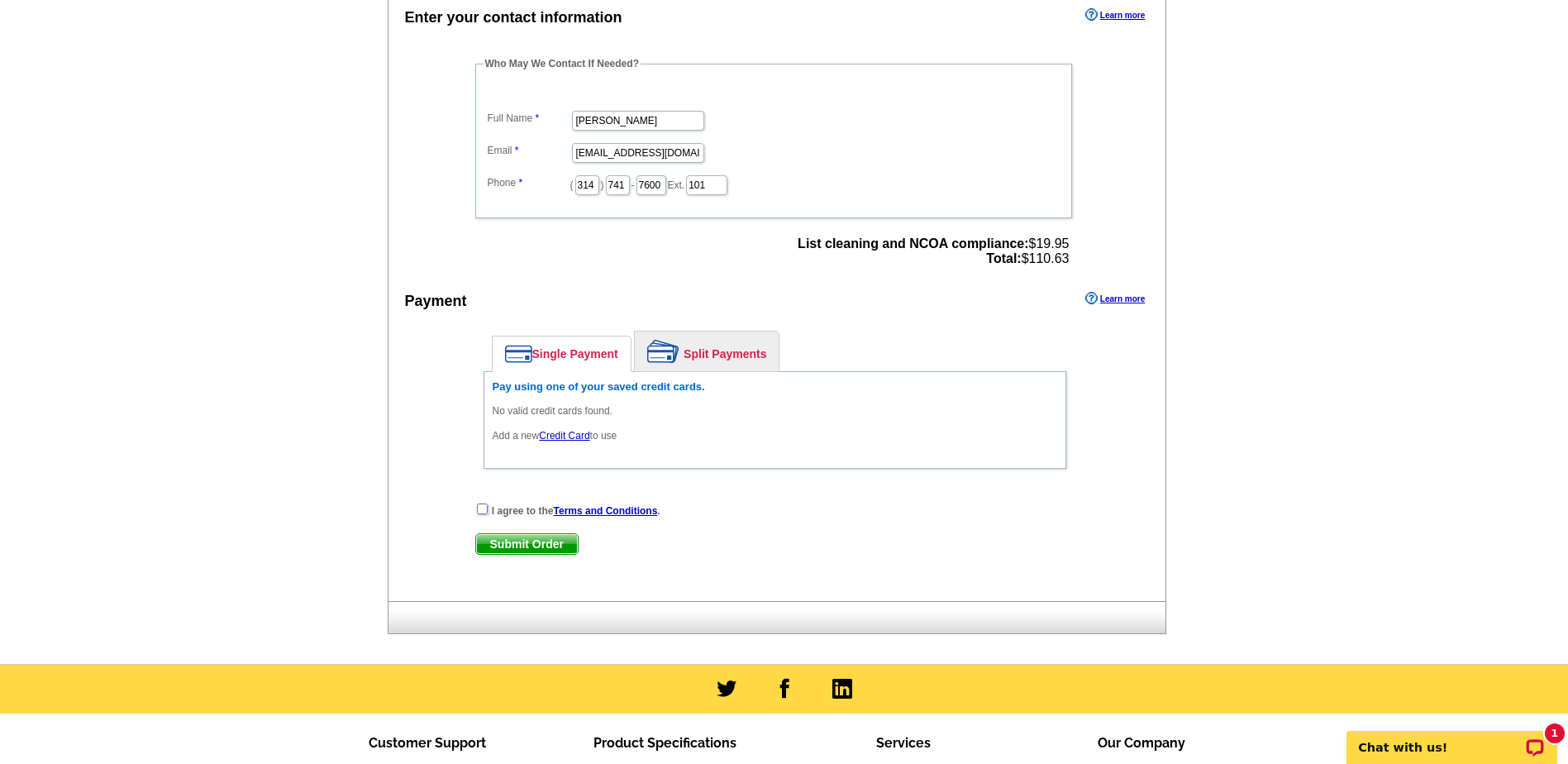
click at [479, 512] on input "checkbox" at bounding box center [482, 508] width 11 height 11
checkbox input "true"
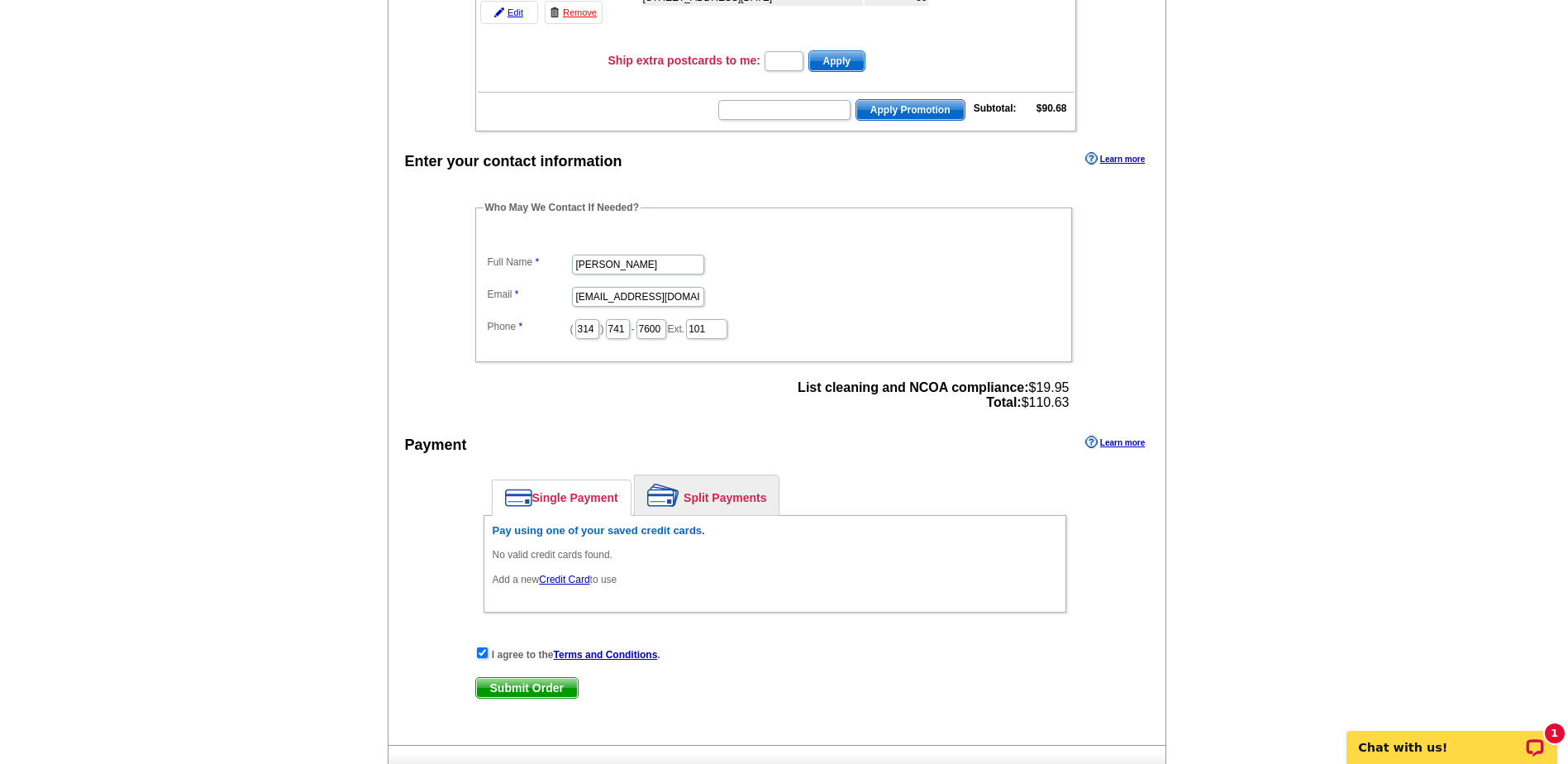
scroll to position [330, 0]
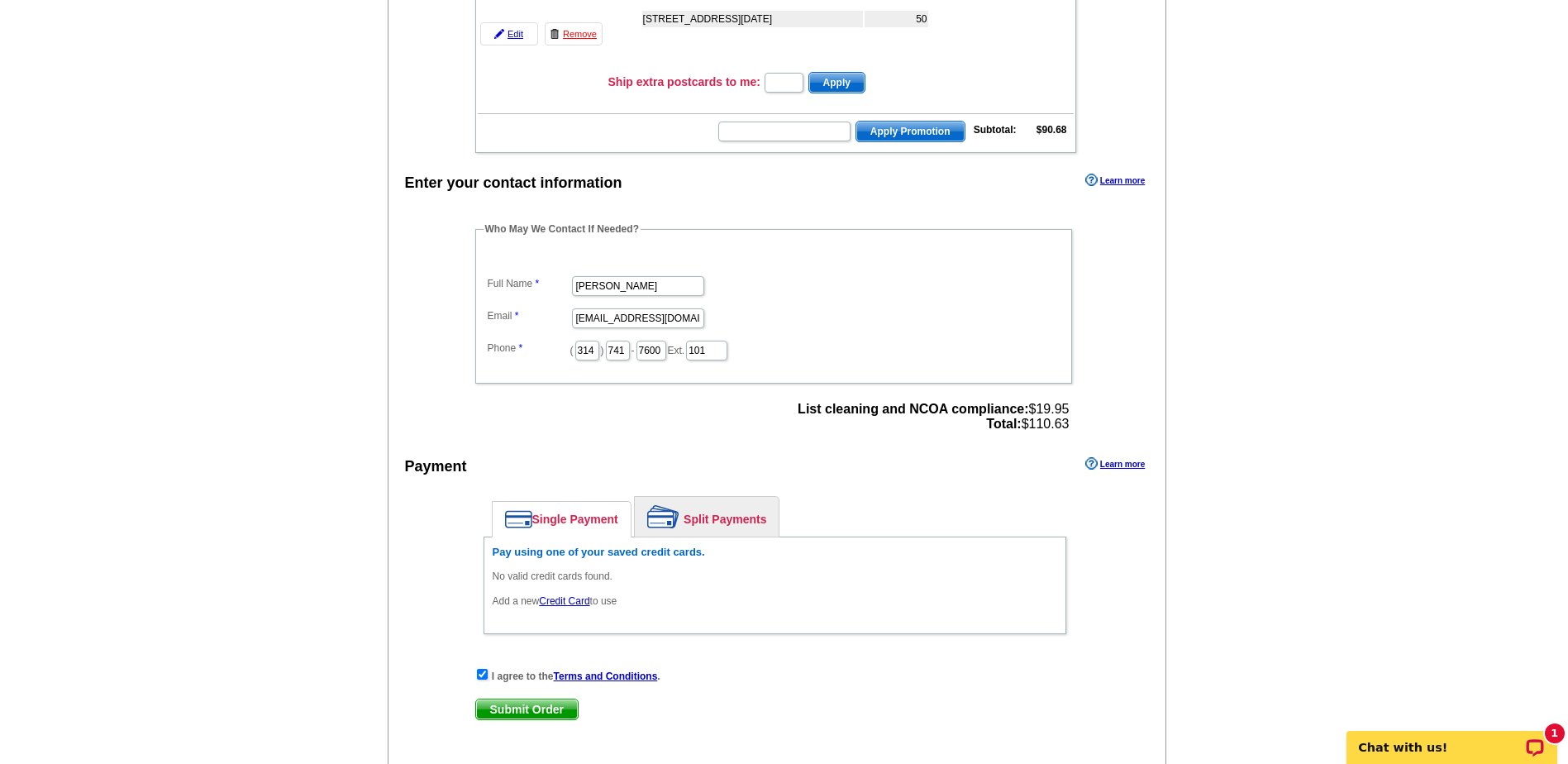
click at [570, 600] on link "Credit Card" at bounding box center [564, 600] width 51 height 11
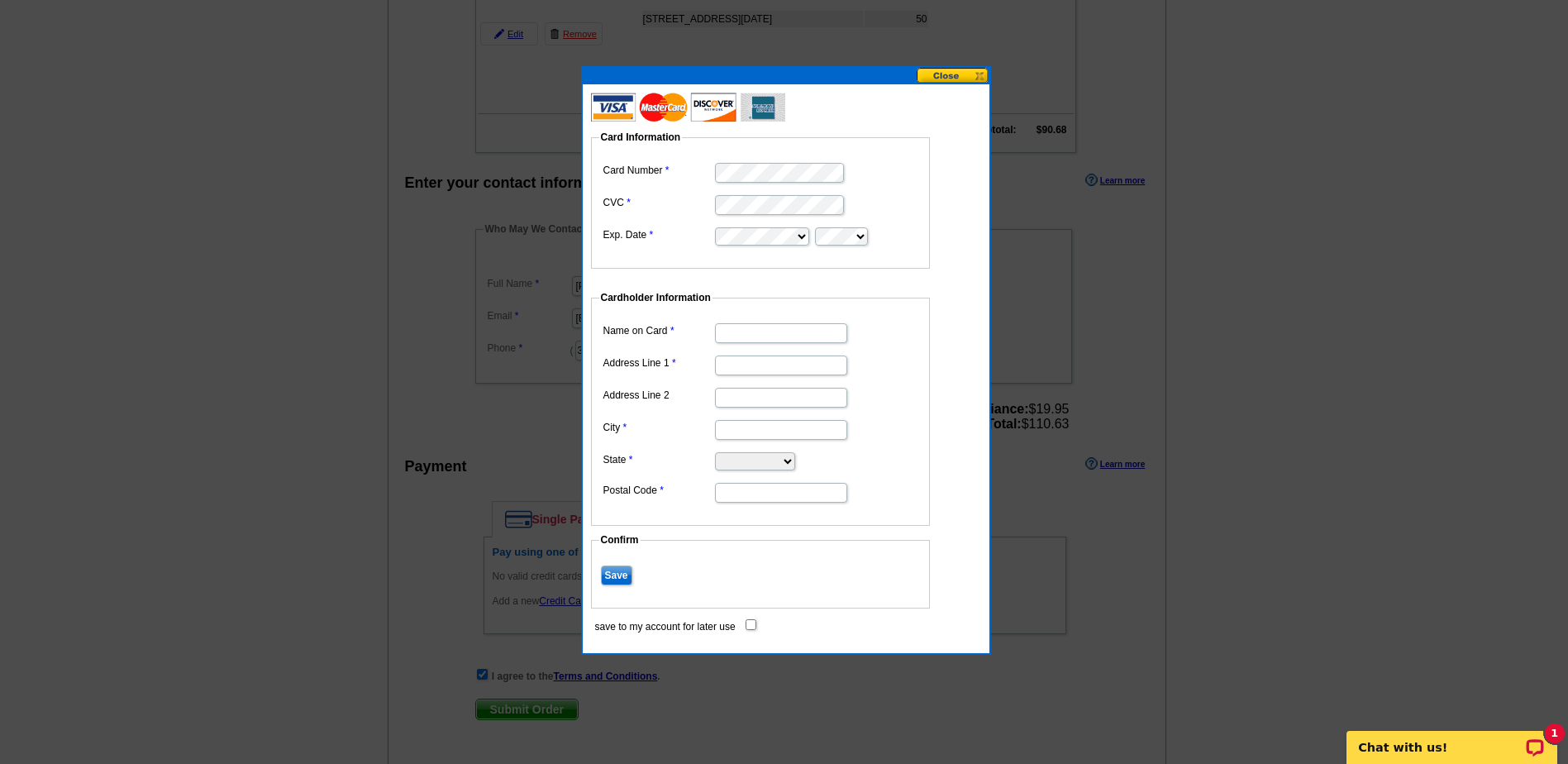
click at [797, 322] on dd at bounding box center [760, 332] width 323 height 26
click at [780, 332] on input "Name on Card" at bounding box center [781, 333] width 132 height 20
type input "[PERSON_NAME]"
click at [991, 275] on div at bounding box center [784, 216] width 1568 height 1094
click at [772, 357] on input "Address Line 1" at bounding box center [781, 365] width 132 height 20
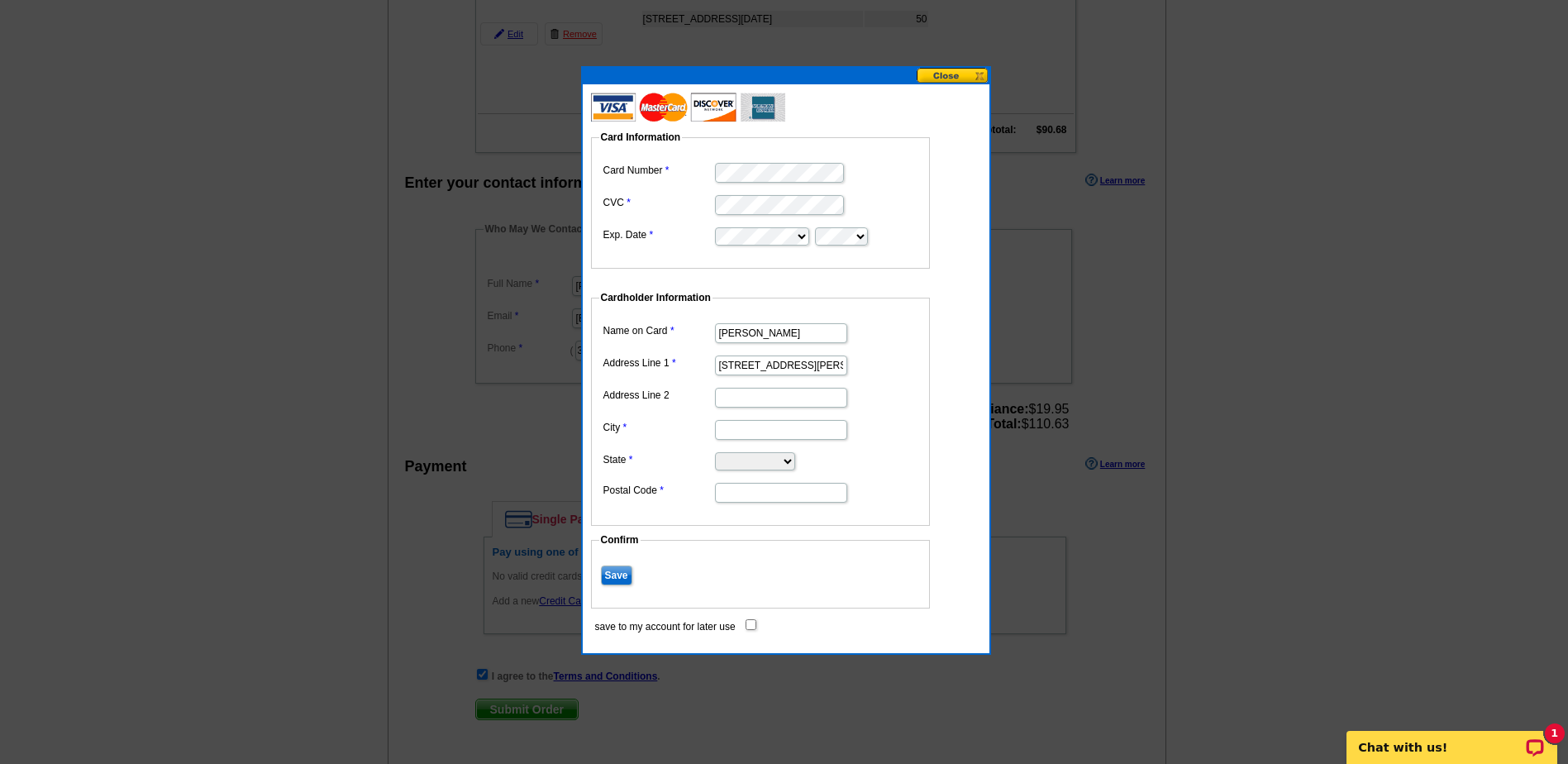
type input "[STREET_ADDRESS][PERSON_NAME]"
click at [814, 431] on input "City" at bounding box center [781, 429] width 132 height 20
type input "Saint Louis"
click at [730, 461] on select "Alabama Alaska Arizona Arkansas California Colorado Connecticut District of Col…" at bounding box center [754, 461] width 80 height 18
select select "MO"
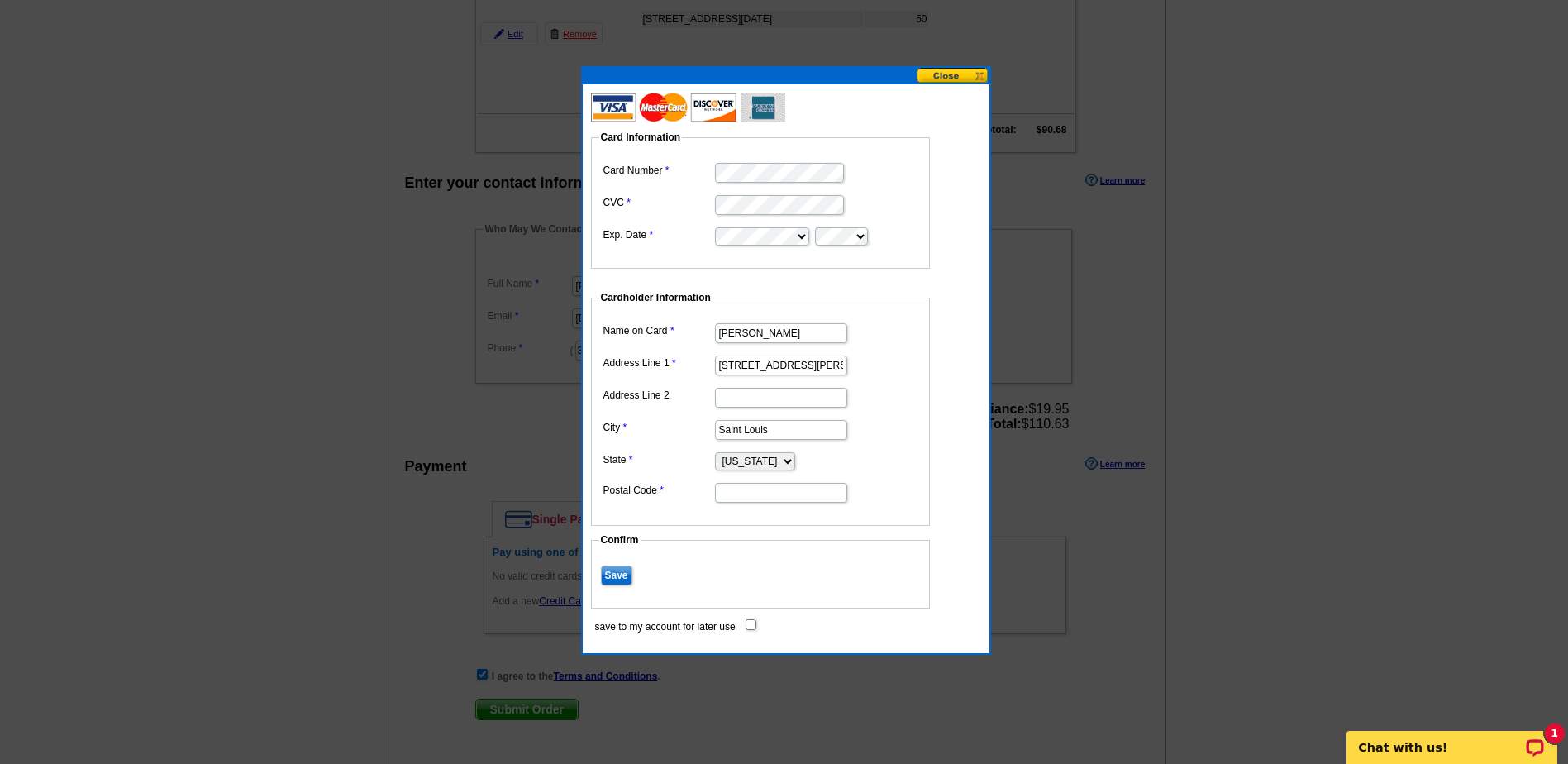
click at [715, 452] on select "Alabama Alaska Arizona Arkansas California Colorado Connecticut District of Col…" at bounding box center [754, 461] width 80 height 18
click at [742, 486] on input "Postal Code" at bounding box center [781, 492] width 132 height 20
type input "63137"
click at [940, 457] on dd "Cardholder Information Name on Card Mark Fowler Address Line 1 10171 Toelle Ln …" at bounding box center [769, 408] width 355 height 235
click at [618, 574] on input "Save" at bounding box center [616, 575] width 32 height 20
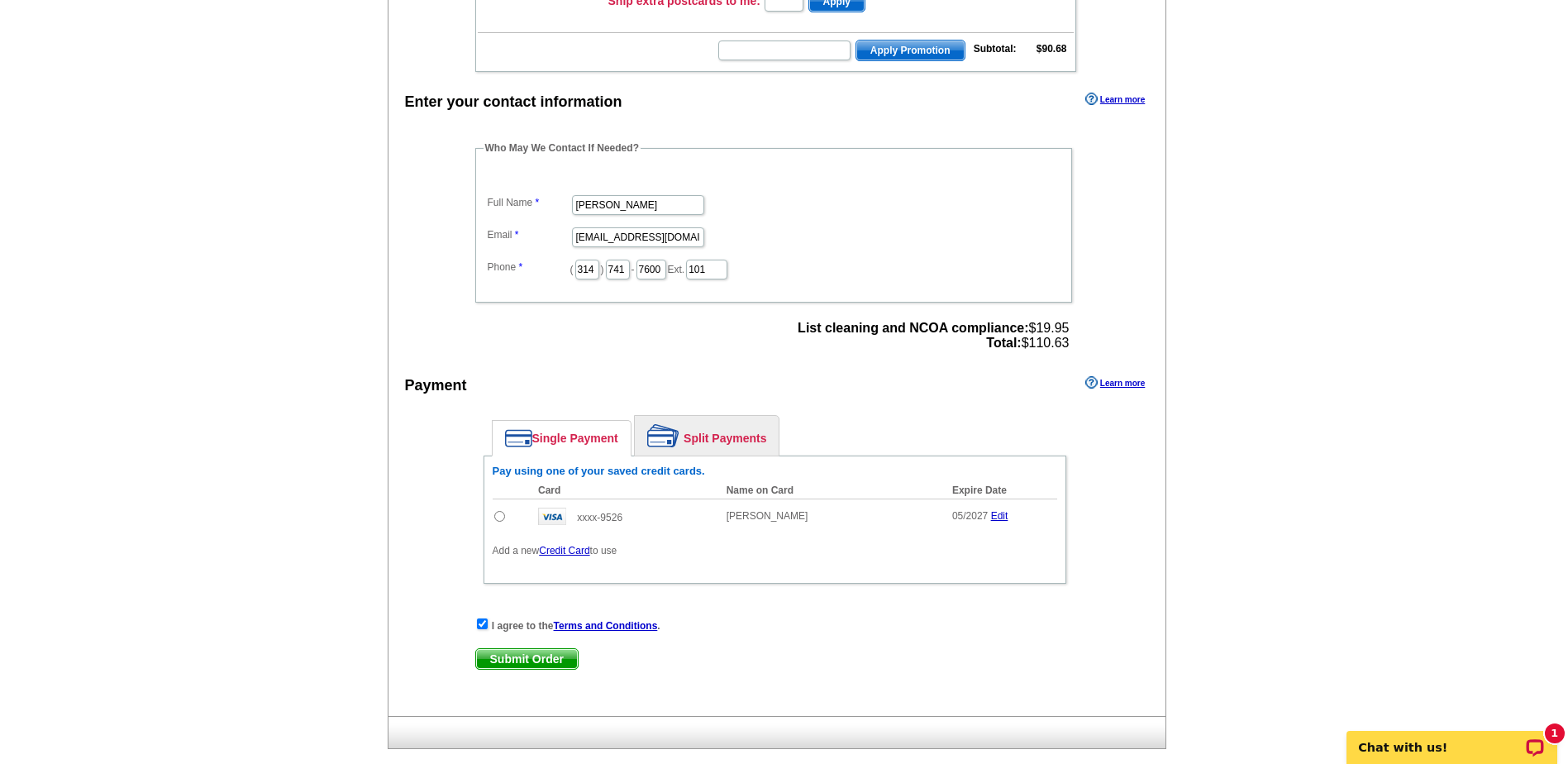
scroll to position [413, 0]
click at [498, 516] on input "radio" at bounding box center [499, 514] width 11 height 11
radio input "true"
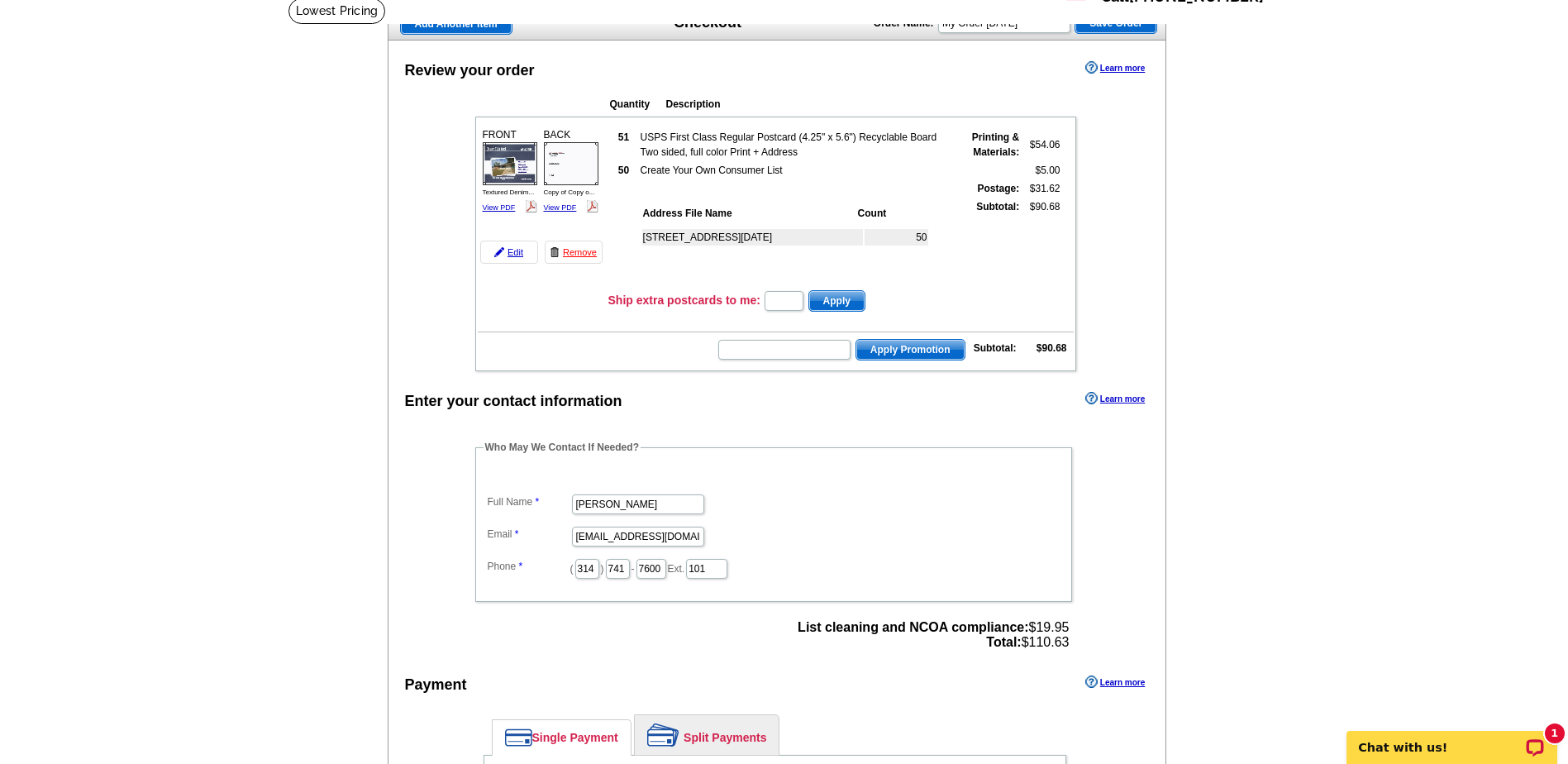
scroll to position [82, 0]
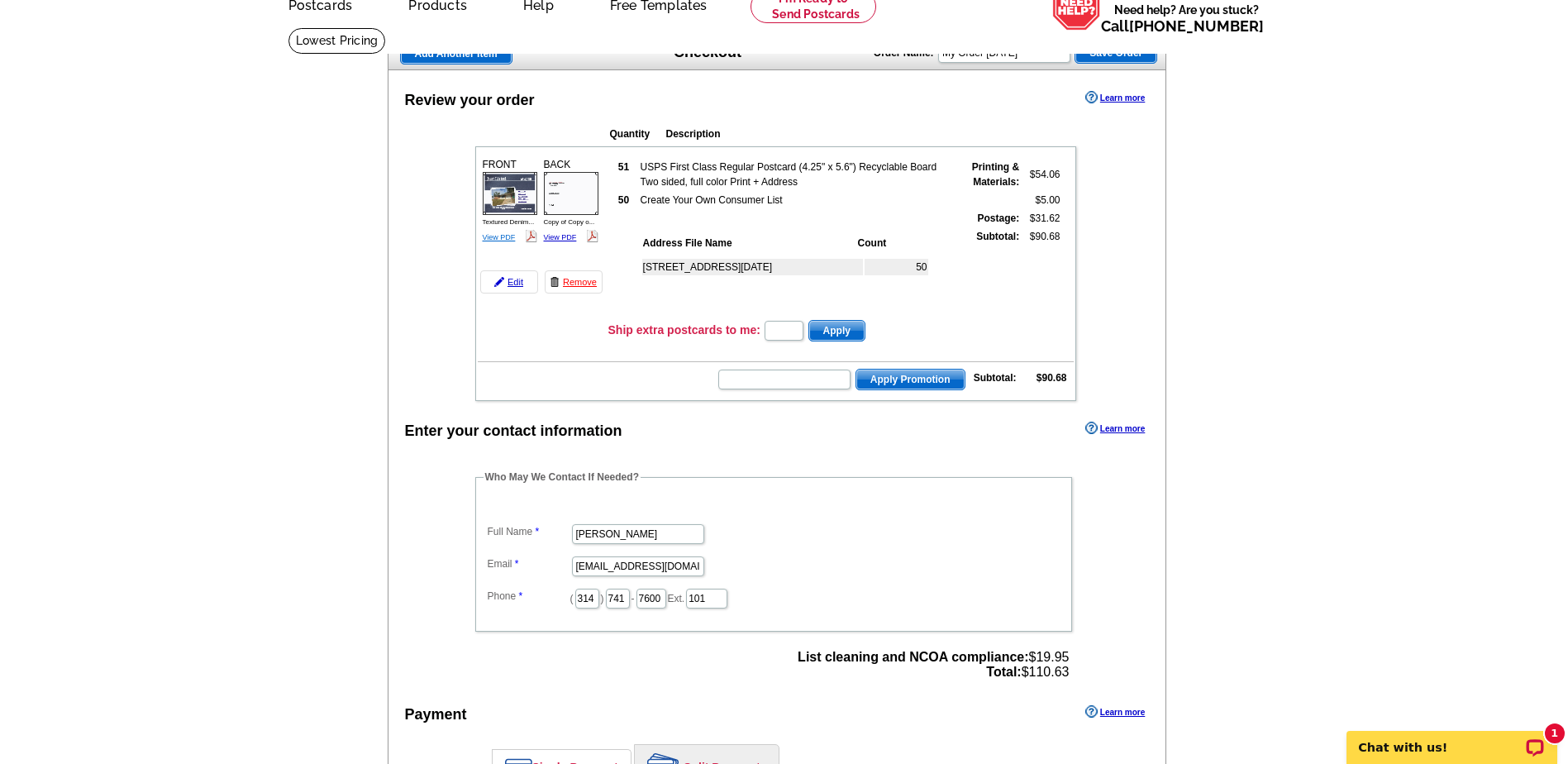
click at [493, 240] on link "View PDF" at bounding box center [499, 238] width 33 height 9
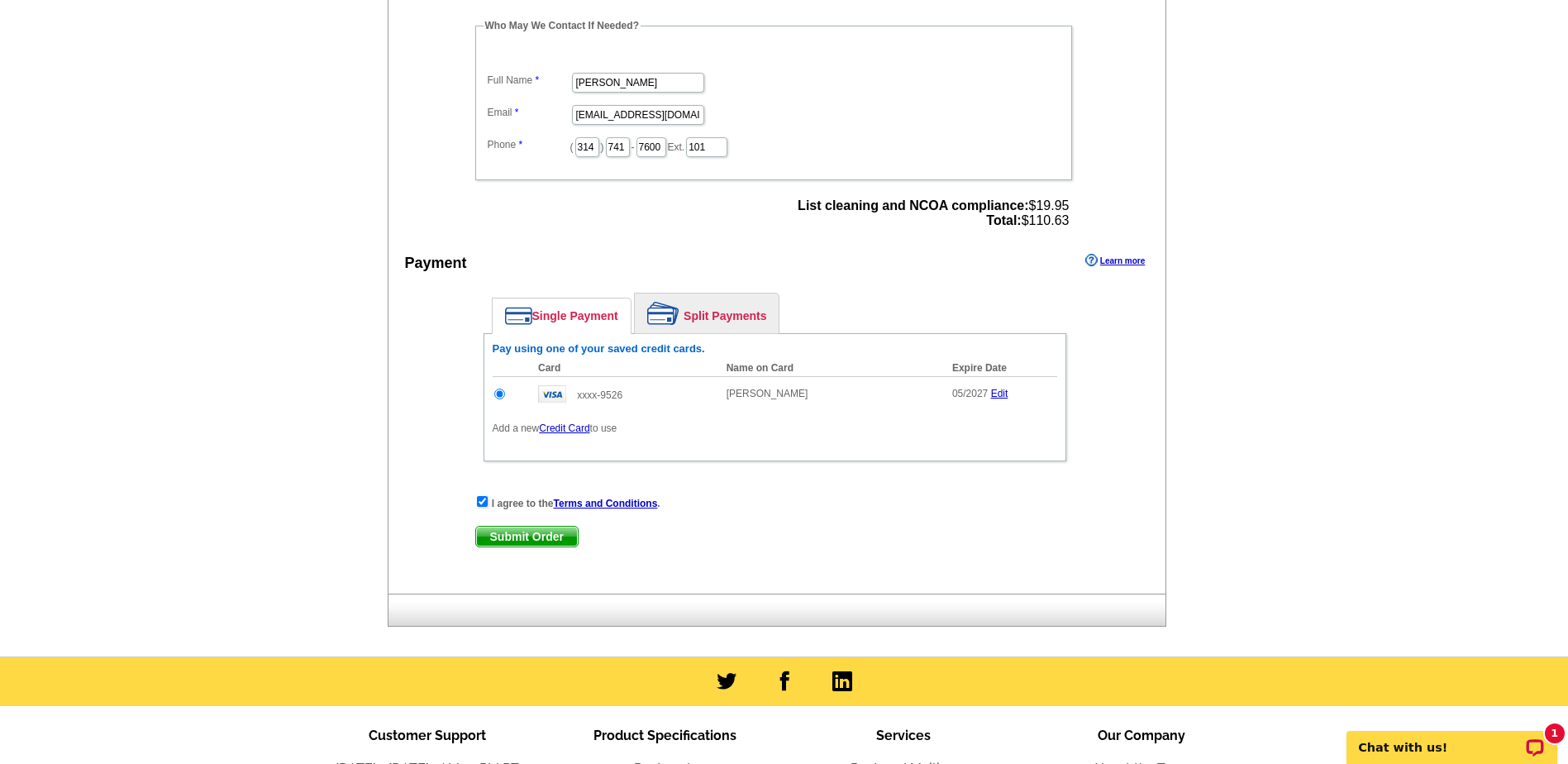
scroll to position [744, 0]
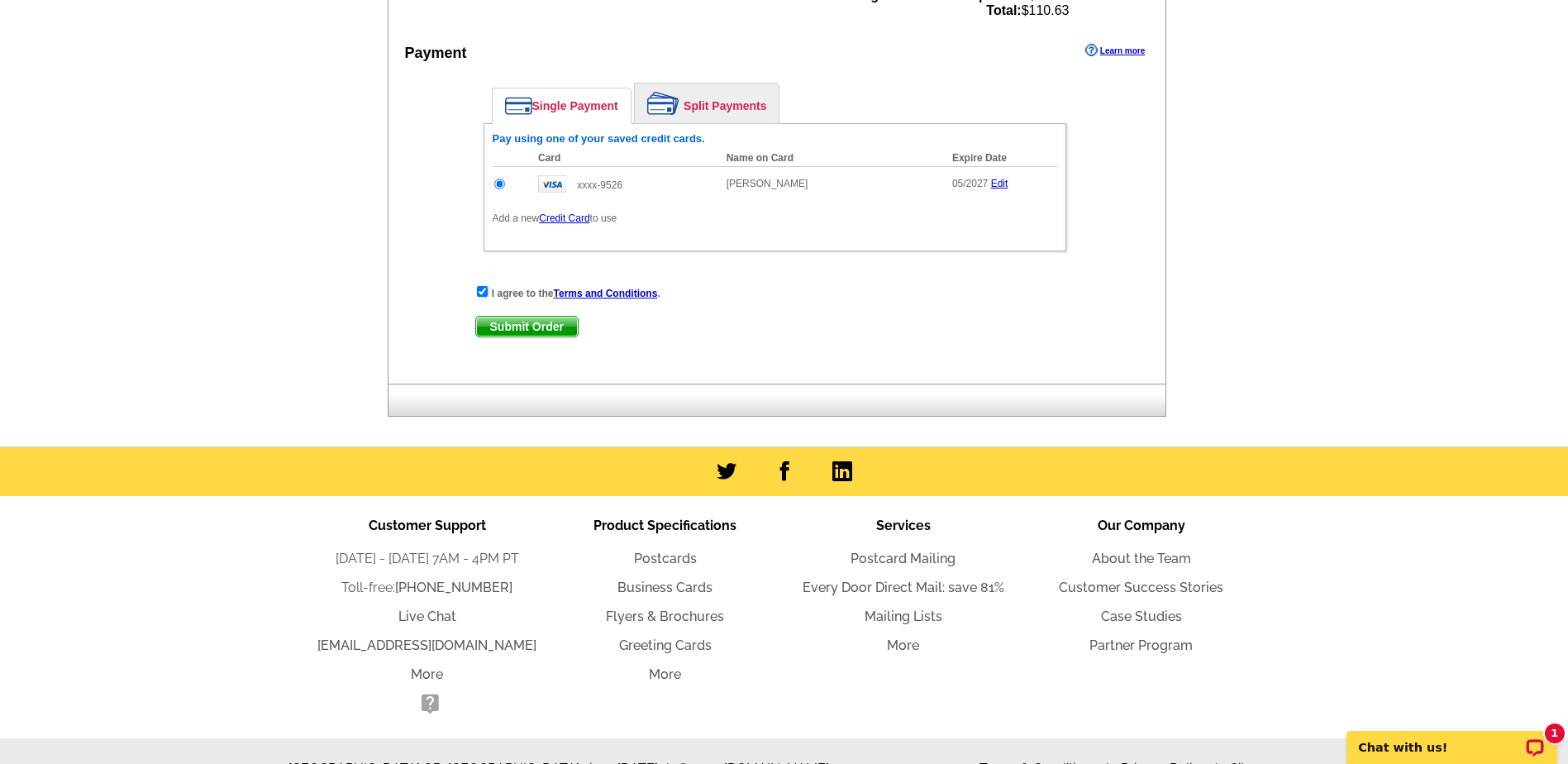
click at [502, 331] on span "Submit Order" at bounding box center [527, 326] width 101 height 20
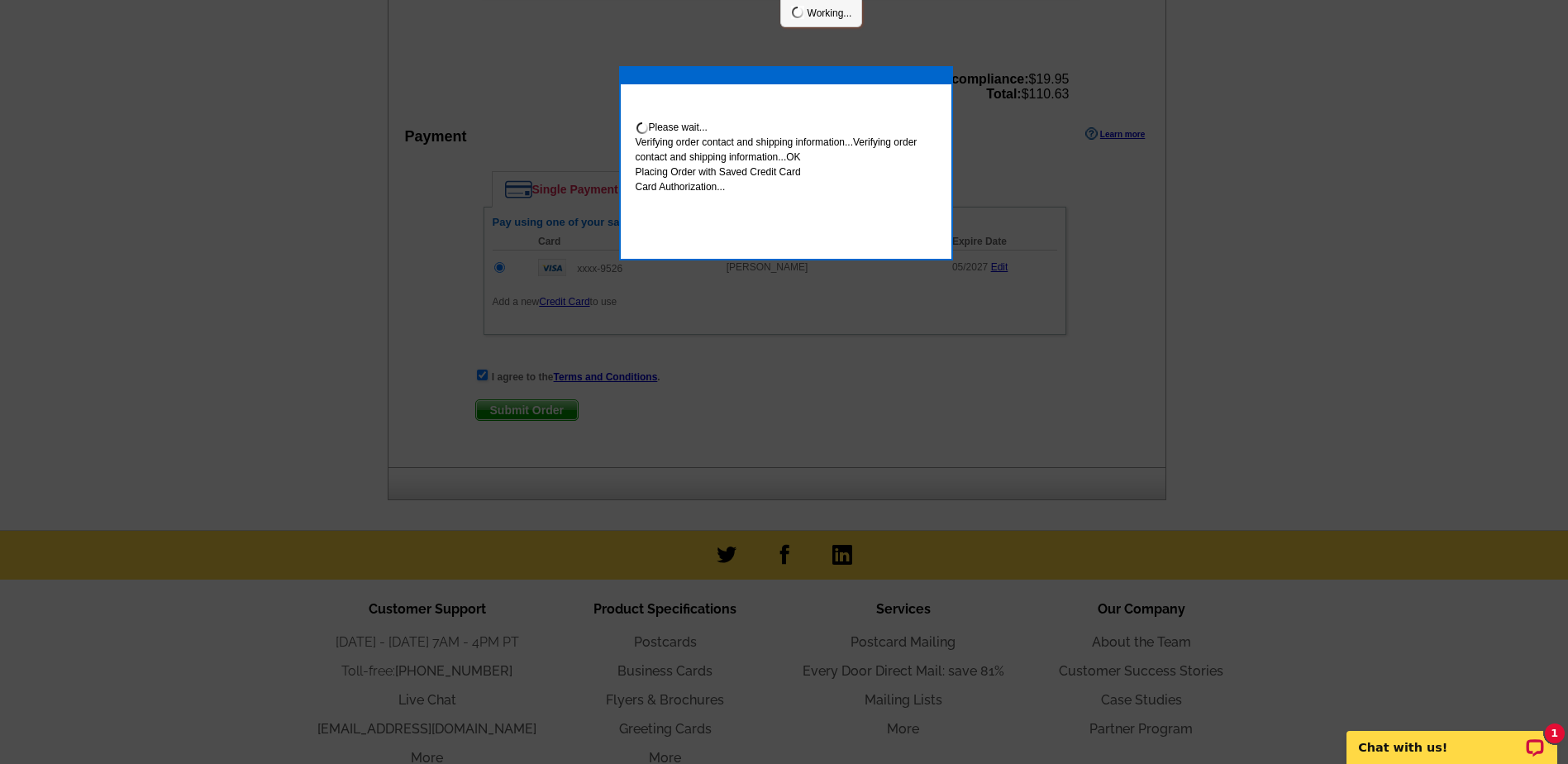
scroll to position [828, 0]
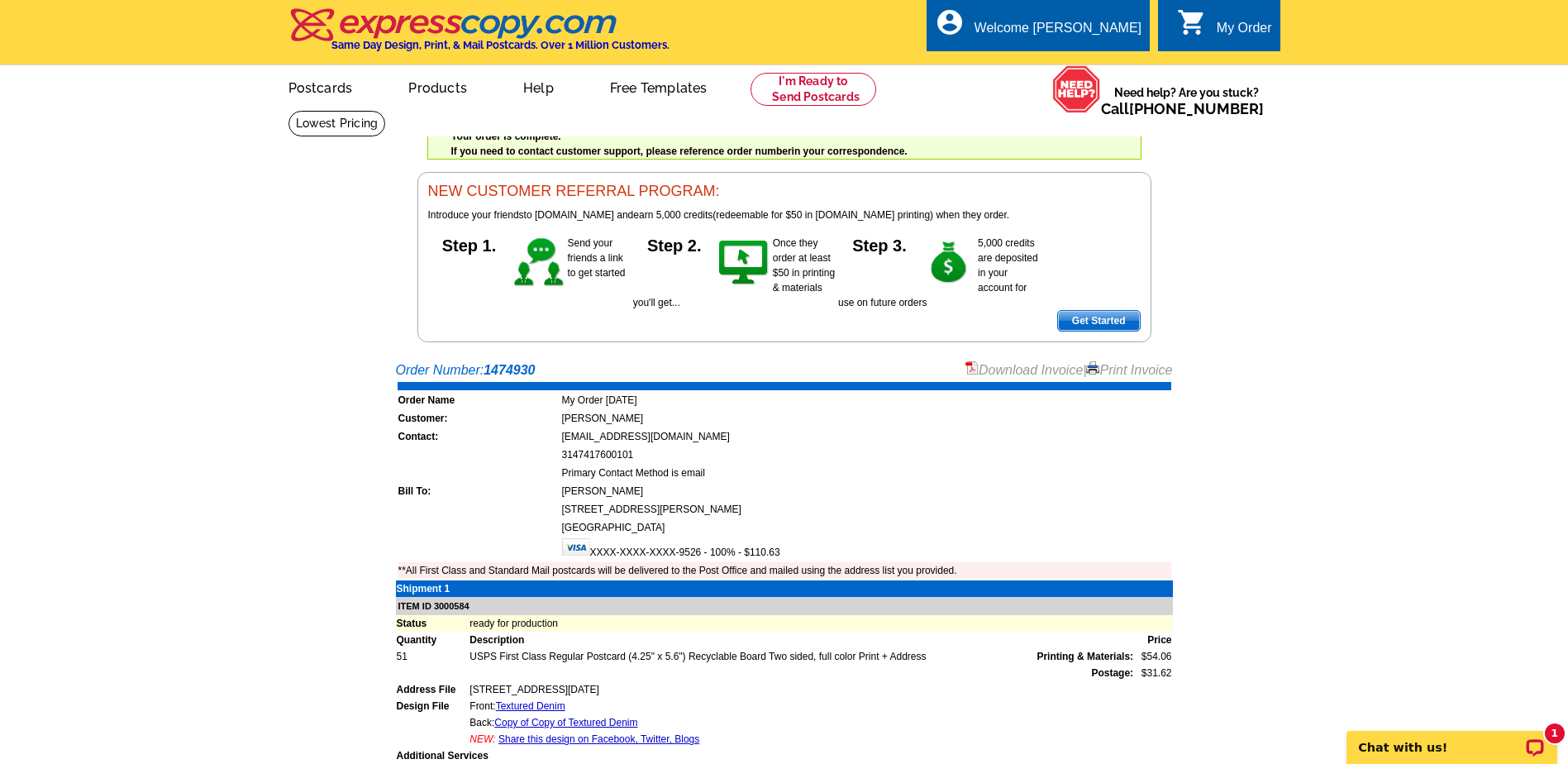
scroll to position [82, 0]
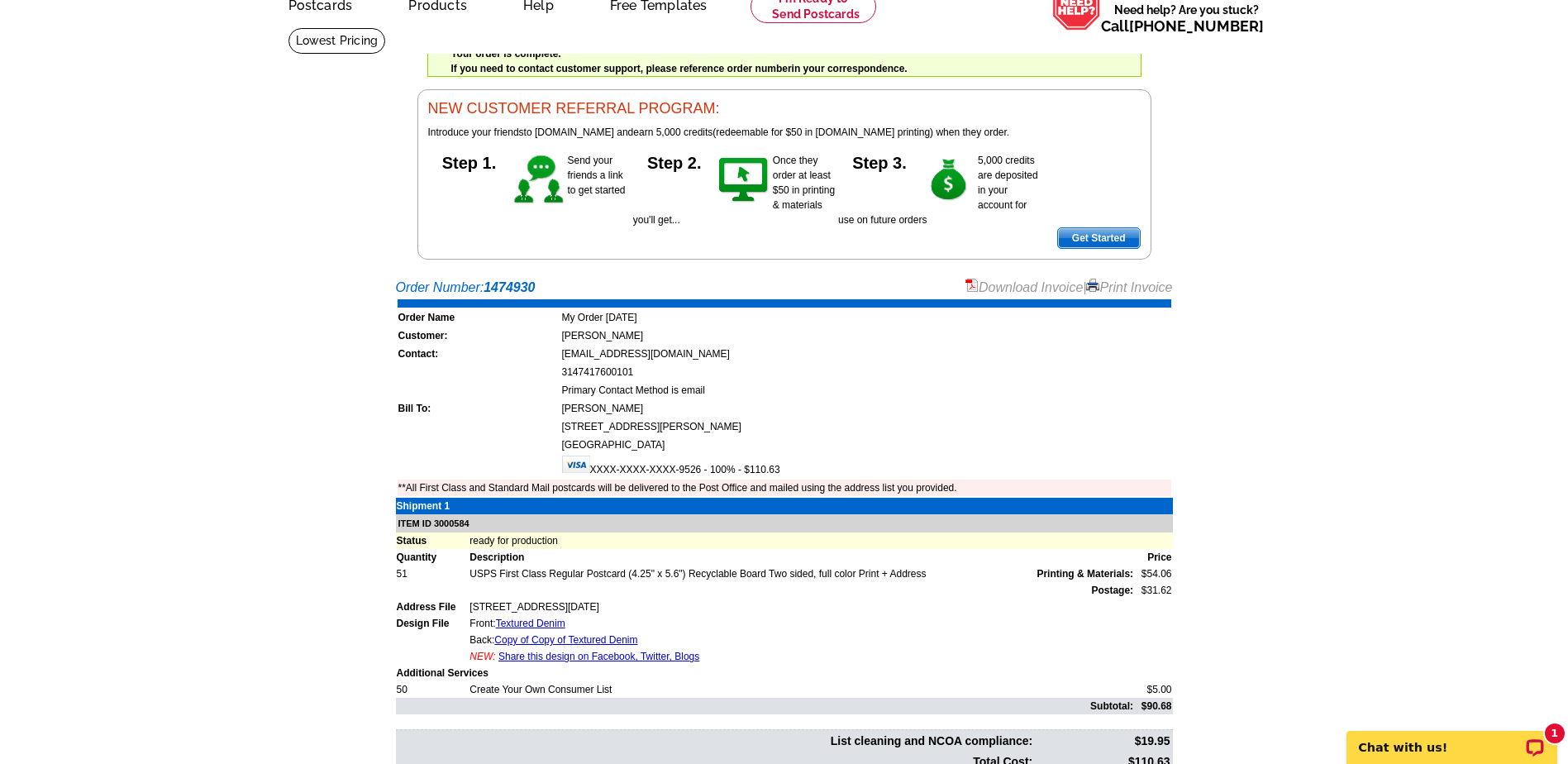
click at [973, 288] on link "Download Invoice" at bounding box center [1024, 287] width 118 height 14
click at [1109, 289] on link "Print Invoice" at bounding box center [1129, 287] width 86 height 14
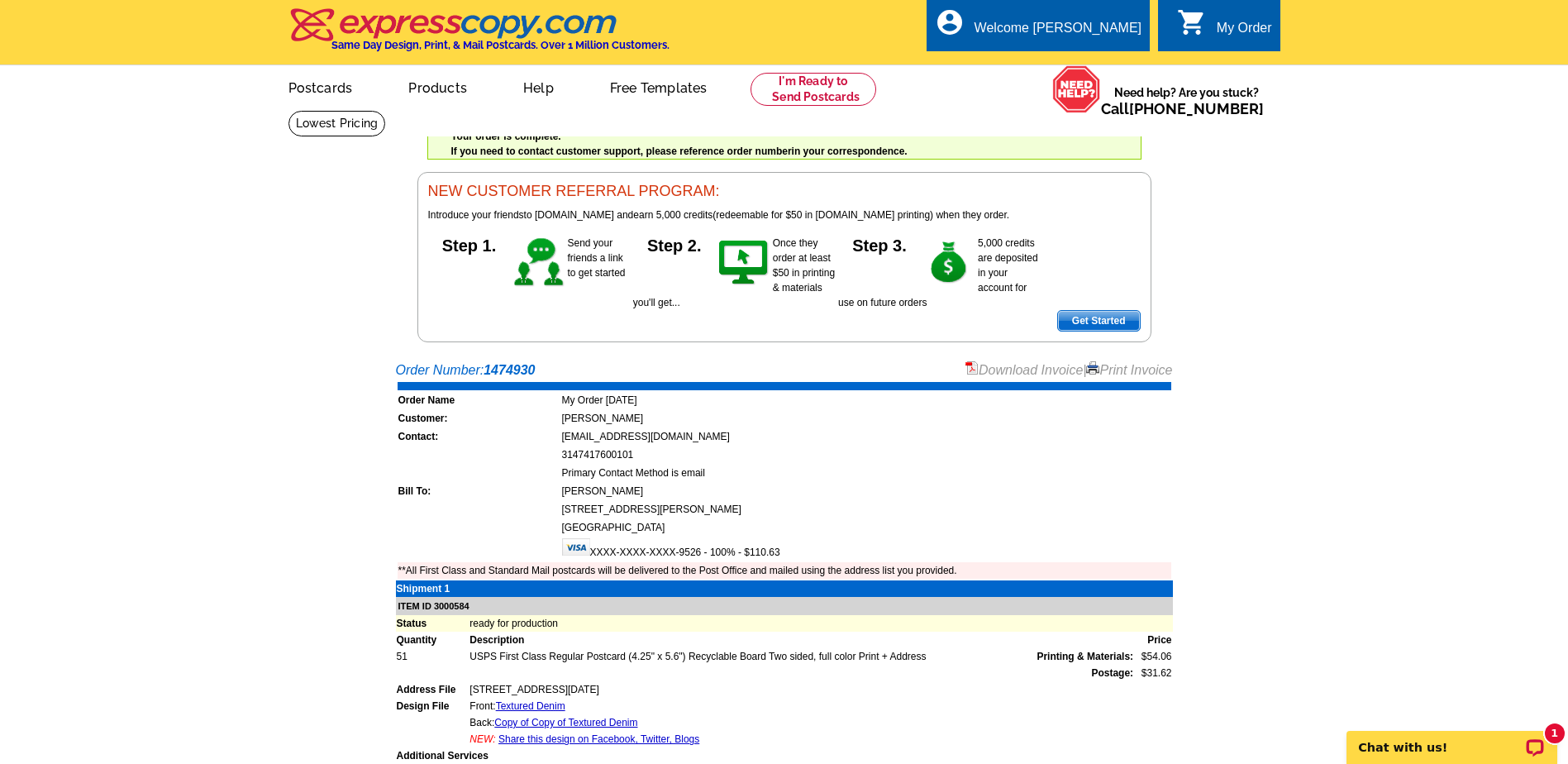
click at [1010, 375] on link "Download Invoice" at bounding box center [1024, 370] width 118 height 14
